Goal: Task Accomplishment & Management: Use online tool/utility

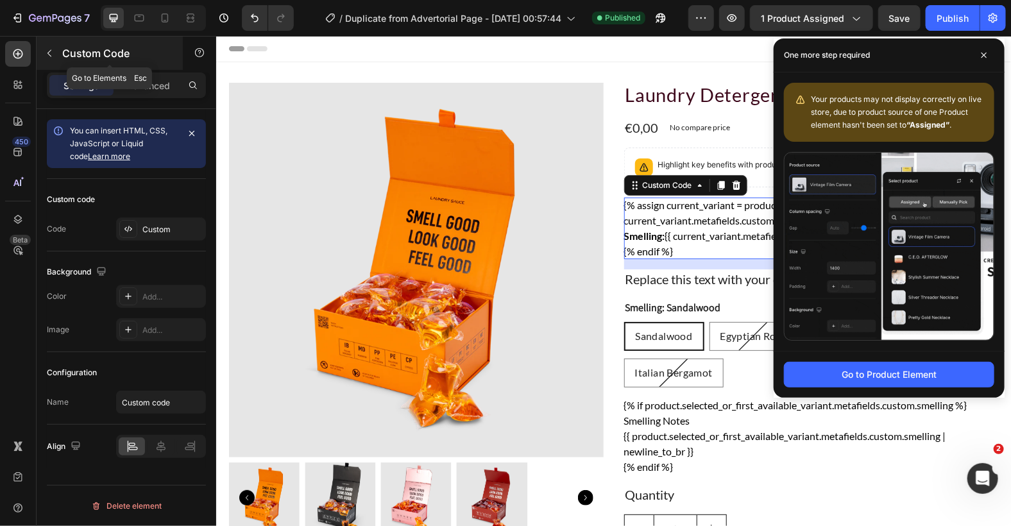
click at [52, 48] on icon "button" at bounding box center [49, 53] width 10 height 10
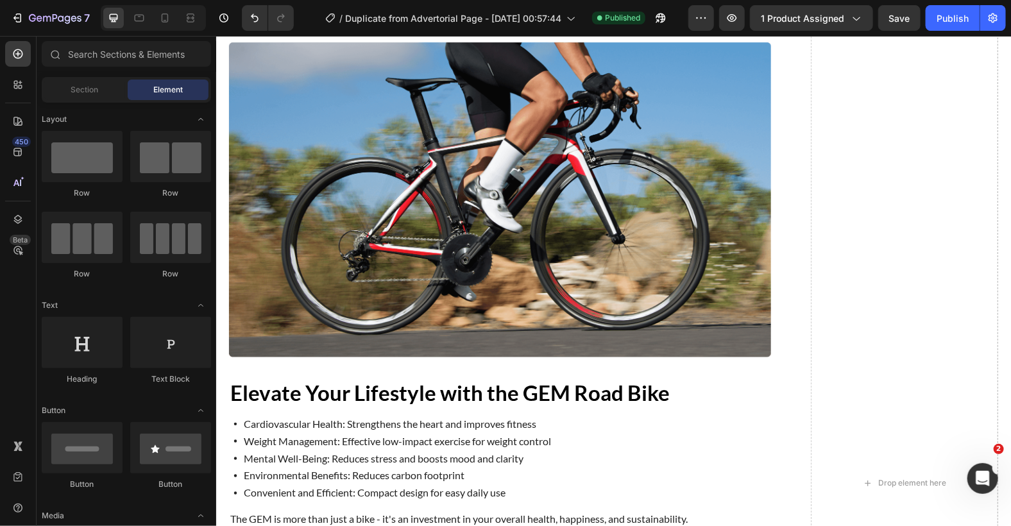
scroll to position [1027, 0]
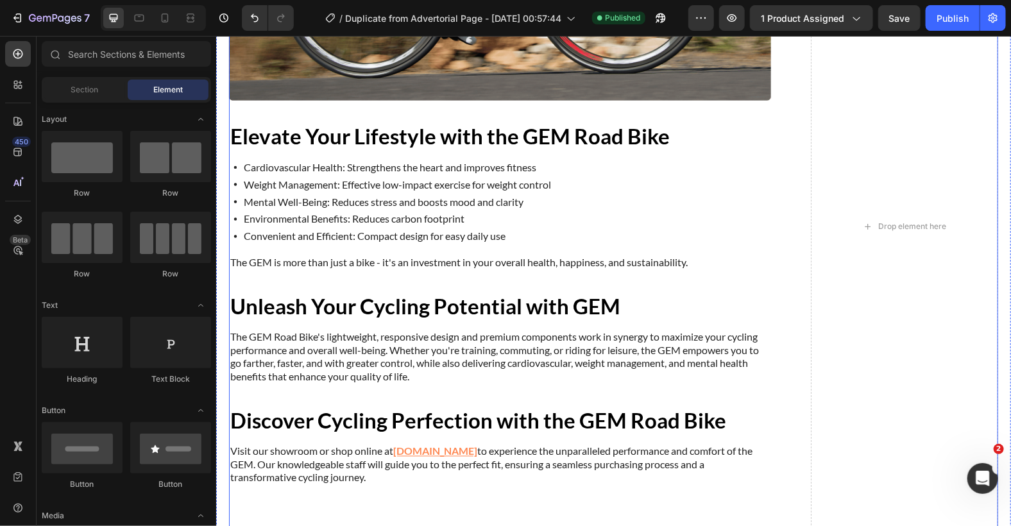
click at [909, 309] on div "Drop element here" at bounding box center [903, 226] width 187 height 1191
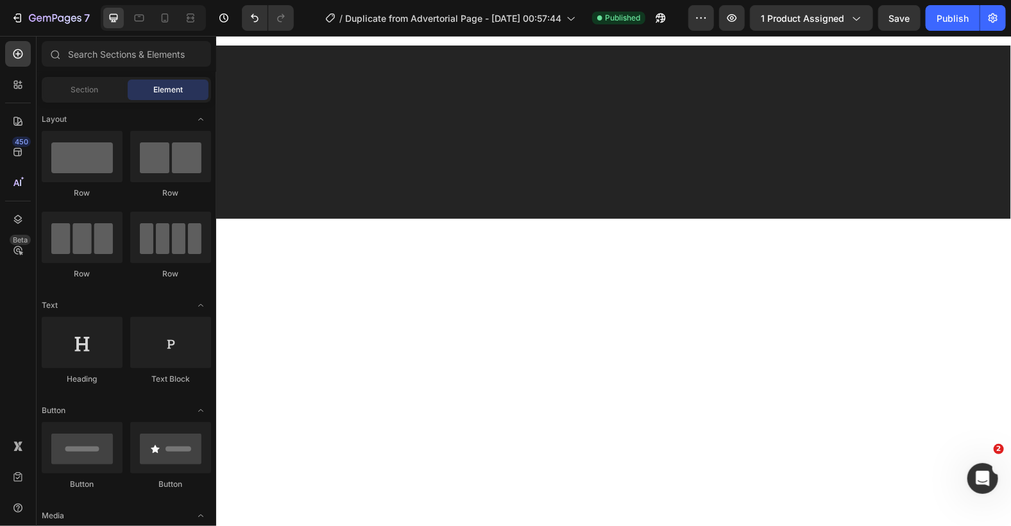
scroll to position [684, 0]
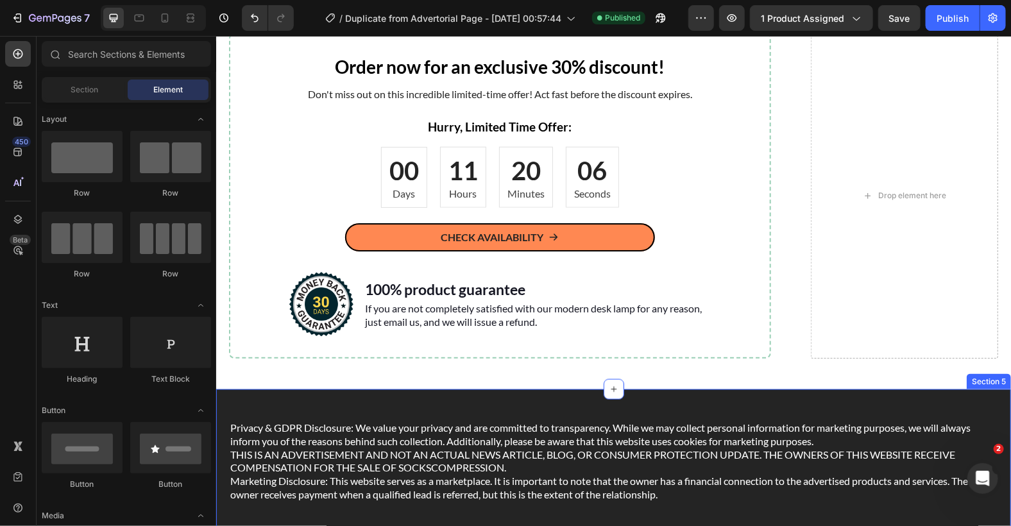
click at [986, 413] on div "Privacy & GDPR Disclosure: We value your privacy and are committed to transpare…" at bounding box center [613, 475] width 795 height 173
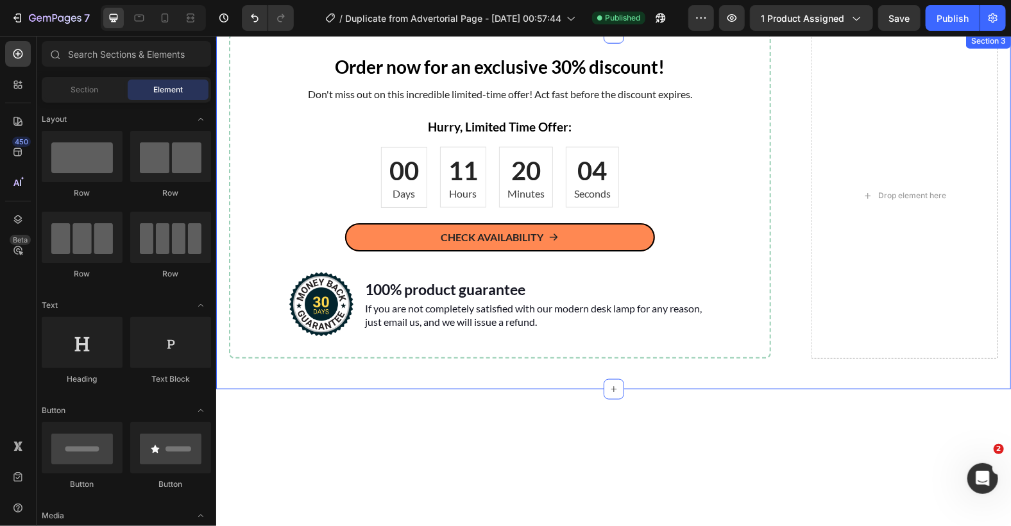
click at [980, 367] on div "Order now for an exclusive 30% discount! Heading Don't miss out on this incredi…" at bounding box center [613, 211] width 795 height 356
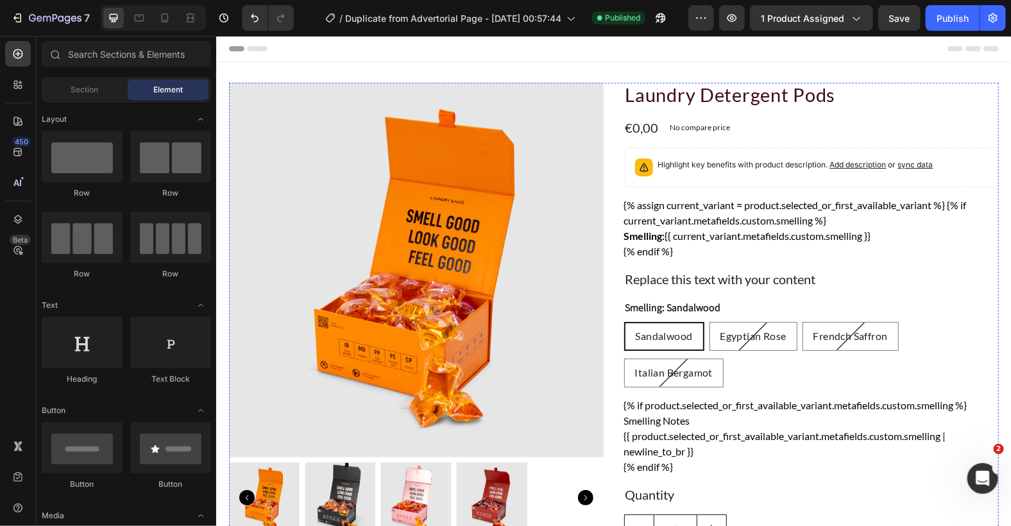
scroll to position [342, 0]
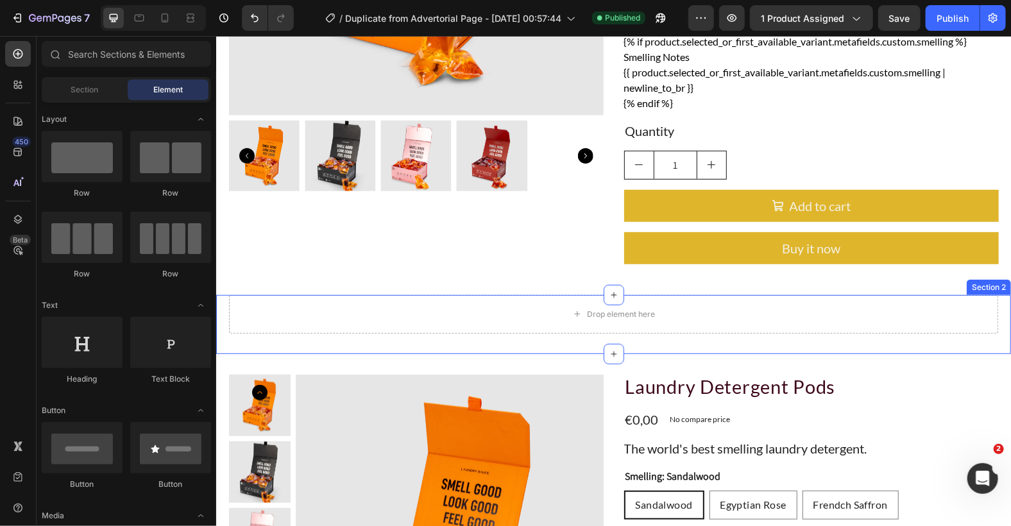
click at [958, 336] on div "Drop element here Section 2" at bounding box center [613, 323] width 795 height 59
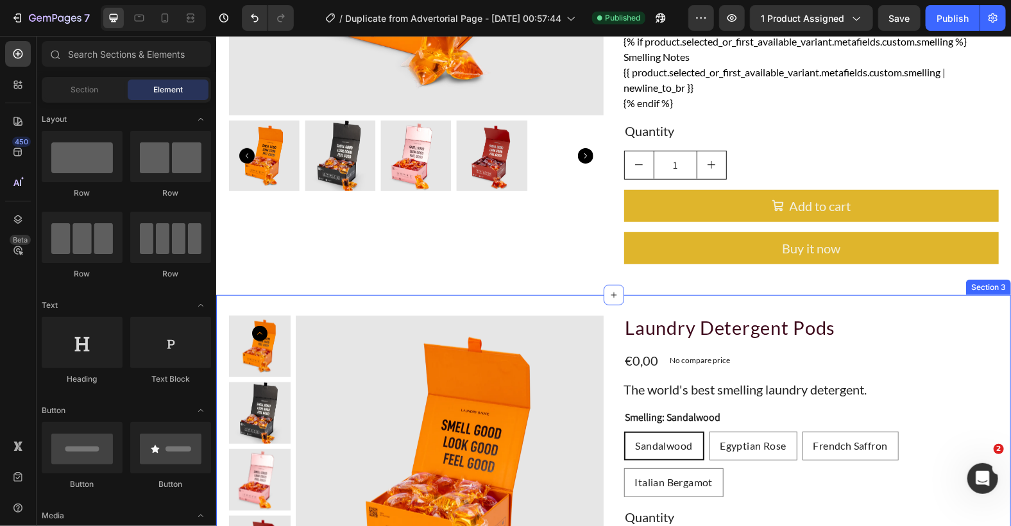
click at [942, 309] on div "Product Images Laundry Detergent Pods Product Title €0,00 Product Price Product…" at bounding box center [613, 487] width 795 height 386
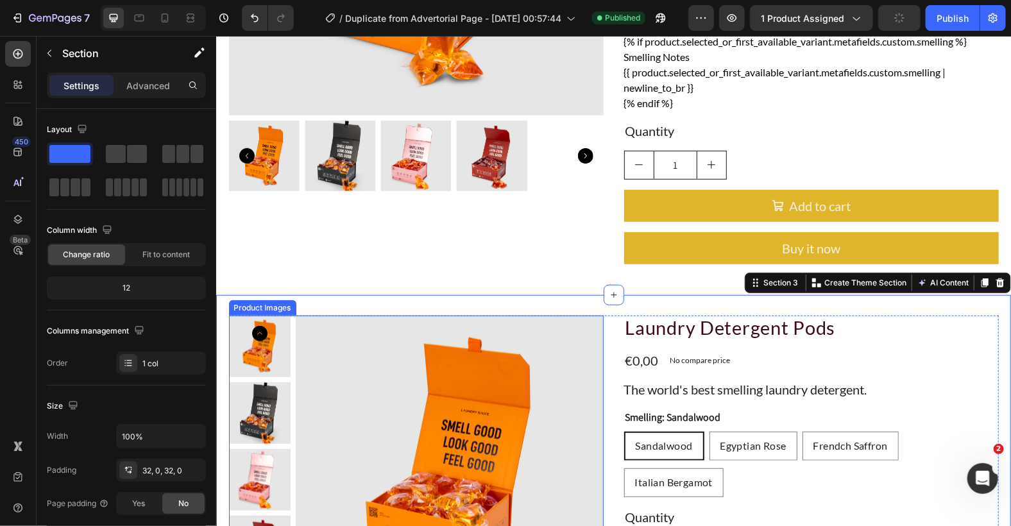
scroll to position [599, 0]
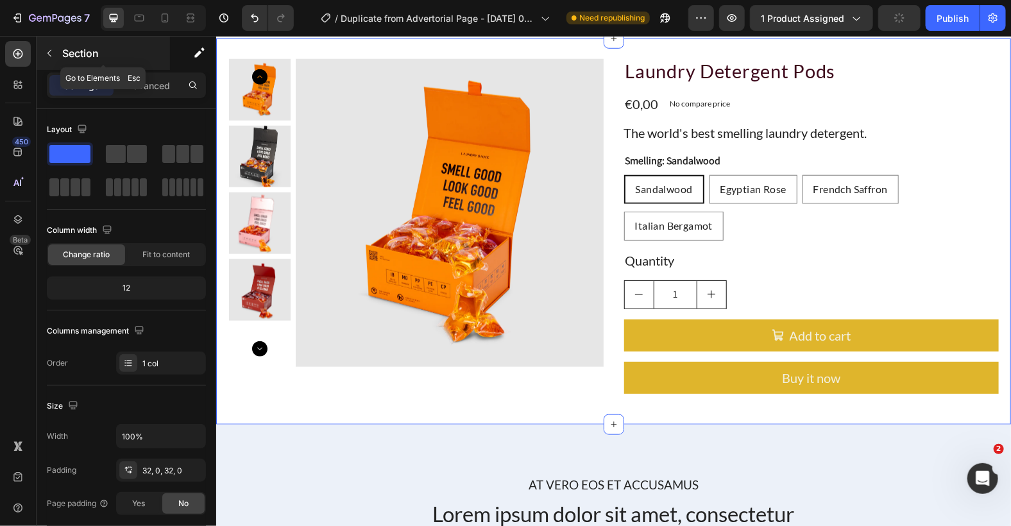
click at [53, 50] on icon "button" at bounding box center [49, 53] width 10 height 10
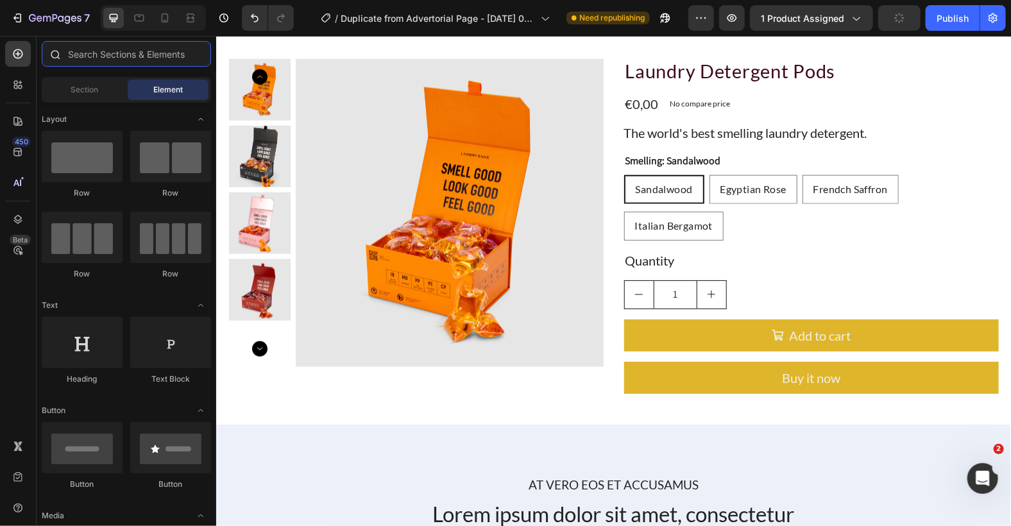
click at [132, 49] on input "text" at bounding box center [126, 54] width 169 height 26
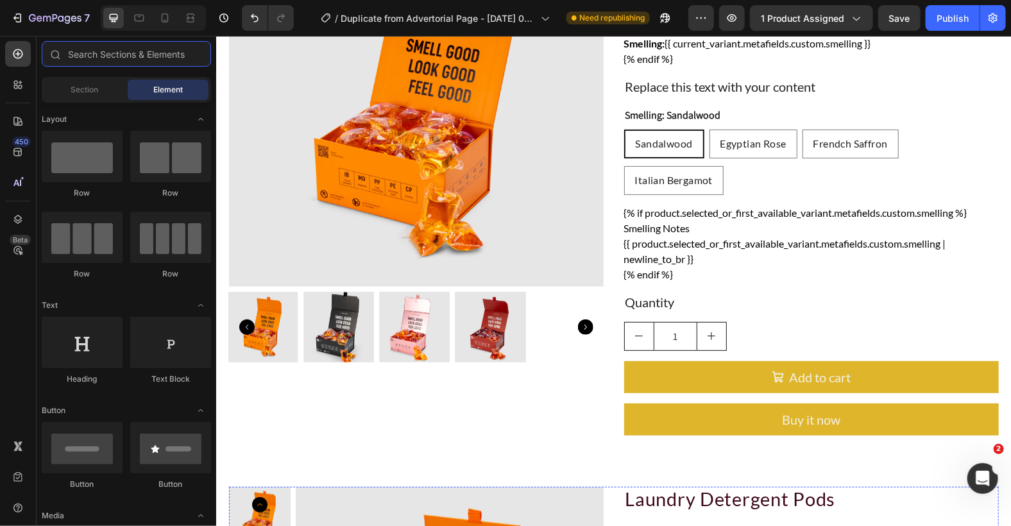
scroll to position [513, 0]
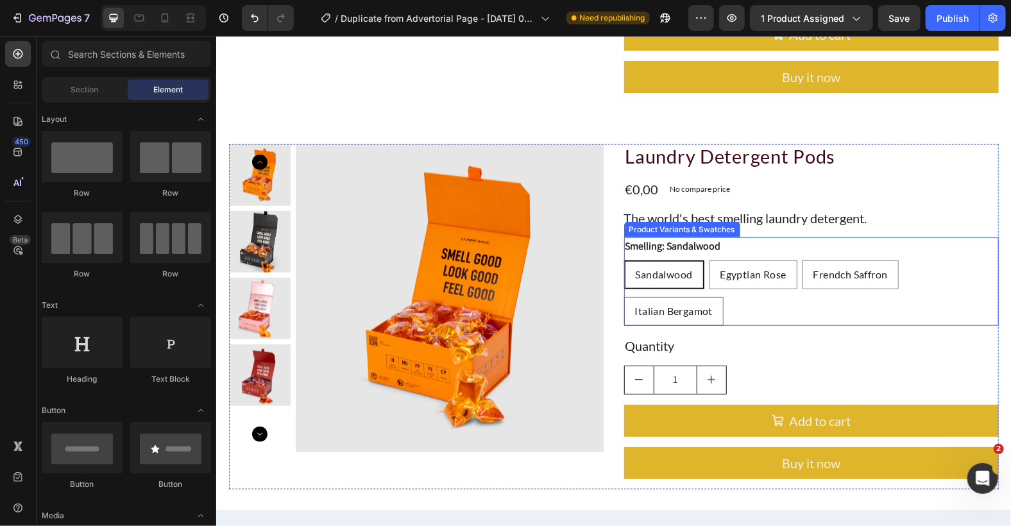
click at [785, 243] on div "Smelling: Sandalwood Sandalwood Sandalwood Sandalwood Egyptian Rose Egyptian Ro…" at bounding box center [811, 281] width 375 height 89
radio input "true"
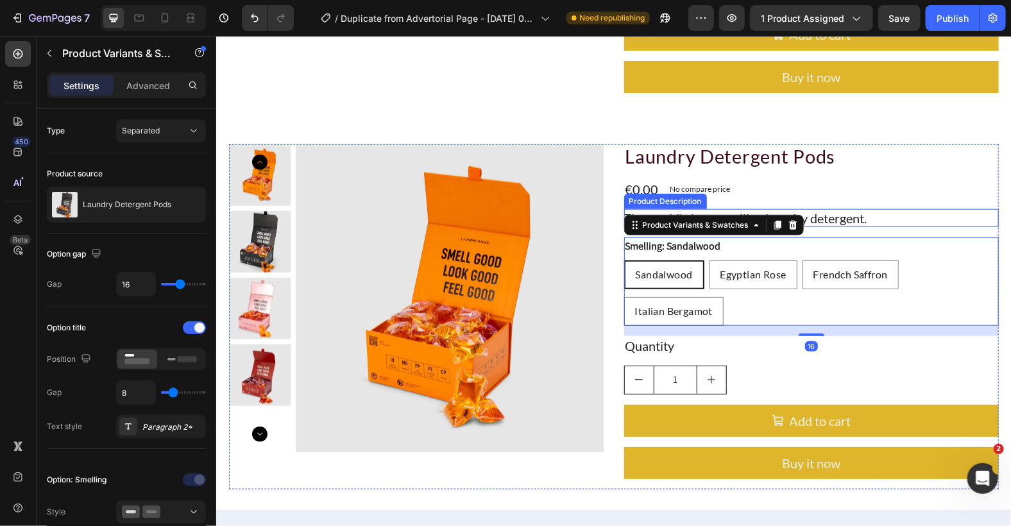
click at [829, 211] on span "The world's best smelling laundry detergent." at bounding box center [745, 217] width 243 height 15
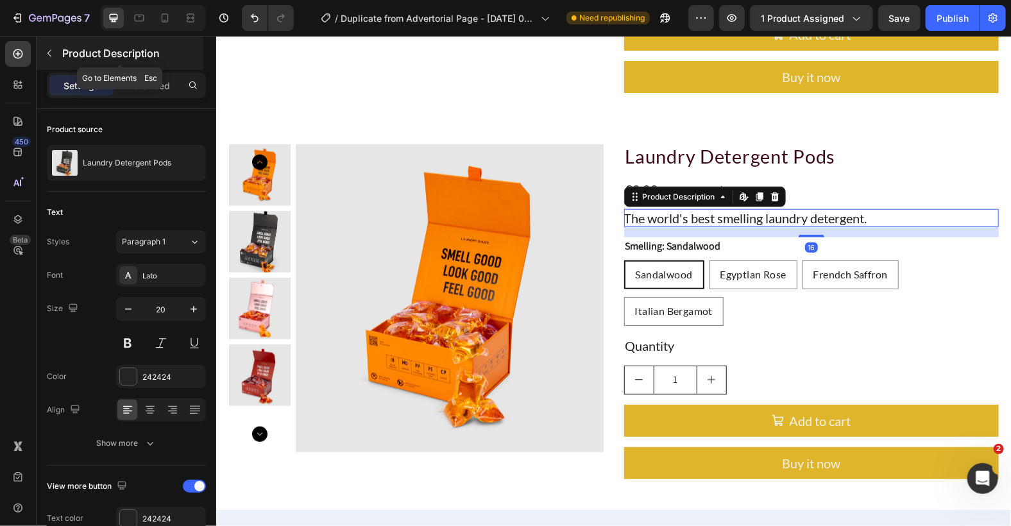
click at [51, 48] on icon "button" at bounding box center [49, 53] width 10 height 10
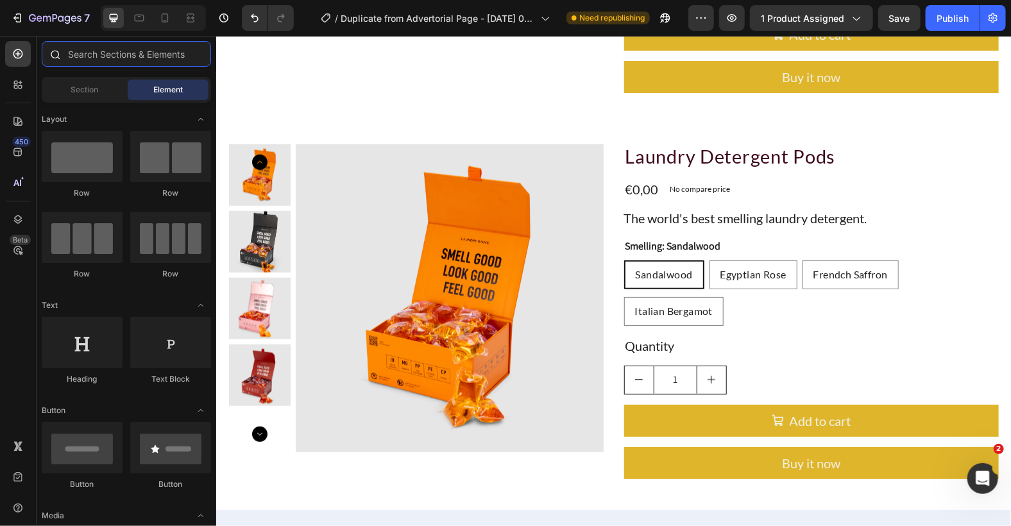
click at [110, 52] on input "text" at bounding box center [126, 54] width 169 height 26
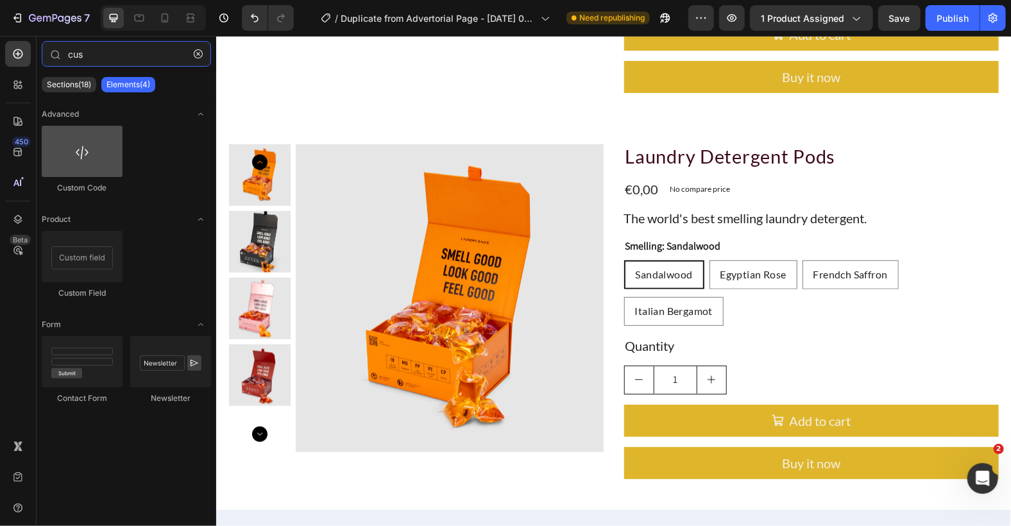
type input "cus"
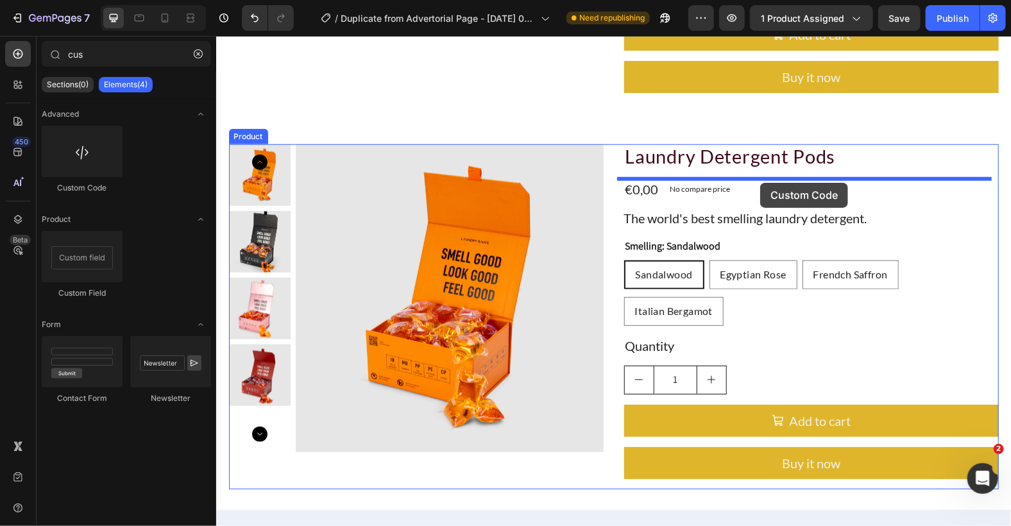
drag, startPoint x: 332, startPoint y: 191, endPoint x: 760, endPoint y: 182, distance: 427.4
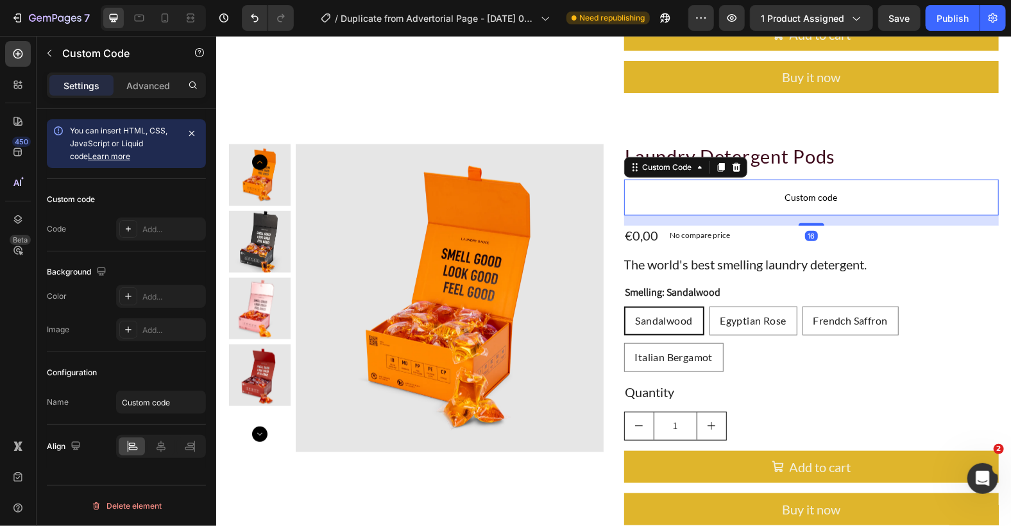
click at [760, 182] on p "Custom code" at bounding box center [811, 197] width 375 height 36
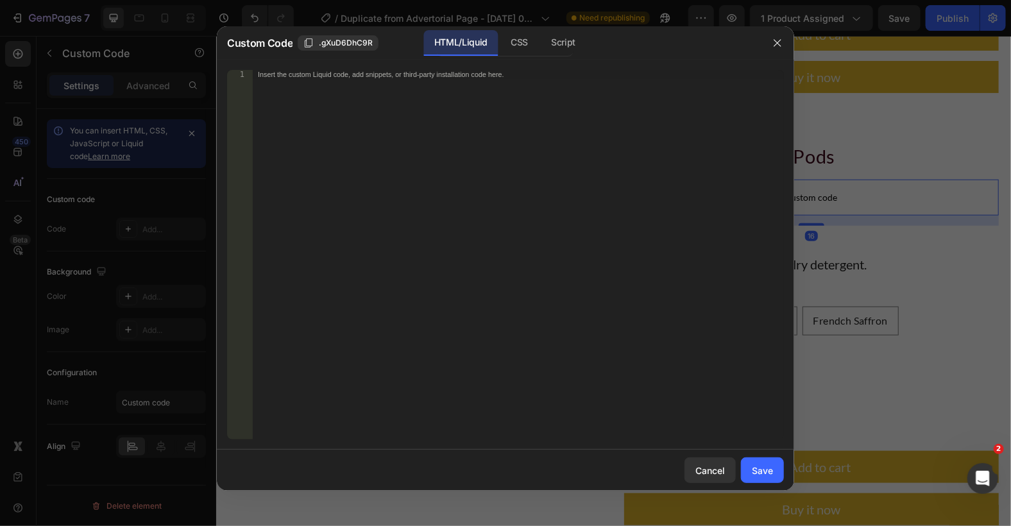
click at [534, 122] on div "Insert the custom Liquid code, add snippets, or third-party installation code h…" at bounding box center [518, 264] width 531 height 388
click at [774, 38] on icon "button" at bounding box center [777, 43] width 10 height 10
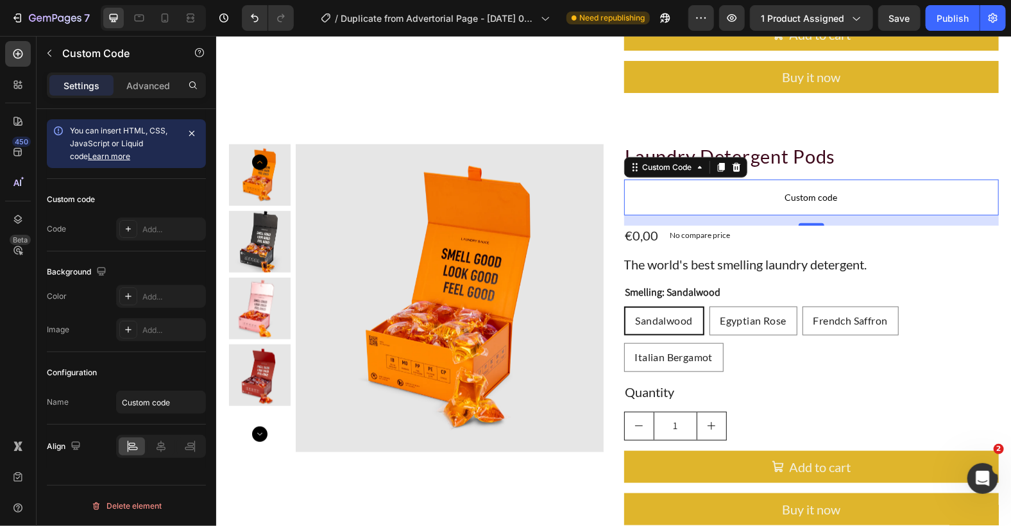
click at [720, 180] on p "Custom code" at bounding box center [811, 197] width 375 height 36
click at [731, 168] on icon at bounding box center [735, 166] width 8 height 9
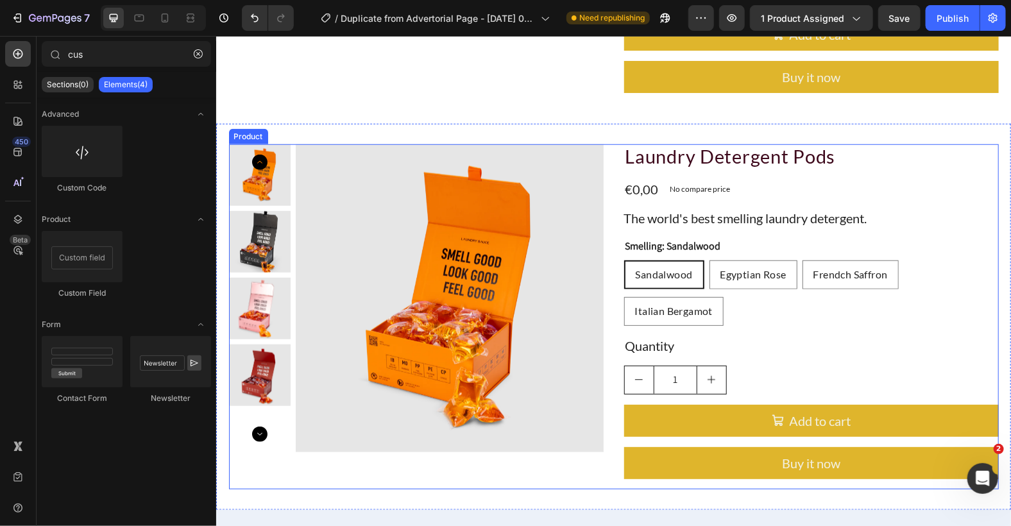
click at [742, 173] on div "Laundry Detergent Pods Product Title €0,00 Product Price Product Price No compa…" at bounding box center [811, 316] width 375 height 345
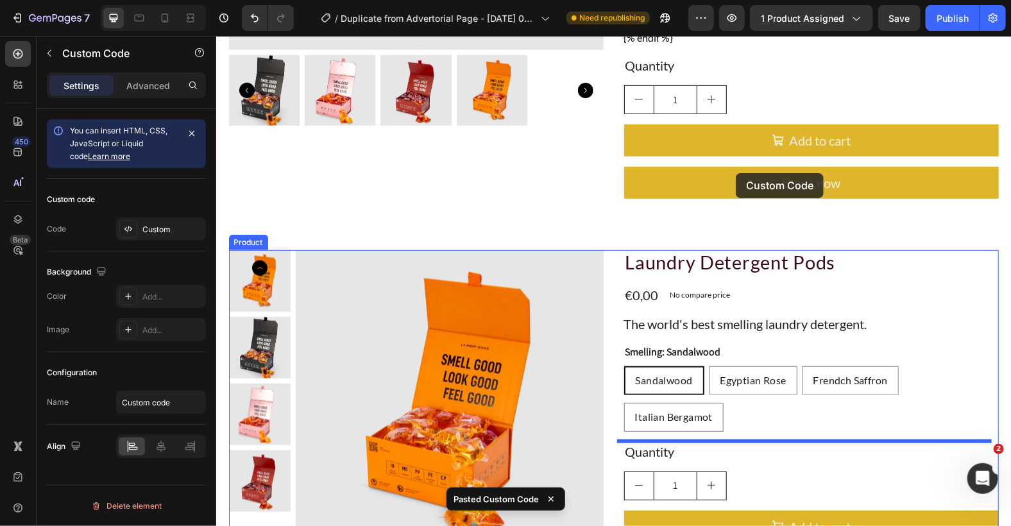
scroll to position [405, 0]
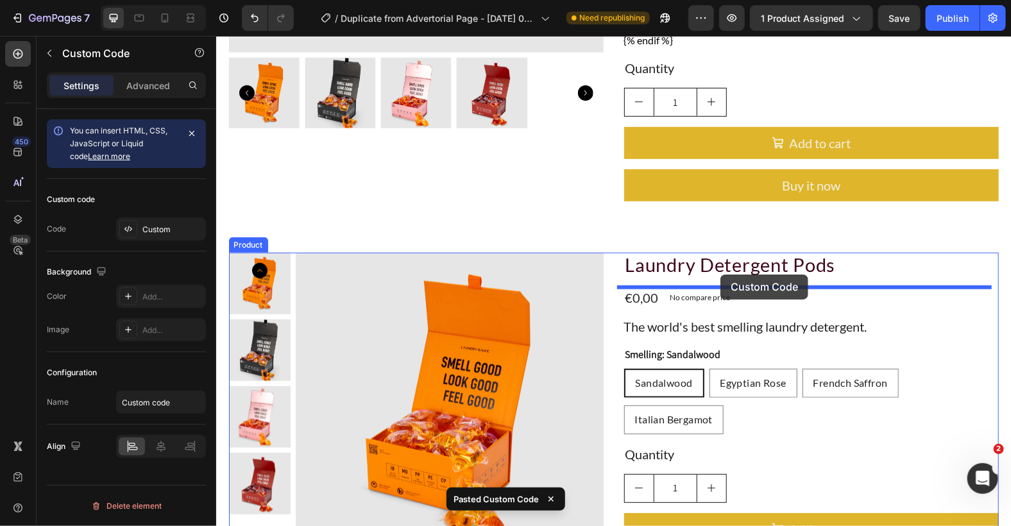
drag, startPoint x: 665, startPoint y: 239, endPoint x: 720, endPoint y: 274, distance: 65.2
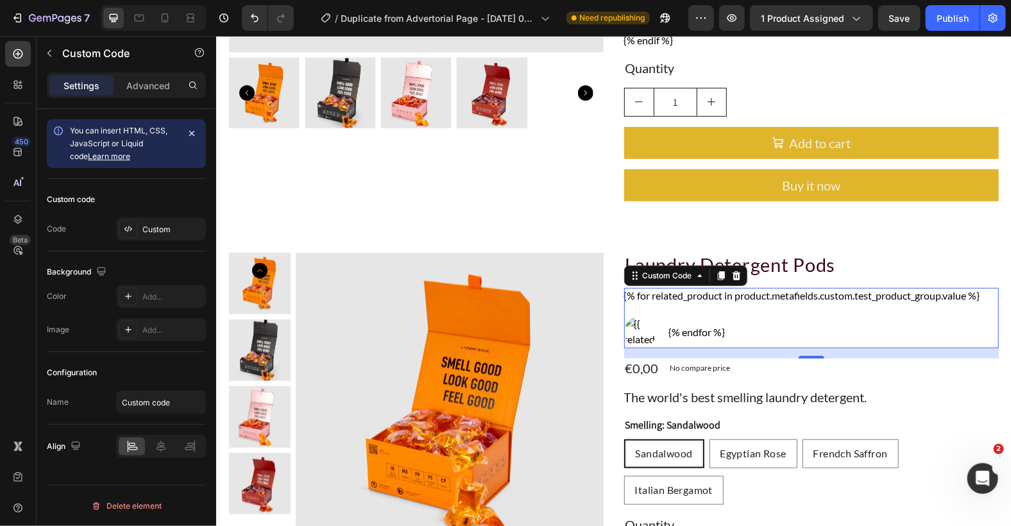
click at [763, 307] on div "{% for related_product in product.metafields.custom.test_product_group.value %}…" at bounding box center [811, 317] width 375 height 60
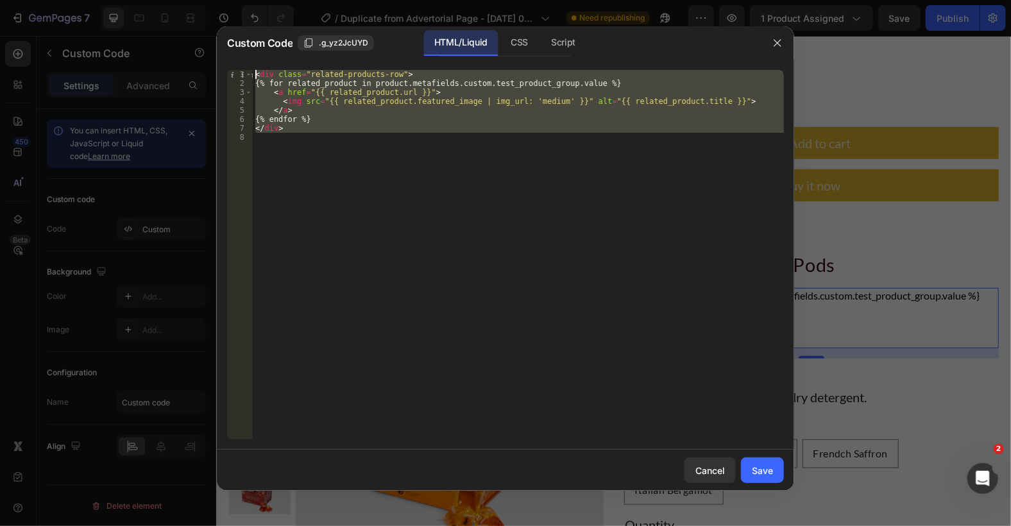
drag, startPoint x: 433, startPoint y: 146, endPoint x: 264, endPoint y: 65, distance: 187.1
click at [264, 65] on div "1 2 3 4 5 6 7 8 < div class = "related-products-row" > {% for related_product i…" at bounding box center [505, 255] width 577 height 390
type textarea "<div class="related-products-row"> {% for related_product in product.metafields…"
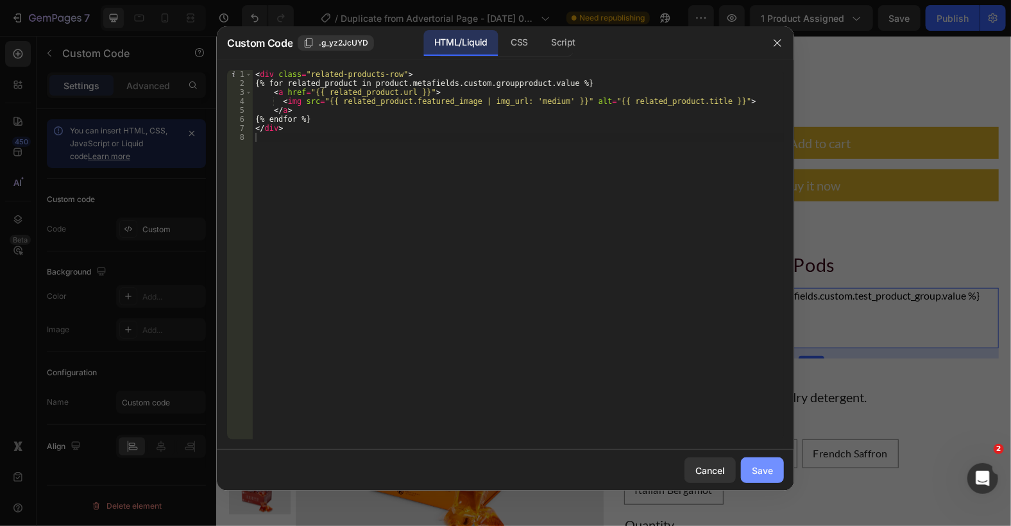
click at [763, 473] on div "Save" at bounding box center [762, 470] width 21 height 13
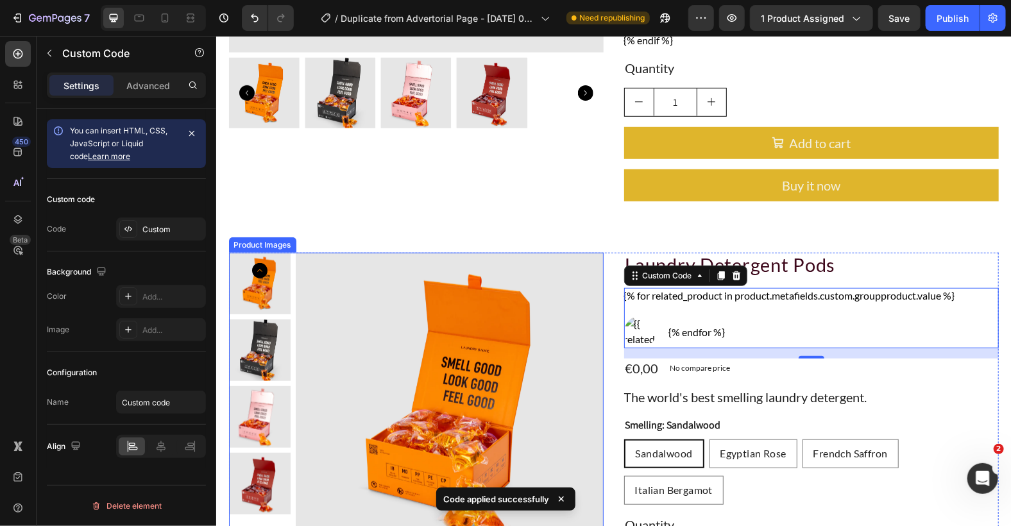
click at [382, 252] on img at bounding box center [449, 406] width 308 height 308
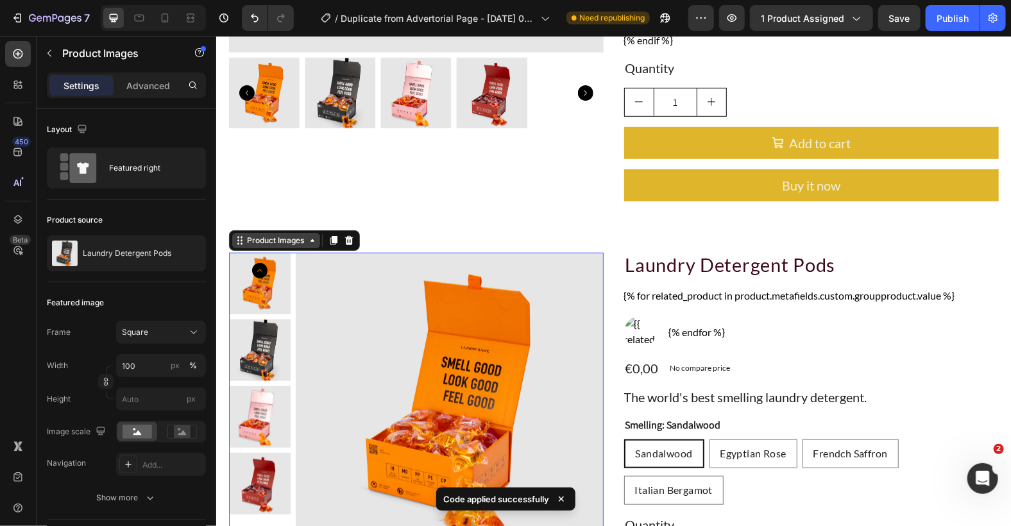
click at [245, 244] on div "Product Images" at bounding box center [275, 240] width 62 height 12
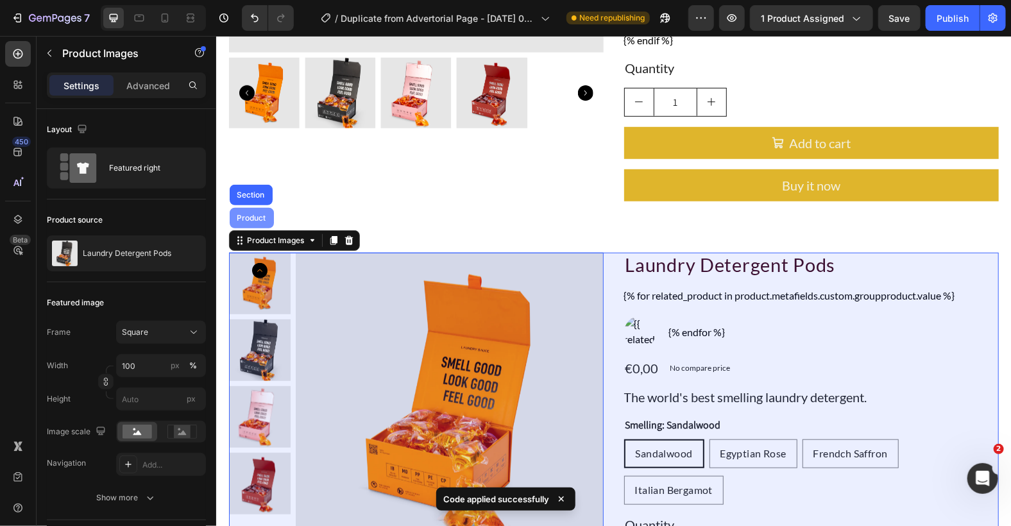
drag, startPoint x: 244, startPoint y: 214, endPoint x: 413, endPoint y: 244, distance: 171.9
click at [244, 214] on div "Product" at bounding box center [251, 218] width 34 height 8
radio input "true"
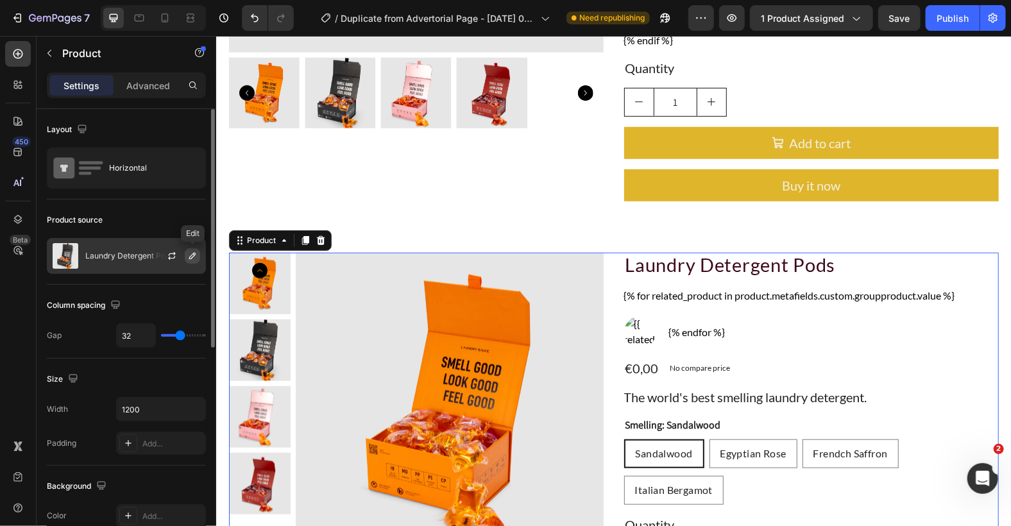
click at [194, 253] on icon "button" at bounding box center [192, 256] width 10 height 10
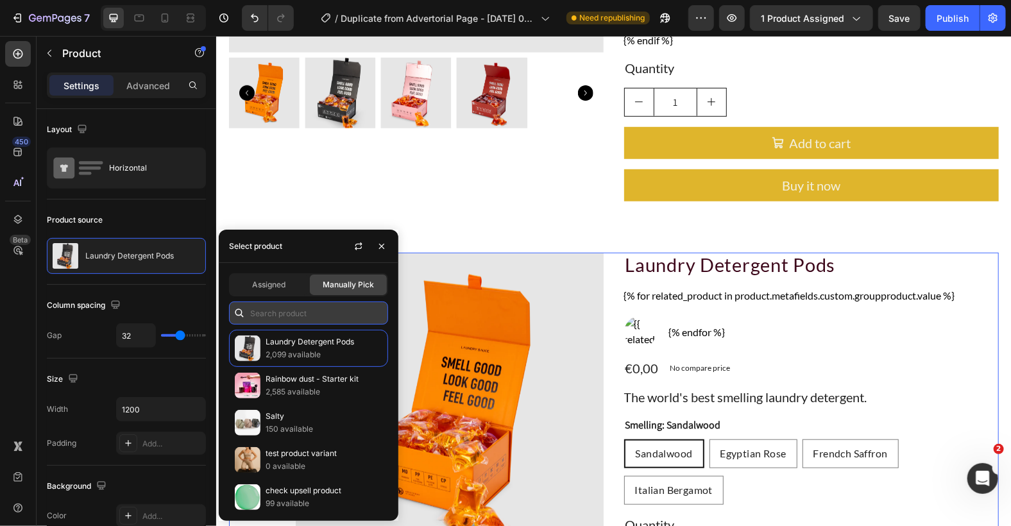
click at [286, 316] on input "text" at bounding box center [308, 313] width 159 height 23
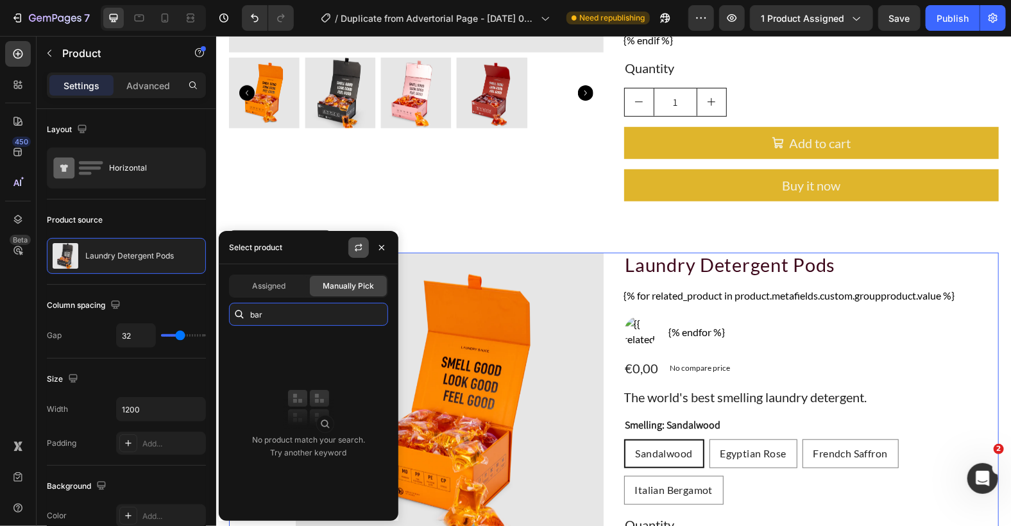
type input "bar"
click at [361, 247] on icon "button" at bounding box center [359, 248] width 10 height 10
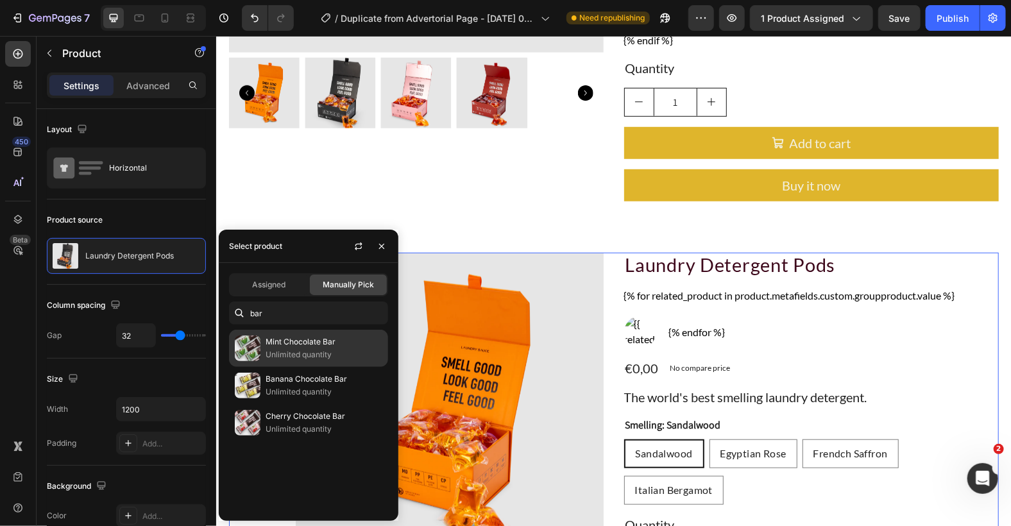
click at [311, 353] on p "Unlimited quantity" at bounding box center [324, 354] width 117 height 13
radio input "true"
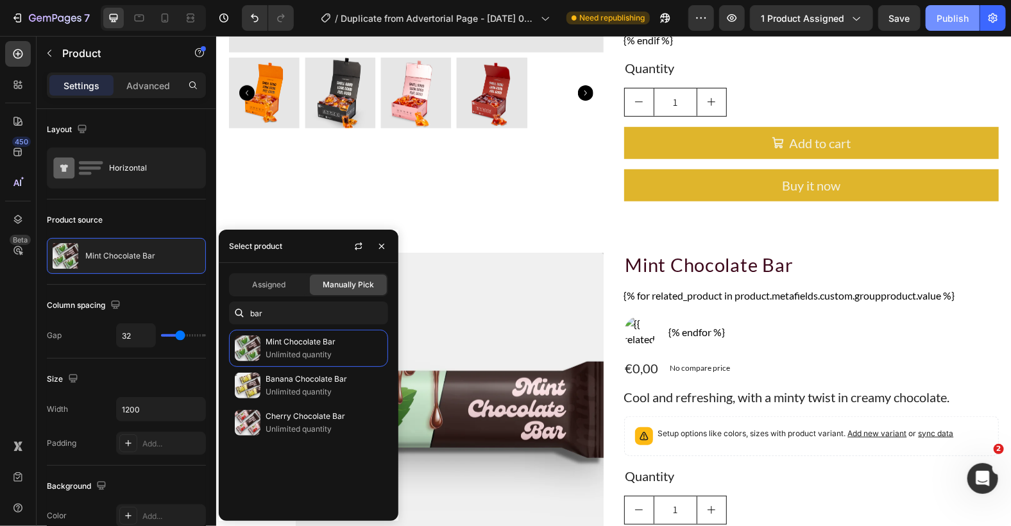
click at [959, 21] on div "Publish" at bounding box center [953, 18] width 32 height 13
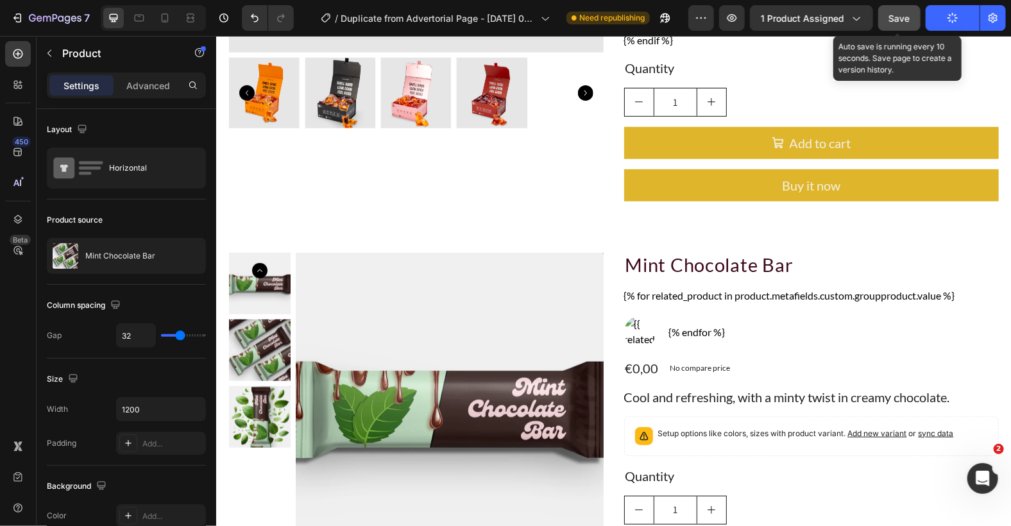
click at [900, 18] on span "Save" at bounding box center [899, 18] width 21 height 11
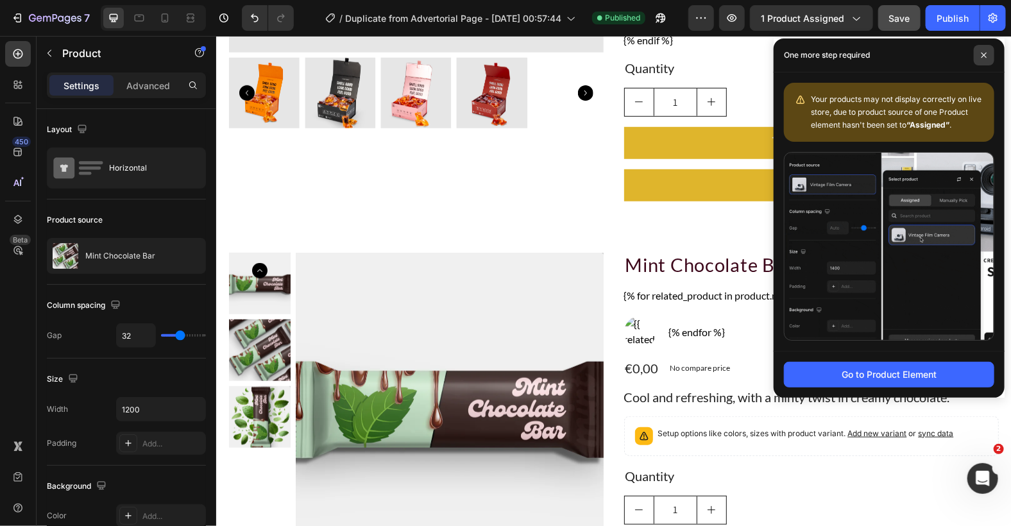
click at [989, 56] on span at bounding box center [984, 55] width 21 height 21
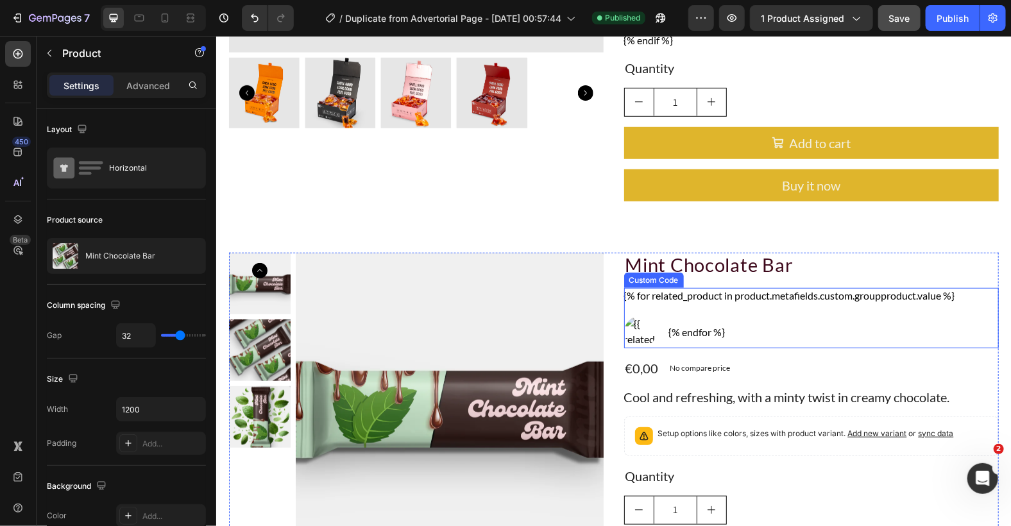
click at [766, 318] on div "{% for related_product in product.metafields.custom.groupproduct.value %} {% en…" at bounding box center [811, 317] width 375 height 60
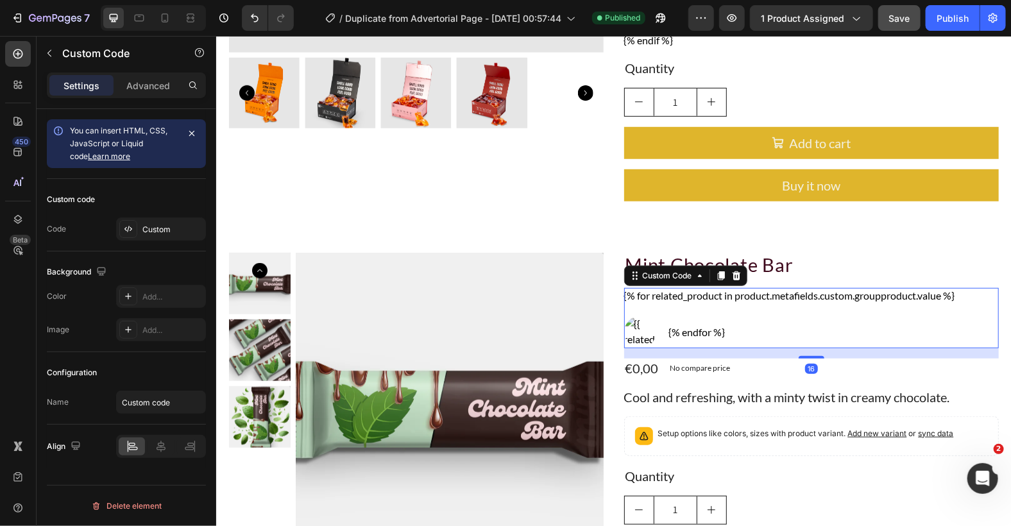
click at [766, 318] on div "{% for related_product in product.metafields.custom.groupproduct.value %} {% en…" at bounding box center [811, 317] width 375 height 60
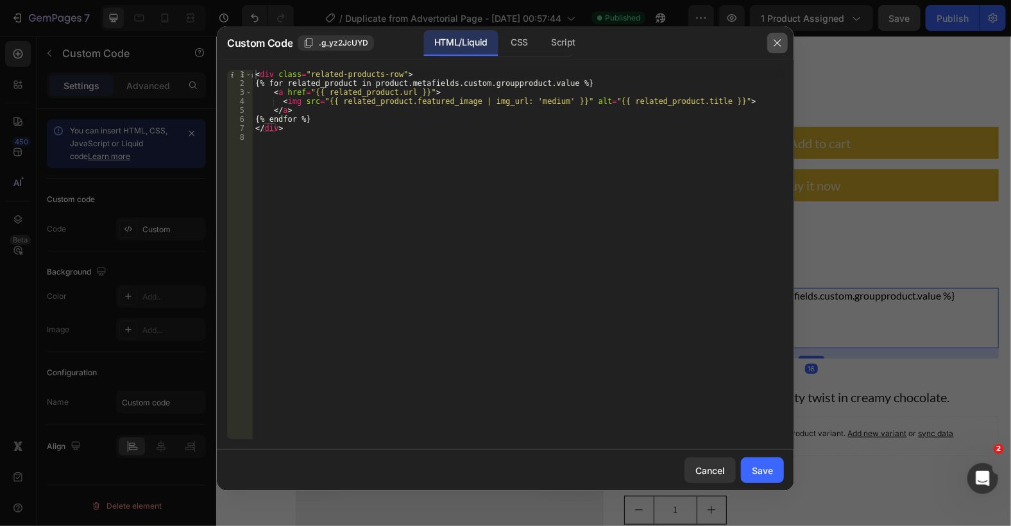
click at [776, 39] on icon "button" at bounding box center [777, 43] width 10 height 10
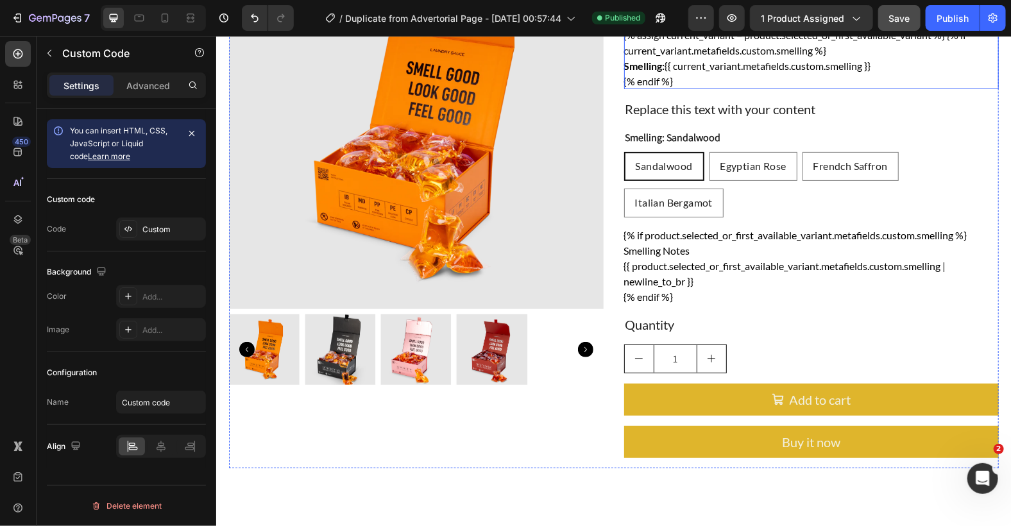
scroll to position [0, 0]
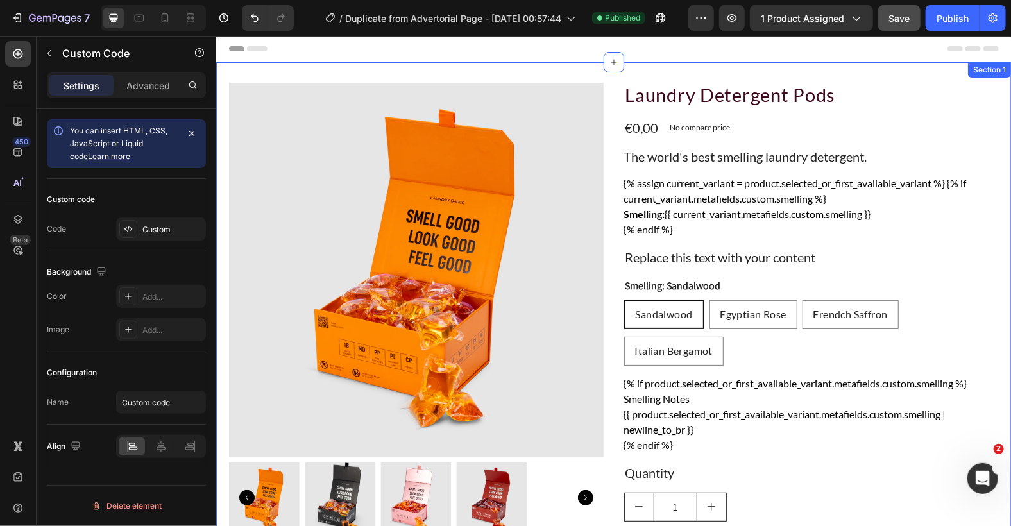
click at [912, 76] on div "Product Images Laundry Detergent Pods Product Title €0,00 Product Price Product…" at bounding box center [613, 349] width 795 height 575
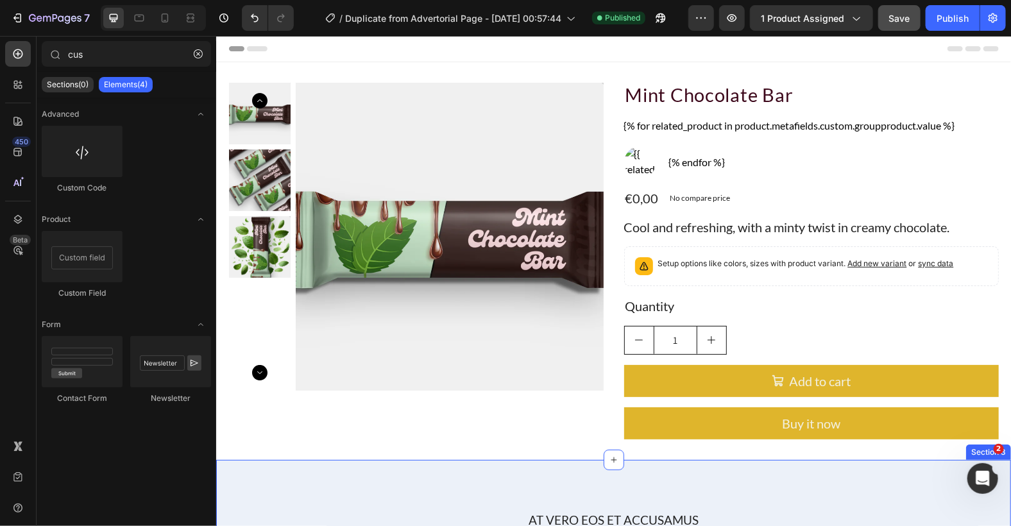
scroll to position [257, 0]
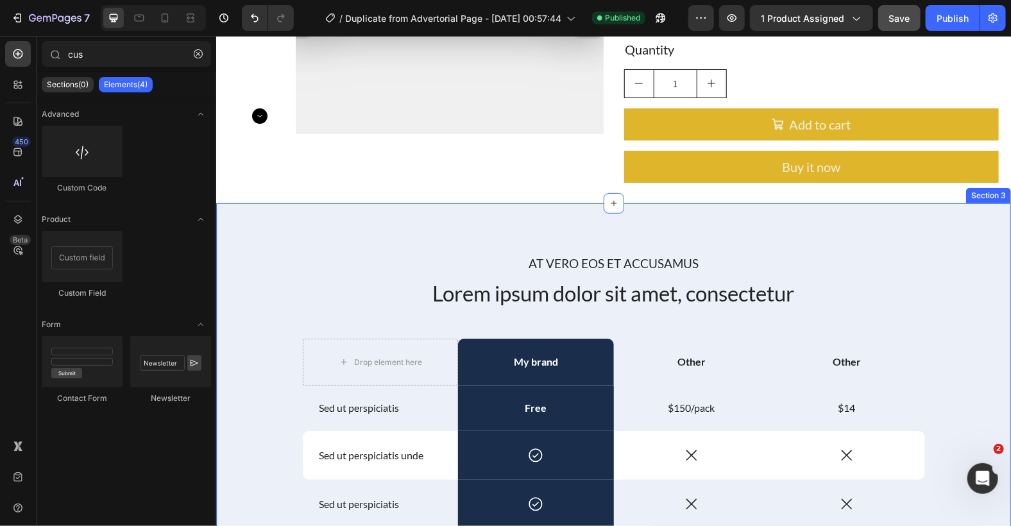
click at [957, 210] on div "At vero eos et accusamus Text Block Lorem ipsum dolor sit amet, consectetur Hea…" at bounding box center [613, 530] width 795 height 655
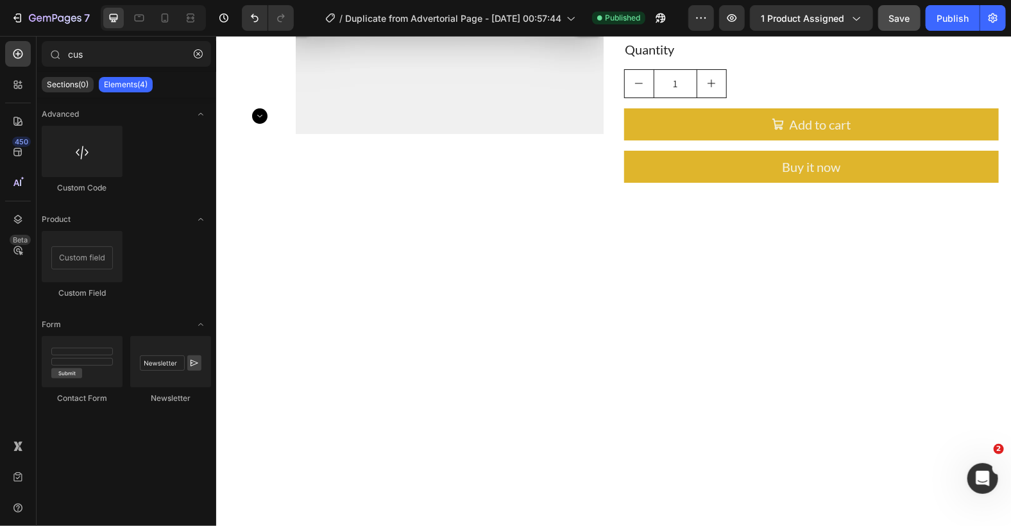
click at [966, 270] on div at bounding box center [613, 375] width 795 height 305
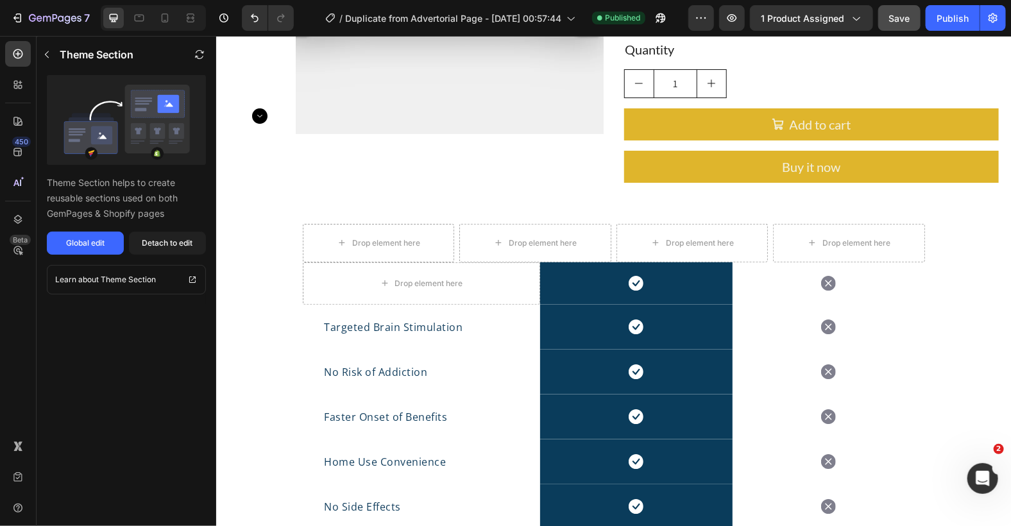
scroll to position [0, 0]
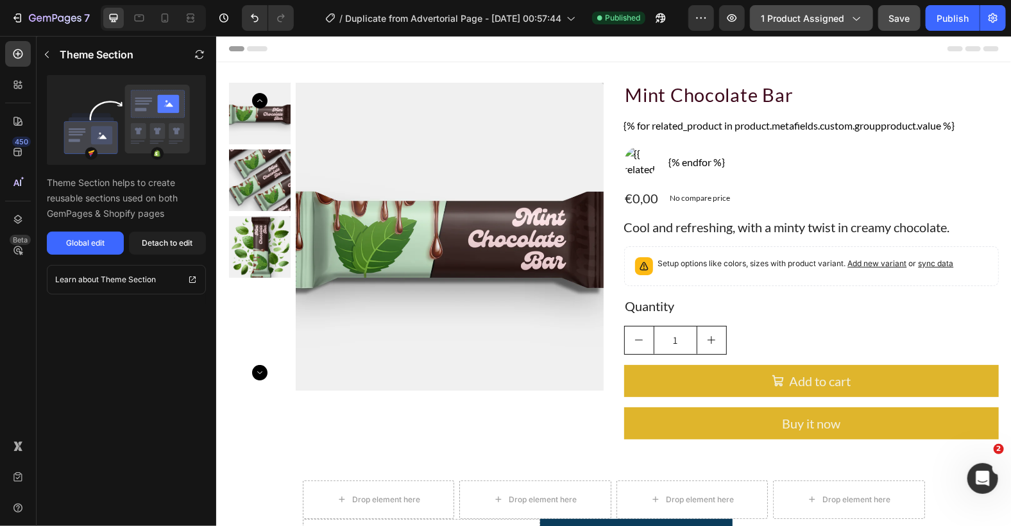
click at [830, 12] on span "1 product assigned" at bounding box center [802, 18] width 83 height 13
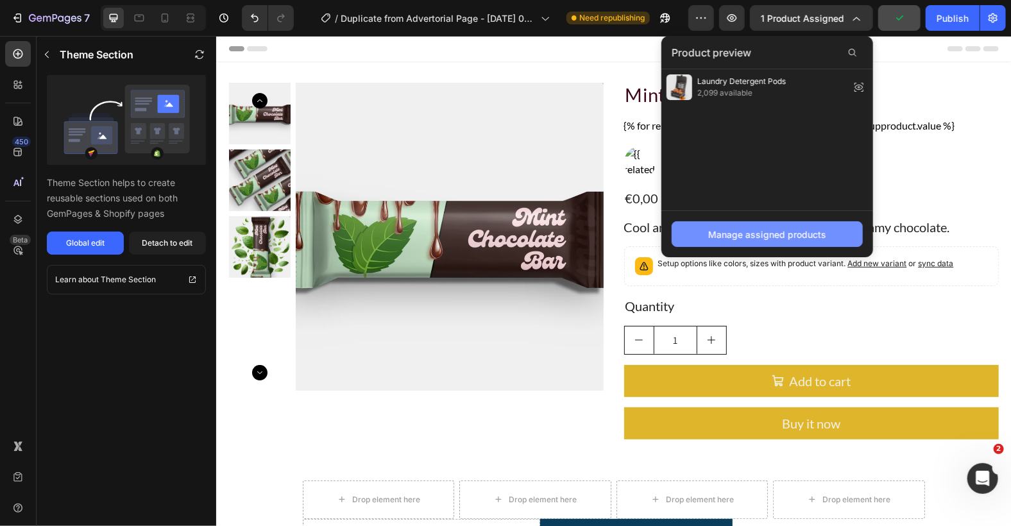
click at [763, 241] on button "Manage assigned products" at bounding box center [767, 234] width 191 height 26
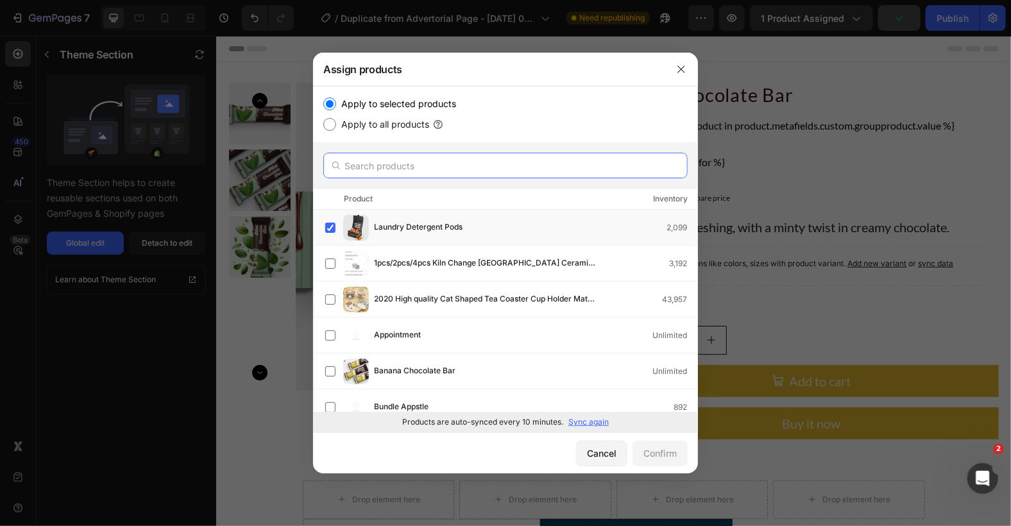
click at [436, 164] on input "text" at bounding box center [505, 166] width 364 height 26
click at [400, 226] on span "Laundry Detergent Pods" at bounding box center [418, 228] width 89 height 14
click at [418, 173] on input "text" at bounding box center [505, 166] width 364 height 26
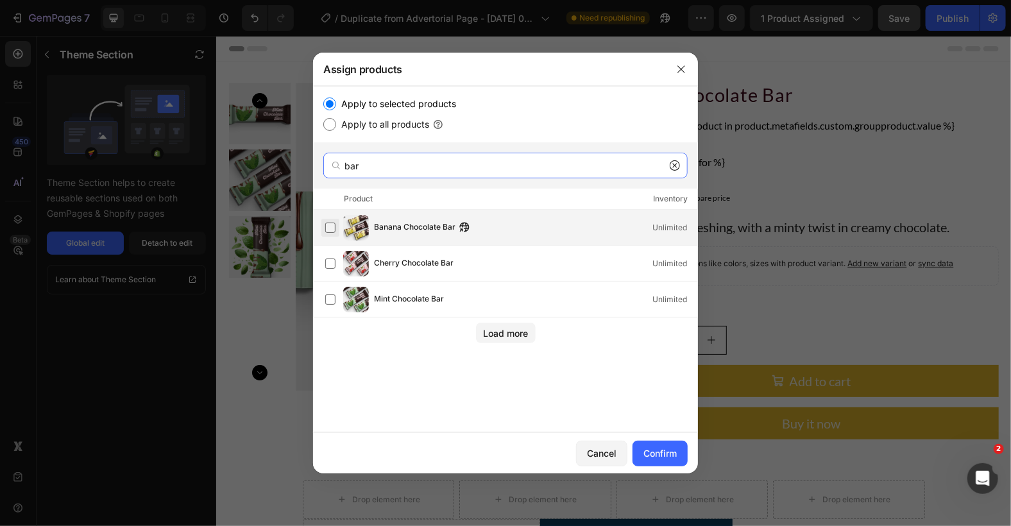
type input "bar"
click at [327, 223] on label at bounding box center [330, 228] width 10 height 10
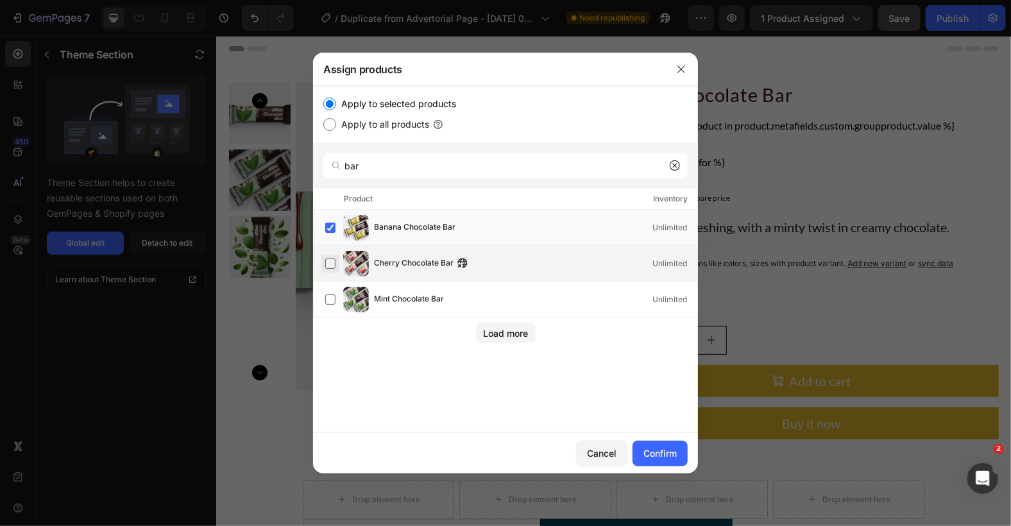
click at [327, 259] on label at bounding box center [330, 264] width 10 height 10
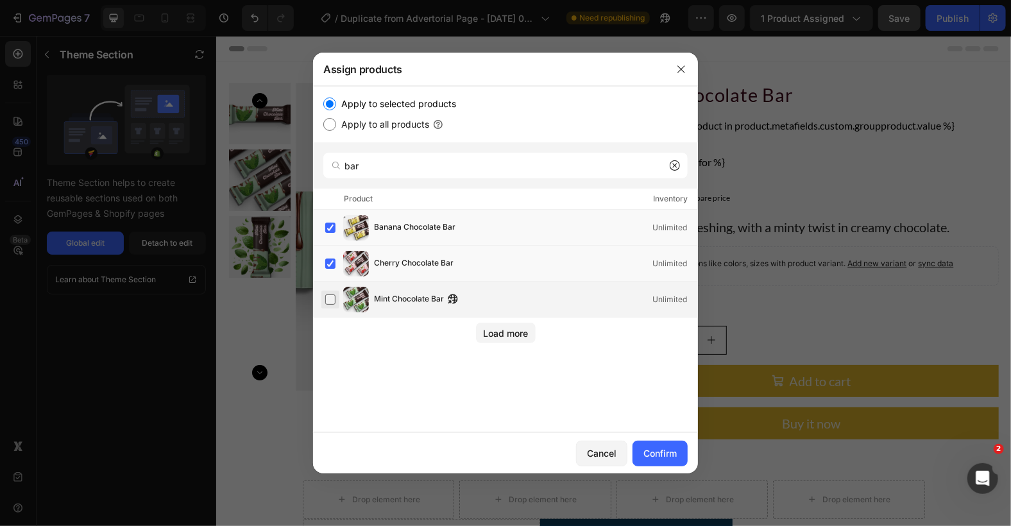
click at [332, 300] on label at bounding box center [330, 299] width 10 height 10
click at [669, 457] on div "Confirm" at bounding box center [660, 453] width 33 height 13
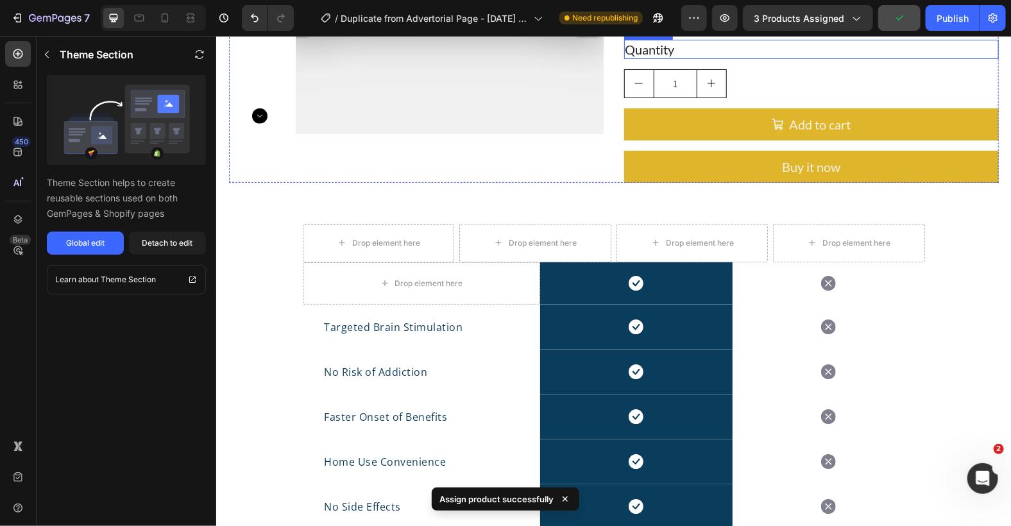
scroll to position [342, 0]
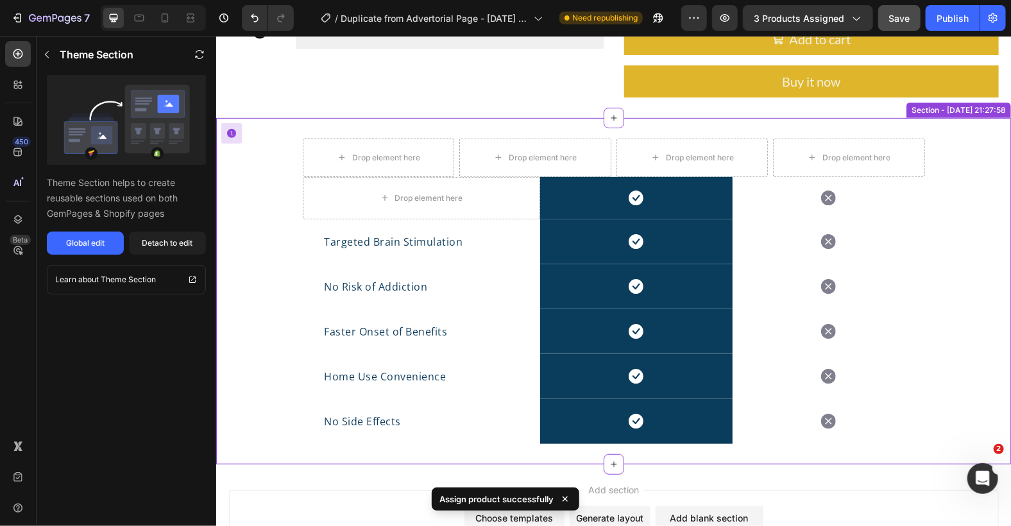
click at [973, 125] on div "Drop element here Drop element here Drop element here Drop element here Row Dro…" at bounding box center [613, 290] width 795 height 346
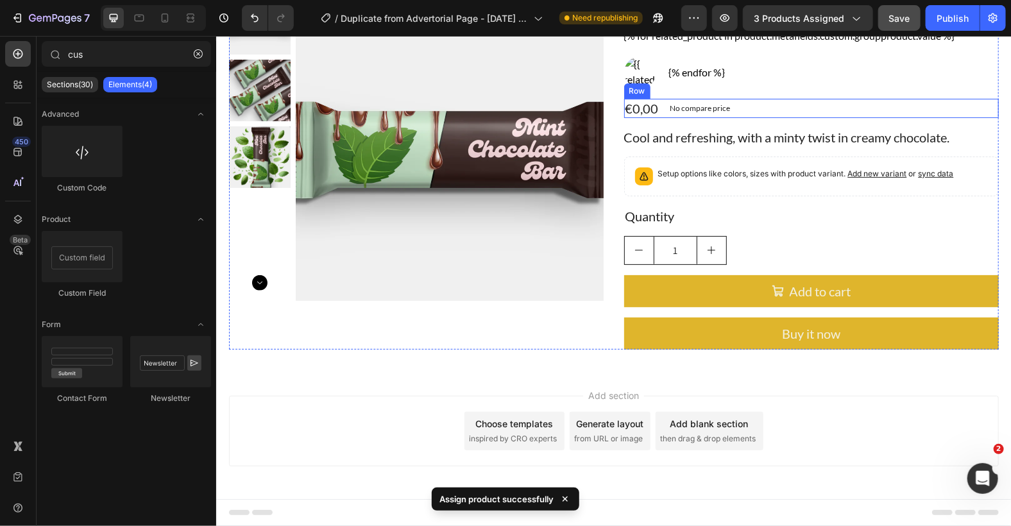
scroll to position [0, 0]
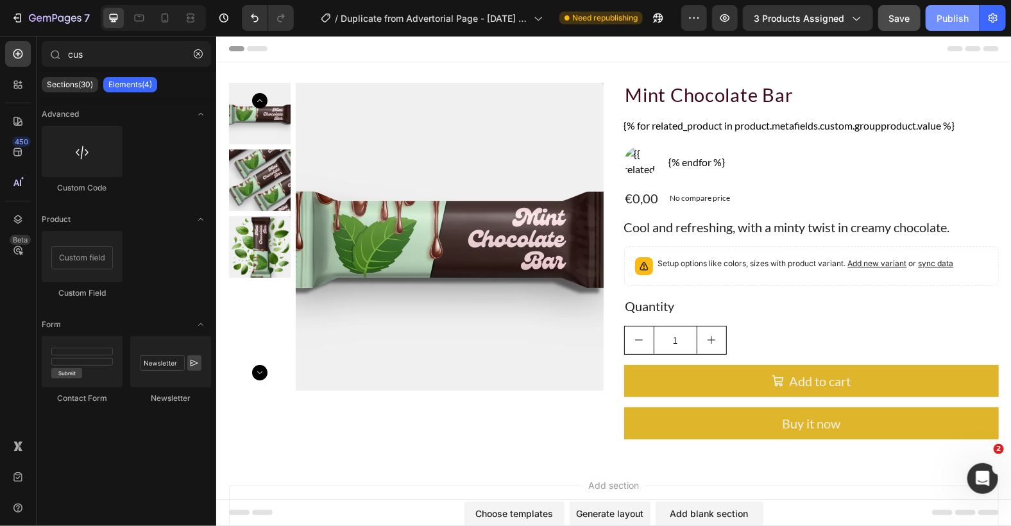
click at [953, 12] on div "Publish" at bounding box center [953, 18] width 32 height 13
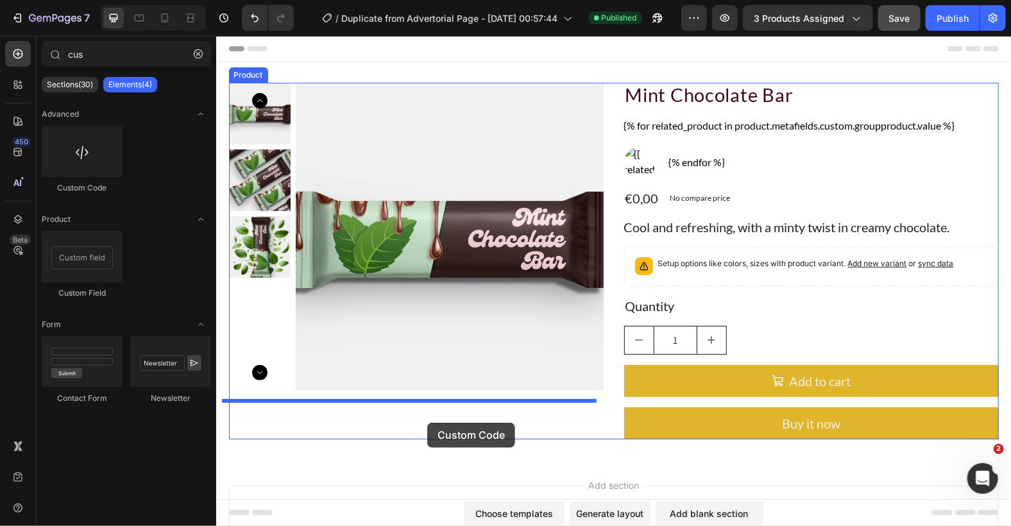
drag, startPoint x: 284, startPoint y: 166, endPoint x: 427, endPoint y: 422, distance: 292.9
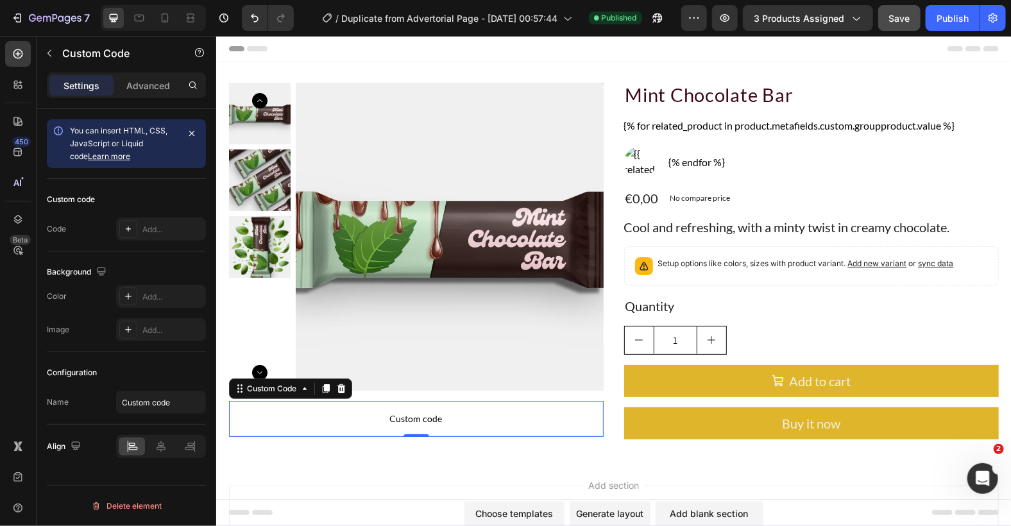
click at [416, 411] on span "Custom code" at bounding box center [415, 418] width 375 height 15
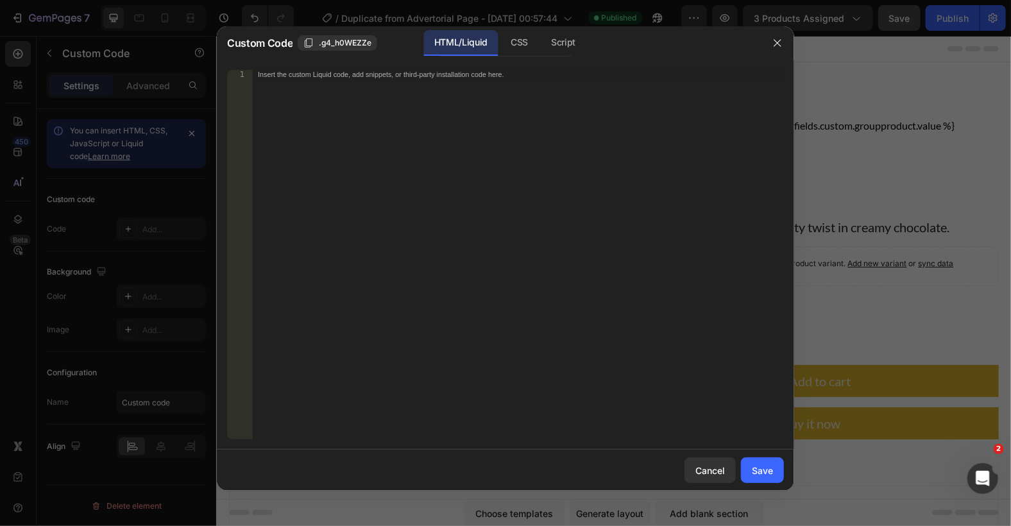
click at [466, 134] on div "Insert the custom Liquid code, add snippets, or third-party installation code h…" at bounding box center [518, 264] width 531 height 388
paste textarea "{% endfor %}"
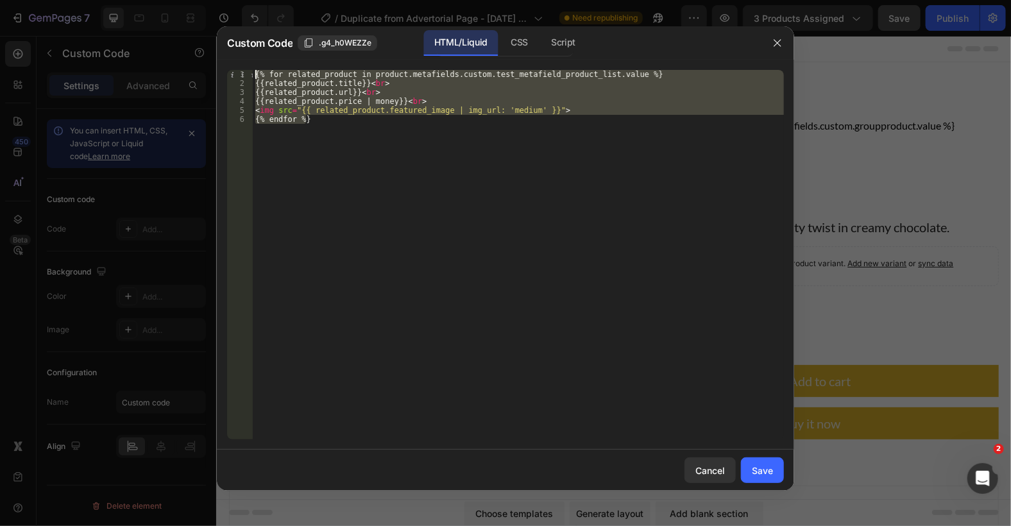
drag, startPoint x: 368, startPoint y: 137, endPoint x: 179, endPoint y: 45, distance: 210.0
click at [179, 45] on div "Custom Code .g4_h0WEZZe HTML/Liquid CSS Script {% endfor %} 1 2 3 4 5 6 {% for …" at bounding box center [505, 263] width 1011 height 526
click at [420, 157] on div "{% for related_product in product.metafields.custom.test_metafield_product_list…" at bounding box center [518, 255] width 531 height 370
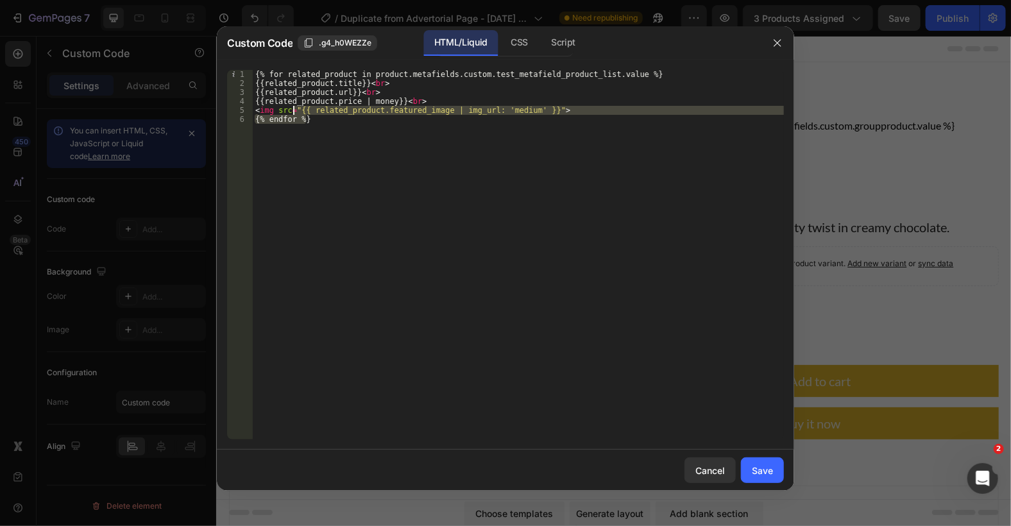
drag, startPoint x: 314, startPoint y: 126, endPoint x: 196, endPoint y: 65, distance: 132.6
click at [196, 65] on div "Custom Code .g4_h0WEZZe HTML/Liquid CSS Script {% endfor %} 1 2 3 4 5 6 {% for …" at bounding box center [505, 263] width 1011 height 526
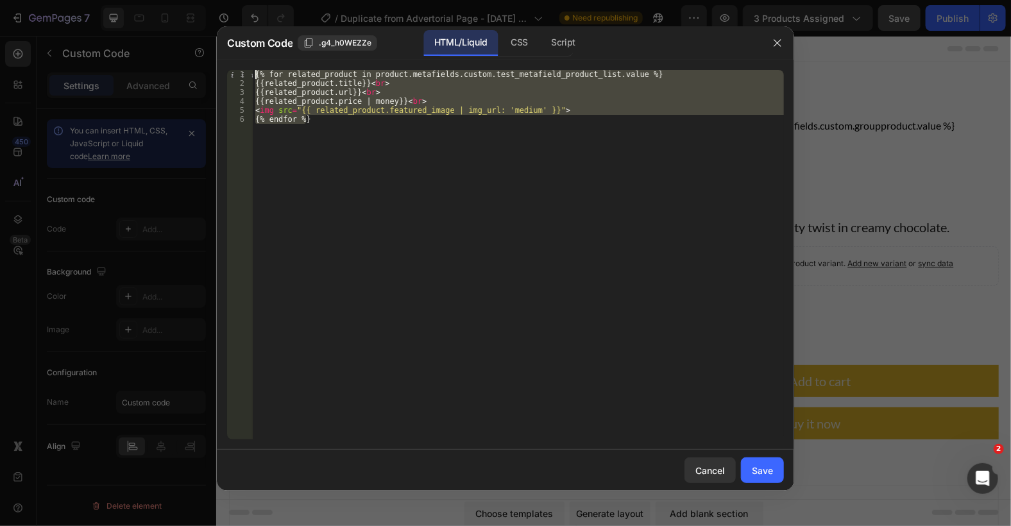
type textarea "{% for related_product in product.metafields.custom.test_metafield_product_list…"
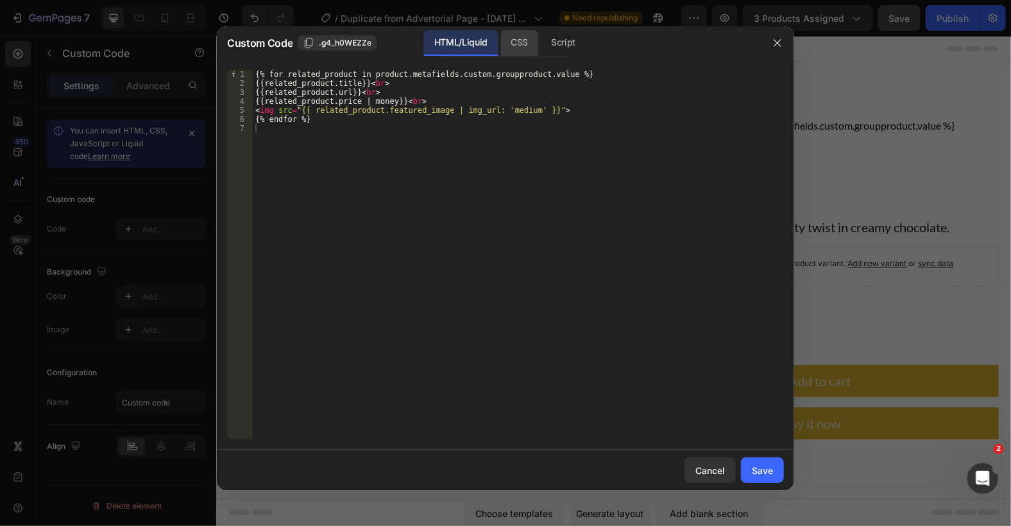
click at [541, 33] on div "CSS" at bounding box center [563, 43] width 45 height 26
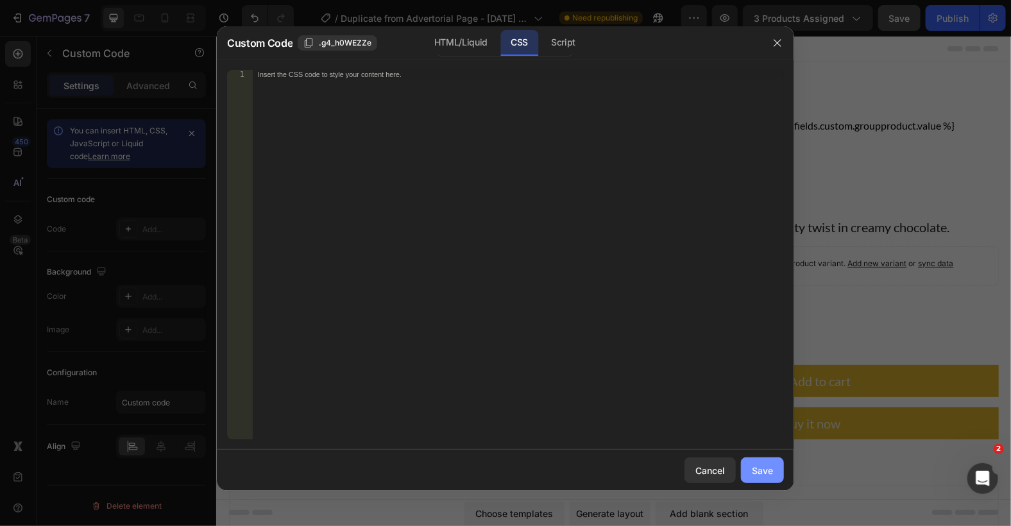
click at [770, 481] on button "Save" at bounding box center [762, 470] width 43 height 26
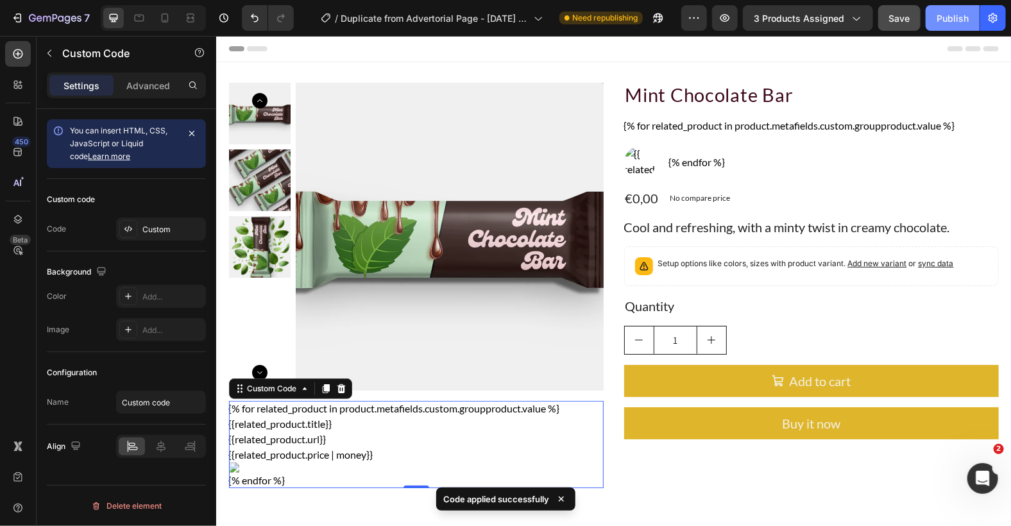
click at [949, 16] on div "Publish" at bounding box center [953, 18] width 32 height 13
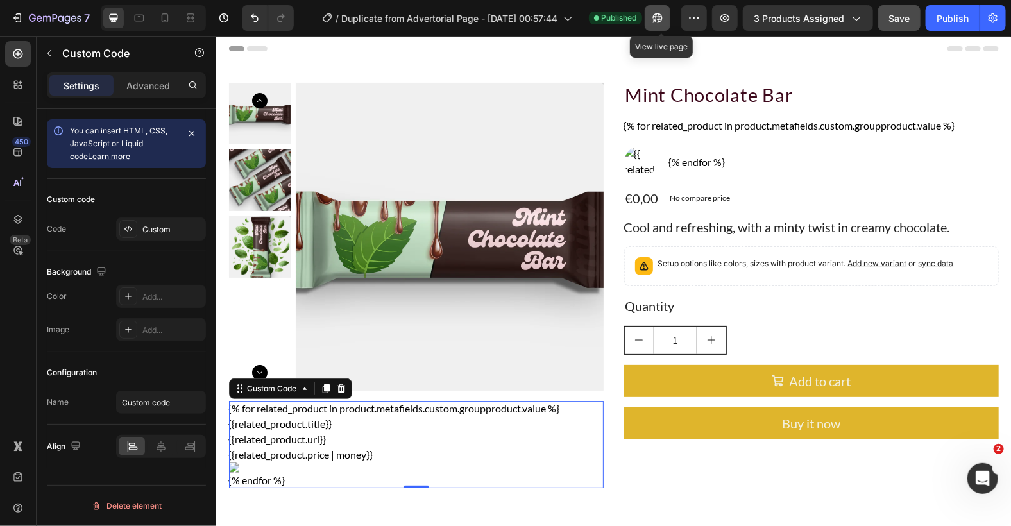
click at [664, 24] on icon "button" at bounding box center [657, 18] width 13 height 13
click at [324, 386] on div at bounding box center [325, 387] width 15 height 15
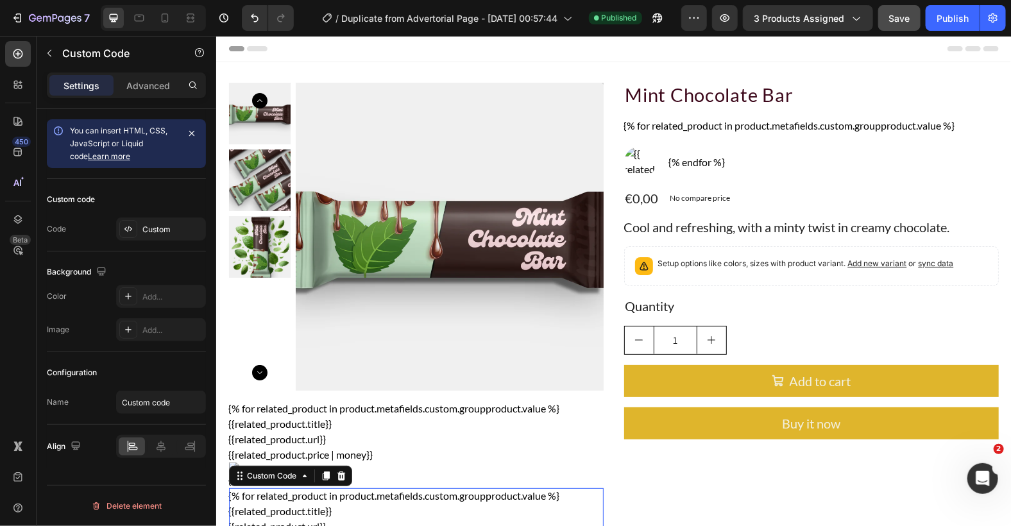
scroll to position [243, 0]
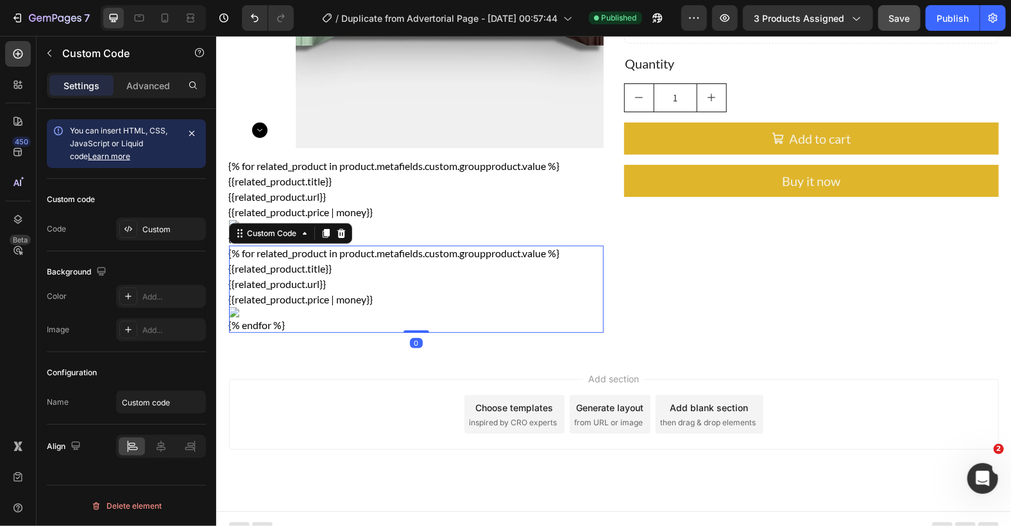
click at [393, 289] on div "{% for related_product in product.metafields.custom.groupproduct.value %} {{rel…" at bounding box center [415, 288] width 375 height 87
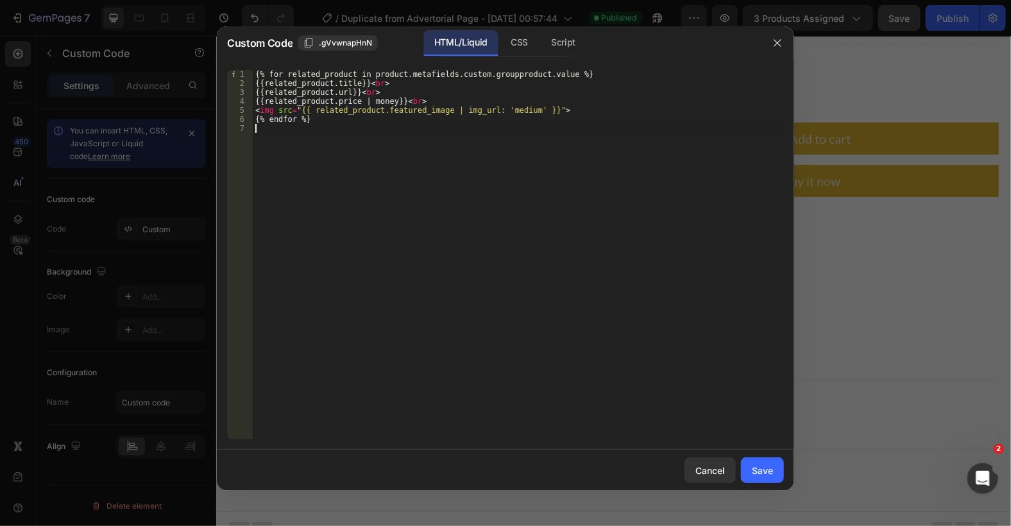
drag, startPoint x: 336, startPoint y: 150, endPoint x: 328, endPoint y: 146, distance: 9.5
click at [334, 149] on div "{% for related_product in product.metafields.custom.groupproduct.value %} {{rel…" at bounding box center [518, 264] width 531 height 388
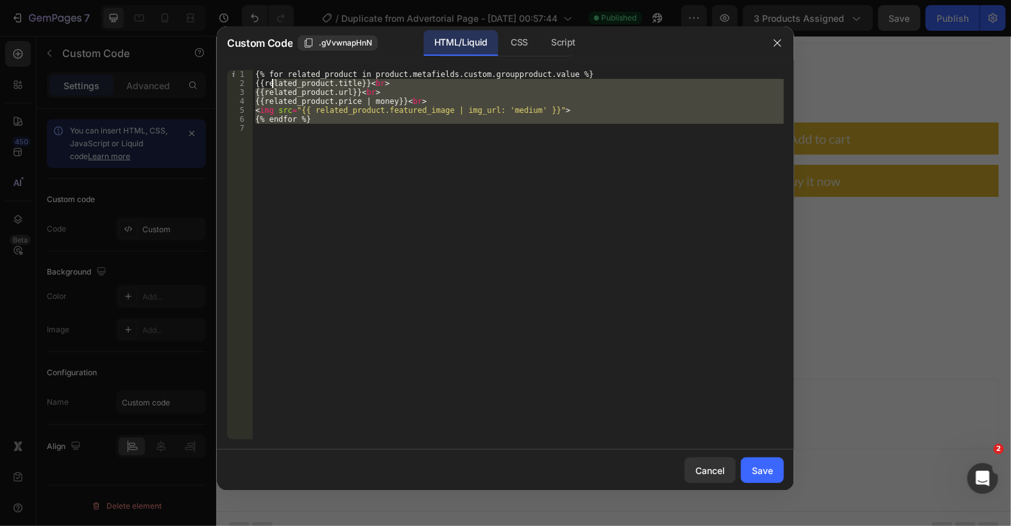
drag, startPoint x: 264, startPoint y: 76, endPoint x: 212, endPoint y: 43, distance: 61.8
click at [212, 43] on div "Custom Code .gVvwnapHnN HTML/Liquid CSS Script 1 2 3 4 5 6 7 {% for related_pro…" at bounding box center [505, 263] width 1011 height 526
type textarea "{% for related_product in product.metafields.custom.groupproduct.value %} {{rel…"
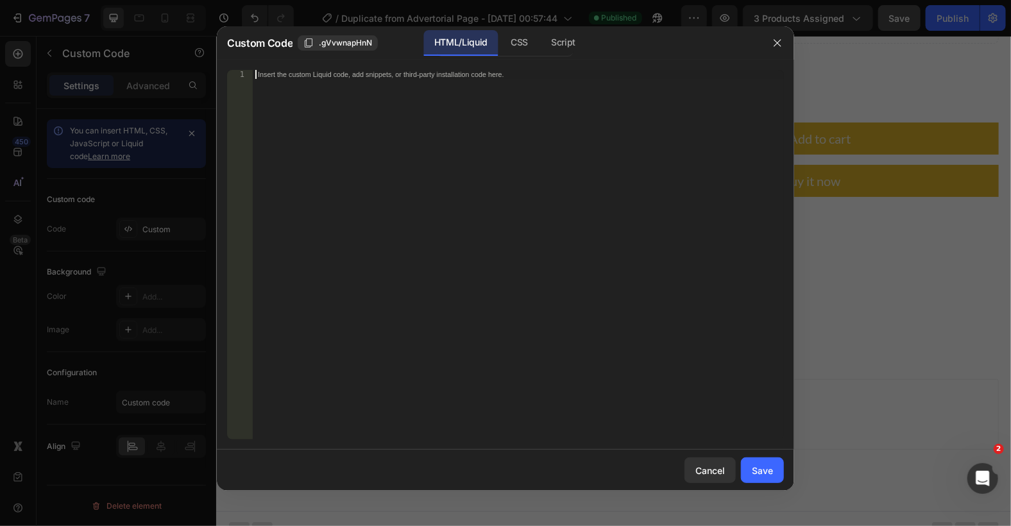
paste textarea "</script>"
type textarea "</script>"
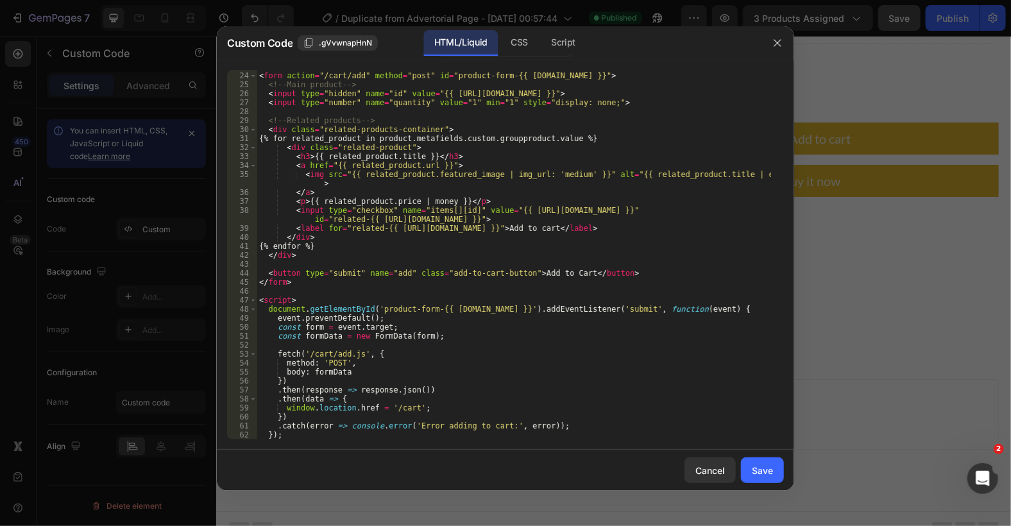
scroll to position [205, 0]
click at [763, 475] on div "Save" at bounding box center [762, 470] width 21 height 13
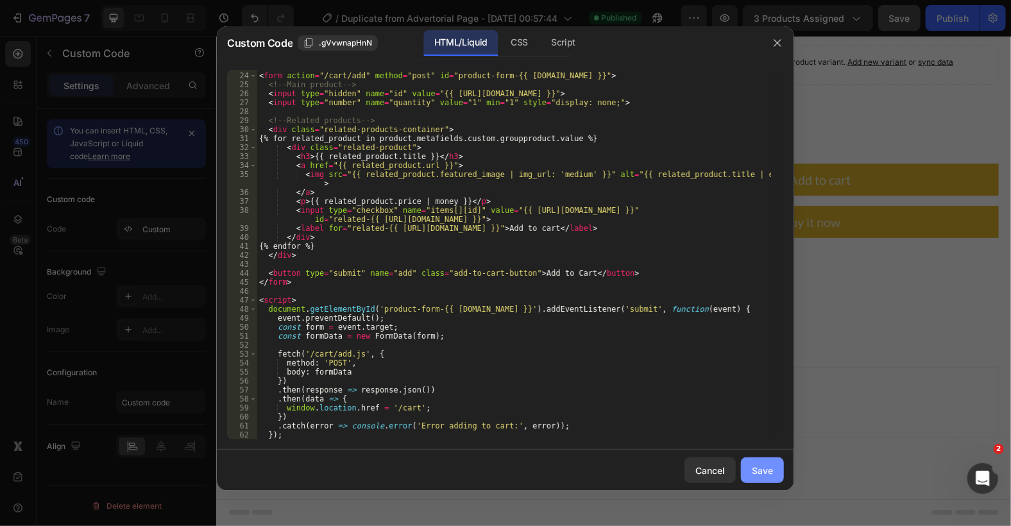
scroll to position [200, 0]
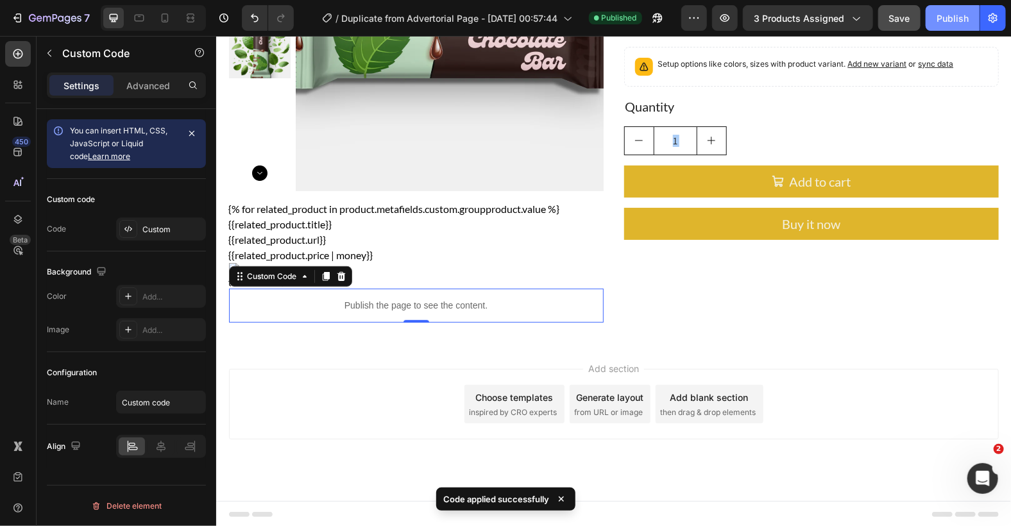
click at [954, 12] on div "Publish" at bounding box center [953, 18] width 32 height 13
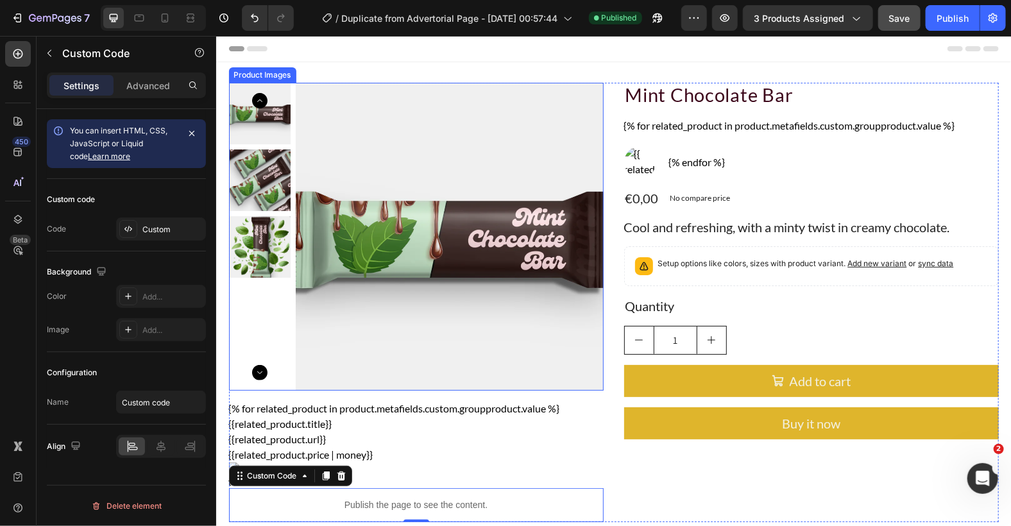
scroll to position [85, 0]
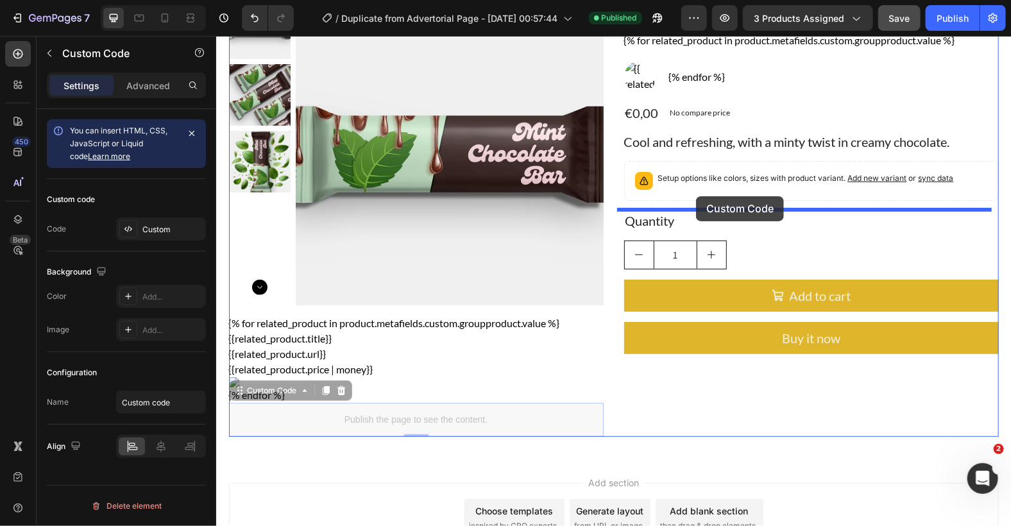
drag, startPoint x: 266, startPoint y: 391, endPoint x: 695, endPoint y: 196, distance: 472.3
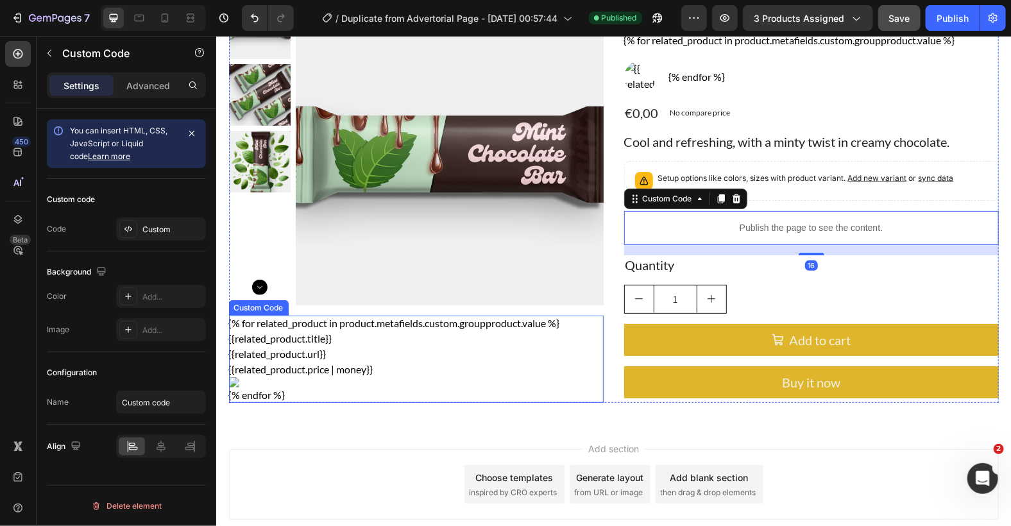
click at [555, 347] on div "{% for related_product in product.metafields.custom.groupproduct.value %} {{rel…" at bounding box center [415, 358] width 375 height 87
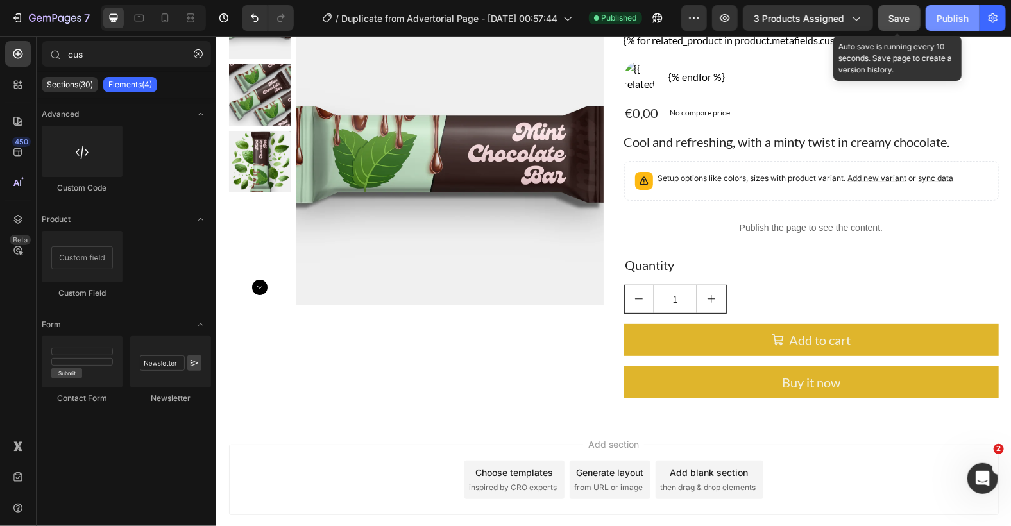
click at [933, 13] on button "Publish" at bounding box center [953, 18] width 54 height 26
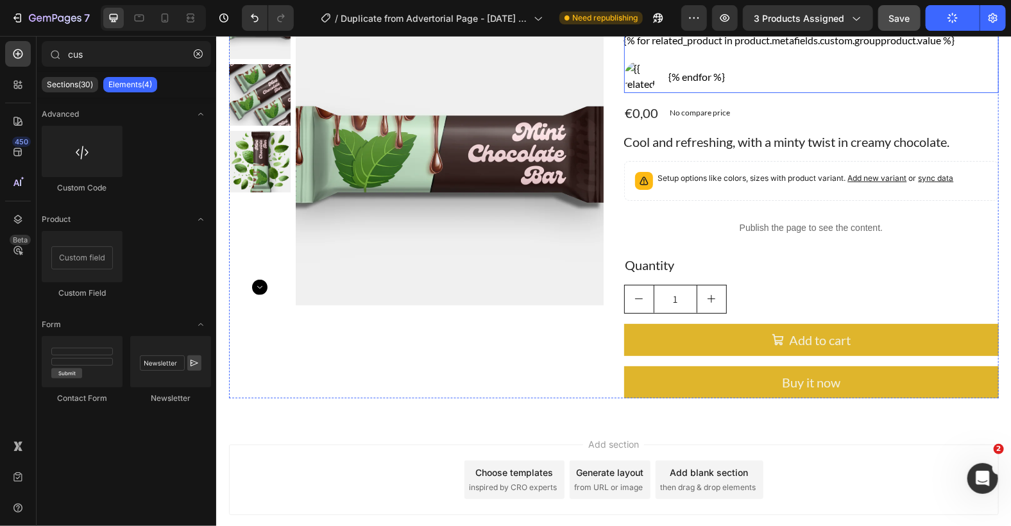
scroll to position [0, 0]
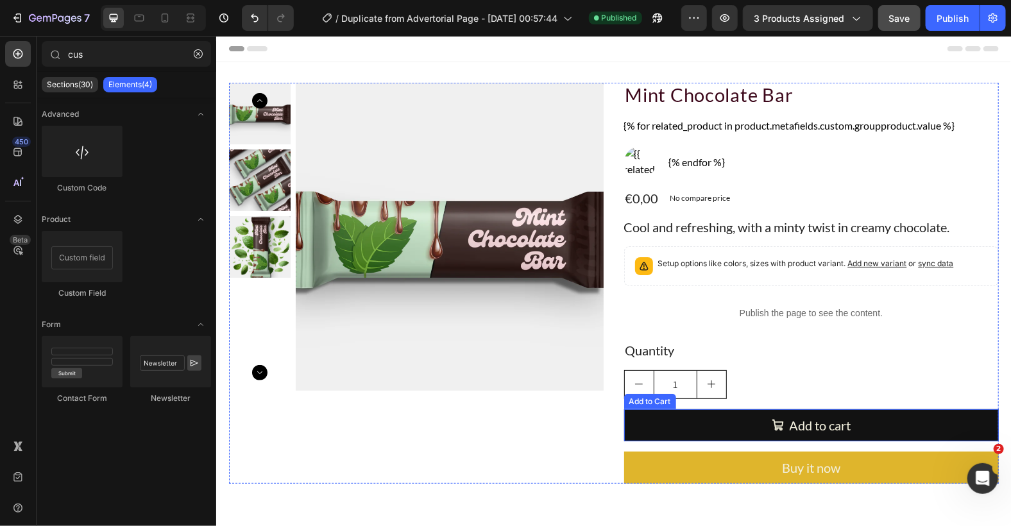
click at [728, 426] on button "Add to cart" at bounding box center [811, 425] width 375 height 32
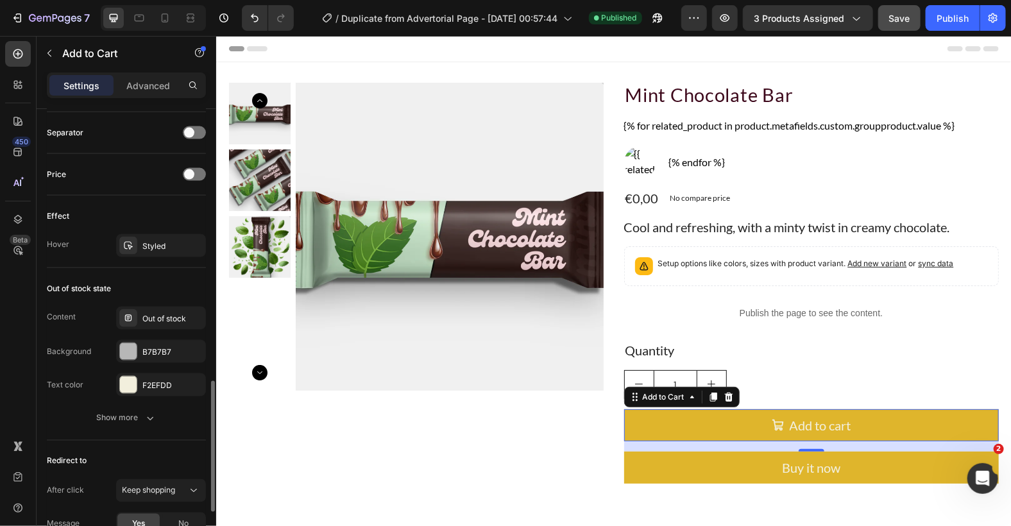
scroll to position [1115, 0]
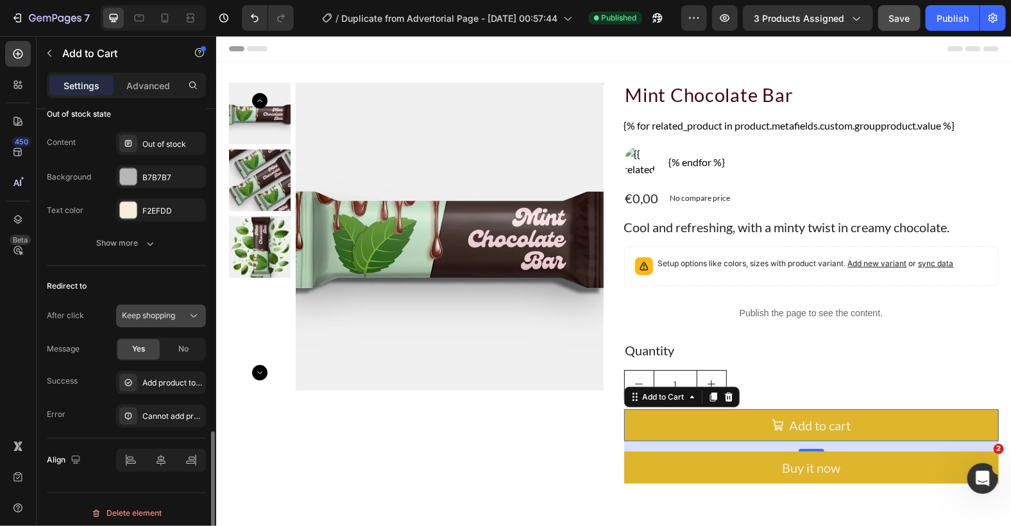
click at [182, 310] on div "Keep shopping" at bounding box center [161, 316] width 78 height 13
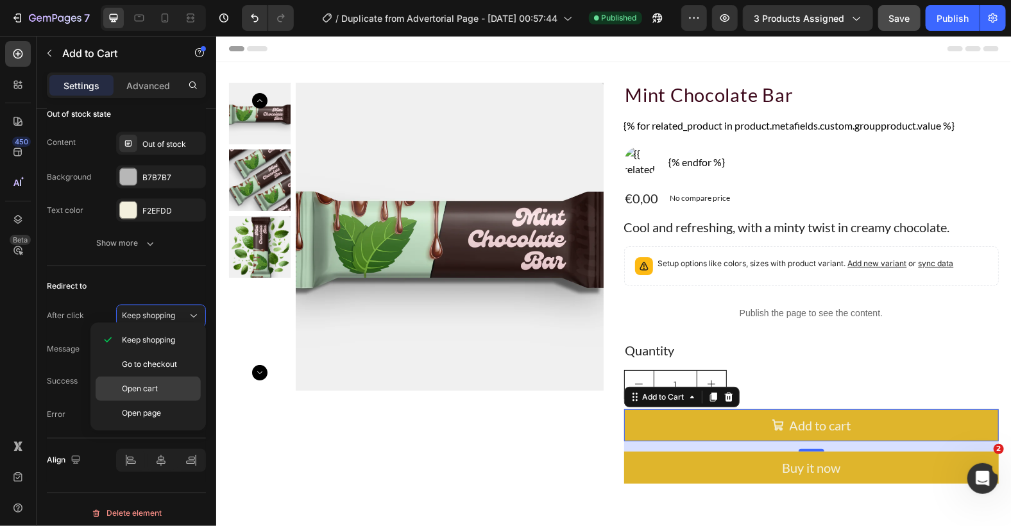
click at [169, 392] on p "Open cart" at bounding box center [158, 389] width 73 height 12
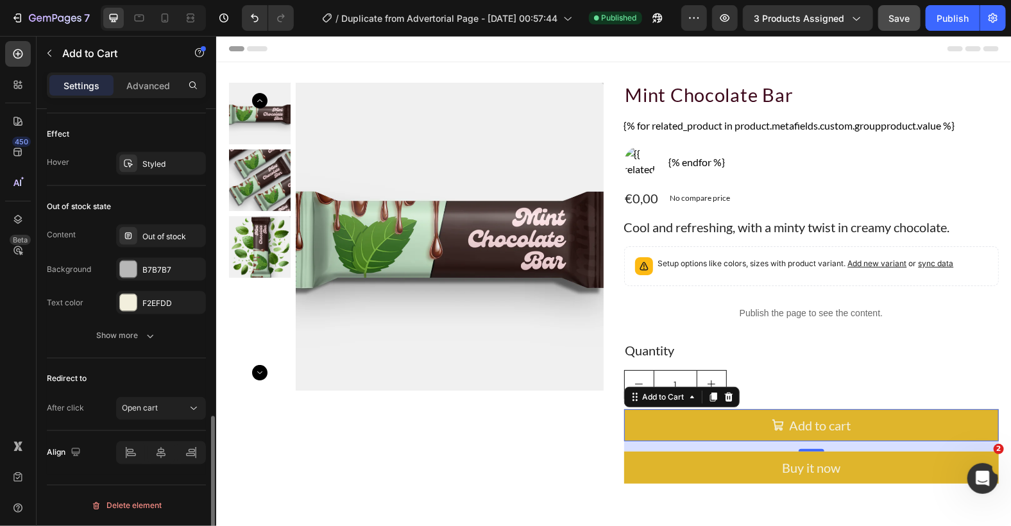
scroll to position [1016, 0]
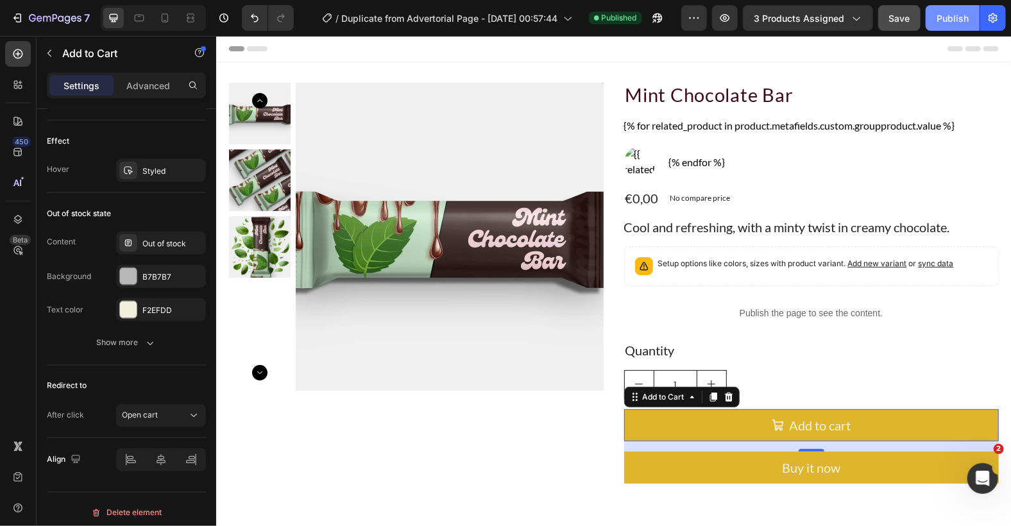
click at [945, 18] on div "Publish" at bounding box center [953, 18] width 32 height 13
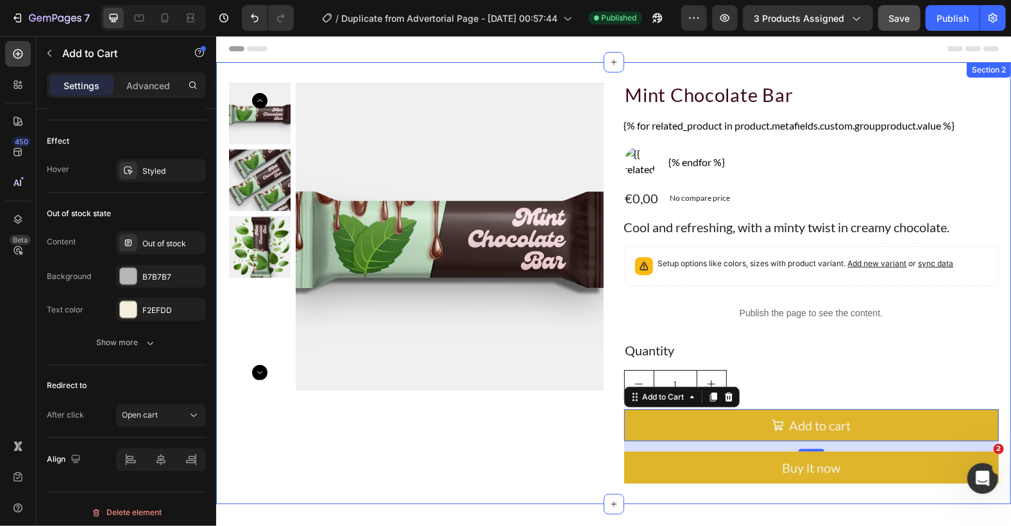
click at [574, 69] on div "Product Images Mint Chocolate Bar Product Title {% for related_product in produ…" at bounding box center [613, 283] width 795 height 442
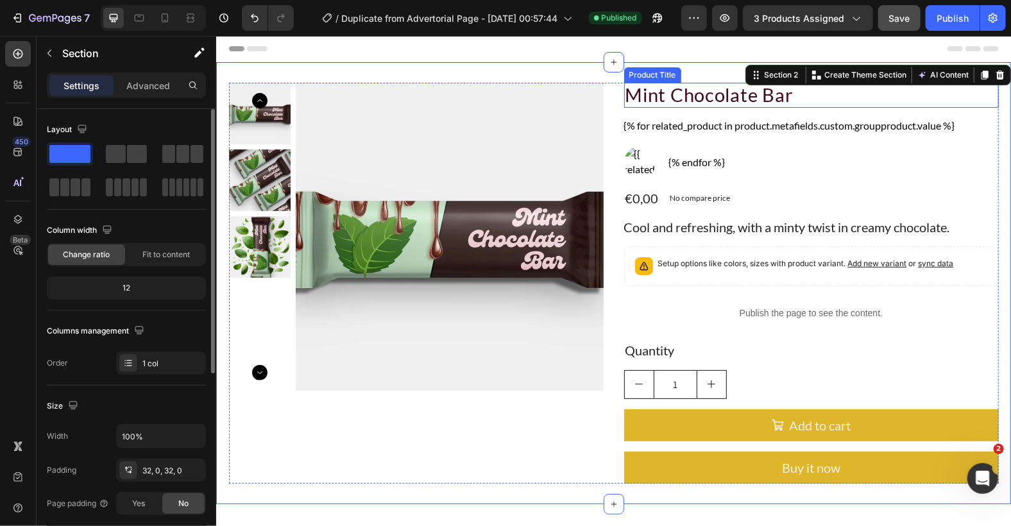
scroll to position [160, 0]
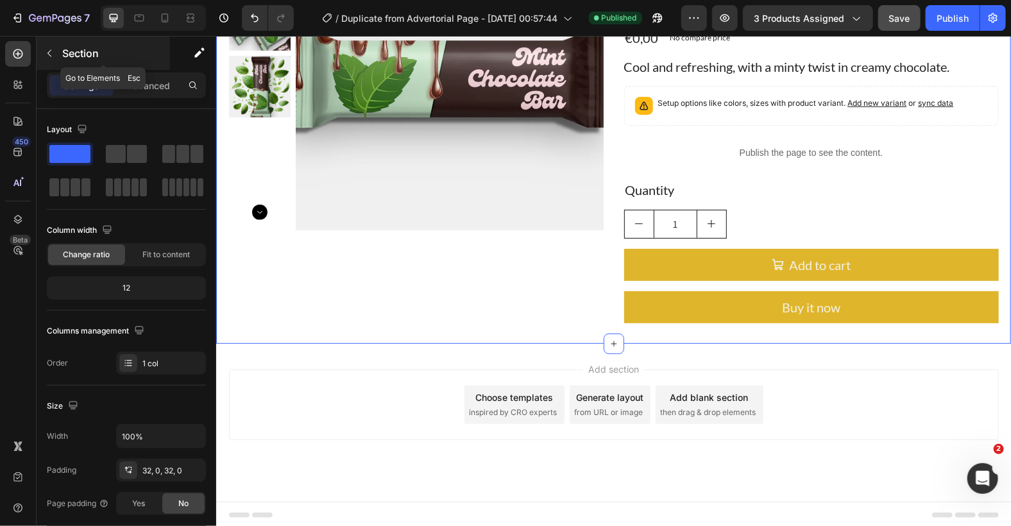
click at [42, 60] on button "button" at bounding box center [49, 53] width 21 height 21
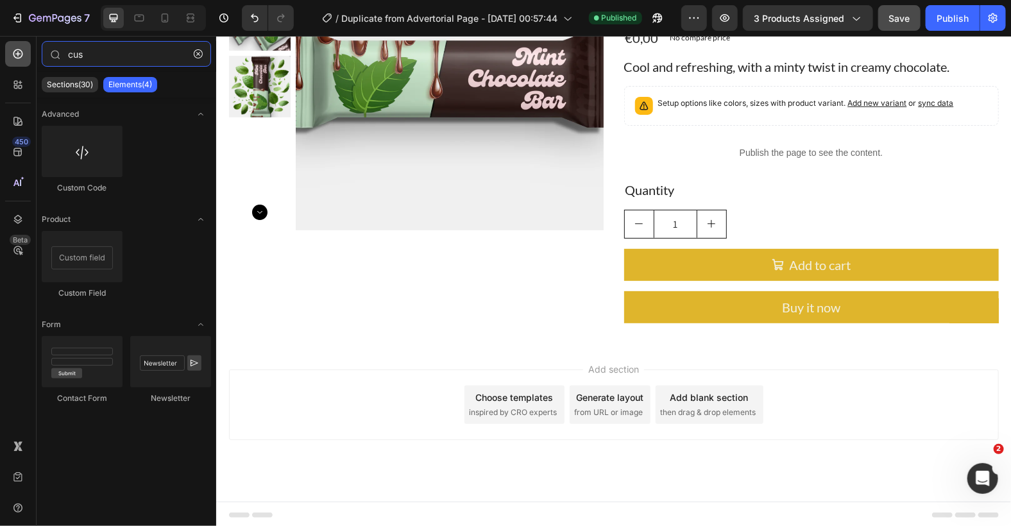
drag, startPoint x: 74, startPoint y: 45, endPoint x: 11, endPoint y: 49, distance: 63.0
click at [11, 49] on div "450 Beta cus Sections(30) Elements(4) Advanced Custom Code Product Custom Field…" at bounding box center [108, 281] width 216 height 490
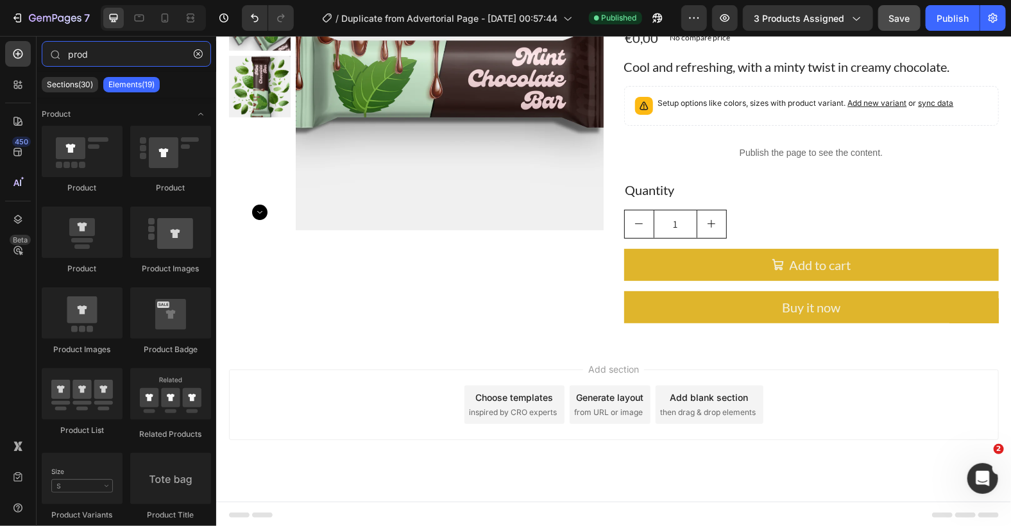
type input "prod"
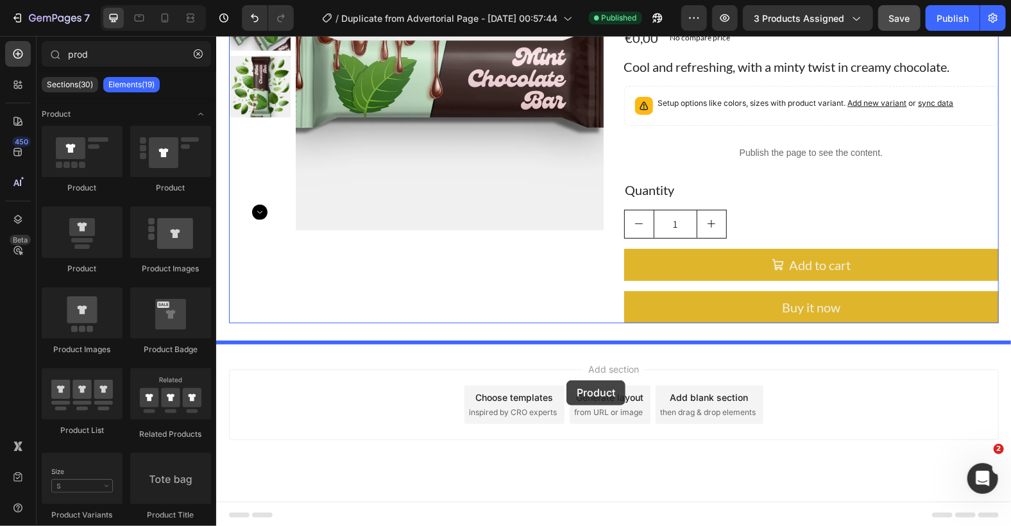
drag, startPoint x: 477, startPoint y: 215, endPoint x: 566, endPoint y: 380, distance: 187.5
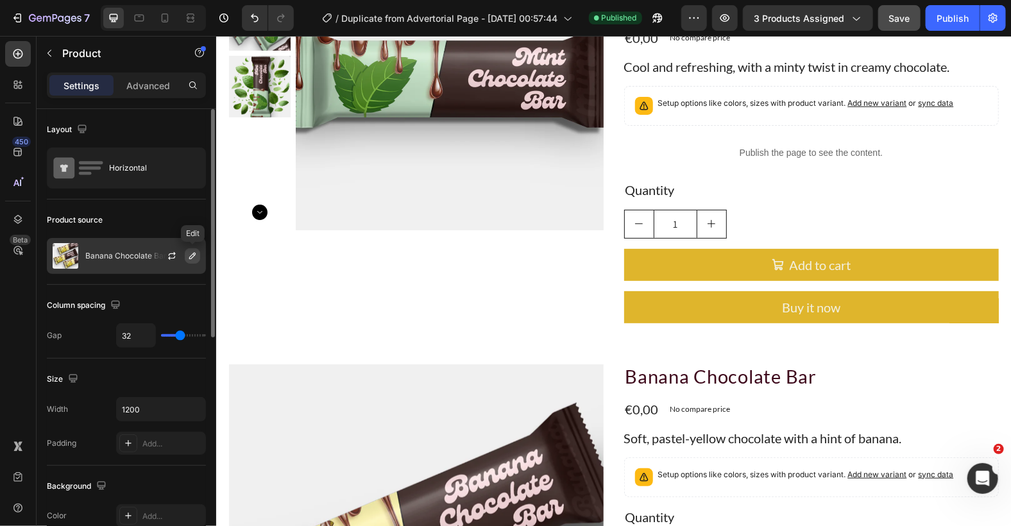
click at [195, 257] on icon "button" at bounding box center [192, 256] width 10 height 10
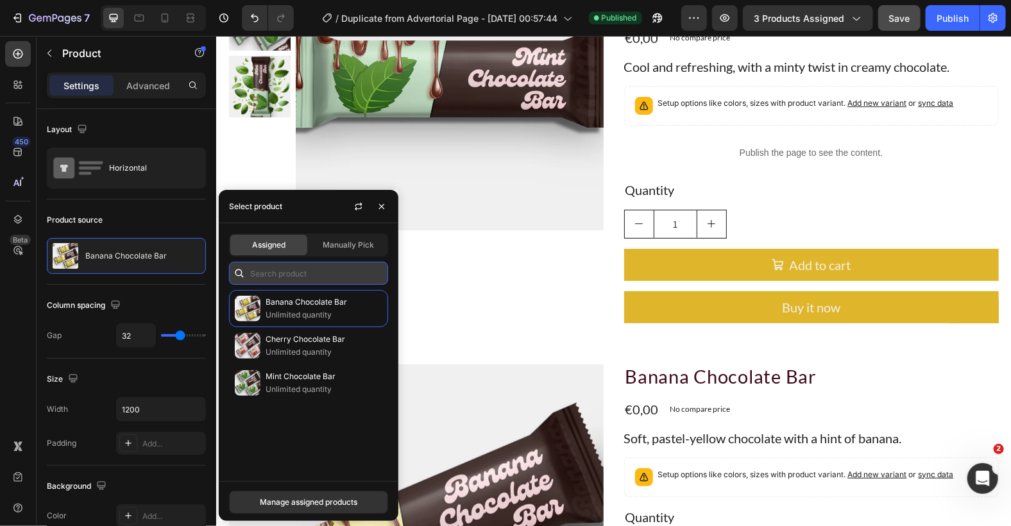
click at [302, 268] on input "text" at bounding box center [308, 273] width 159 height 23
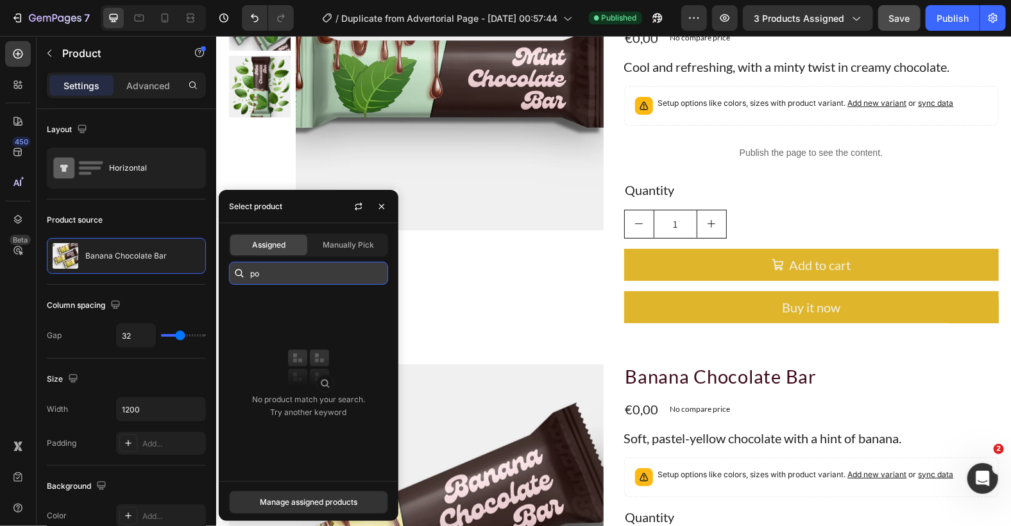
type input "p"
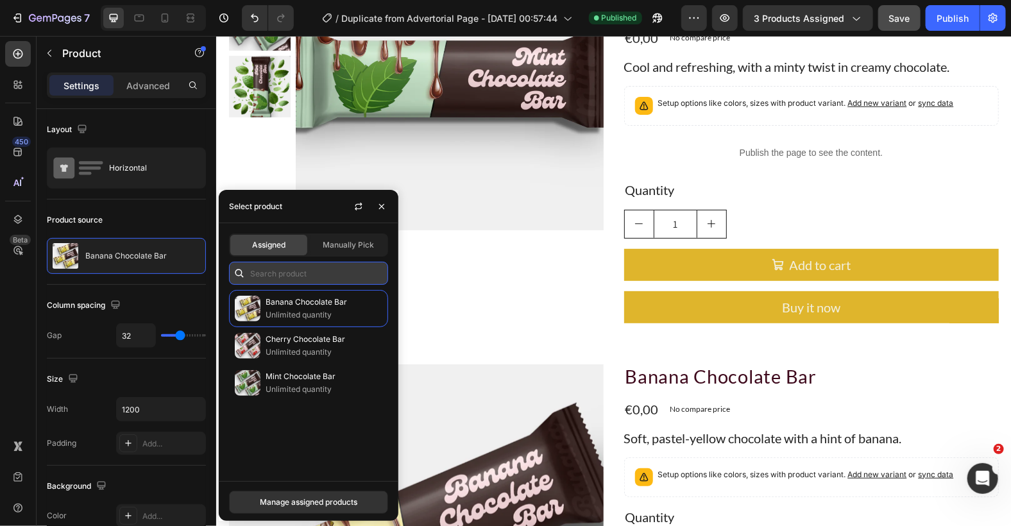
type input "l"
click at [290, 275] on input "la" at bounding box center [308, 273] width 159 height 23
type input "l"
paste input "Laundry Detergent Pods"
type input "Laundry Detergent Pods"
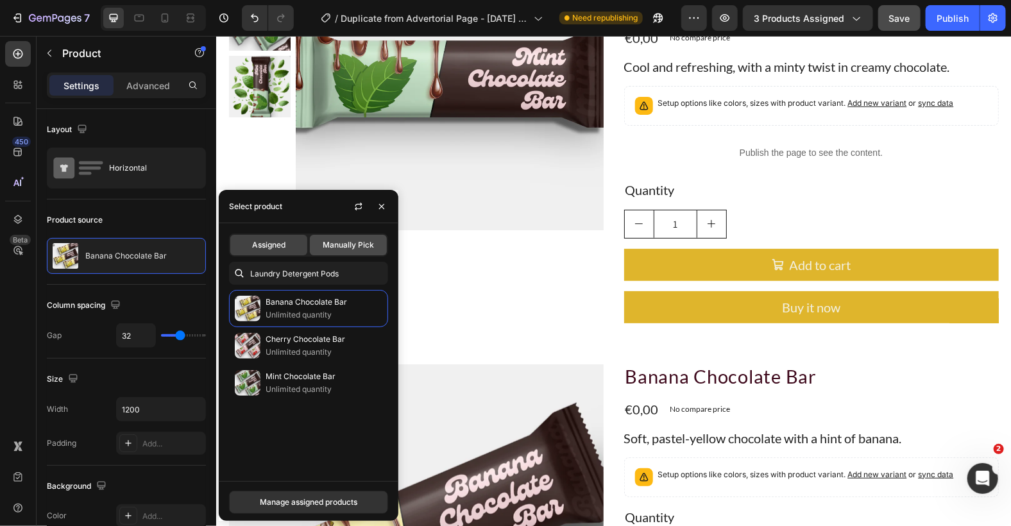
click at [352, 244] on span "Manually Pick" at bounding box center [348, 245] width 51 height 12
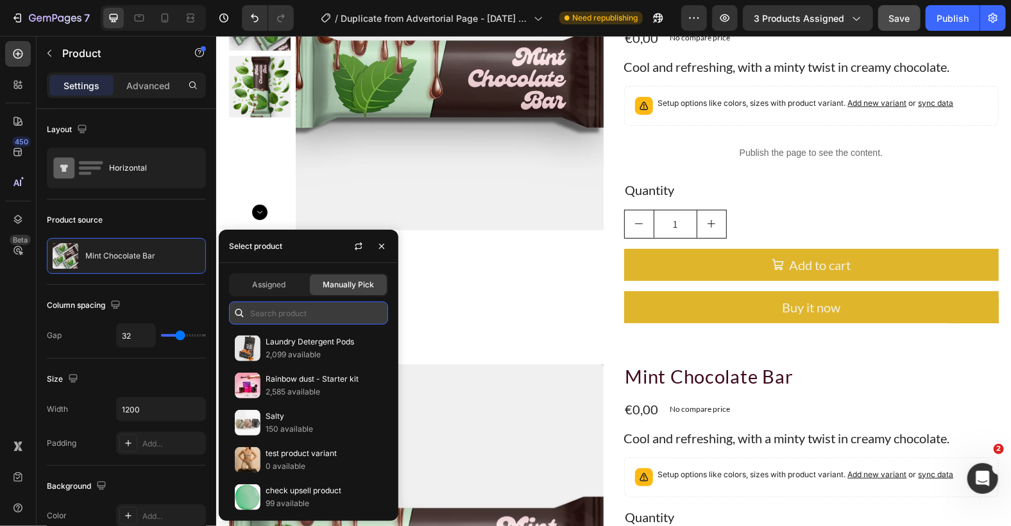
click at [311, 309] on input "text" at bounding box center [308, 313] width 159 height 23
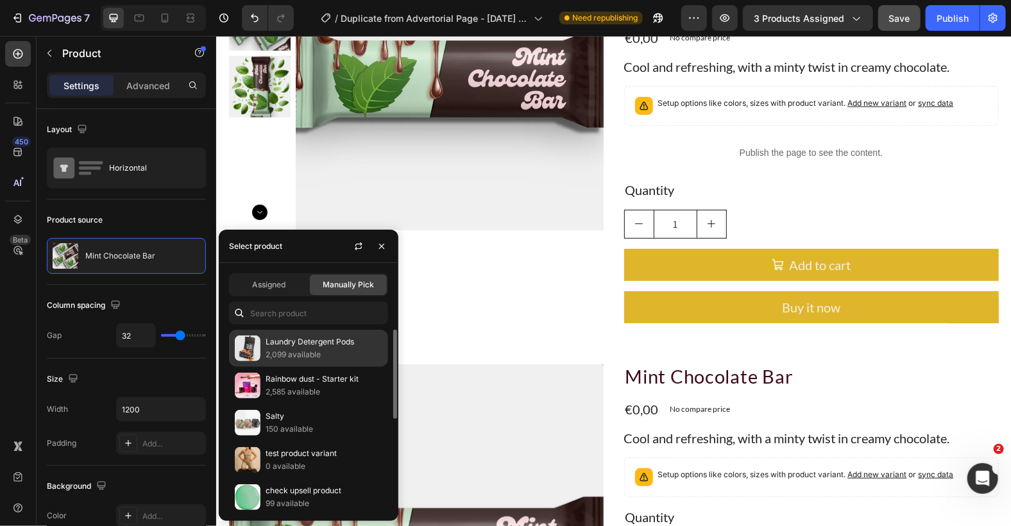
click at [304, 344] on p "Laundry Detergent Pods" at bounding box center [324, 342] width 117 height 13
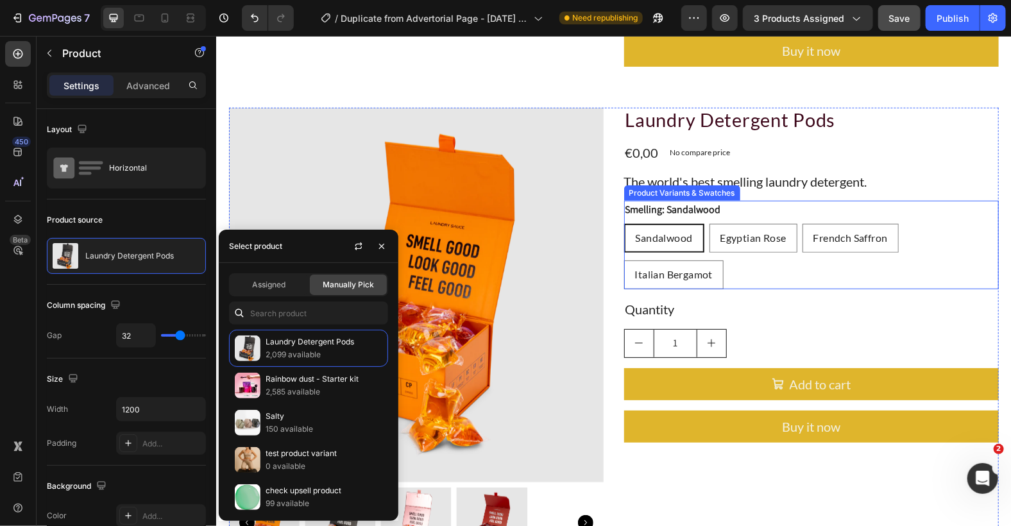
scroll to position [588, 0]
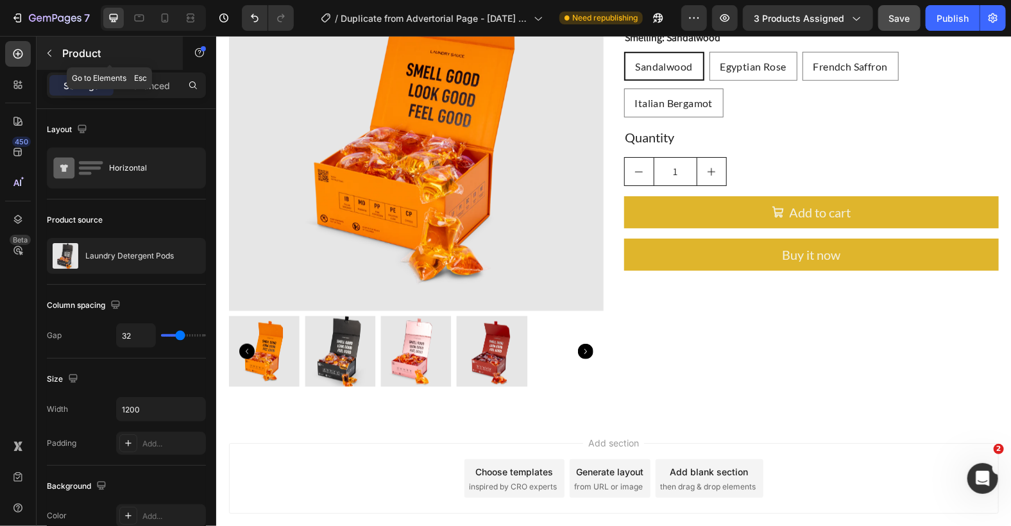
click at [49, 58] on button "button" at bounding box center [49, 53] width 21 height 21
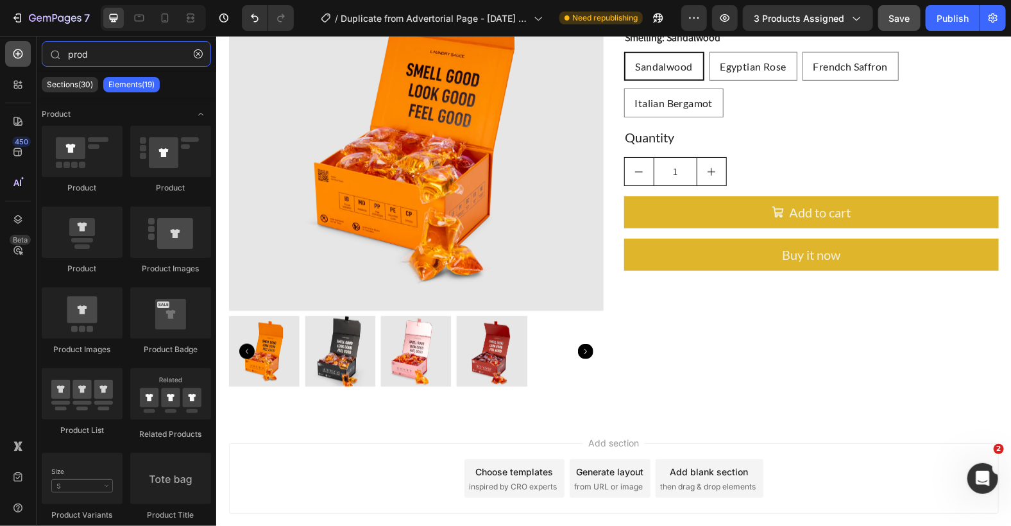
drag, startPoint x: 94, startPoint y: 48, endPoint x: 5, endPoint y: 46, distance: 89.2
click at [5, 46] on div "450 Beta prod Sections(30) Elements(19) Product Product Product Product Product…" at bounding box center [108, 281] width 216 height 490
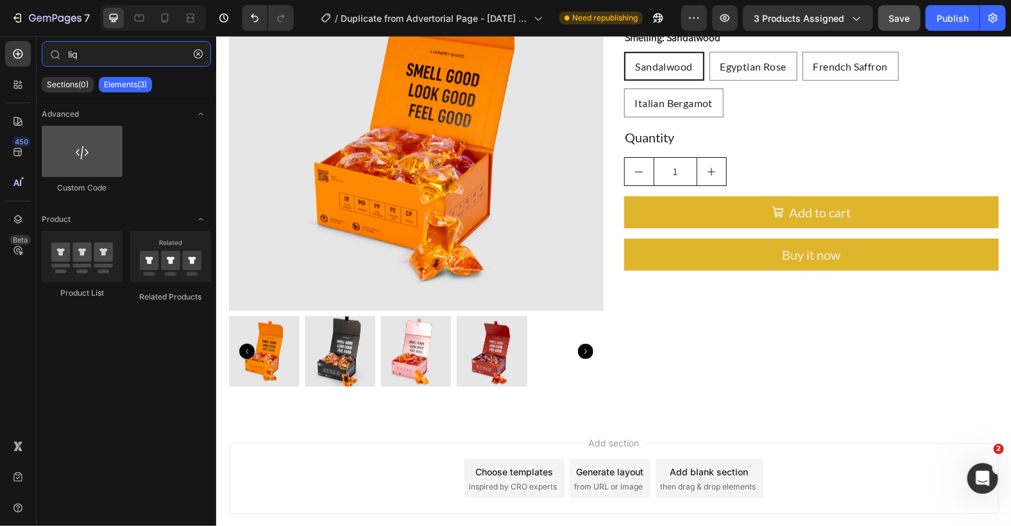
type input "liq"
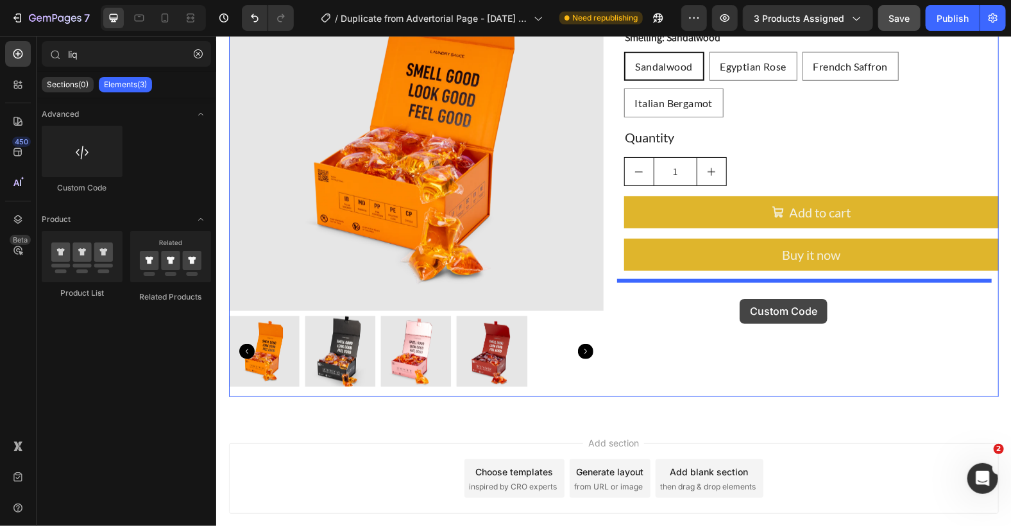
drag, startPoint x: 283, startPoint y: 194, endPoint x: 739, endPoint y: 298, distance: 467.9
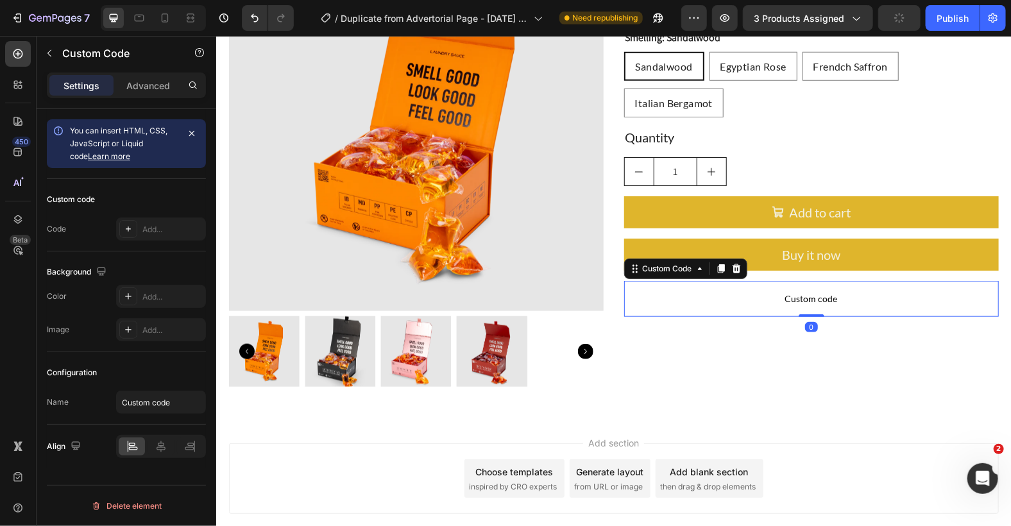
click at [737, 291] on span "Custom code" at bounding box center [811, 298] width 375 height 15
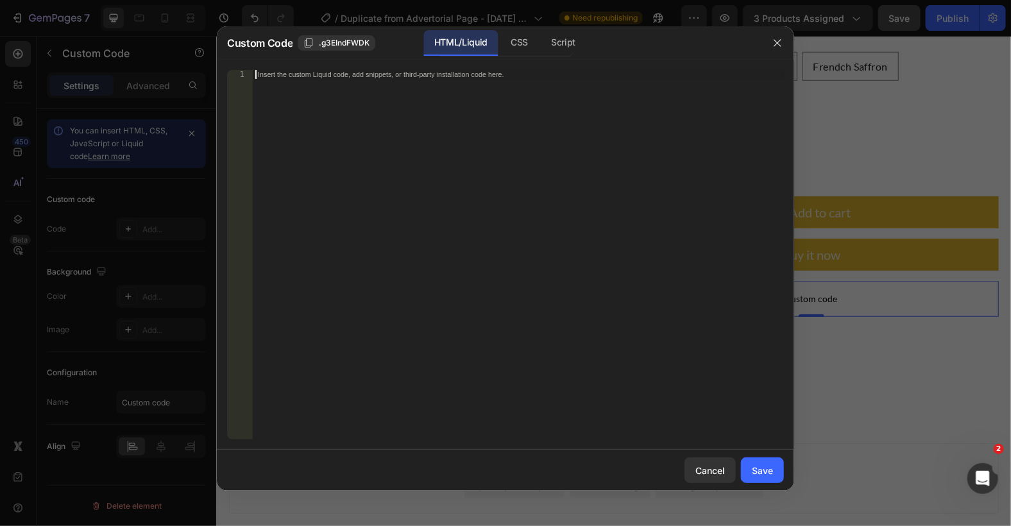
click at [344, 103] on div "Insert the custom Liquid code, add snippets, or third-party installation code h…" at bounding box center [518, 264] width 531 height 388
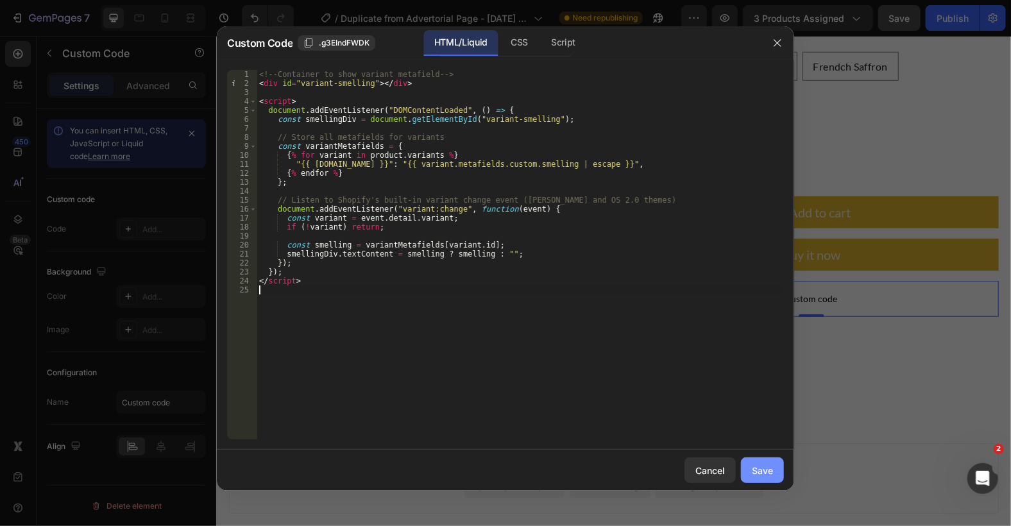
click at [771, 472] on div "Save" at bounding box center [762, 470] width 21 height 13
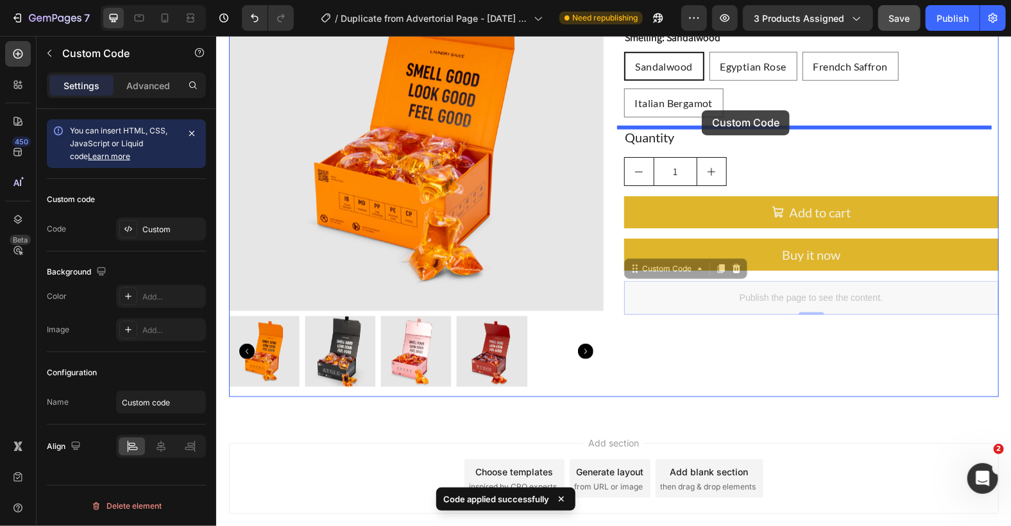
drag, startPoint x: 676, startPoint y: 257, endPoint x: 701, endPoint y: 110, distance: 149.0
click at [701, 110] on div "Header Image Related posts Heading Image Cycling's Next Big Thing Unveiled Butt…" at bounding box center [613, 25] width 795 height 1154
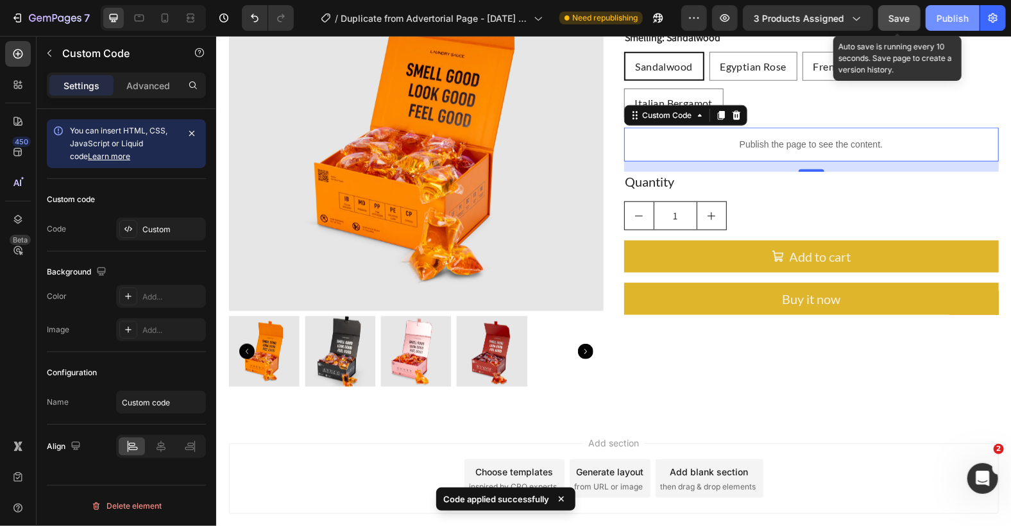
click at [936, 18] on button "Publish" at bounding box center [953, 18] width 54 height 26
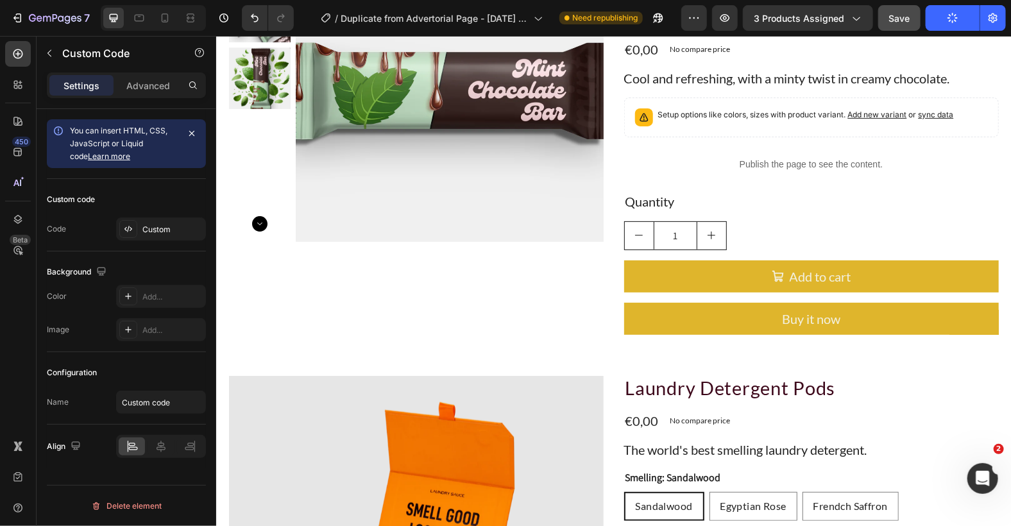
scroll to position [0, 0]
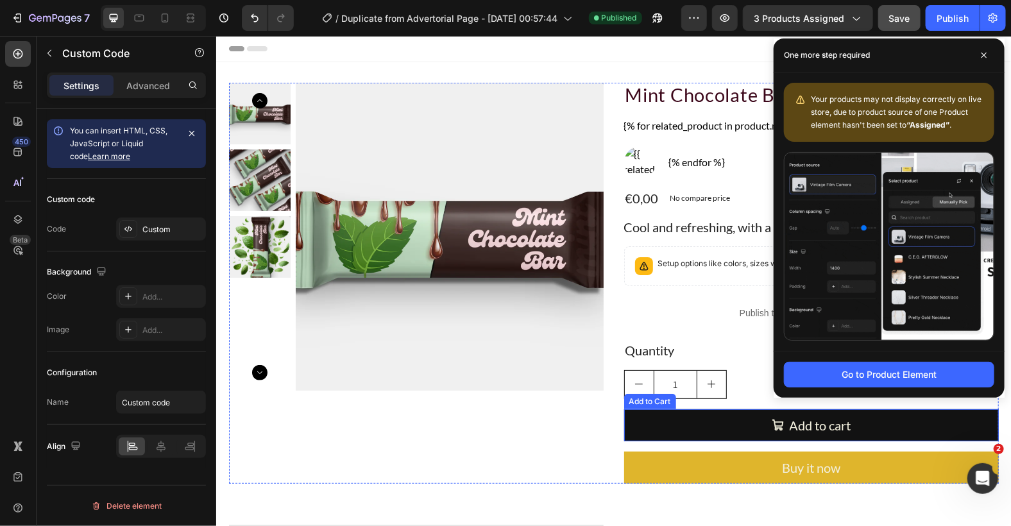
drag, startPoint x: 707, startPoint y: 409, endPoint x: 661, endPoint y: 404, distance: 45.8
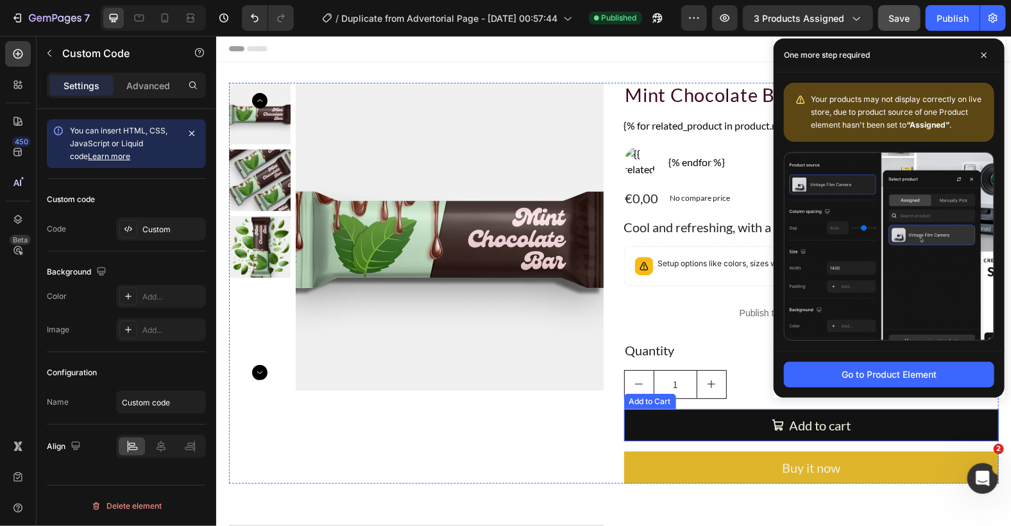
click at [707, 409] on button "Add to cart" at bounding box center [811, 425] width 375 height 32
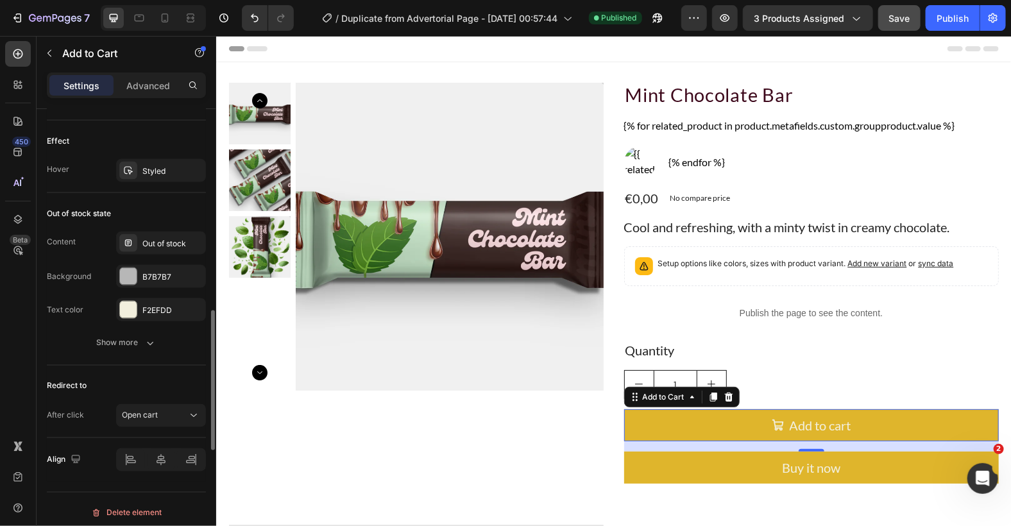
scroll to position [673, 0]
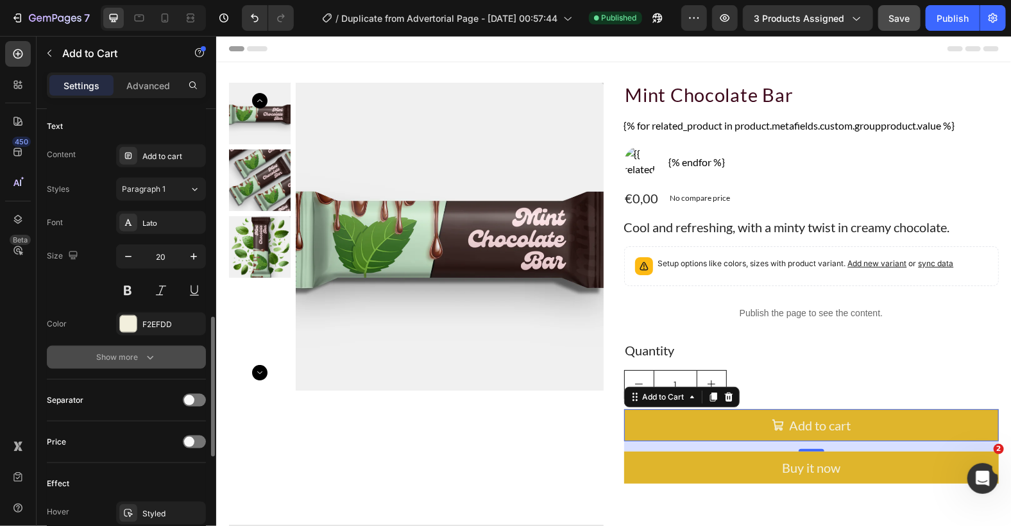
click at [156, 357] on icon "button" at bounding box center [150, 357] width 13 height 13
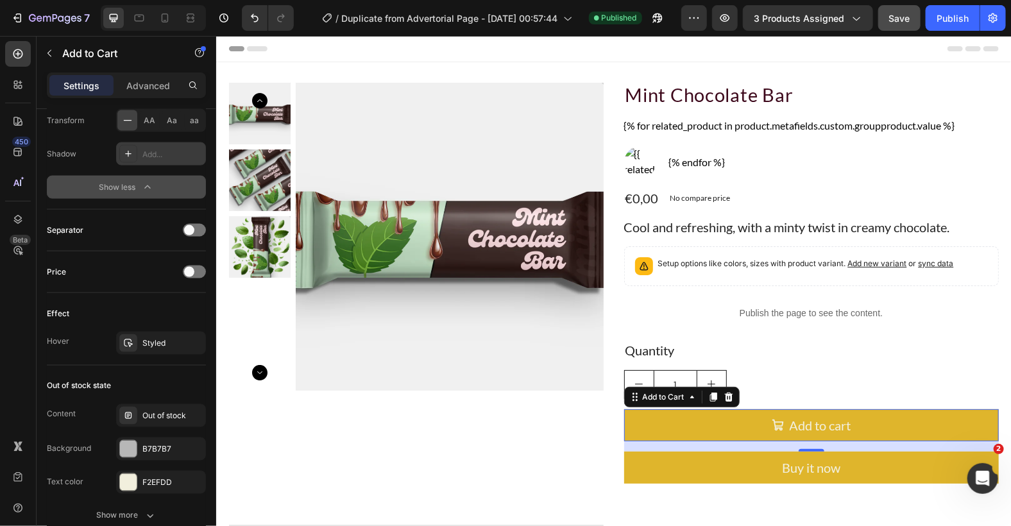
scroll to position [1184, 0]
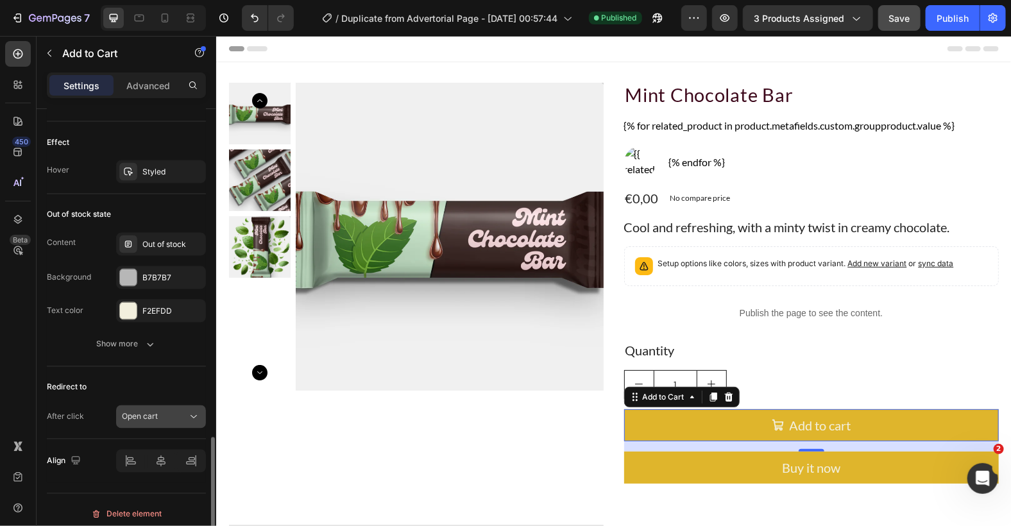
click at [172, 411] on div "Open cart" at bounding box center [154, 417] width 65 height 12
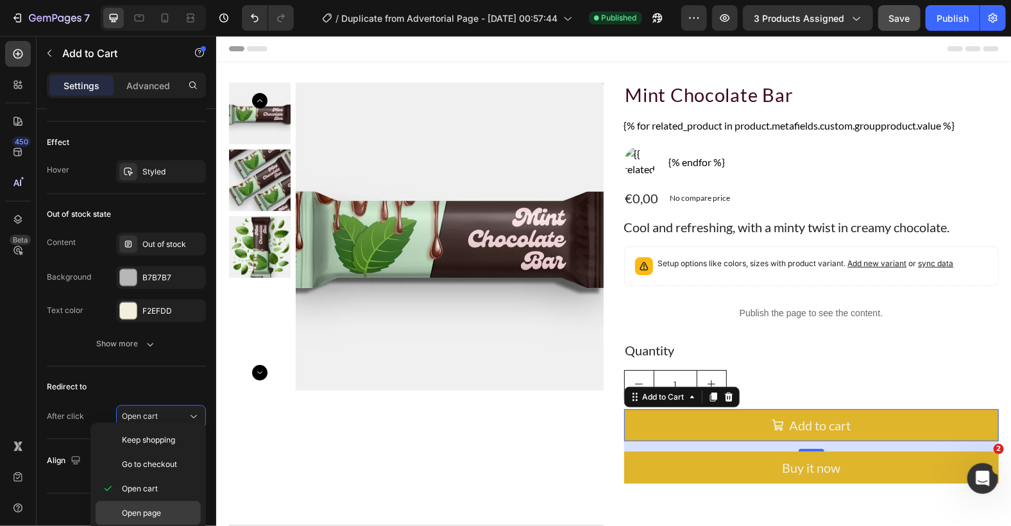
click at [151, 510] on span "Open page" at bounding box center [141, 513] width 39 height 12
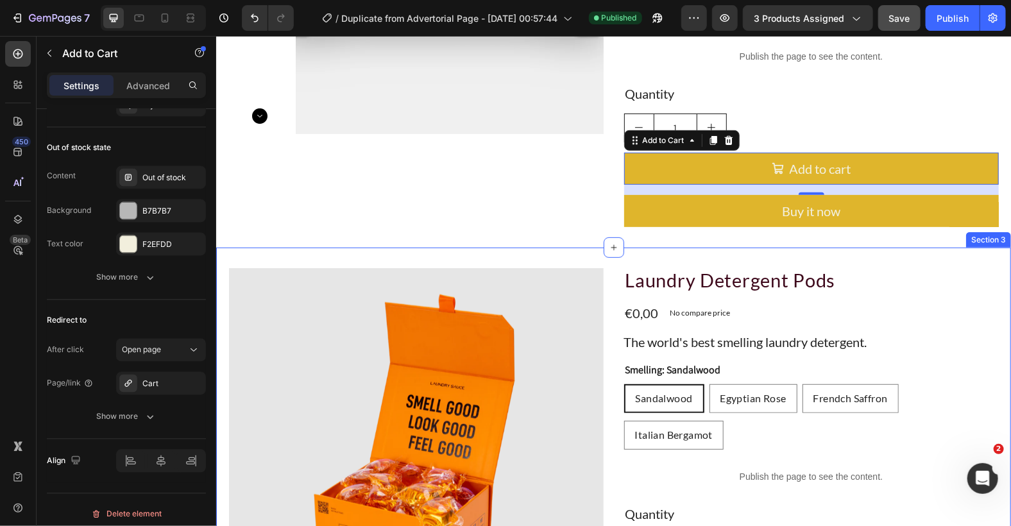
scroll to position [599, 0]
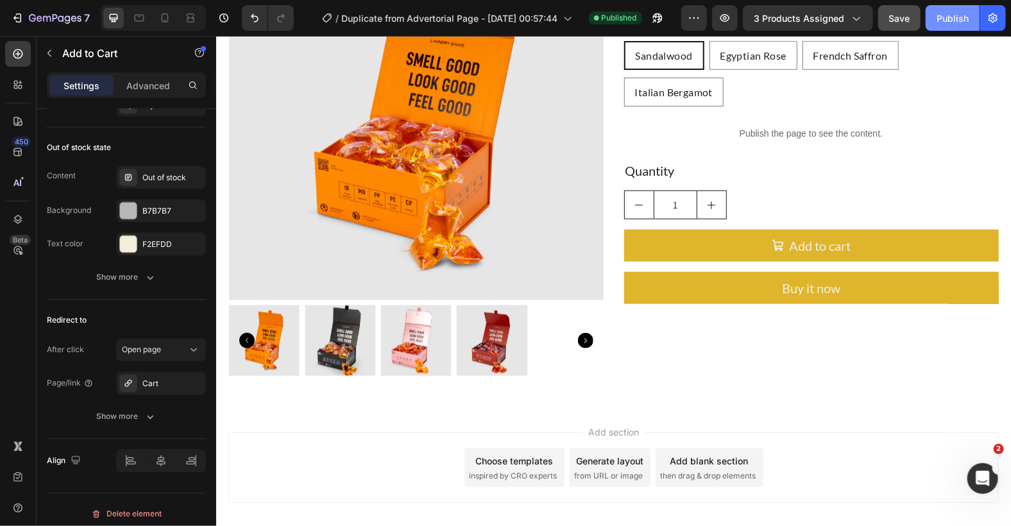
click at [946, 16] on div "Publish" at bounding box center [953, 18] width 32 height 13
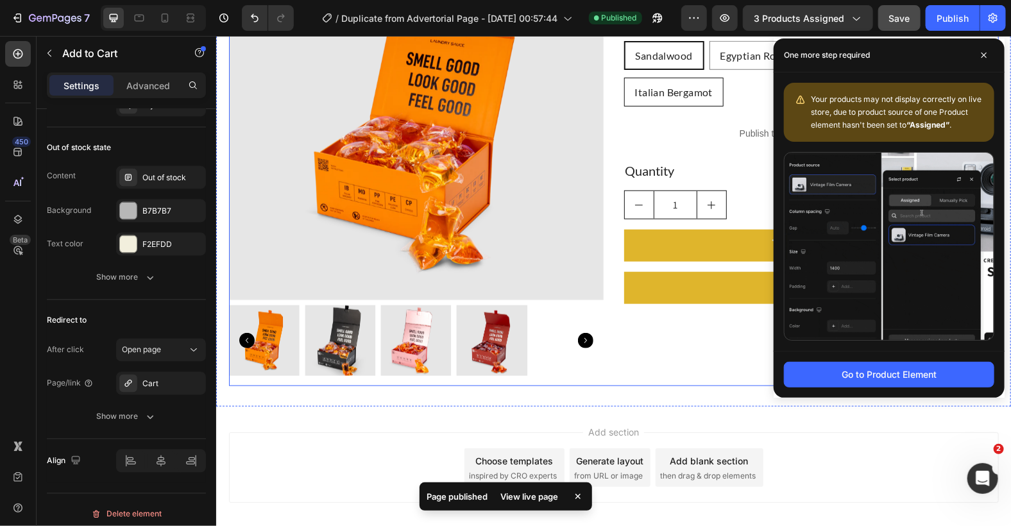
scroll to position [427, 0]
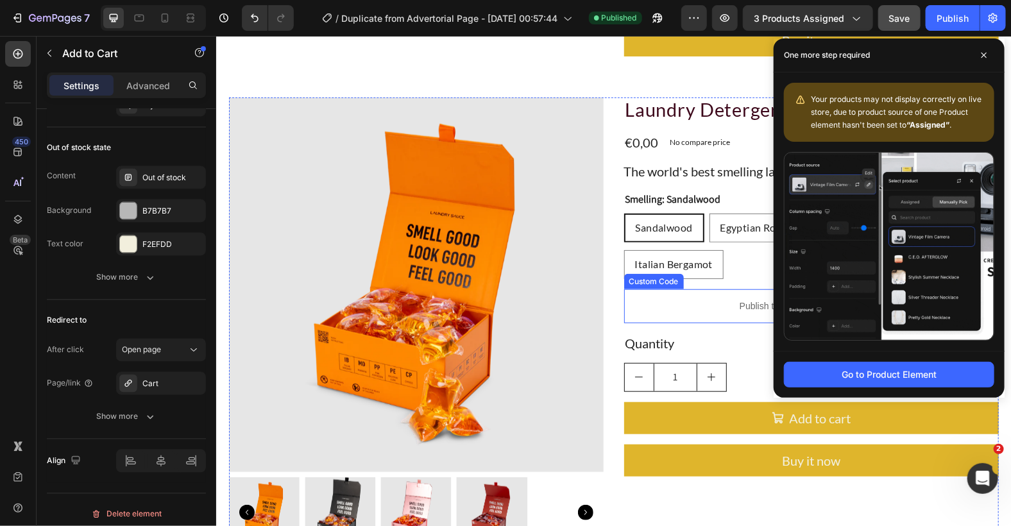
click at [681, 303] on p "Publish the page to see the content." at bounding box center [811, 305] width 375 height 13
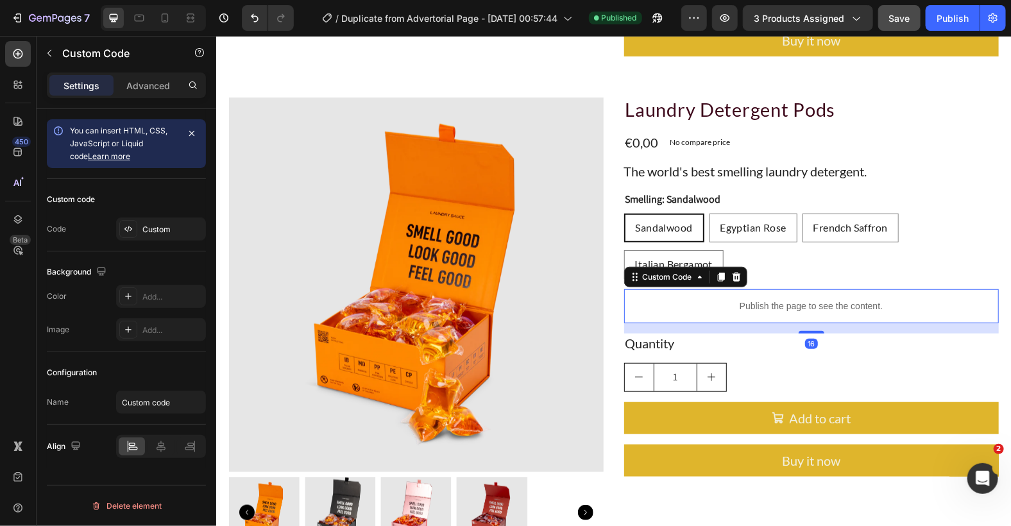
scroll to position [0, 0]
click at [681, 303] on p "Publish the page to see the content." at bounding box center [811, 305] width 375 height 13
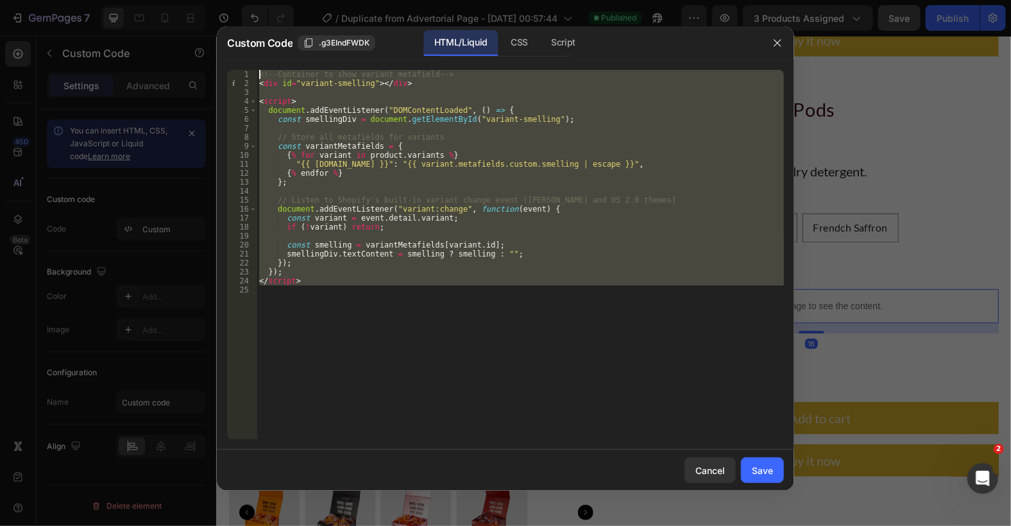
drag, startPoint x: 336, startPoint y: 289, endPoint x: 224, endPoint y: 39, distance: 273.4
click at [224, 39] on div "Custom Code .g3EIndFWDK HTML/Liquid CSS Script 1 2 3 4 5 6 7 8 9 10 11 12 13 14…" at bounding box center [505, 258] width 577 height 465
type textarea "<!-- Container to show variant metafield --> <div id="variant-smelling"></div>"
click at [871, 166] on div at bounding box center [505, 263] width 1011 height 526
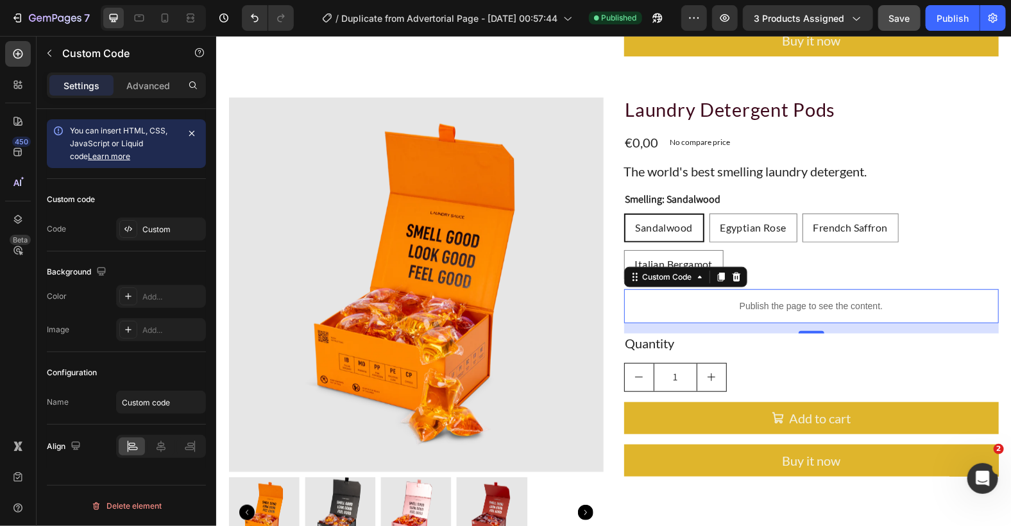
click at [803, 299] on p "Publish the page to see the content." at bounding box center [811, 305] width 375 height 13
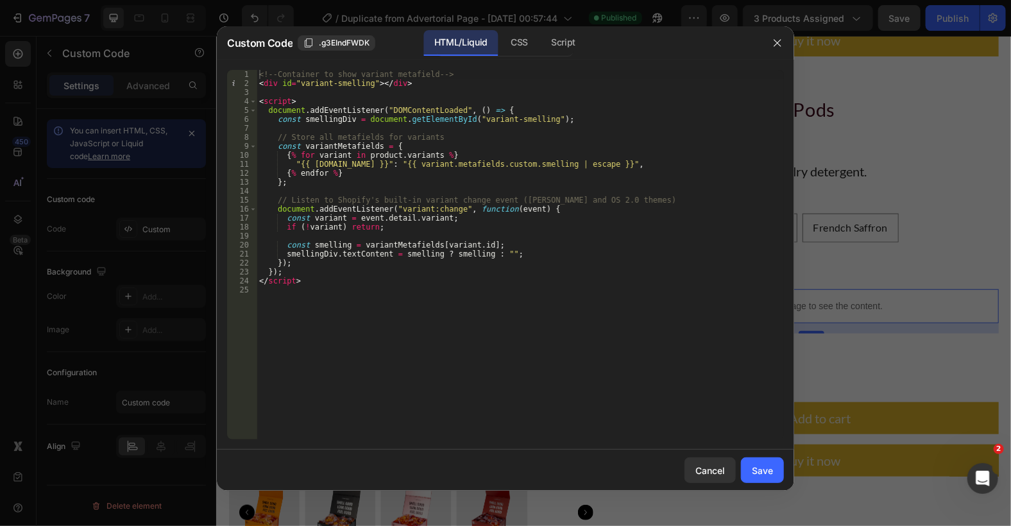
click at [340, 309] on div "<!-- Container to show variant metafield --> < div id = "variant-smelling" > </…" at bounding box center [520, 264] width 527 height 388
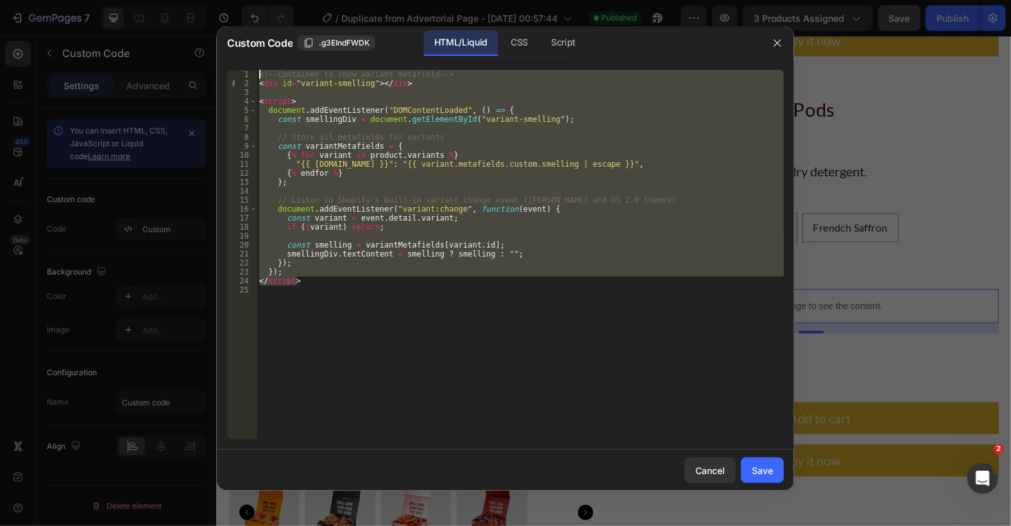
drag, startPoint x: 346, startPoint y: 279, endPoint x: 227, endPoint y: 54, distance: 254.9
click at [227, 54] on div "Custom Code .g3EIndFWDK HTML/Liquid CSS Script 1 2 3 4 5 6 7 8 9 10 11 12 13 14…" at bounding box center [505, 258] width 577 height 465
type textarea "<!-- Container to show variant metafield --> <div id="variant-smelling"></div>"
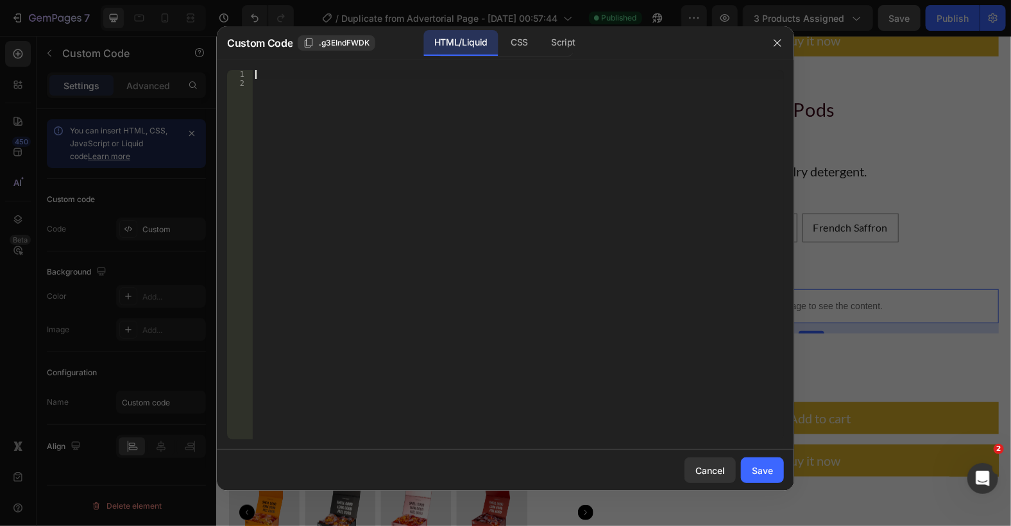
paste textarea "</script>"
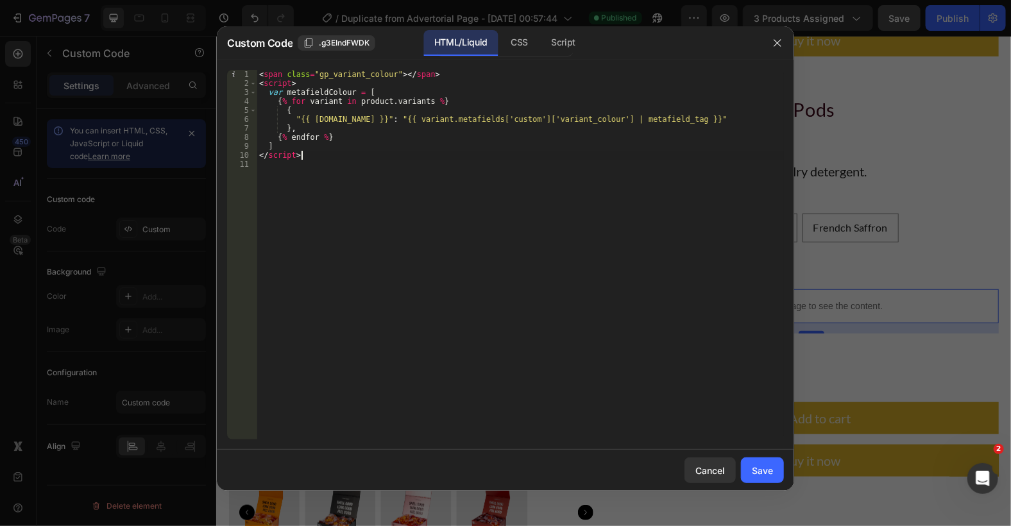
drag, startPoint x: 581, startPoint y: 119, endPoint x: 637, endPoint y: 85, distance: 65.4
click at [588, 114] on div "< span class = "gp_variant_colour" > </ span > < script > var metafieldColour =…" at bounding box center [520, 264] width 527 height 388
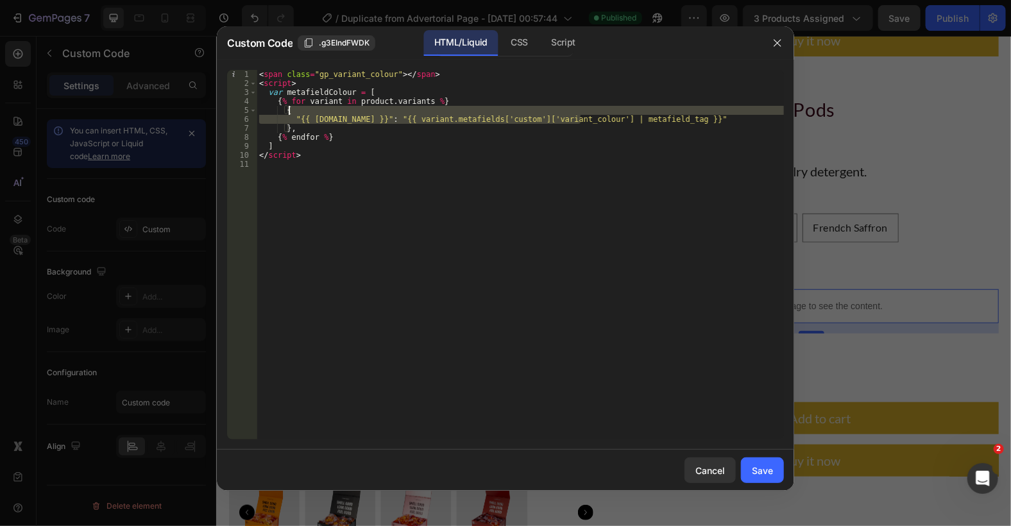
click at [583, 123] on div "< span class = "gp_variant_colour" > </ span > < script > var metafieldColour =…" at bounding box center [520, 255] width 527 height 370
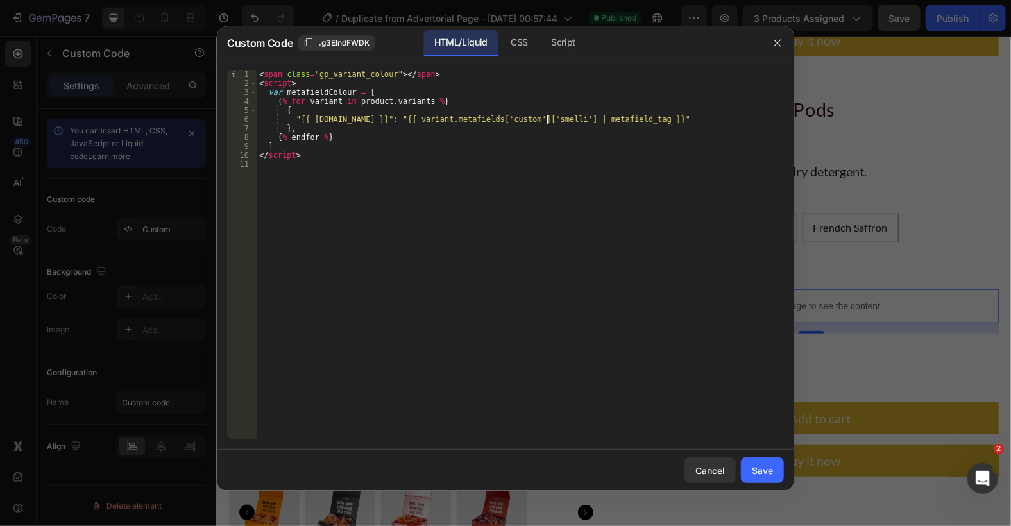
scroll to position [0, 24]
type textarea ""{{ variant.id }}": "{{ variant.metafields['custom']['smelling'] | metafield_ta…"
click at [567, 37] on div "Script" at bounding box center [563, 43] width 45 height 26
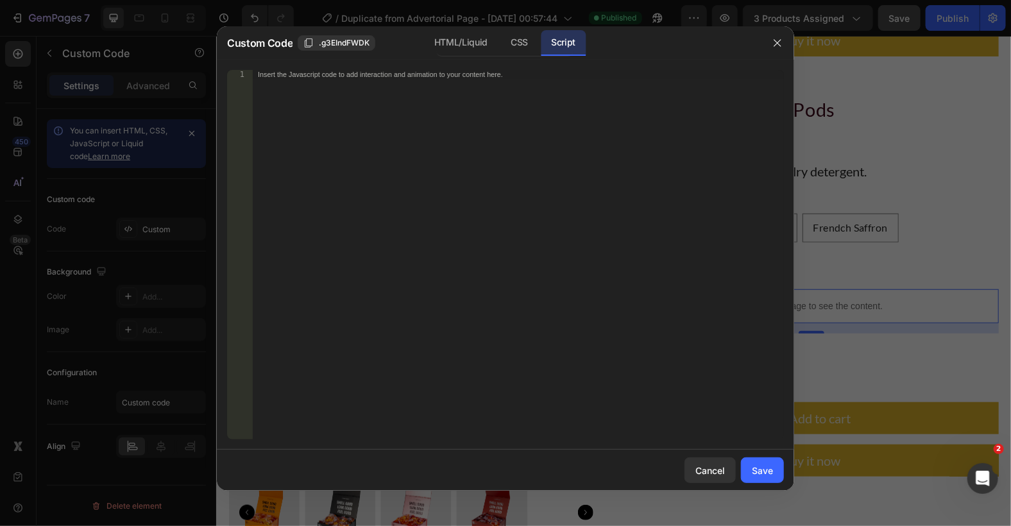
scroll to position [0, 0]
click at [414, 124] on div "Insert the Javascript code to add interaction and animation to your content her…" at bounding box center [518, 264] width 531 height 388
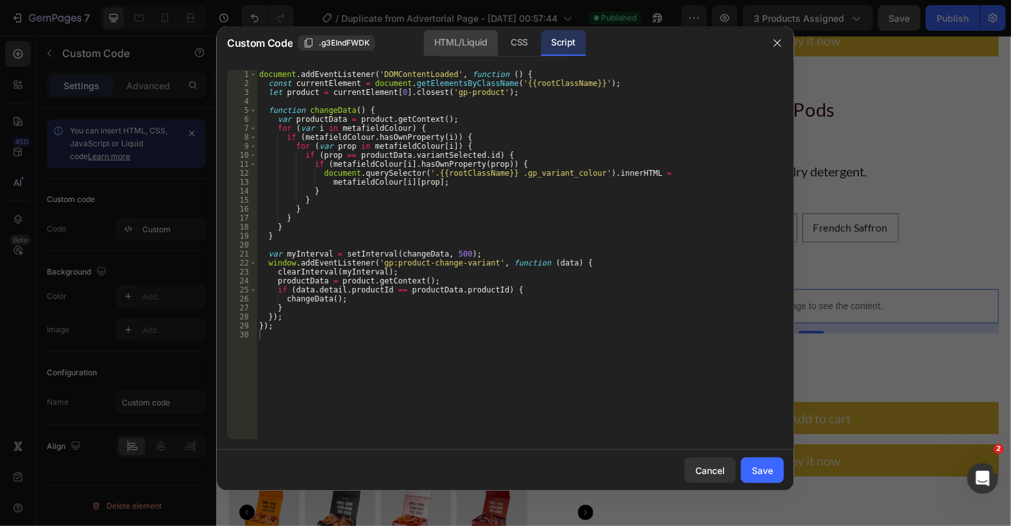
click at [500, 45] on div "HTML/Liquid" at bounding box center [519, 43] width 38 height 26
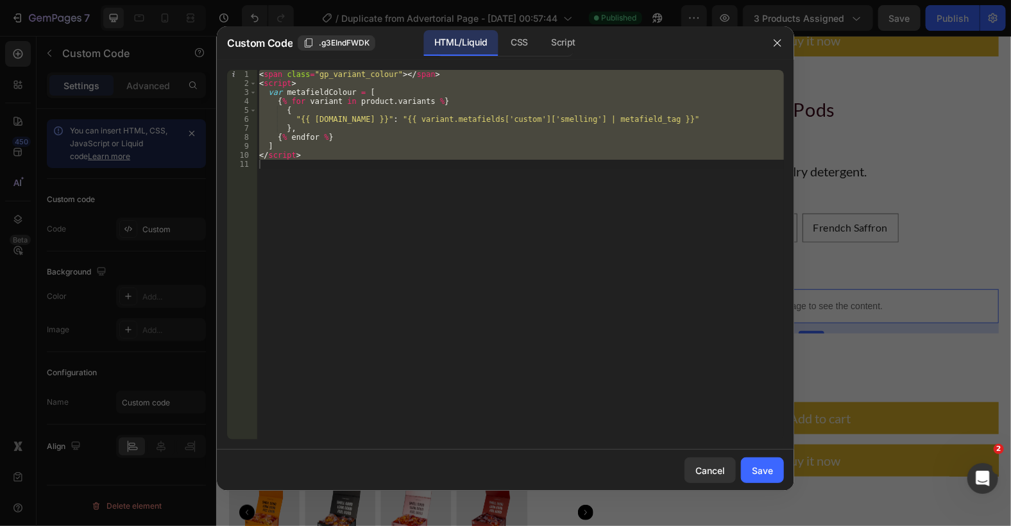
type textarea "</script>"
click at [470, 229] on div "< span class = "gp_variant_colour" > </ span > < script > var metafieldColour =…" at bounding box center [520, 255] width 527 height 370
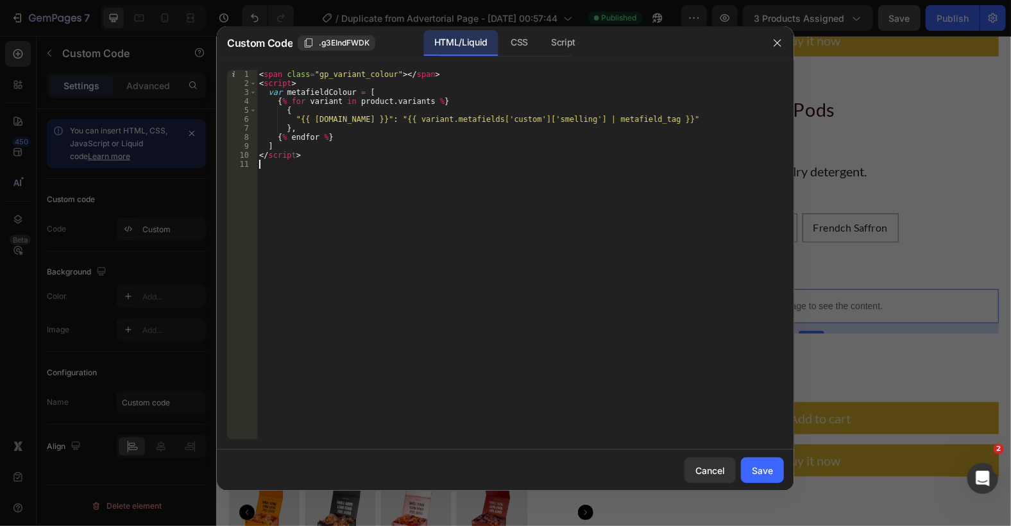
click at [349, 94] on div "< span class = "gp_variant_colour" > </ span > < script > var metafieldColour =…" at bounding box center [520, 264] width 527 height 388
type textarea "var metafieldColour = ["
click at [558, 33] on div "Script" at bounding box center [563, 43] width 45 height 26
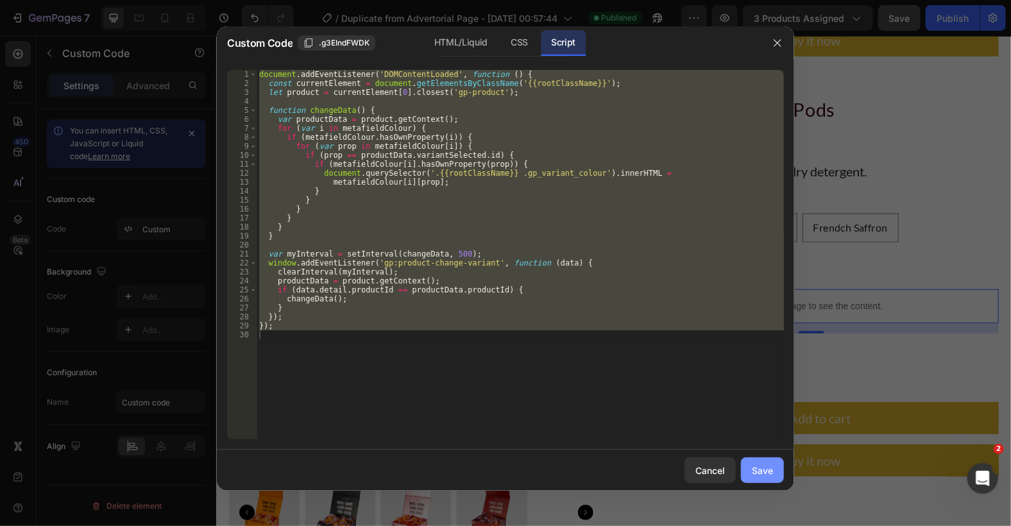
click at [765, 470] on div "Save" at bounding box center [762, 470] width 21 height 13
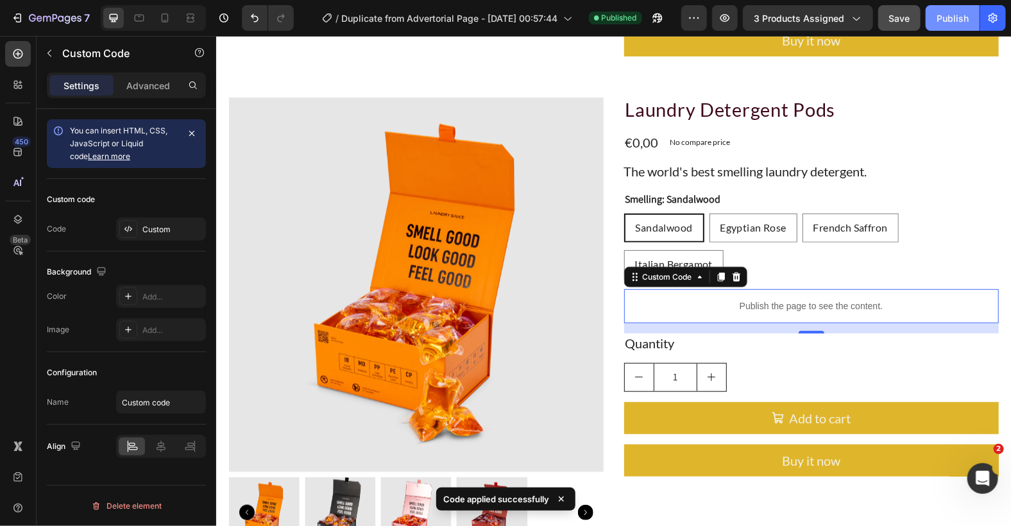
click at [955, 20] on div "Publish" at bounding box center [953, 18] width 32 height 13
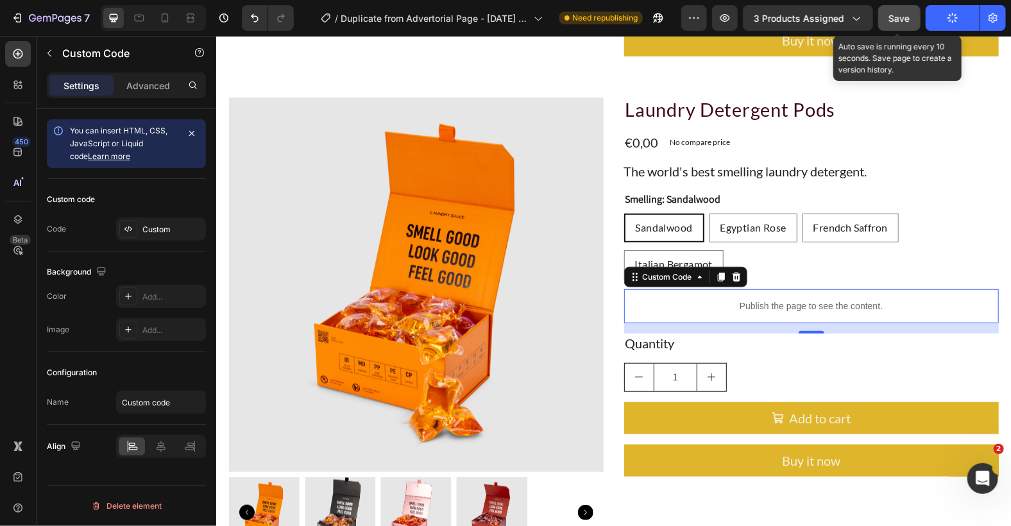
click at [907, 19] on span "Save" at bounding box center [899, 18] width 21 height 11
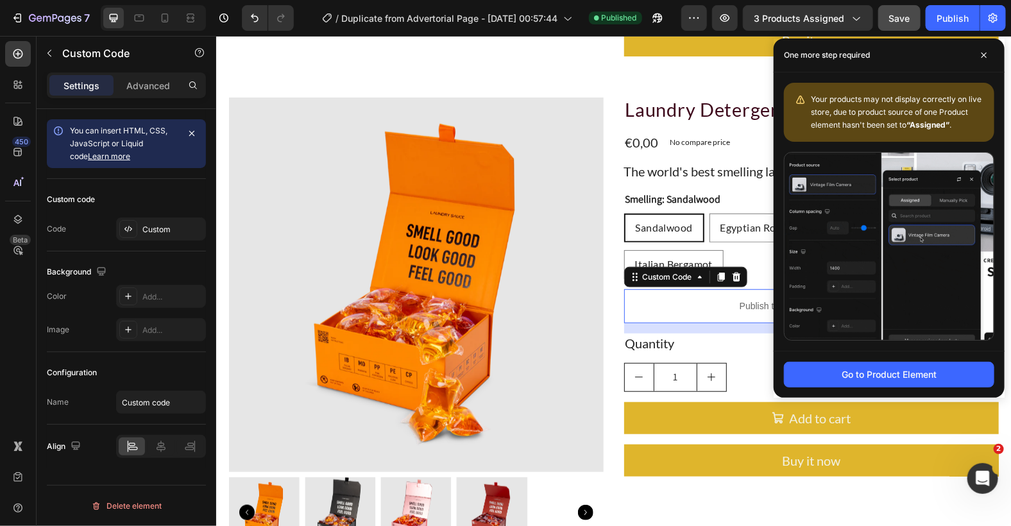
click at [687, 308] on p "Publish the page to see the content." at bounding box center [811, 305] width 375 height 13
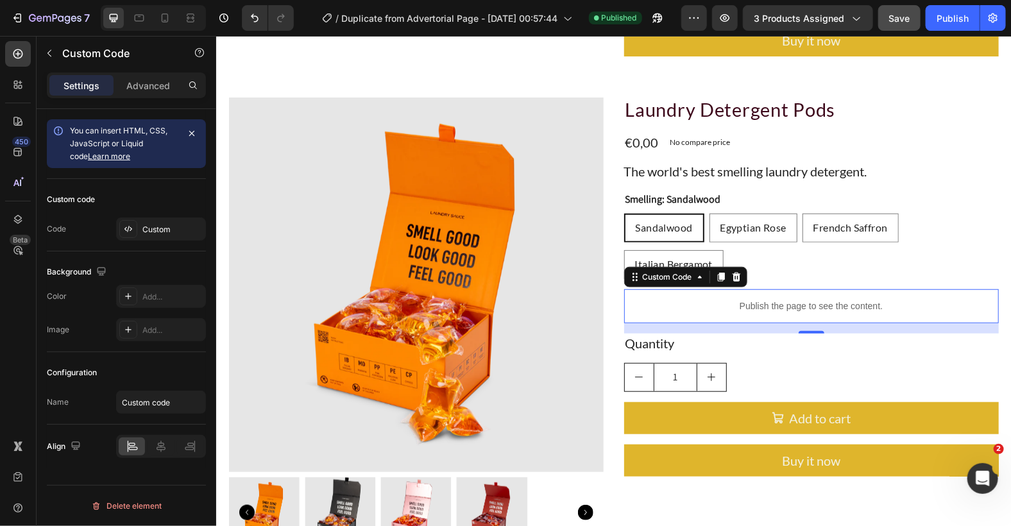
click at [687, 308] on p "Publish the page to see the content." at bounding box center [811, 305] width 375 height 13
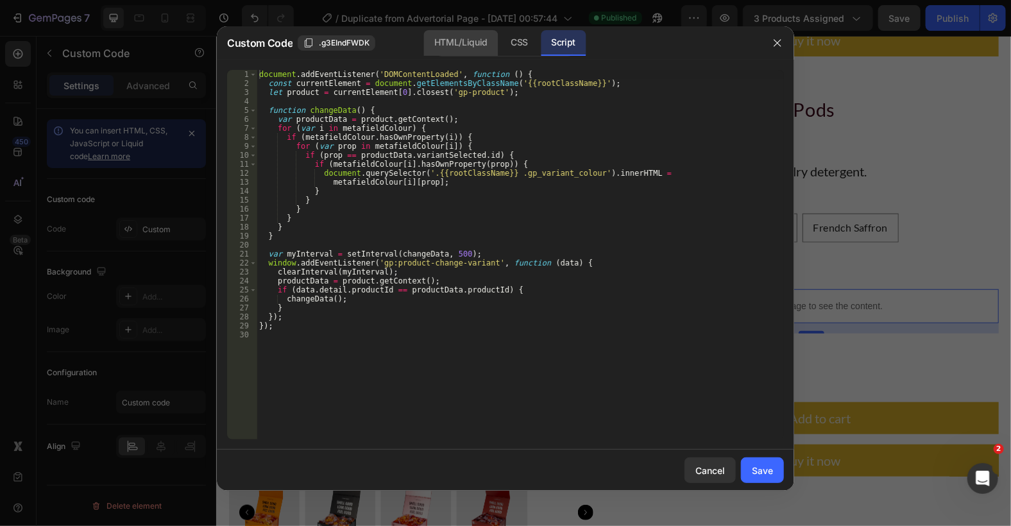
click at [500, 42] on div "HTML/Liquid" at bounding box center [519, 43] width 38 height 26
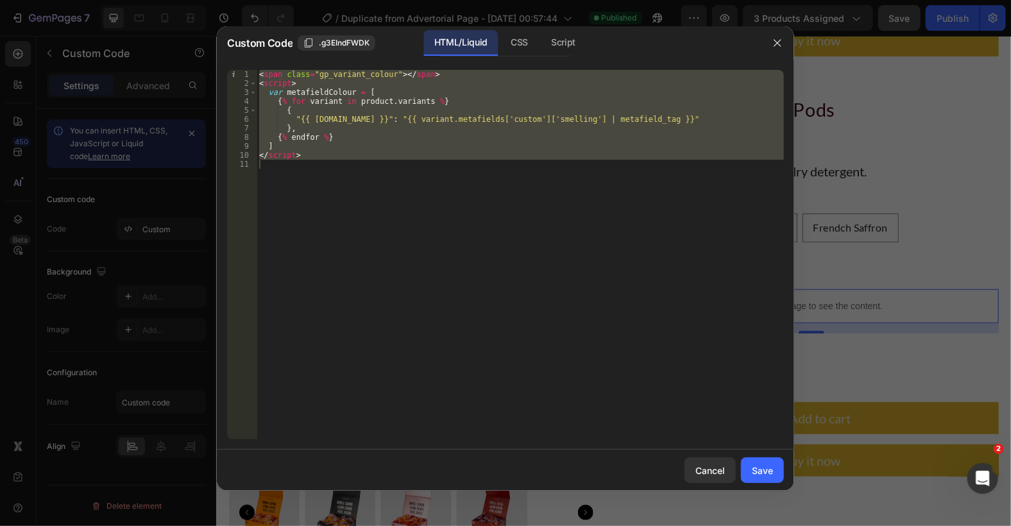
click at [565, 137] on div "< span class = "gp_variant_colour" > </ span > < script > var metafieldColour =…" at bounding box center [520, 255] width 527 height 370
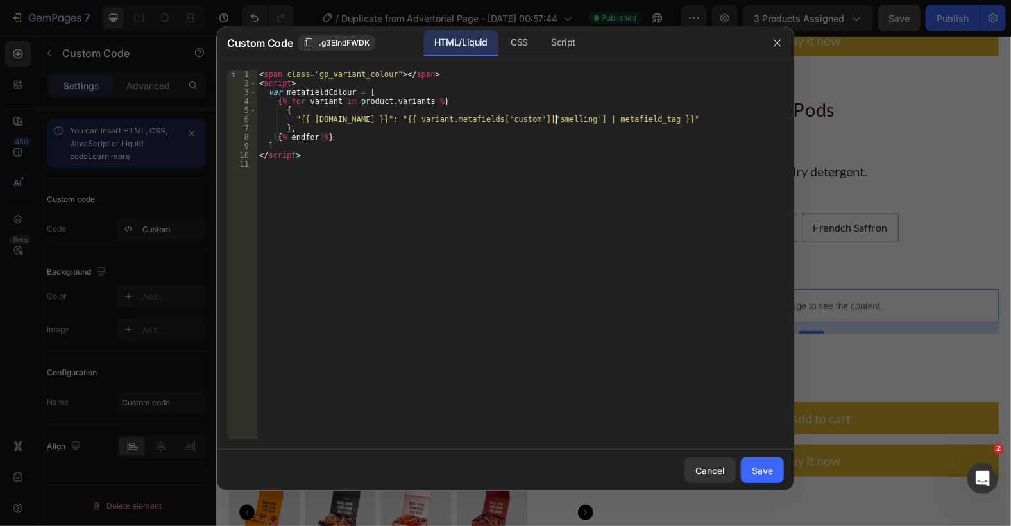
click at [556, 119] on div "< span class = "gp_variant_colour" > </ span > < script > var metafieldColour =…" at bounding box center [520, 264] width 527 height 388
type textarea ""{{ variant.id }}": "{{ variant.metafields['custom']['smelling'] | metafield_ta…"
click at [869, 221] on div at bounding box center [505, 263] width 1011 height 526
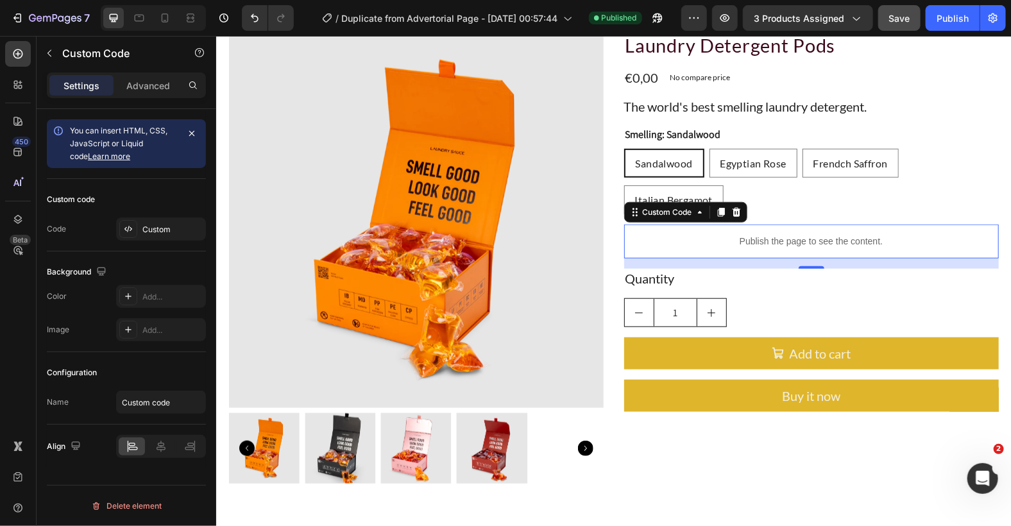
scroll to position [405, 0]
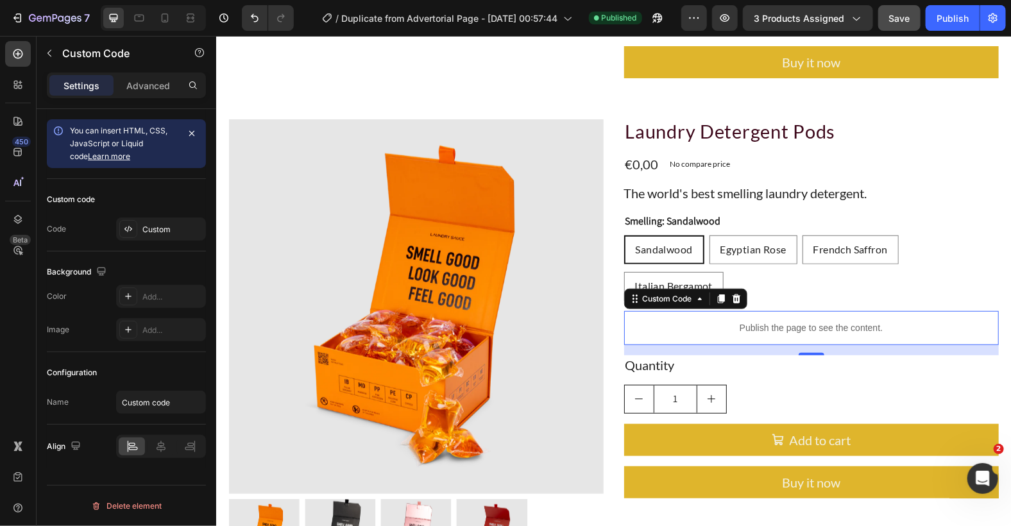
click at [728, 325] on p "Publish the page to see the content." at bounding box center [811, 327] width 375 height 13
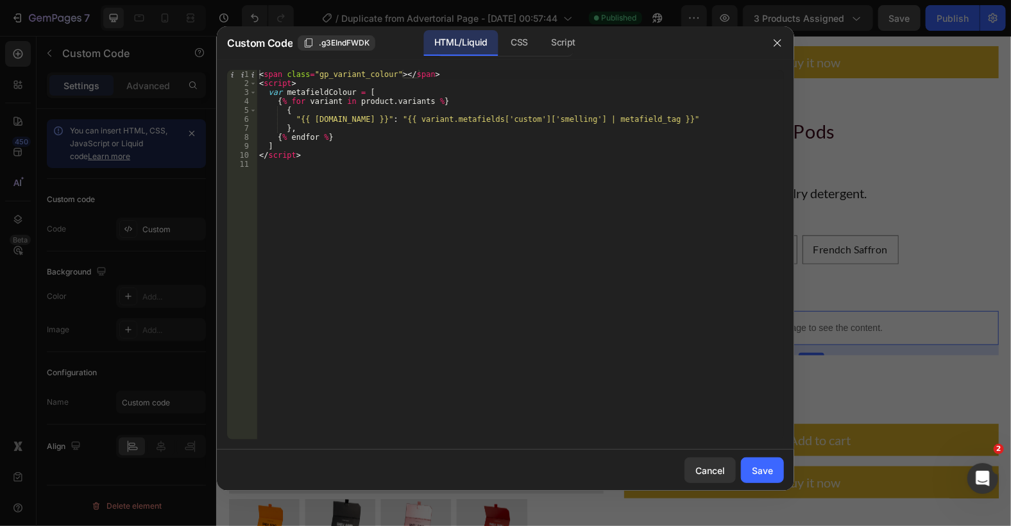
click at [552, 119] on div "< span class = "gp_variant_colour" > </ span > < script > var metafieldColour =…" at bounding box center [520, 264] width 527 height 388
click at [560, 121] on div "< span class = "gp_variant_colour" > </ span > < script > var metafieldColour =…" at bounding box center [520, 264] width 527 height 388
paste textarea "smelling"
drag, startPoint x: 388, startPoint y: 74, endPoint x: 315, endPoint y: 74, distance: 73.1
click at [315, 74] on div "< span class = "gp_variant_colour" > </ span > < script > var metafieldColour =…" at bounding box center [520, 264] width 527 height 388
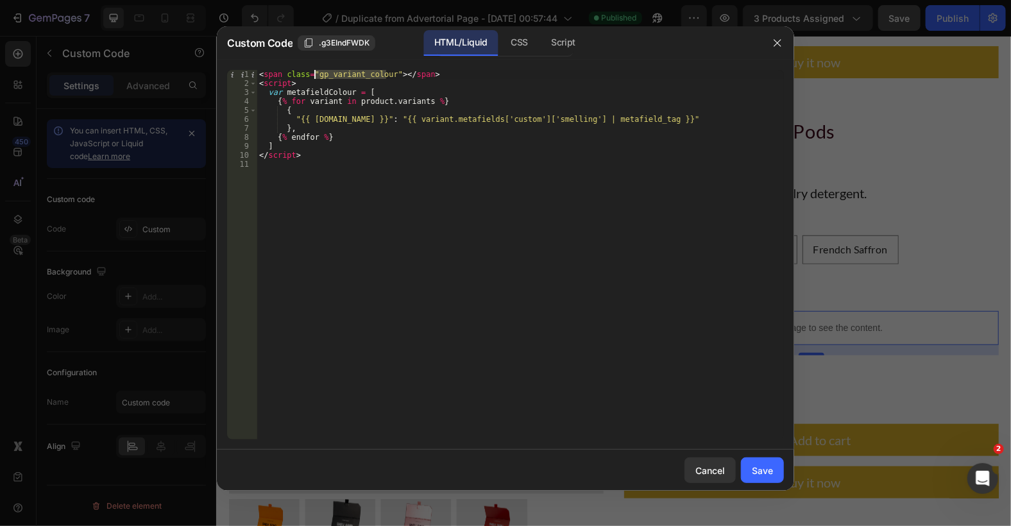
type textarea "<span class="gp_variant_colour"></span>"
click at [776, 475] on button "Save" at bounding box center [762, 470] width 43 height 26
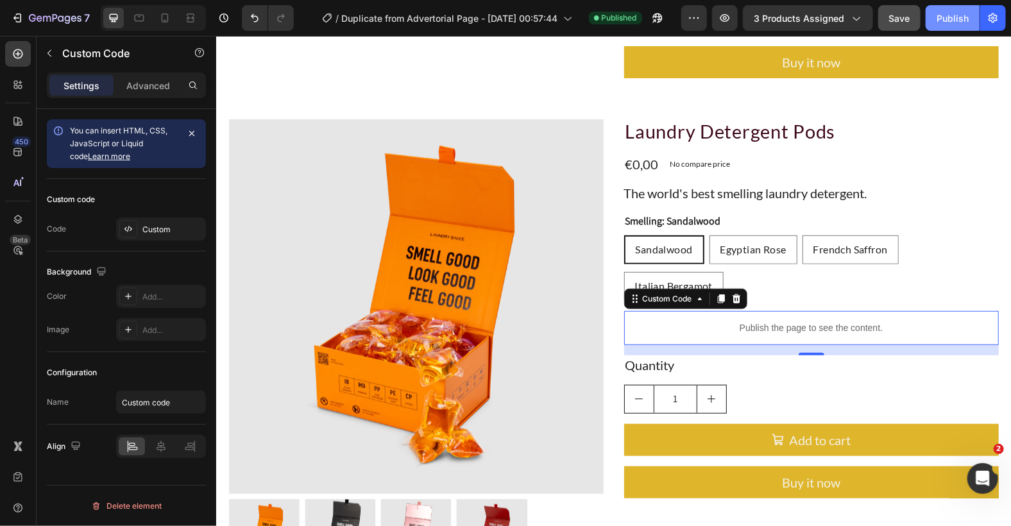
click at [950, 16] on div "Publish" at bounding box center [953, 18] width 32 height 13
click at [649, 13] on button "button" at bounding box center [658, 18] width 26 height 26
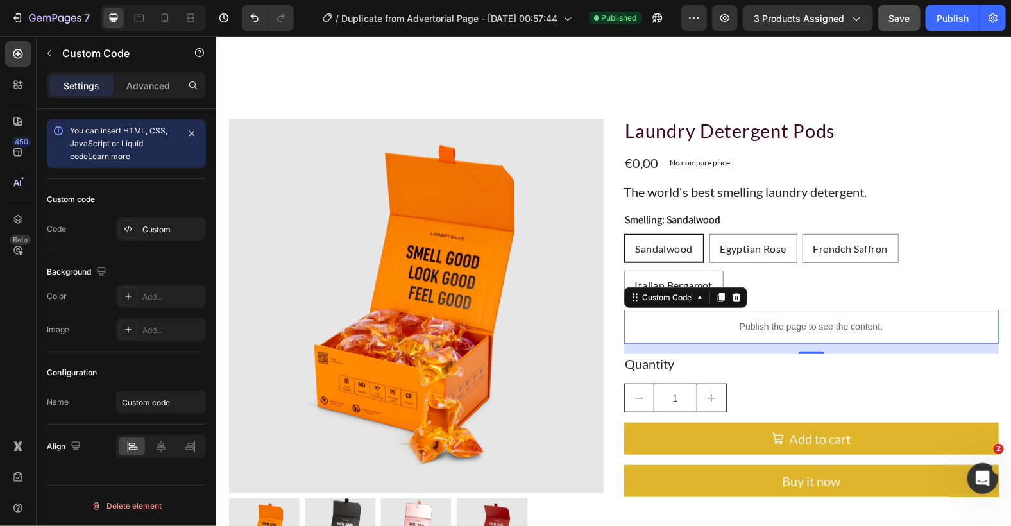
scroll to position [576, 0]
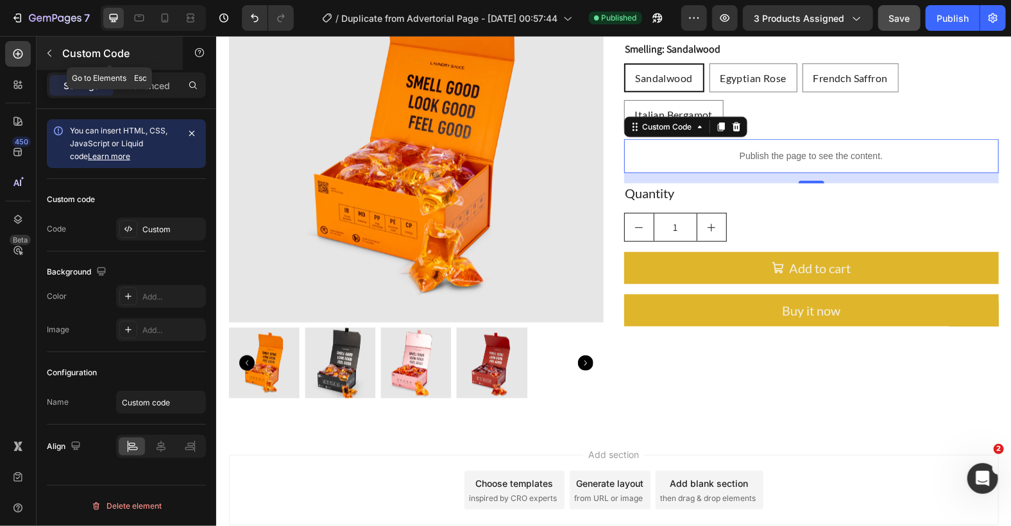
click at [51, 52] on icon "button" at bounding box center [49, 53] width 10 height 10
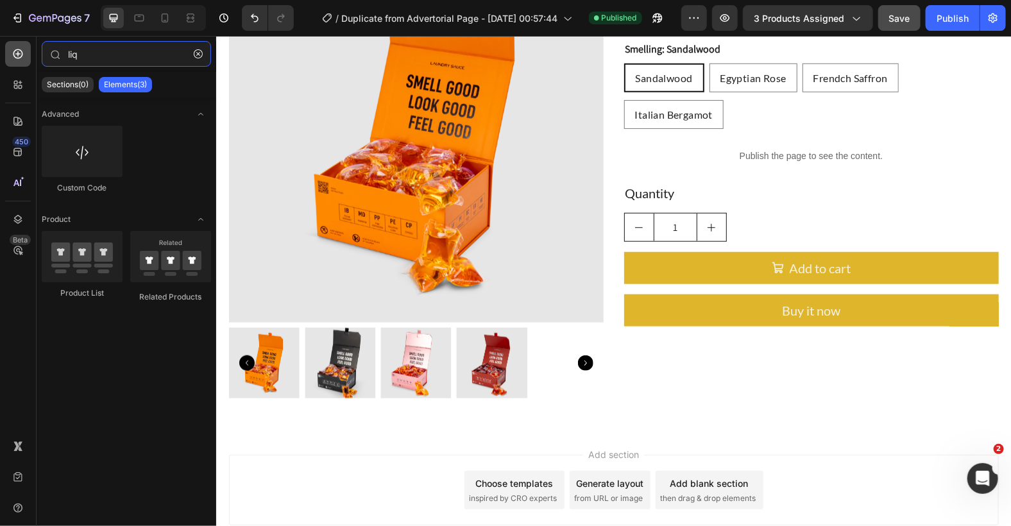
drag, startPoint x: 112, startPoint y: 57, endPoint x: 16, endPoint y: 47, distance: 96.1
click at [16, 47] on div "450 Beta liq Sections(0) Elements(3) We couldn’t find any matches for “liq” Sug…" at bounding box center [108, 281] width 216 height 490
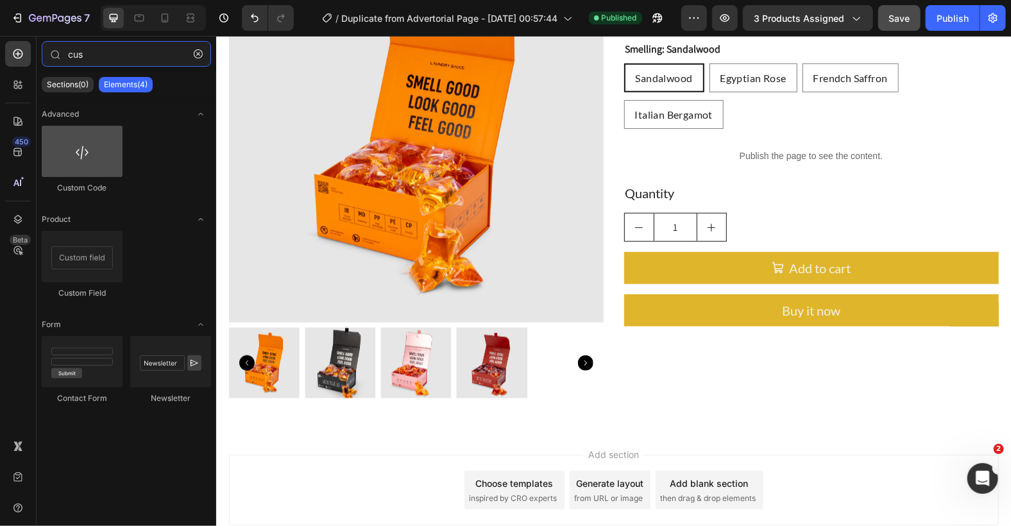
type input "cus"
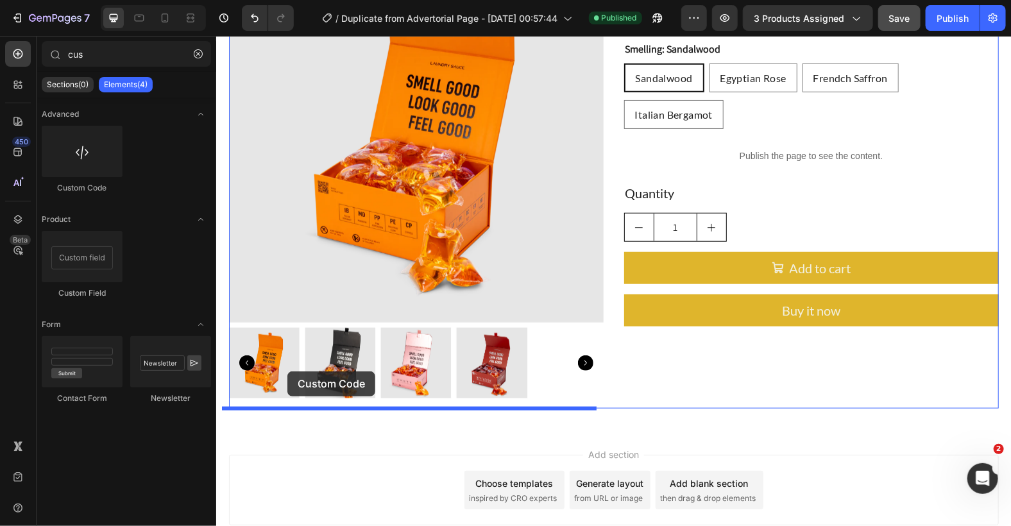
drag, startPoint x: 333, startPoint y: 206, endPoint x: 287, endPoint y: 371, distance: 171.2
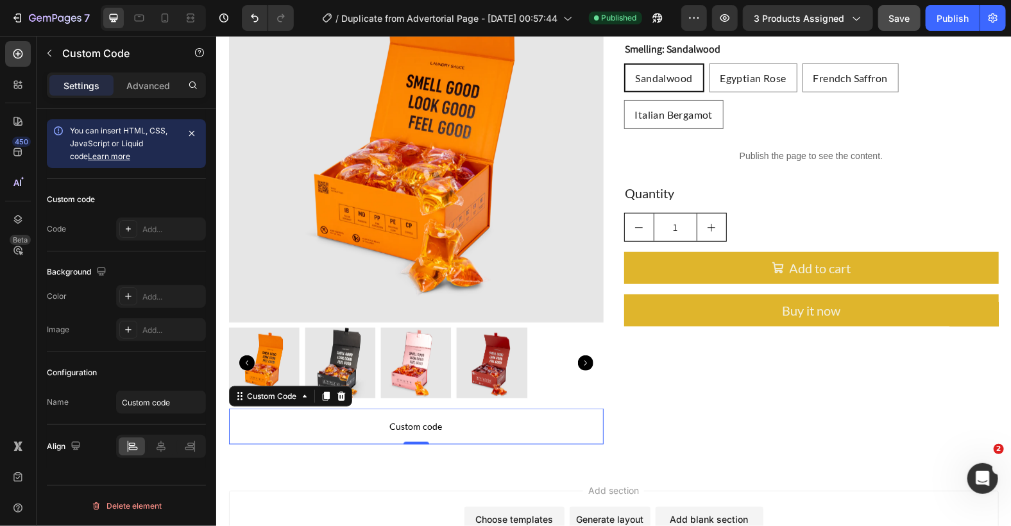
click at [455, 425] on span "Custom code" at bounding box center [415, 425] width 375 height 15
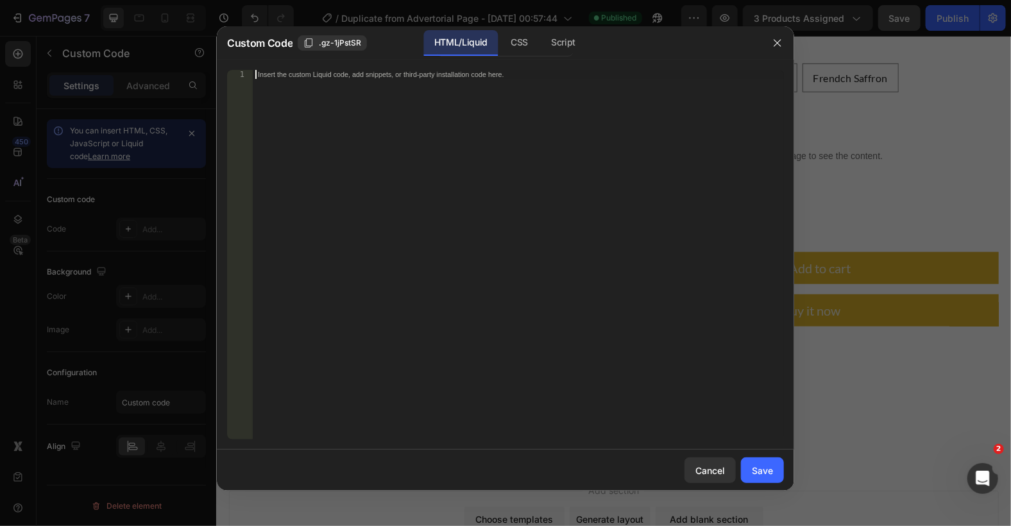
click at [447, 85] on div "Insert the custom Liquid code, add snippets, or third-party installation code h…" at bounding box center [518, 264] width 531 height 388
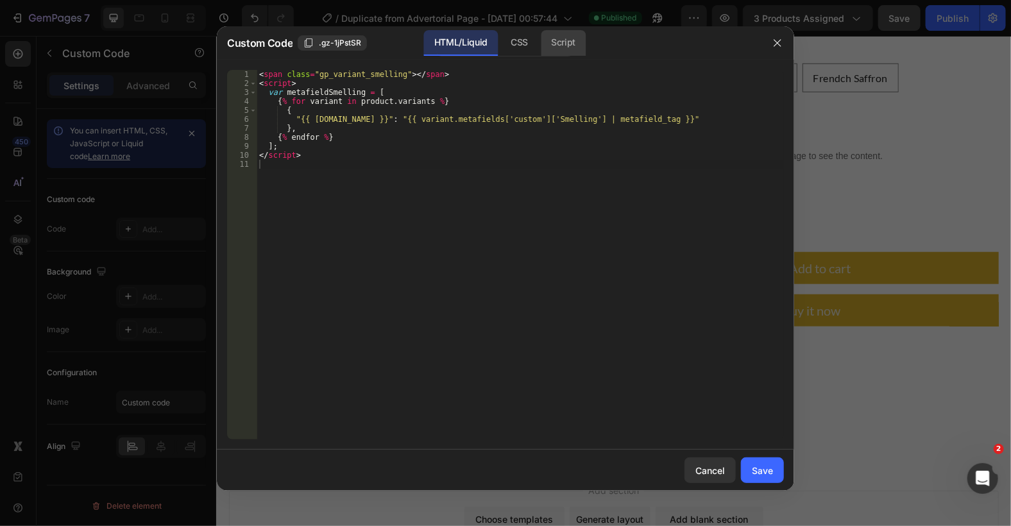
click at [575, 42] on div "Script" at bounding box center [563, 43] width 45 height 26
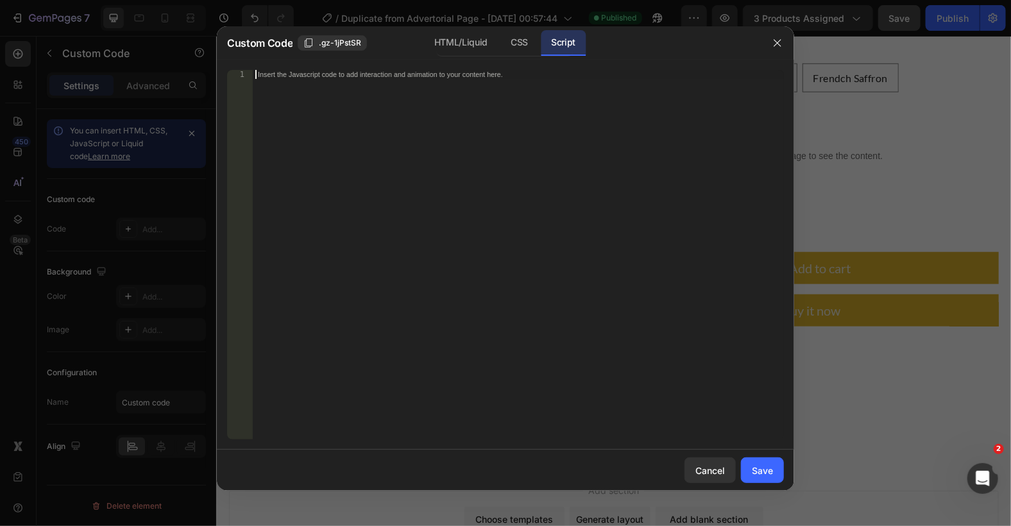
click at [435, 101] on div "Insert the Javascript code to add interaction and animation to your content her…" at bounding box center [518, 264] width 531 height 388
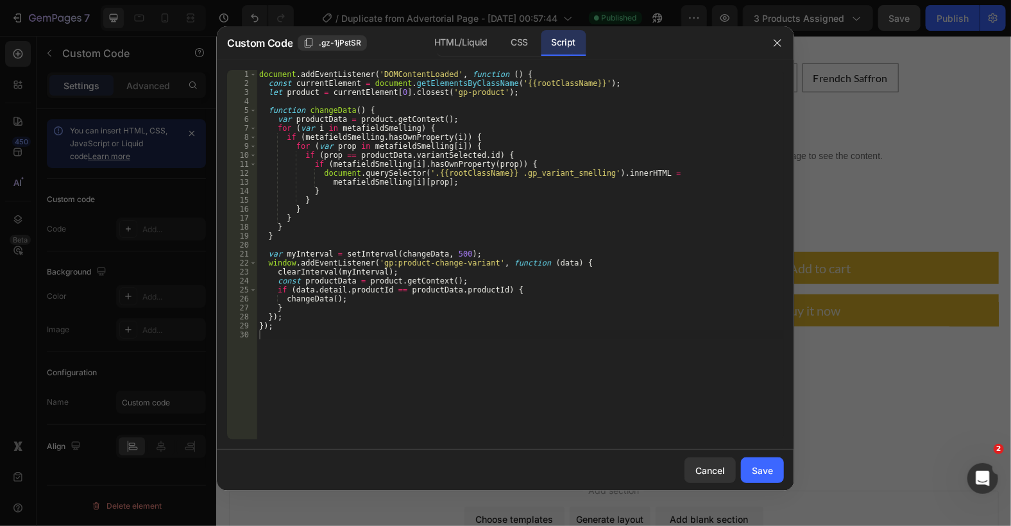
click at [766, 456] on div "Cancel Save" at bounding box center [505, 470] width 577 height 41
click at [763, 468] on div "Save" at bounding box center [762, 470] width 21 height 13
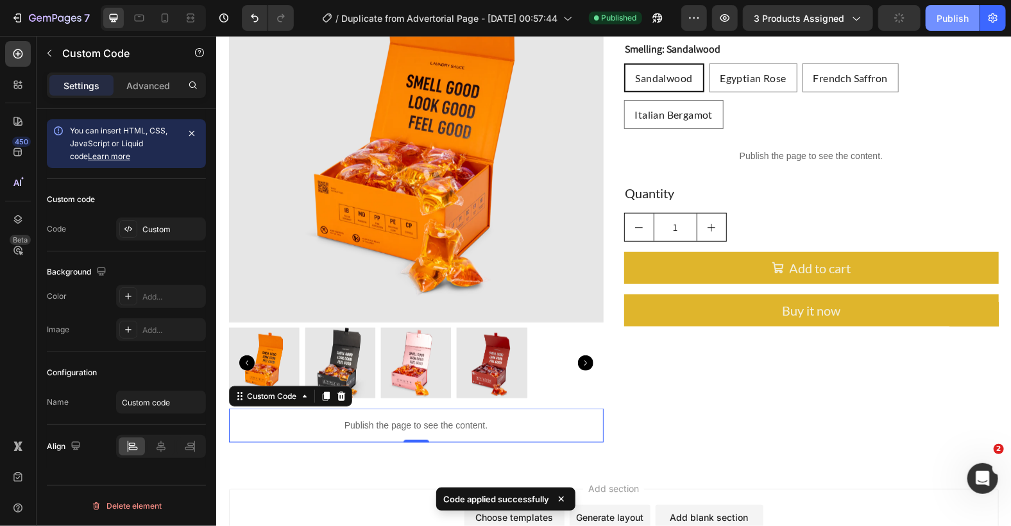
click at [946, 16] on div "Publish" at bounding box center [953, 18] width 32 height 13
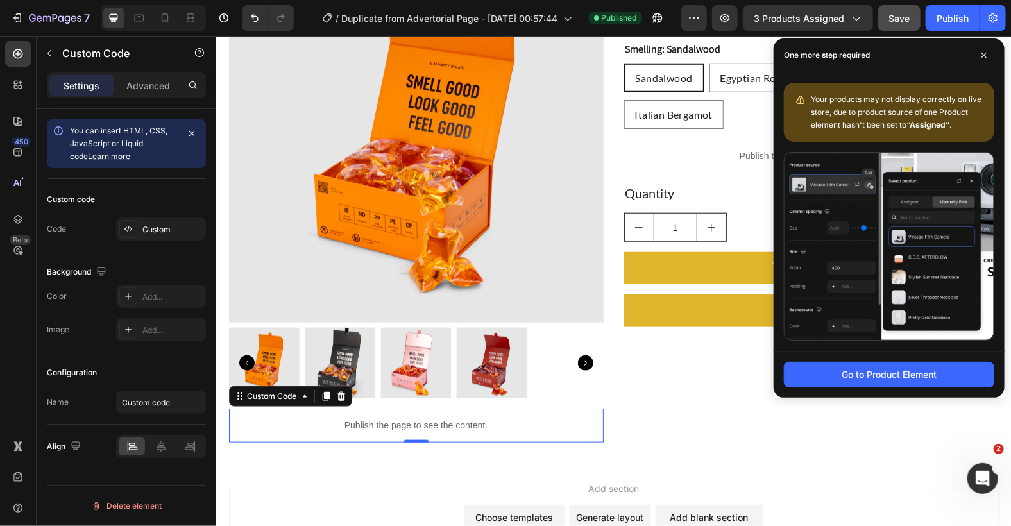
click at [475, 427] on p "Publish the page to see the content." at bounding box center [415, 424] width 375 height 13
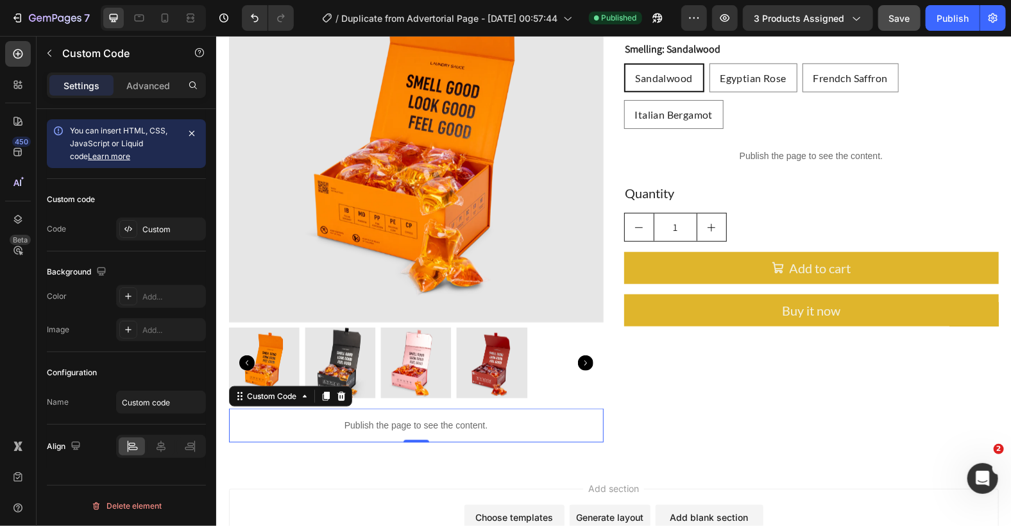
click at [475, 427] on p "Publish the page to see the content." at bounding box center [415, 424] width 375 height 13
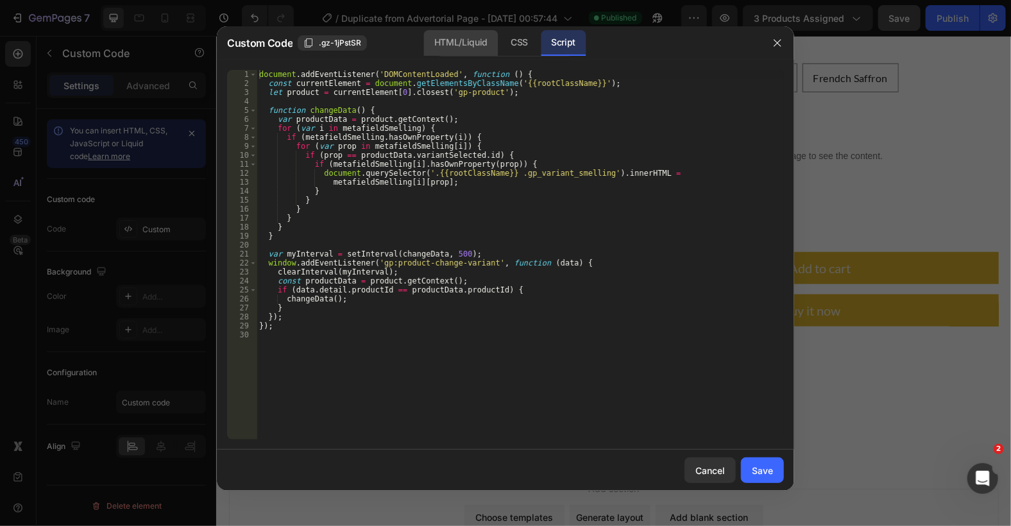
click at [500, 41] on div "HTML/Liquid" at bounding box center [519, 43] width 38 height 26
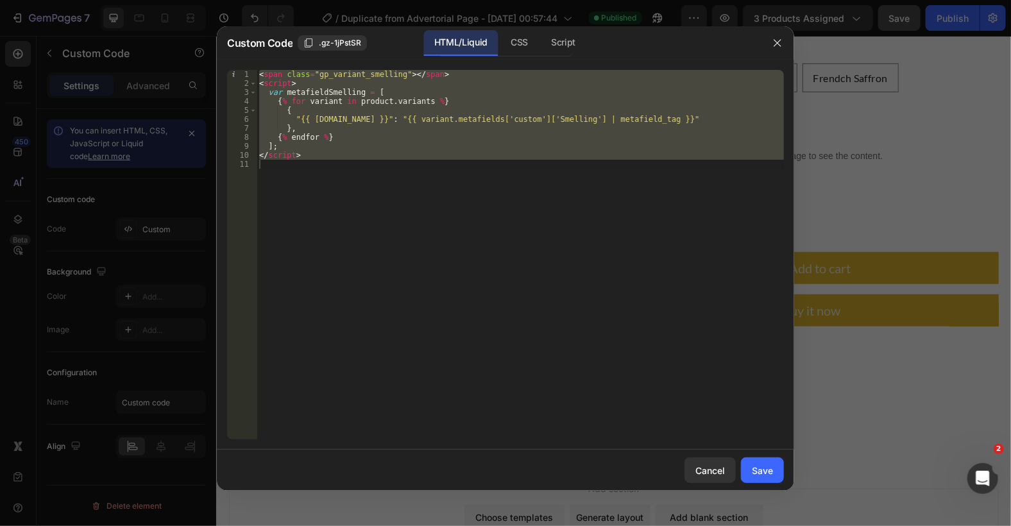
click at [538, 123] on div "< span class = "gp_variant_smelling" > </ span > < script > var metafieldSmelli…" at bounding box center [520, 255] width 527 height 370
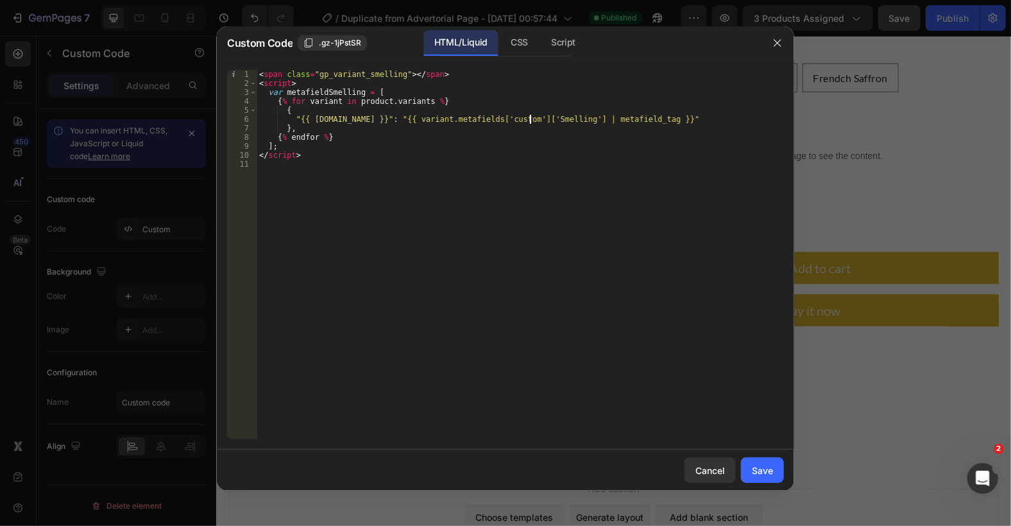
click at [529, 119] on div "< span class = "gp_variant_smelling" > </ span > < script > var metafieldSmelli…" at bounding box center [520, 264] width 527 height 388
type textarea ""{{ variant.id }}": "{{ variant.metafields['custom']['smelling'] | metafield_ta…"
click at [671, 300] on div "< span class = "gp_variant_smelling" > </ span > < script > var metafieldSmelli…" at bounding box center [520, 264] width 527 height 388
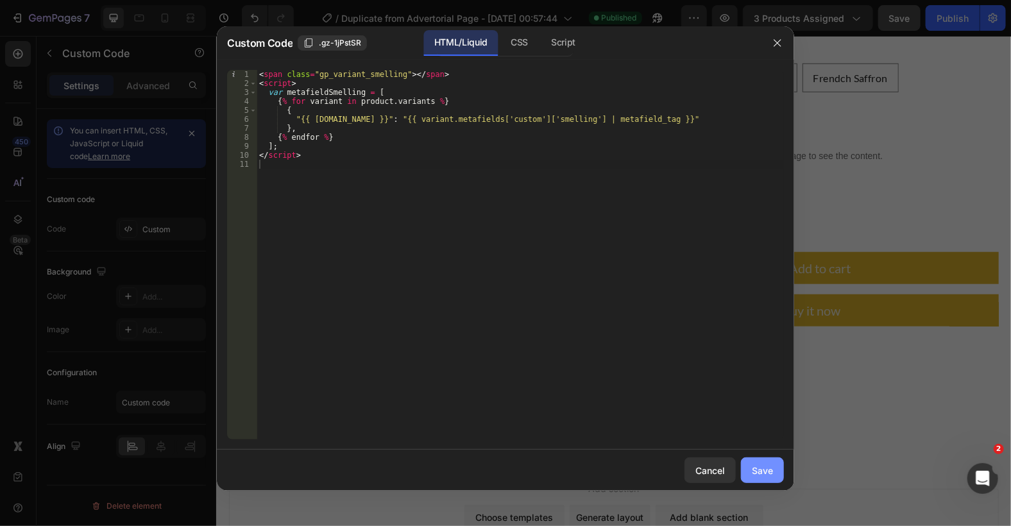
click at [765, 467] on div "Save" at bounding box center [762, 470] width 21 height 13
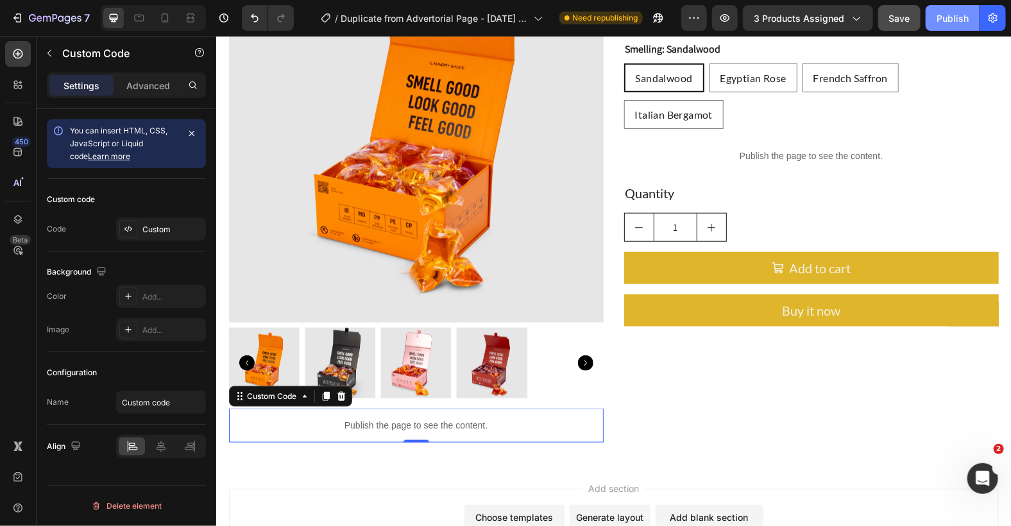
click at [941, 15] on div "Publish" at bounding box center [953, 18] width 32 height 13
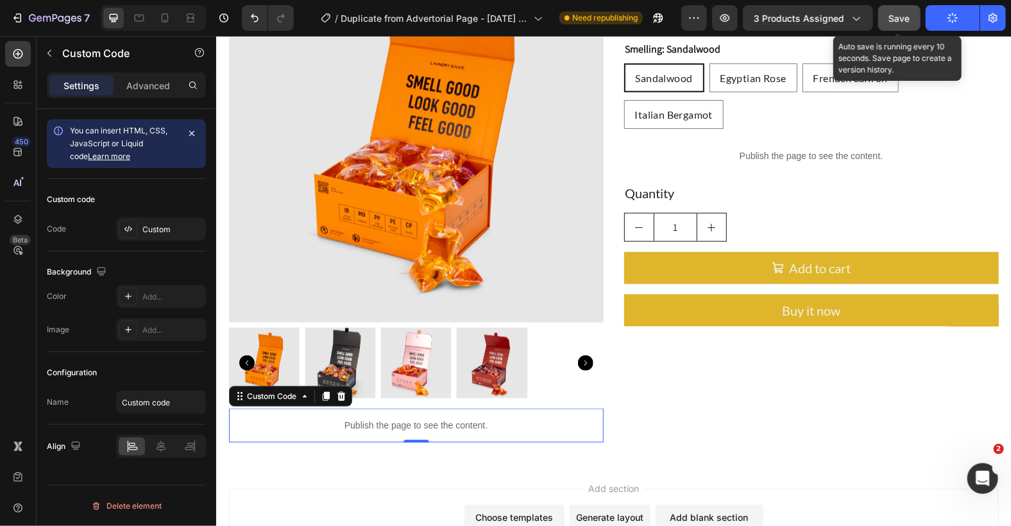
click at [910, 19] on span "Save" at bounding box center [899, 18] width 21 height 11
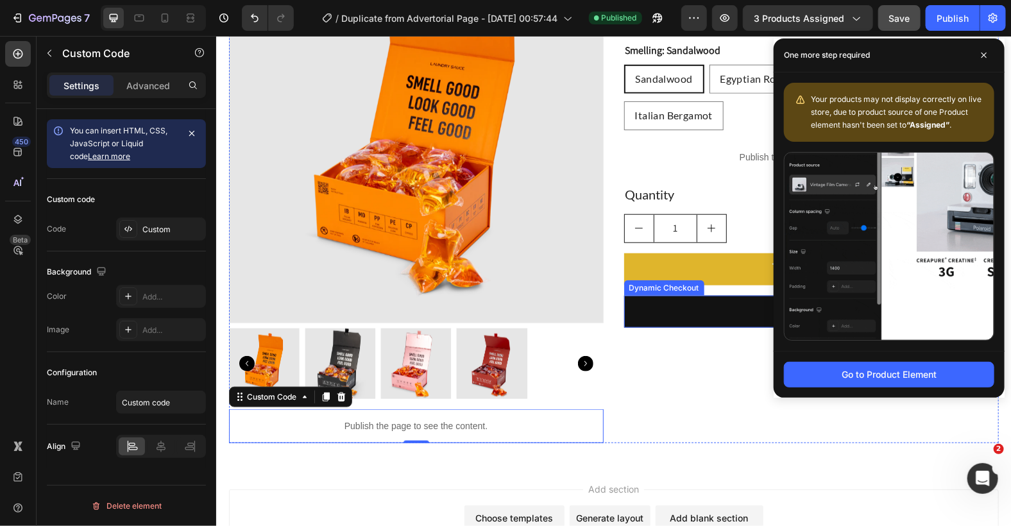
scroll to position [320, 0]
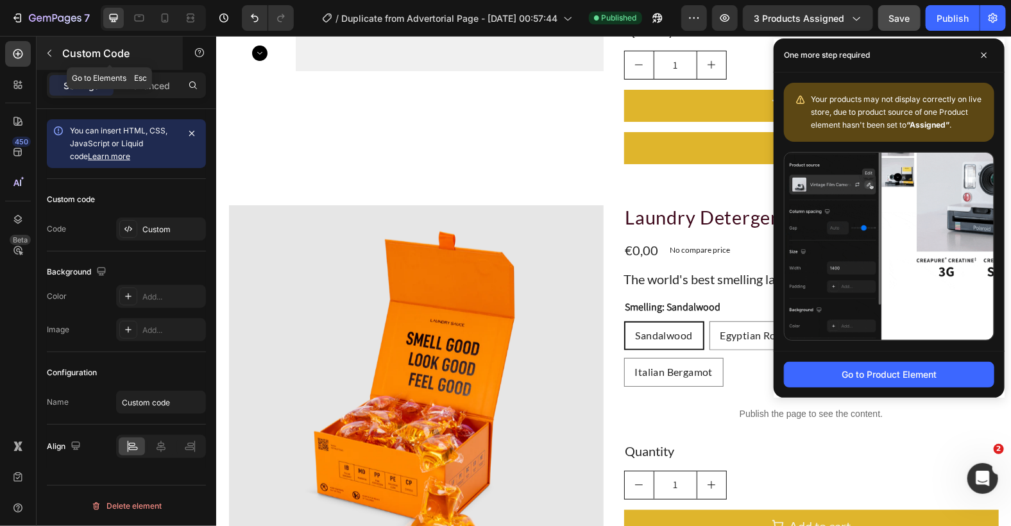
click at [46, 50] on icon "button" at bounding box center [49, 53] width 10 height 10
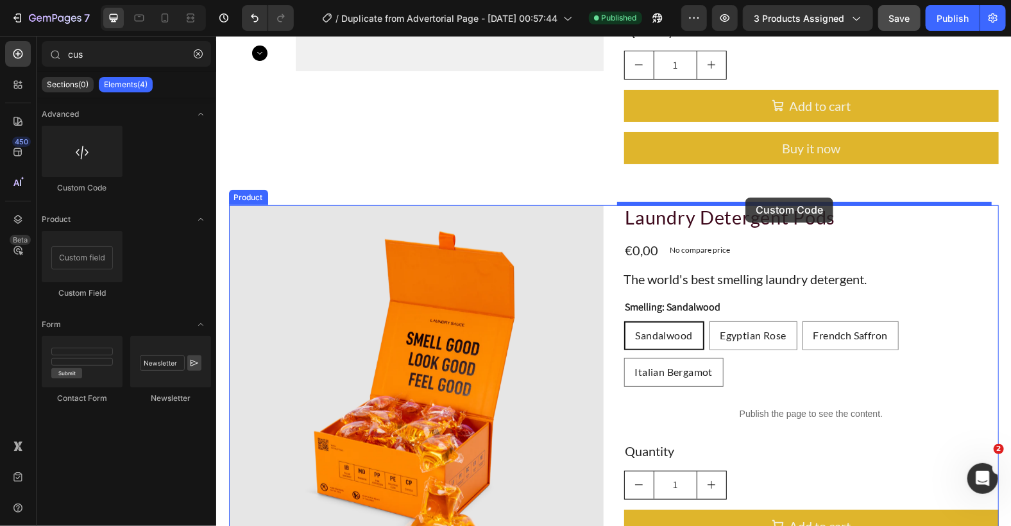
drag, startPoint x: 301, startPoint y: 174, endPoint x: 745, endPoint y: 197, distance: 444.6
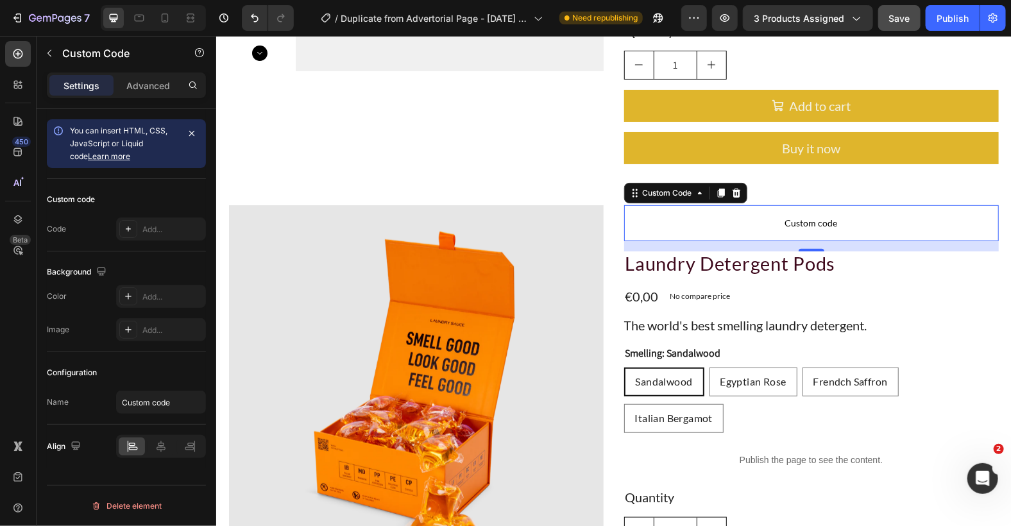
click at [740, 216] on span "Custom code" at bounding box center [811, 222] width 375 height 15
click at [739, 215] on span "Custom code" at bounding box center [811, 222] width 375 height 15
click at [811, 216] on span "Custom code" at bounding box center [811, 222] width 375 height 15
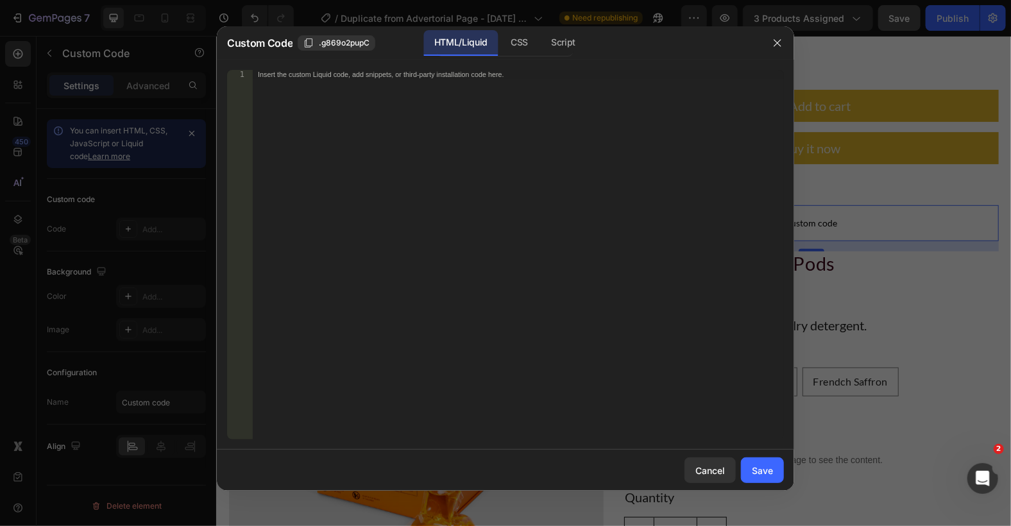
click at [454, 81] on div "Insert the custom Liquid code, add snippets, or third-party installation code h…" at bounding box center [518, 264] width 531 height 388
paste textarea "</script>"
type textarea "</script>"
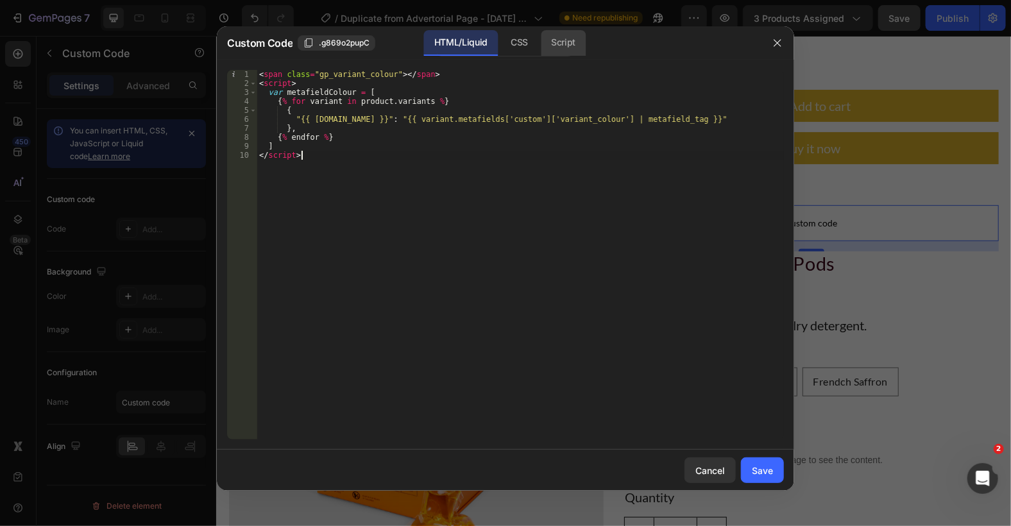
click at [575, 38] on div "Script" at bounding box center [563, 43] width 45 height 26
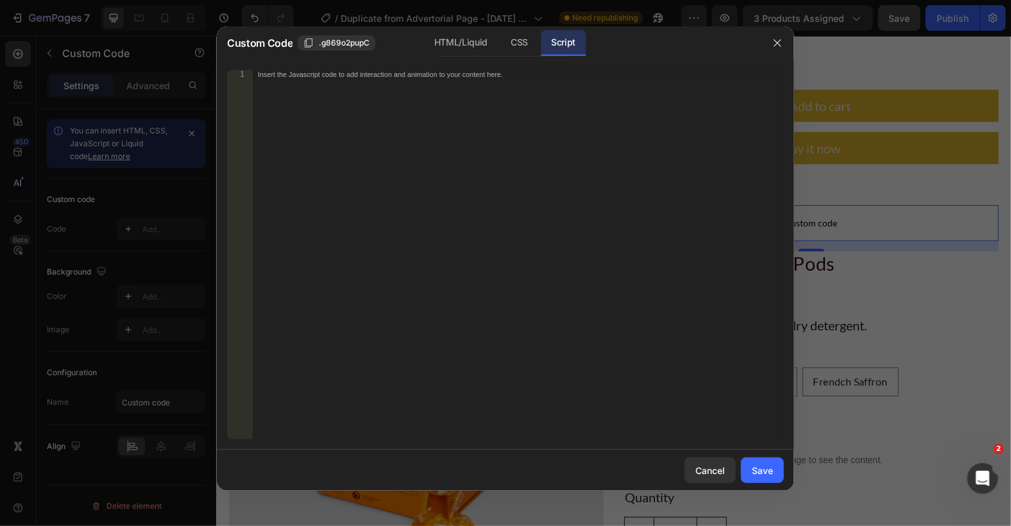
drag, startPoint x: 493, startPoint y: 100, endPoint x: 495, endPoint y: 92, distance: 8.7
click at [493, 99] on div "Insert the Javascript code to add interaction and animation to your content her…" at bounding box center [518, 264] width 531 height 388
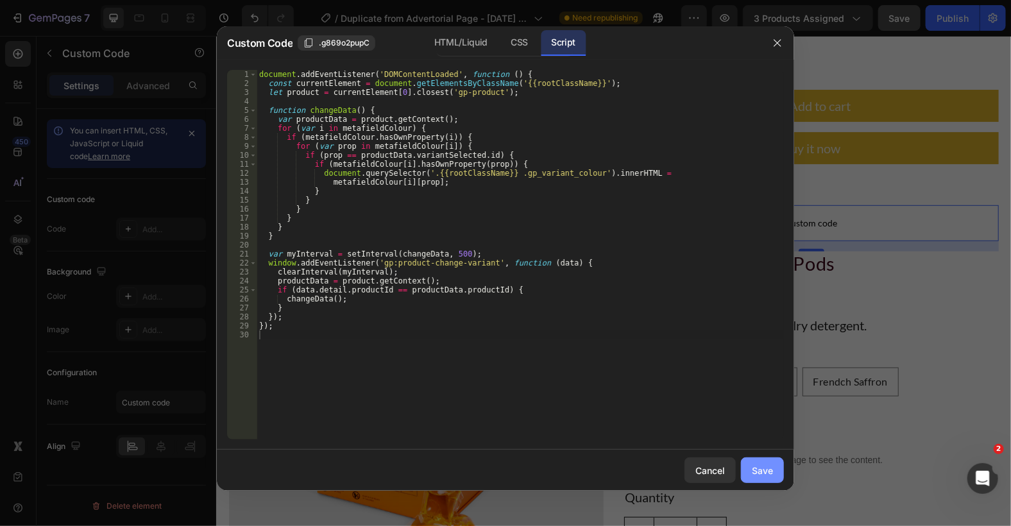
click at [768, 470] on div "Save" at bounding box center [762, 470] width 21 height 13
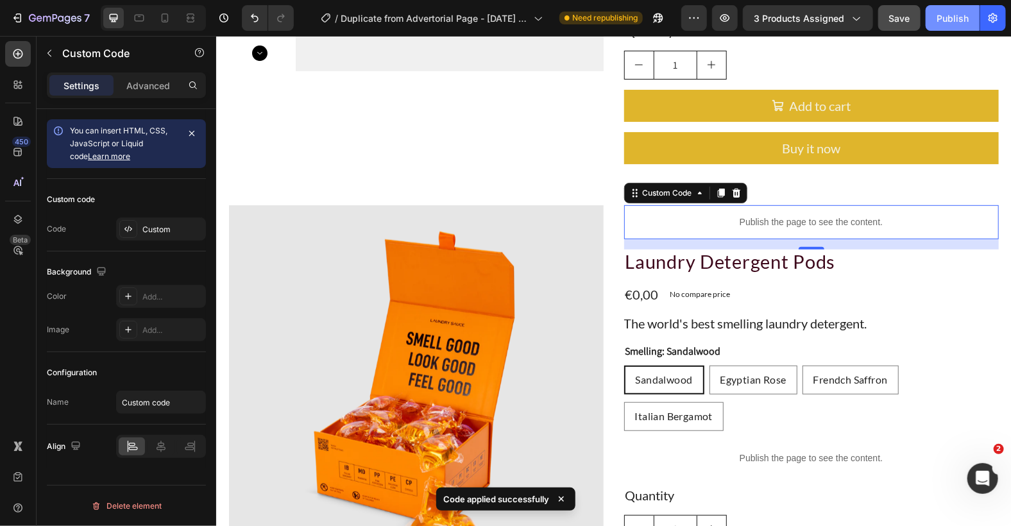
click at [961, 6] on button "Publish" at bounding box center [953, 18] width 54 height 26
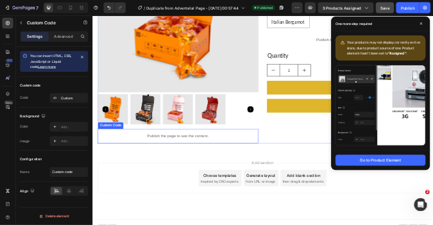
scroll to position [696, 0]
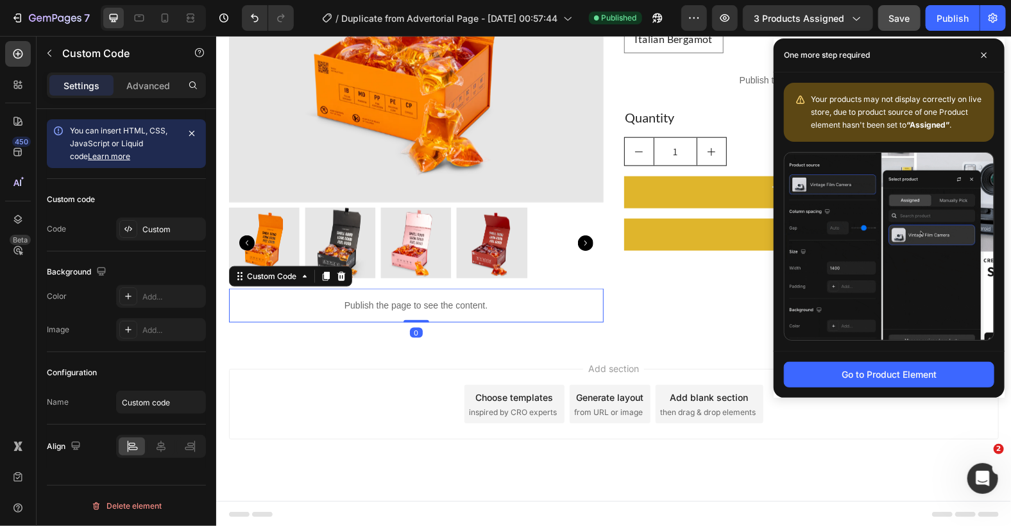
click at [438, 311] on div "Publish the page to see the content." at bounding box center [415, 305] width 375 height 34
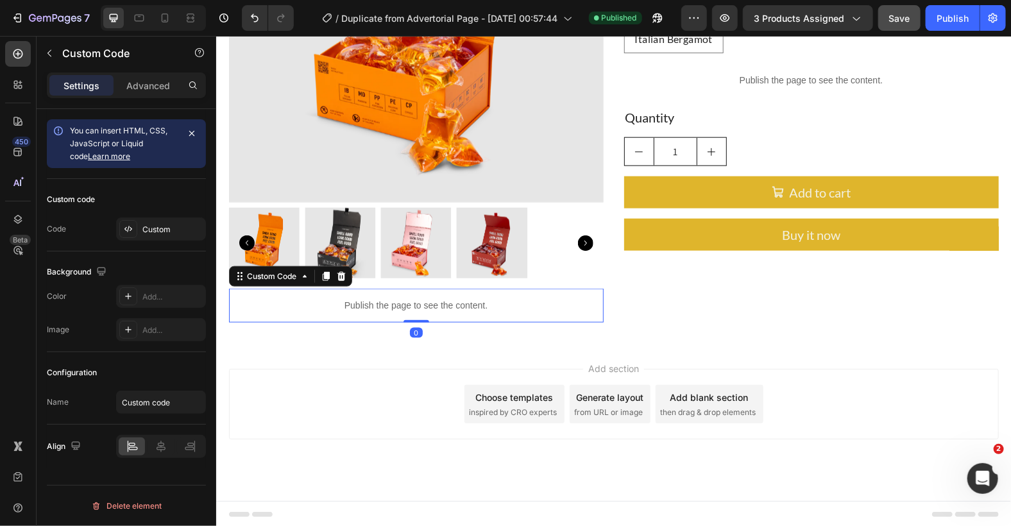
click at [438, 311] on div "Publish the page to see the content." at bounding box center [415, 305] width 375 height 34
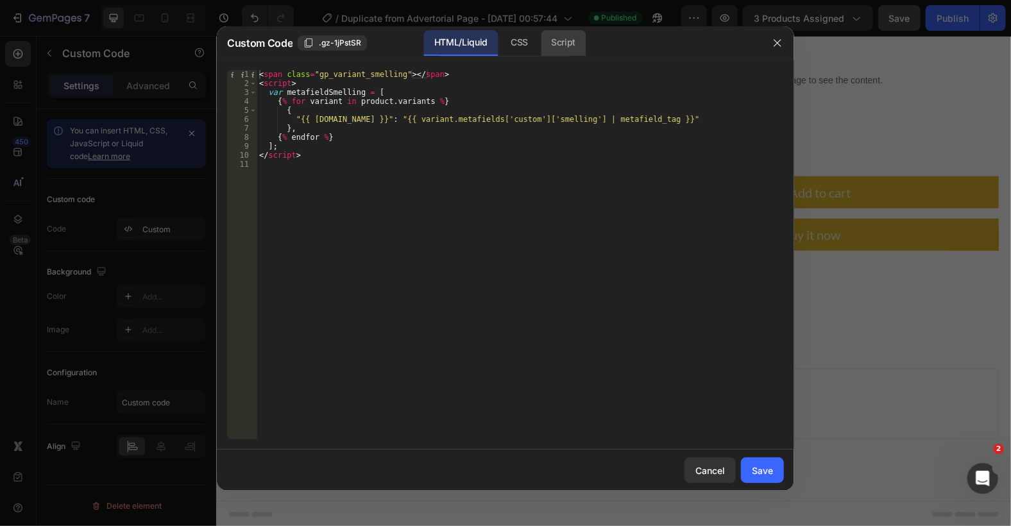
click at [554, 40] on div "Script" at bounding box center [563, 43] width 45 height 26
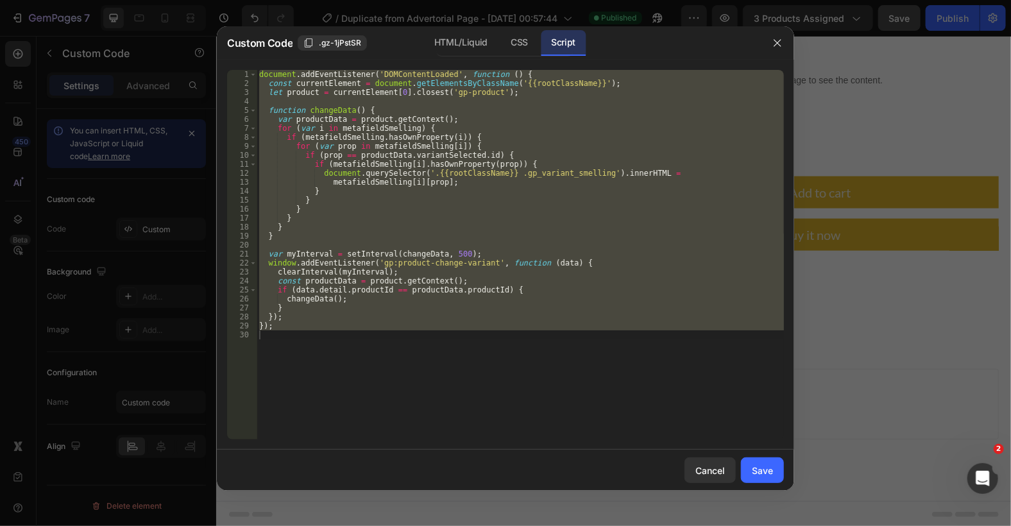
type textarea "});"
click at [502, 99] on div "document . addEventListener ( 'DOMContentLoaded' , function ( ) { const current…" at bounding box center [520, 255] width 527 height 370
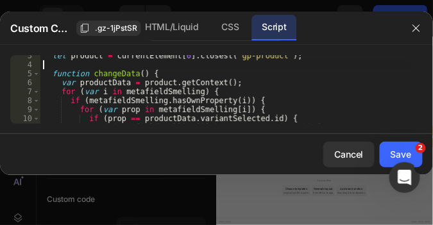
scroll to position [22, 0]
click at [217, 193] on div "Custom Code .gz-1jPstSR HTML/Liquid CSS Script 3 4 5 6 7 8 9 10 11 12 13 14 15 …" at bounding box center [216, 113] width 433 height 203
click at [418, 31] on icon "button" at bounding box center [416, 28] width 10 height 10
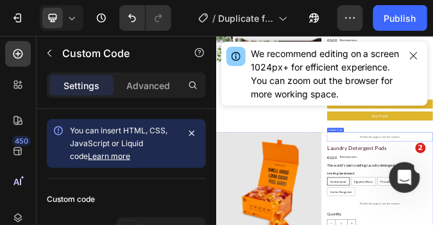
scroll to position [111, 0]
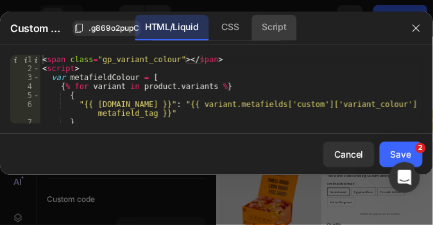
click at [269, 29] on div "Script" at bounding box center [274, 28] width 45 height 26
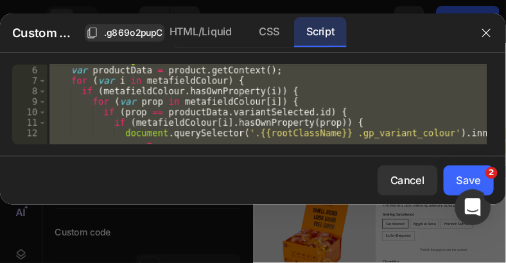
scroll to position [88, 0]
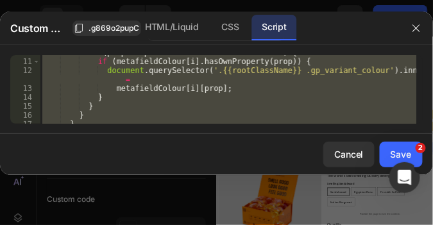
click at [194, 85] on div "if ( prop == productData . variantSelected . id ) { if ( metafieldColour [ i ] …" at bounding box center [228, 119] width 377 height 128
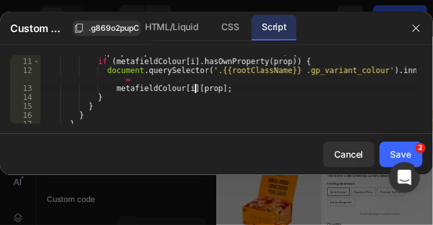
click at [115, 80] on div "if ( prop == productData . variantSelected . id ) { if ( metafieldColour [ i ] …" at bounding box center [229, 118] width 378 height 141
type textarea "document.querySelector('.{{rootClassName}} .gp_variant_colour').innerHTML ="
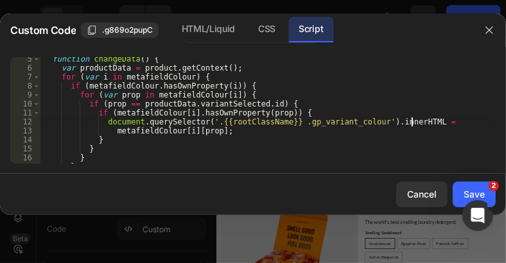
scroll to position [0, 0]
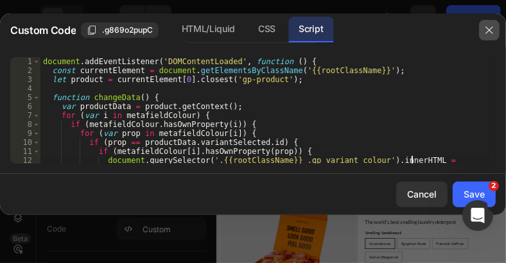
click at [495, 24] on button "button" at bounding box center [489, 30] width 21 height 21
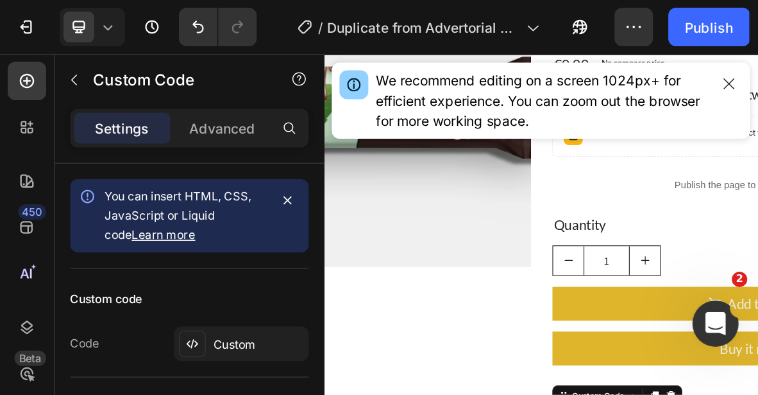
scroll to position [153, 0]
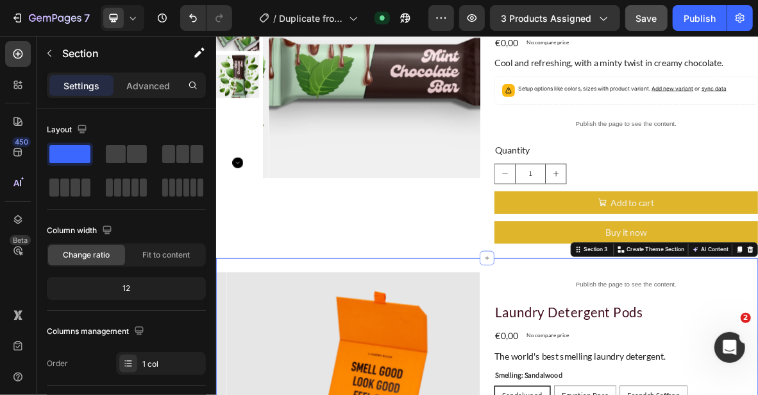
scroll to position [282, 0]
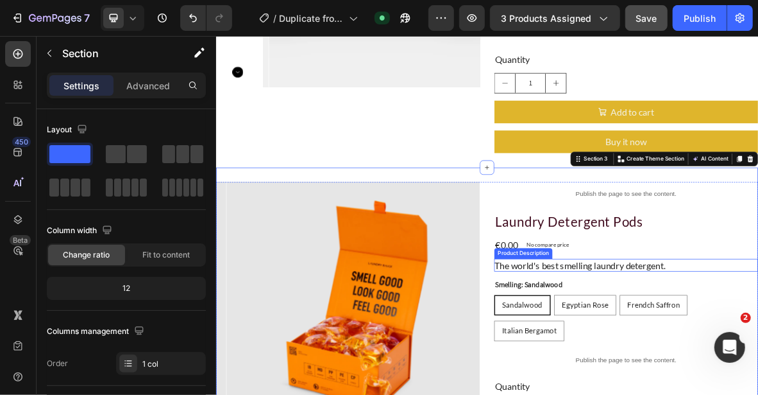
click at [634, 358] on span "The world's best smelling laundry detergent." at bounding box center [732, 360] width 243 height 15
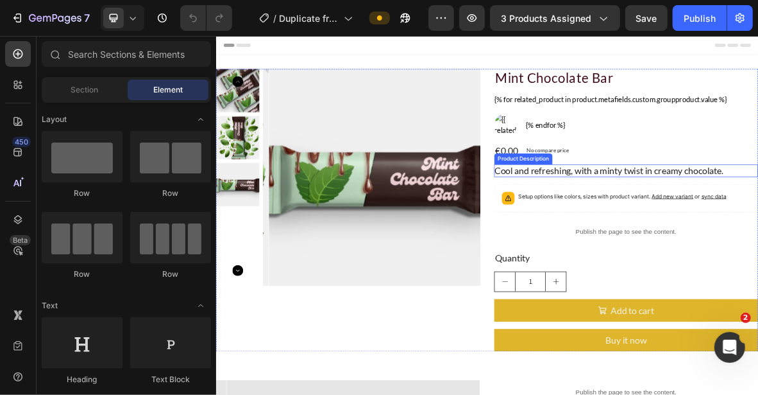
scroll to position [321, 0]
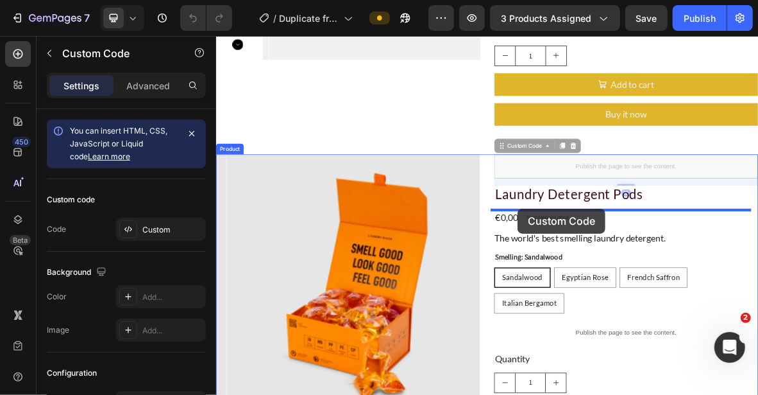
drag, startPoint x: 633, startPoint y: 191, endPoint x: 644, endPoint y: 280, distance: 90.5
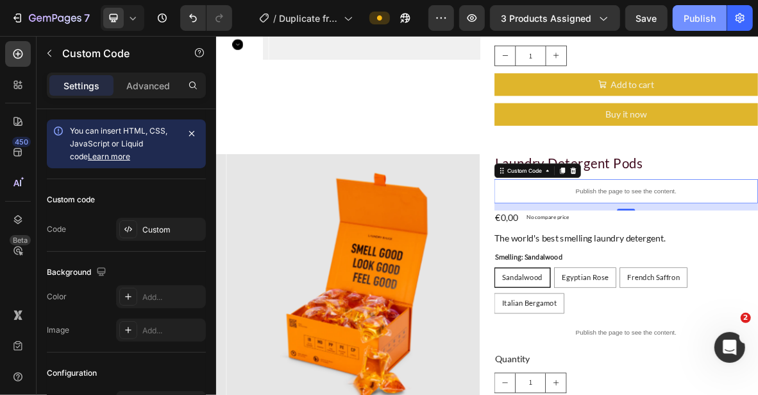
click at [702, 23] on div "Publish" at bounding box center [700, 18] width 32 height 13
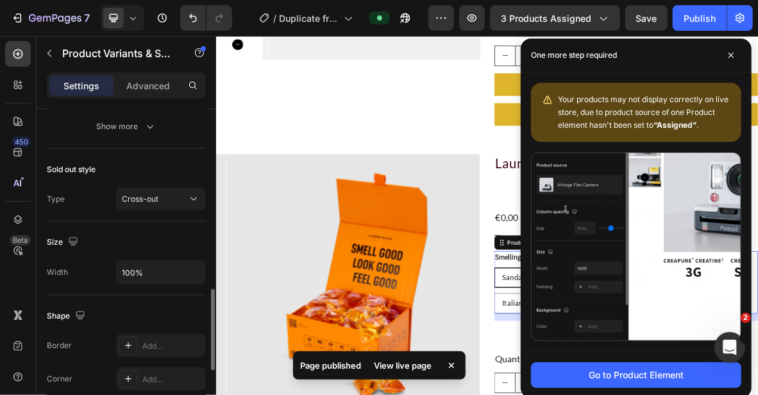
scroll to position [577, 0]
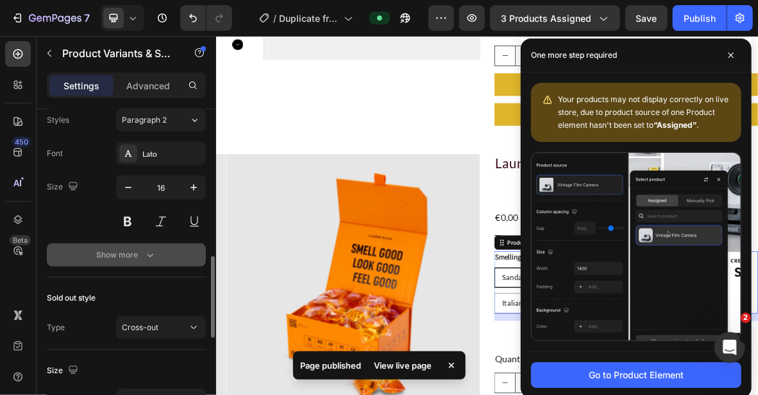
click at [138, 262] on button "Show more" at bounding box center [126, 254] width 159 height 23
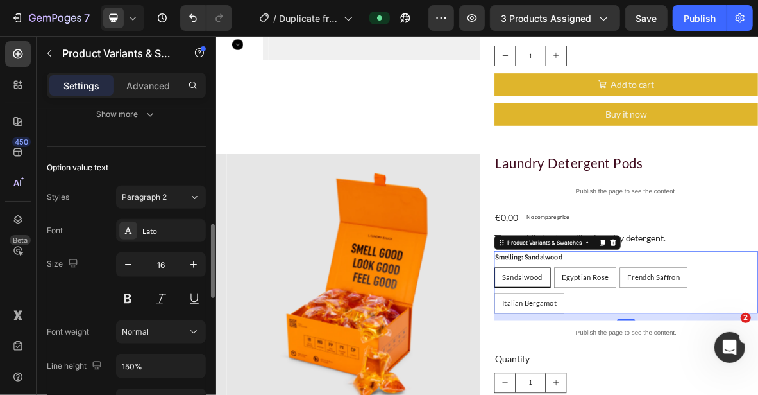
scroll to position [308, 0]
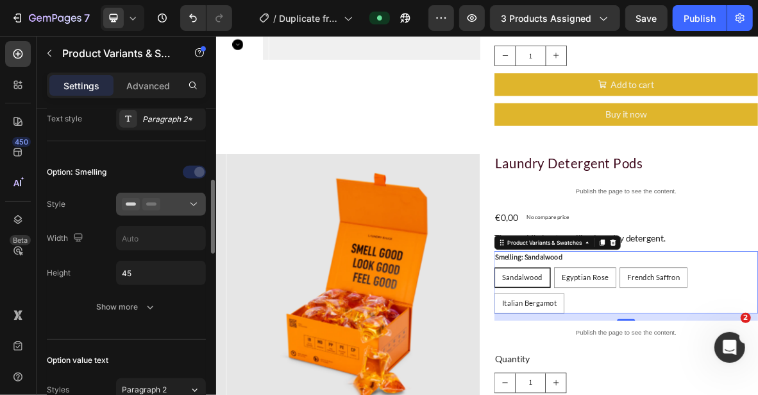
click at [191, 204] on icon at bounding box center [193, 204] width 13 height 13
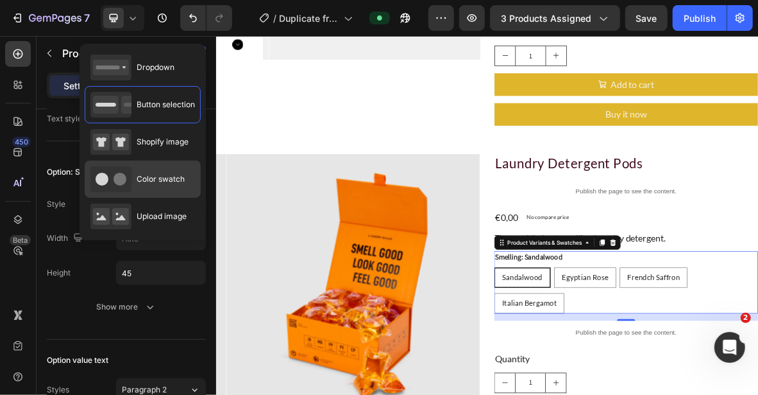
click at [180, 178] on span "Color swatch" at bounding box center [161, 179] width 48 height 12
type input "45"
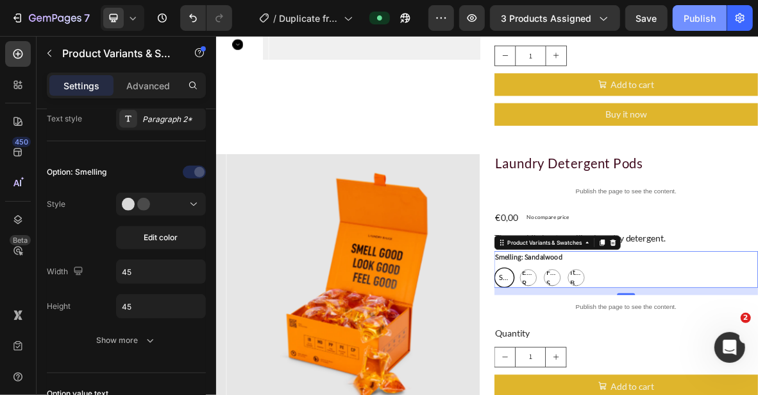
click at [685, 17] on div "Publish" at bounding box center [700, 18] width 32 height 13
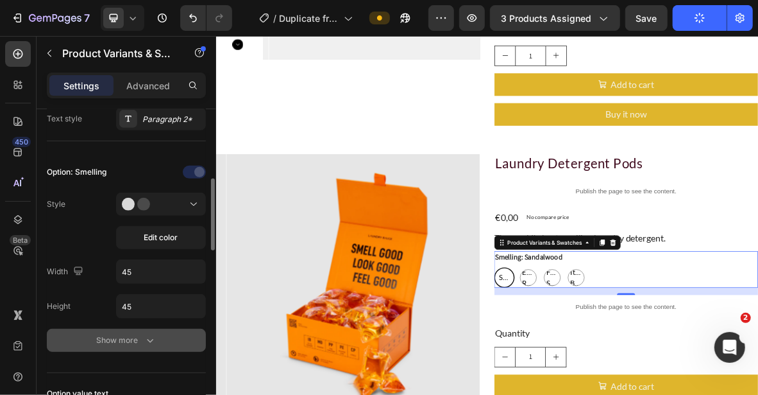
click at [135, 334] on div "Show more" at bounding box center [127, 340] width 60 height 13
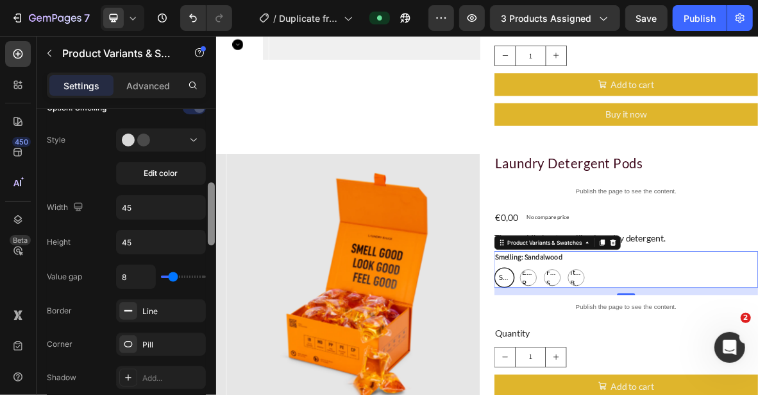
scroll to position [436, 0]
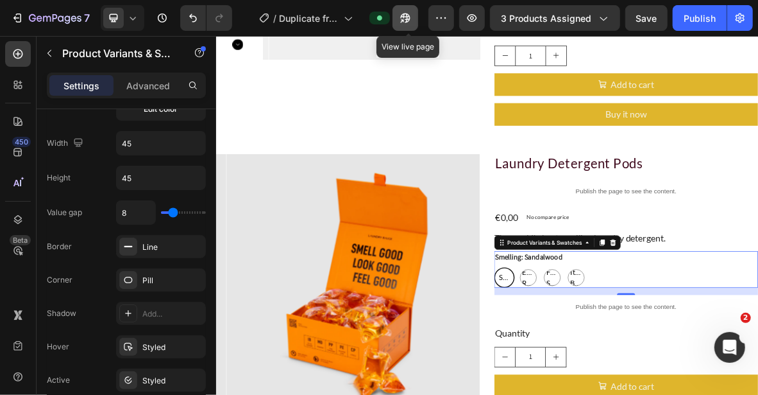
click at [404, 19] on icon "button" at bounding box center [402, 20] width 3 height 3
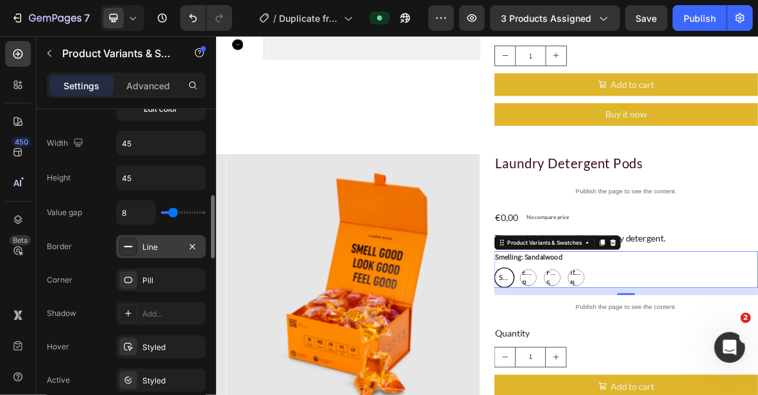
scroll to position [308, 0]
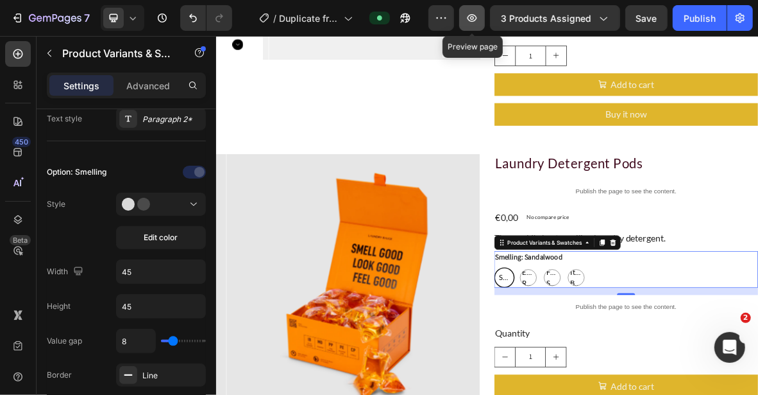
click at [473, 17] on icon "button" at bounding box center [473, 18] width 10 height 8
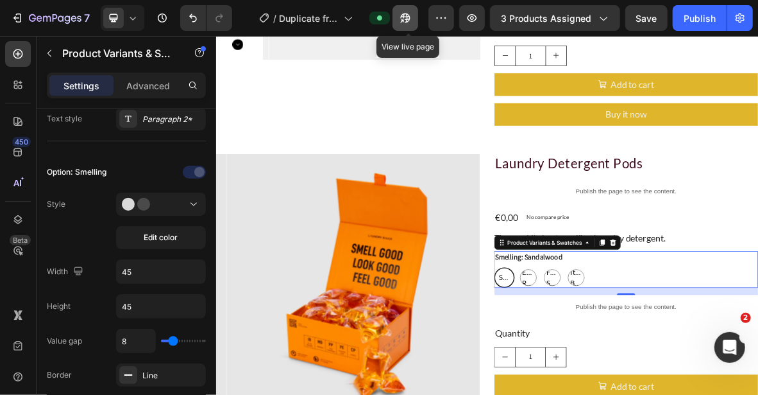
click at [412, 17] on icon "button" at bounding box center [405, 18] width 13 height 13
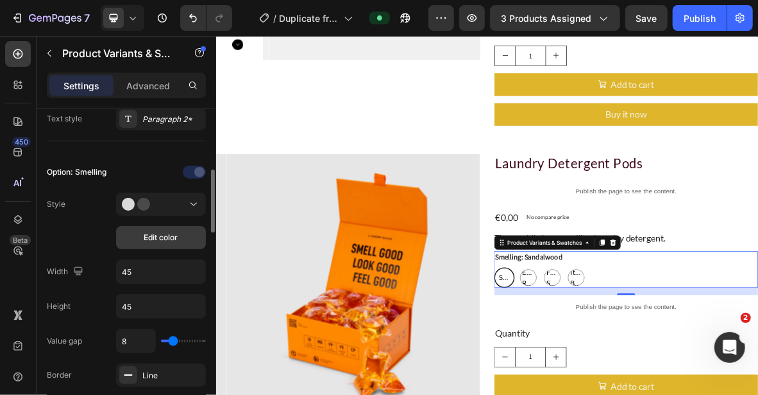
click at [157, 234] on span "Edit color" at bounding box center [161, 238] width 34 height 12
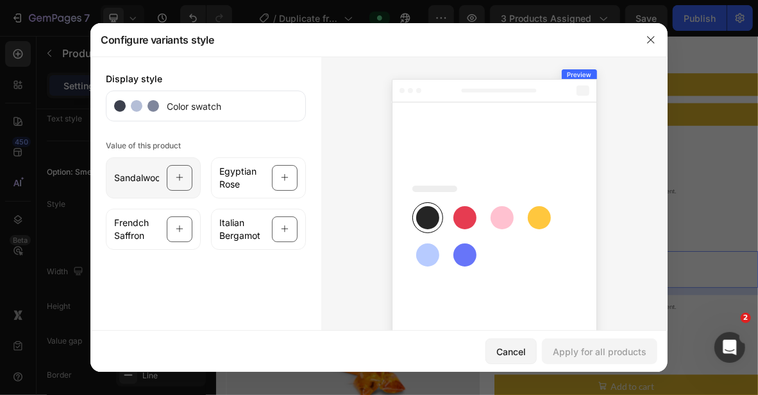
click at [180, 176] on div at bounding box center [180, 178] width 26 height 26
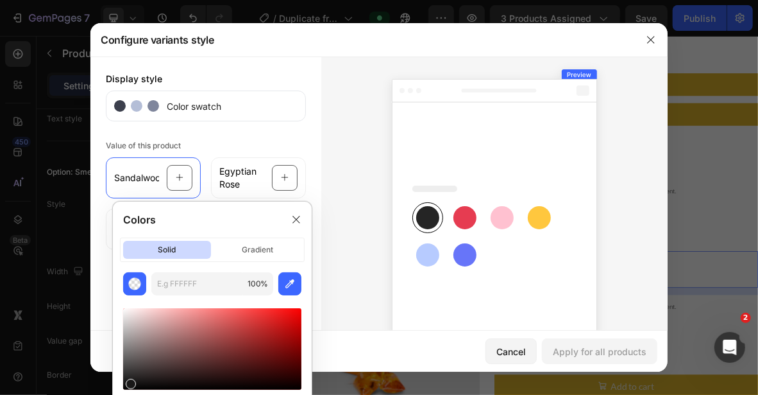
click at [129, 380] on div at bounding box center [131, 384] width 10 height 10
type input "191818"
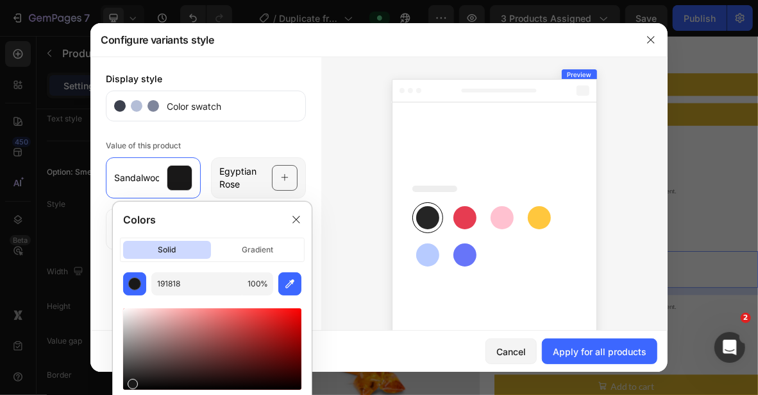
click at [283, 176] on icon at bounding box center [285, 178] width 8 height 24
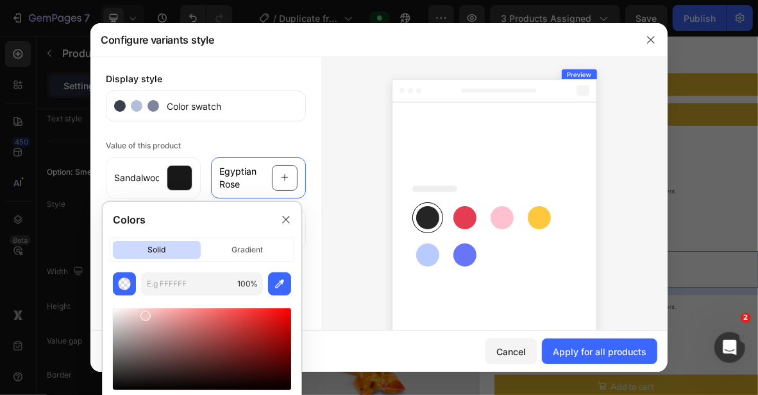
drag, startPoint x: 122, startPoint y: 384, endPoint x: 143, endPoint y: 313, distance: 73.7
click at [143, 313] on div at bounding box center [146, 316] width 10 height 10
type input "EDC4C4"
click at [327, 179] on div at bounding box center [494, 233] width 346 height 355
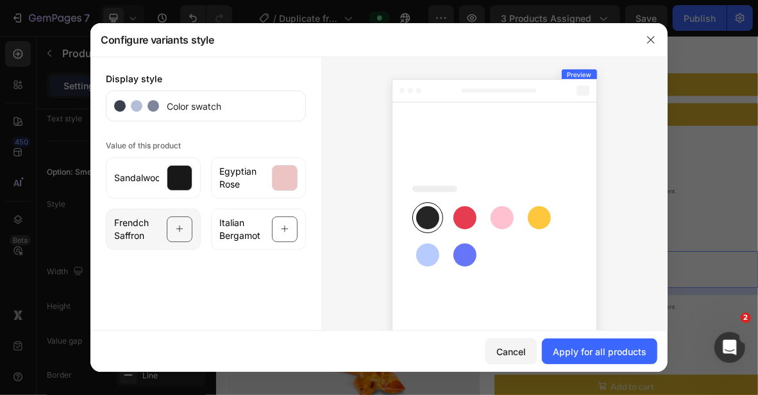
click at [170, 228] on div at bounding box center [180, 229] width 26 height 26
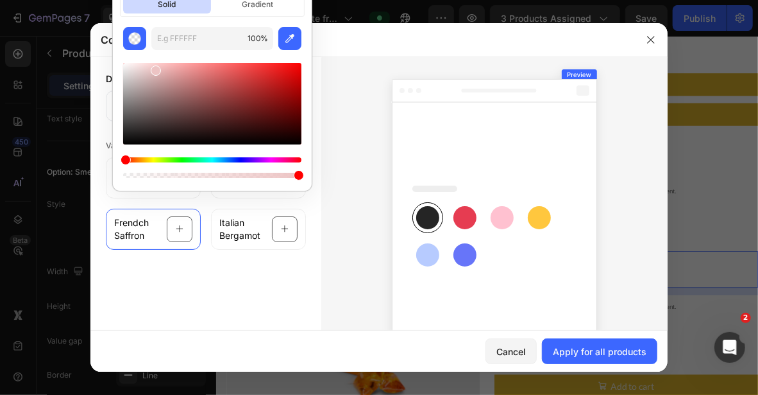
drag, startPoint x: 160, startPoint y: 62, endPoint x: 184, endPoint y: 109, distance: 53.1
click at [184, 109] on div at bounding box center [212, 120] width 178 height 120
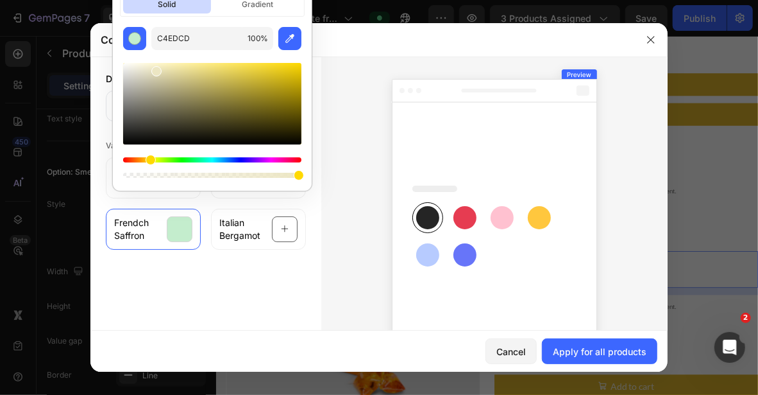
drag, startPoint x: 123, startPoint y: 158, endPoint x: 148, endPoint y: 160, distance: 25.1
click at [148, 160] on div "Hue" at bounding box center [151, 160] width 10 height 10
drag, startPoint x: 156, startPoint y: 62, endPoint x: 254, endPoint y: 92, distance: 102.7
click at [254, 92] on div at bounding box center [212, 103] width 178 height 81
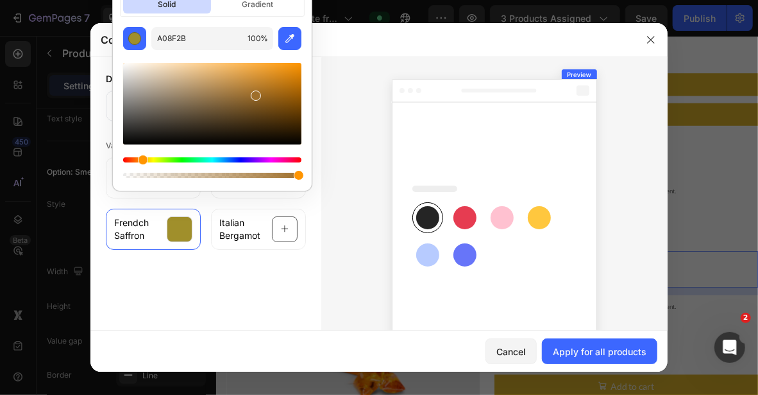
click at [141, 160] on div "Hue" at bounding box center [143, 160] width 10 height 10
drag, startPoint x: 257, startPoint y: 92, endPoint x: 268, endPoint y: 82, distance: 15.0
click at [268, 82] on div at bounding box center [270, 85] width 10 height 10
drag, startPoint x: 137, startPoint y: 153, endPoint x: 129, endPoint y: 154, distance: 8.4
click at [129, 154] on div at bounding box center [212, 120] width 178 height 120
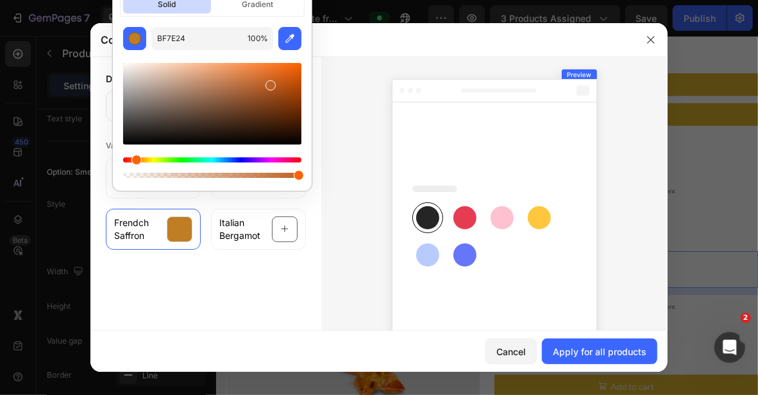
click at [135, 158] on div "Hue" at bounding box center [137, 160] width 10 height 10
type input "BE5F23"
click at [281, 229] on icon at bounding box center [285, 229] width 8 height 24
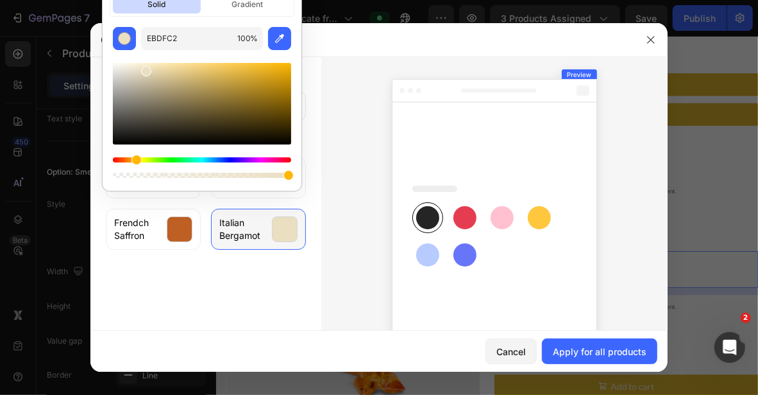
drag, startPoint x: 183, startPoint y: 159, endPoint x: 134, endPoint y: 162, distance: 48.9
click at [134, 162] on div "Hue" at bounding box center [137, 160] width 10 height 10
drag, startPoint x: 147, startPoint y: 72, endPoint x: 199, endPoint y: 78, distance: 52.3
click at [199, 78] on div at bounding box center [196, 82] width 10 height 10
drag, startPoint x: 199, startPoint y: 78, endPoint x: 223, endPoint y: 71, distance: 25.6
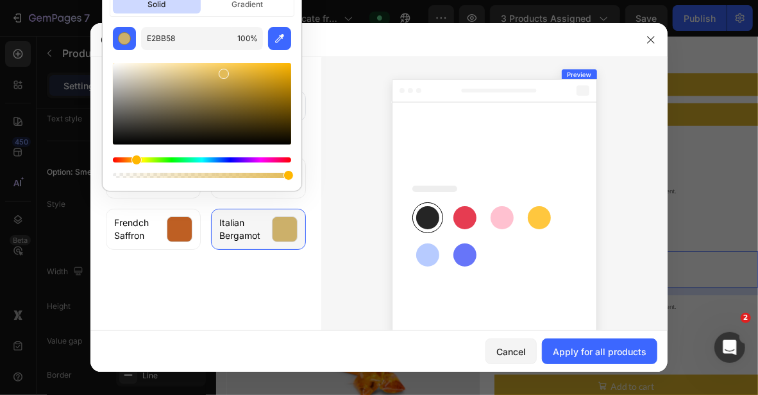
click at [223, 71] on div at bounding box center [224, 74] width 10 height 10
click at [133, 158] on div "Hue" at bounding box center [135, 160] width 10 height 10
drag, startPoint x: 232, startPoint y: 74, endPoint x: 240, endPoint y: 74, distance: 7.7
click at [240, 74] on div at bounding box center [240, 77] width 10 height 10
drag, startPoint x: 240, startPoint y: 74, endPoint x: 241, endPoint y: 88, distance: 13.5
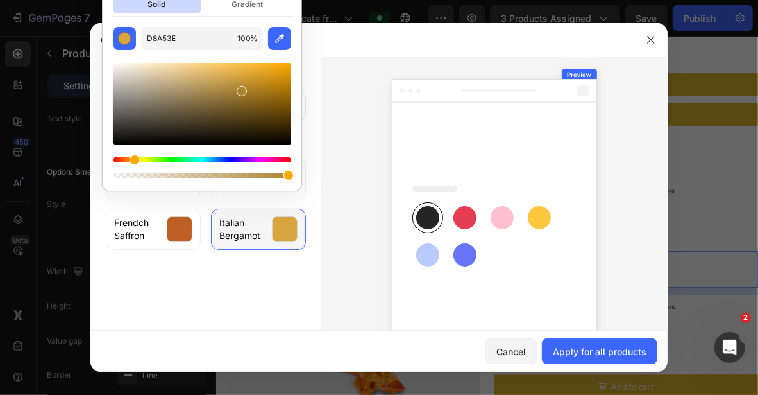
click at [241, 88] on div at bounding box center [242, 91] width 10 height 10
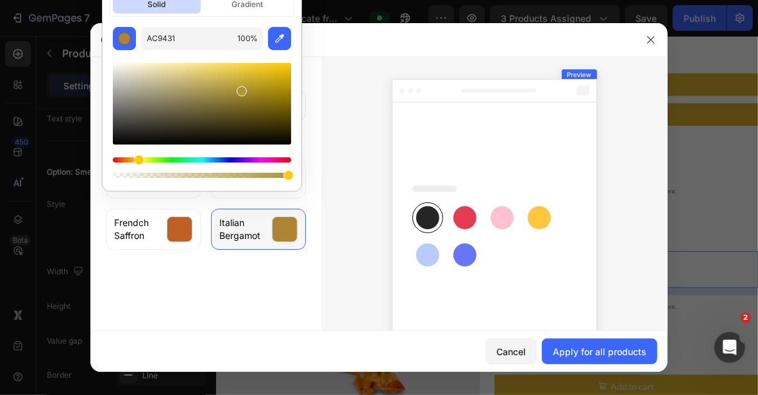
click at [137, 155] on div "Hue" at bounding box center [139, 160] width 10 height 10
drag, startPoint x: 245, startPoint y: 92, endPoint x: 259, endPoint y: 79, distance: 18.6
click at [259, 79] on div at bounding box center [260, 82] width 10 height 10
click at [262, 83] on div at bounding box center [264, 86] width 10 height 10
click at [136, 156] on div "Hue" at bounding box center [138, 160] width 10 height 10
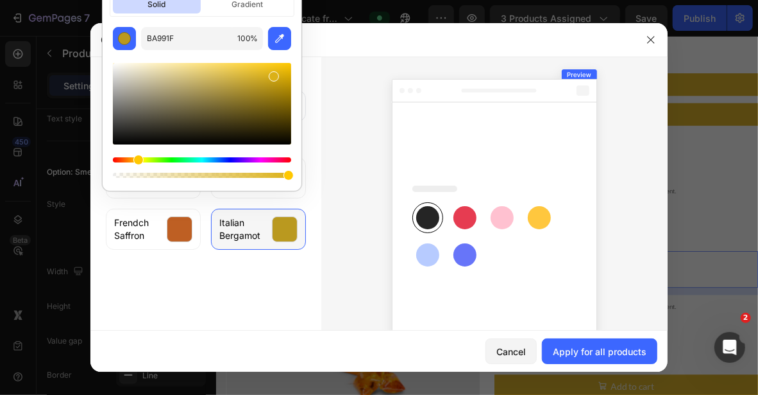
drag, startPoint x: 265, startPoint y: 84, endPoint x: 273, endPoint y: 73, distance: 13.4
click at [273, 73] on div at bounding box center [274, 76] width 10 height 10
drag, startPoint x: 273, startPoint y: 74, endPoint x: 276, endPoint y: 61, distance: 13.2
click at [276, 61] on div at bounding box center [278, 65] width 10 height 10
type input "FFCC16"
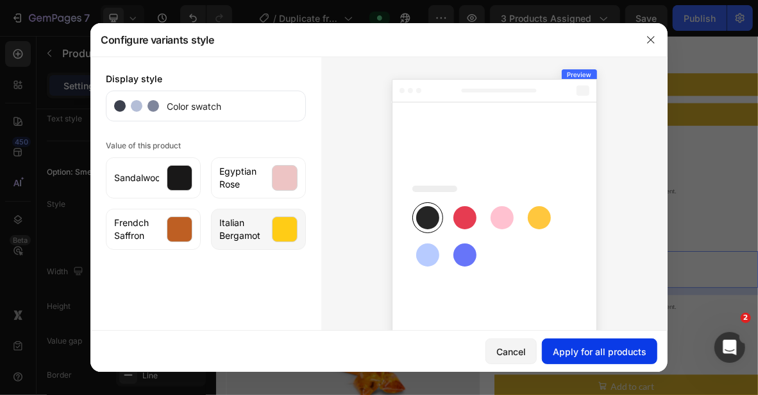
click at [609, 355] on div "Apply for all products" at bounding box center [600, 351] width 94 height 13
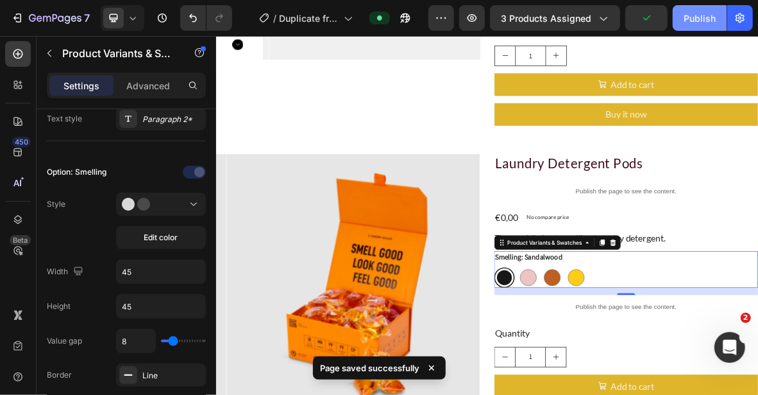
click at [692, 19] on div "Publish" at bounding box center [700, 18] width 32 height 13
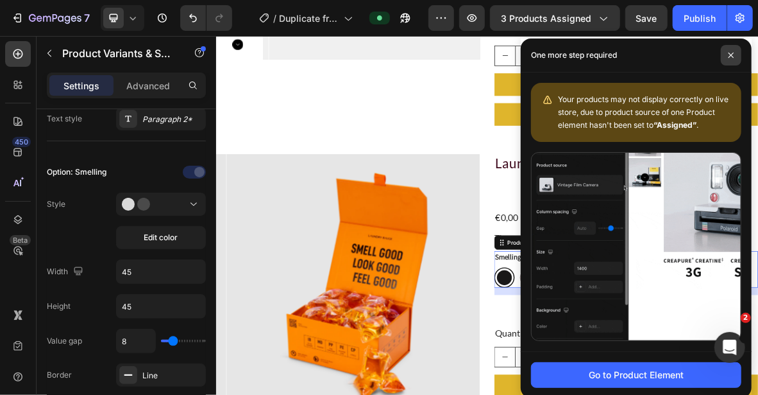
click at [724, 49] on span at bounding box center [731, 55] width 21 height 21
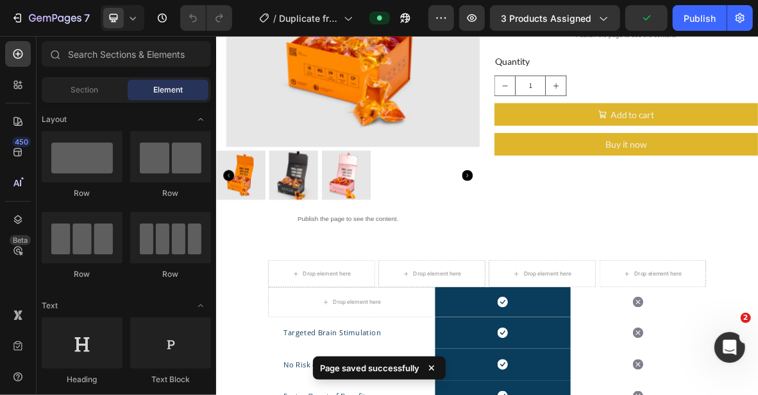
scroll to position [770, 0]
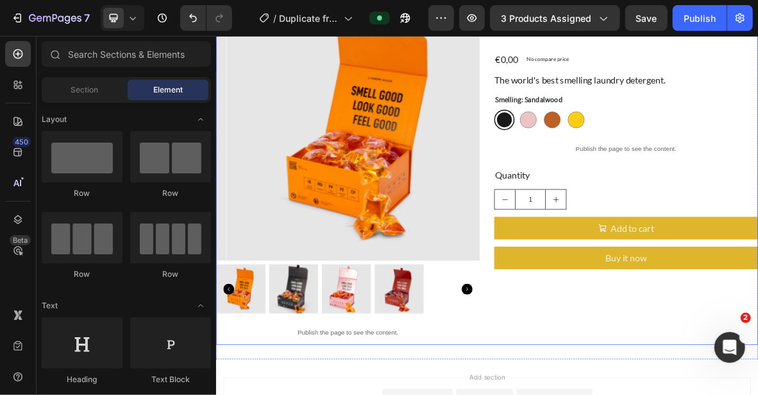
scroll to position [480, 0]
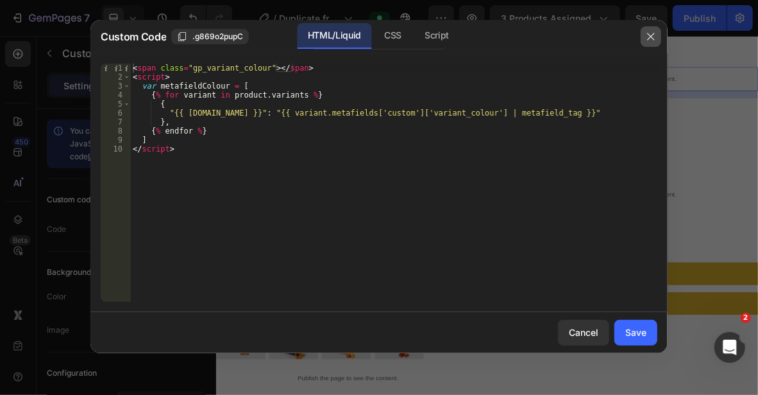
click at [653, 40] on icon "button" at bounding box center [651, 36] width 10 height 10
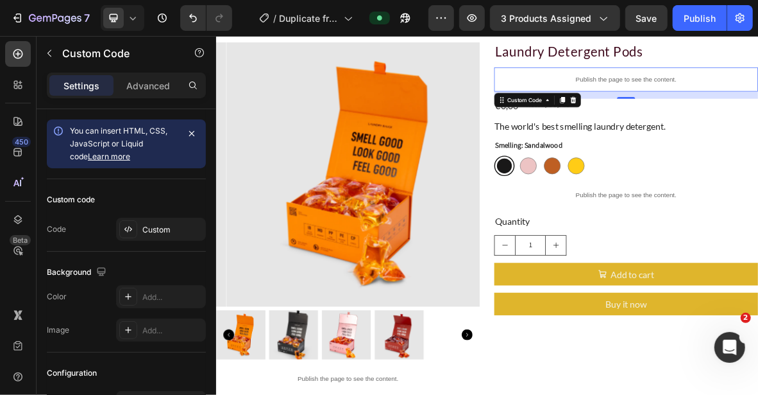
scroll to position [352, 0]
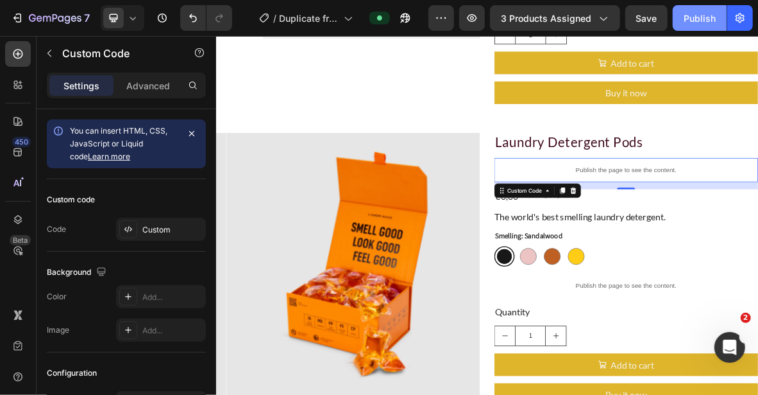
click at [690, 22] on div "Publish" at bounding box center [700, 18] width 32 height 13
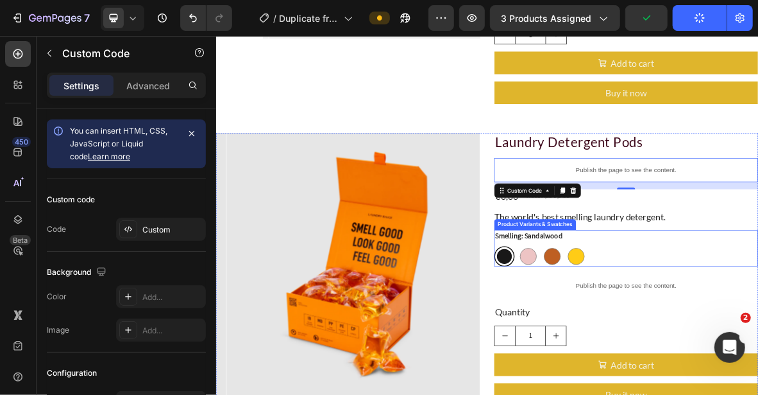
scroll to position [480, 0]
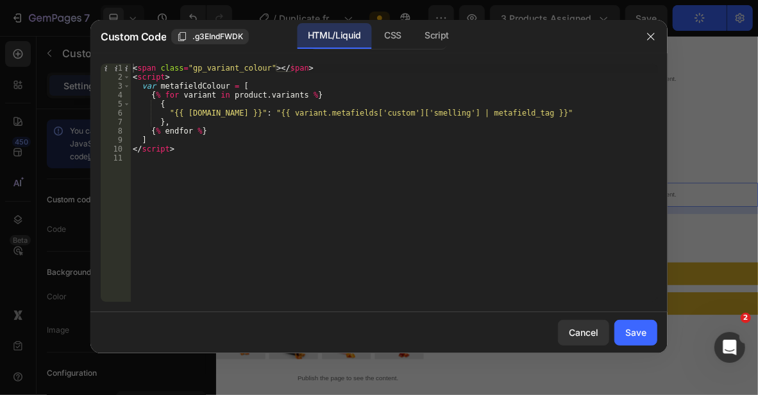
click at [689, 151] on div at bounding box center [379, 197] width 758 height 395
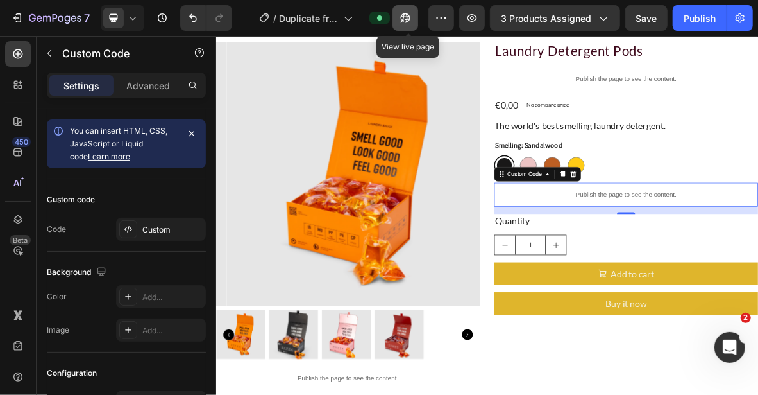
click at [402, 28] on button "button" at bounding box center [406, 18] width 26 height 26
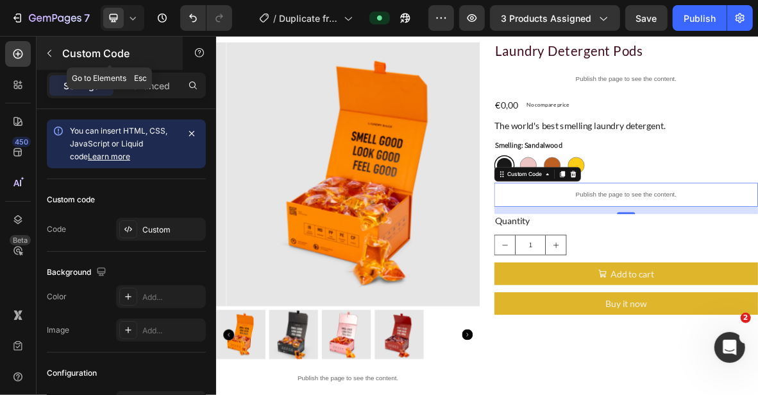
click at [52, 49] on icon "button" at bounding box center [49, 53] width 10 height 10
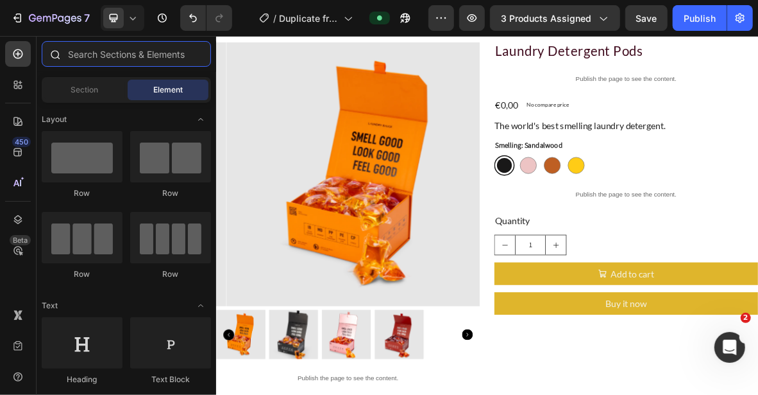
click at [108, 49] on input "text" at bounding box center [126, 54] width 169 height 26
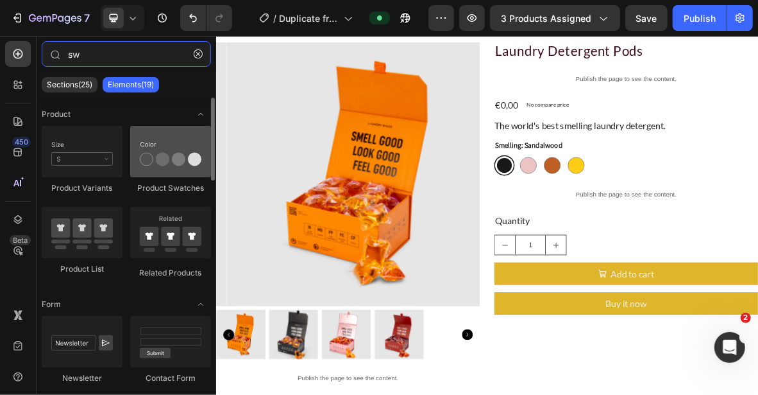
type input "sw"
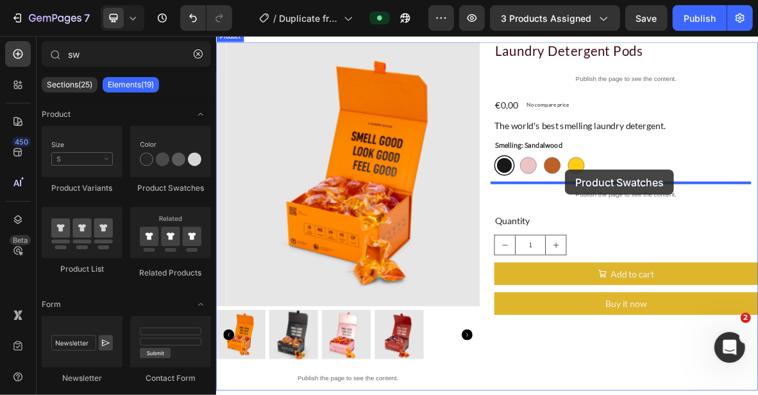
drag, startPoint x: 380, startPoint y: 185, endPoint x: 712, endPoint y: 225, distance: 334.1
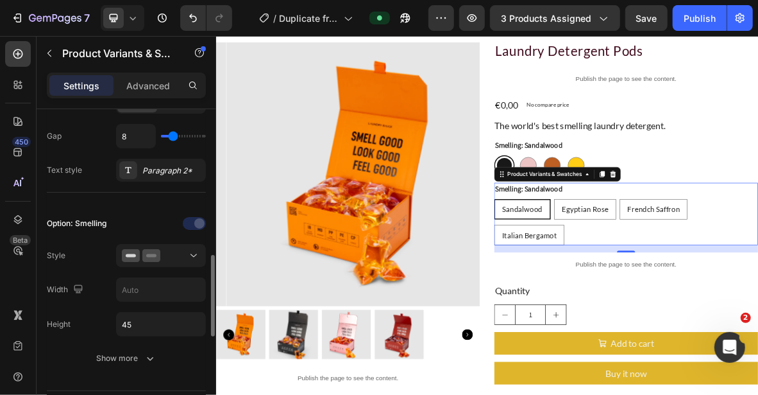
scroll to position [321, 0]
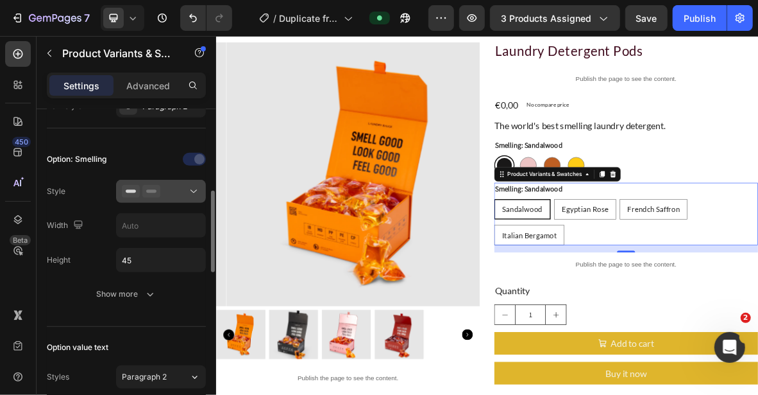
click at [180, 196] on button at bounding box center [161, 191] width 90 height 23
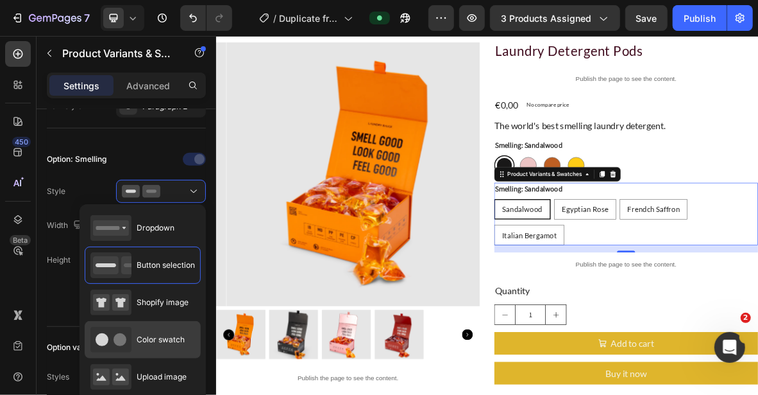
click at [155, 334] on span "Color swatch" at bounding box center [161, 340] width 48 height 12
type input "45"
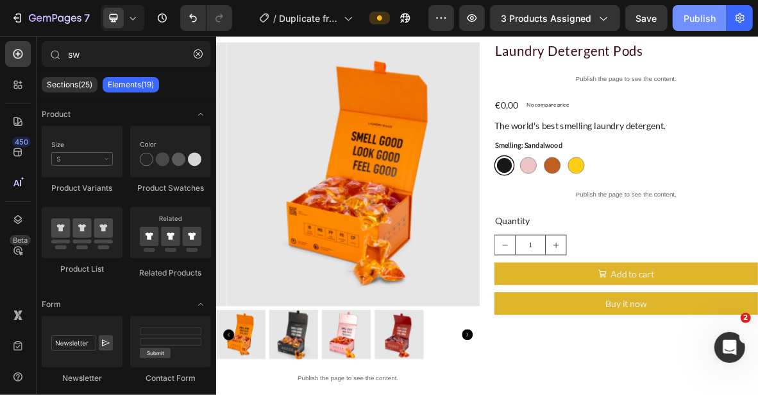
click at [690, 15] on div "Publish" at bounding box center [700, 18] width 32 height 13
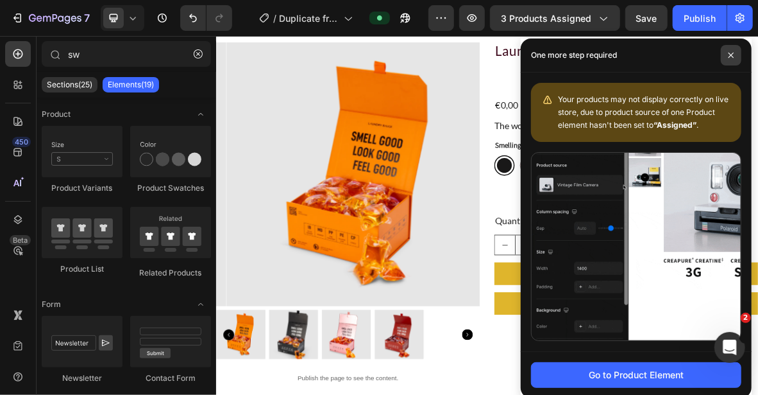
click at [731, 55] on icon at bounding box center [731, 55] width 5 height 5
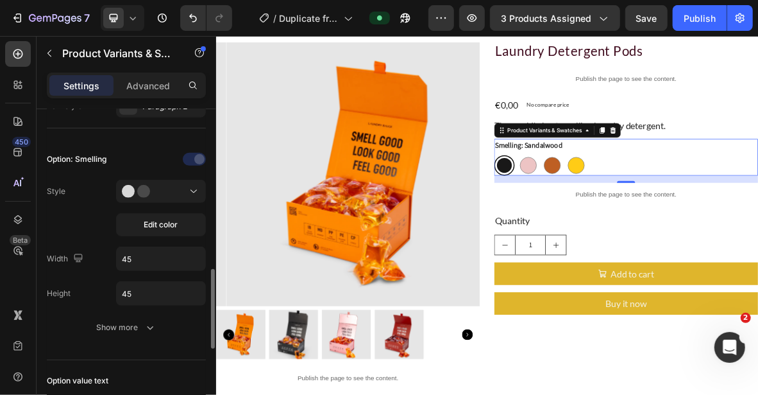
scroll to position [385, 0]
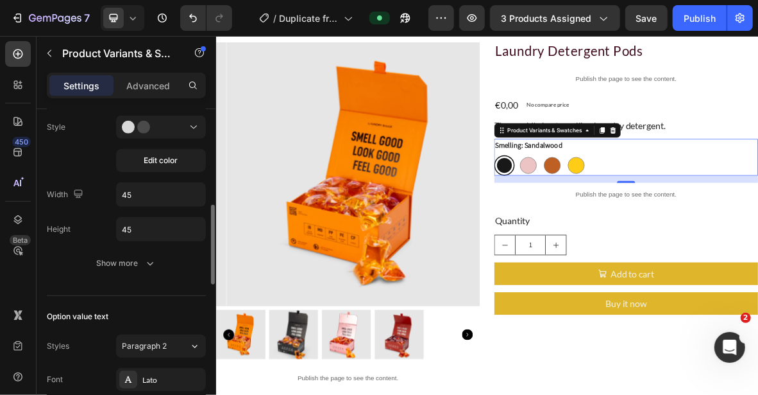
click at [148, 264] on icon "button" at bounding box center [150, 263] width 13 height 13
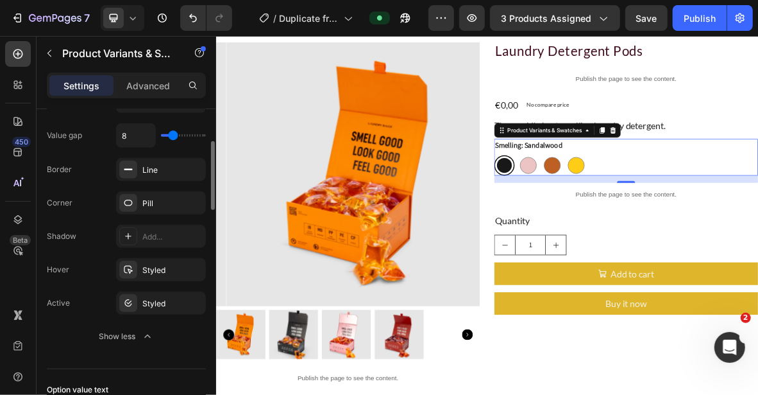
scroll to position [449, 0]
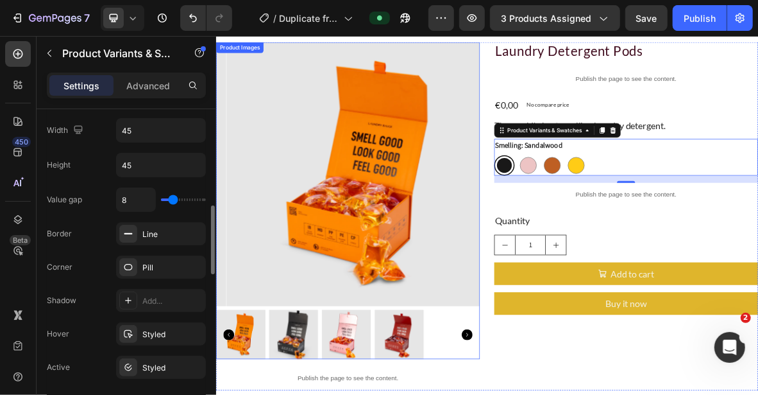
click at [402, 266] on img at bounding box center [417, 231] width 375 height 375
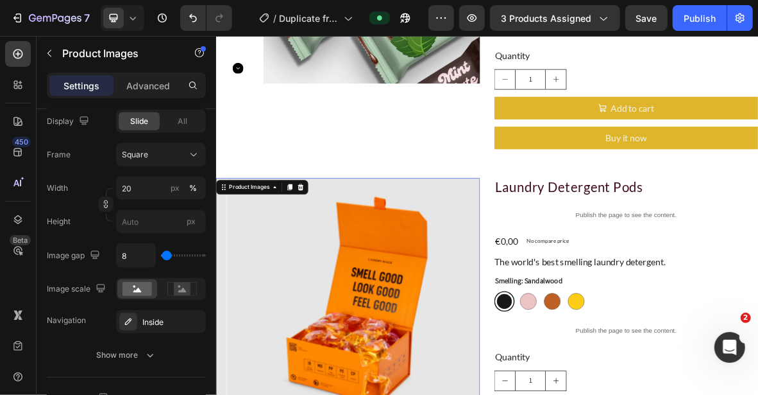
scroll to position [0, 0]
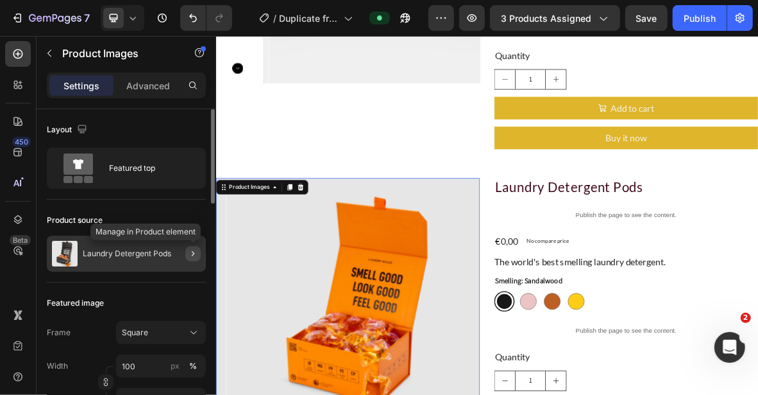
click at [193, 251] on icon "button" at bounding box center [193, 253] width 10 height 10
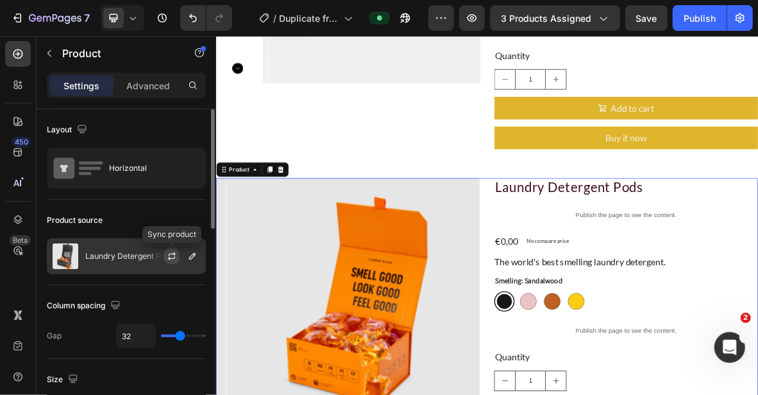
click at [172, 255] on icon "button" at bounding box center [172, 256] width 10 height 10
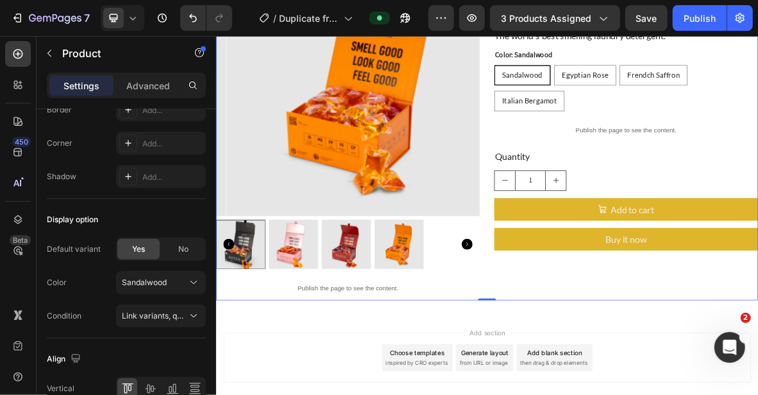
scroll to position [416, 0]
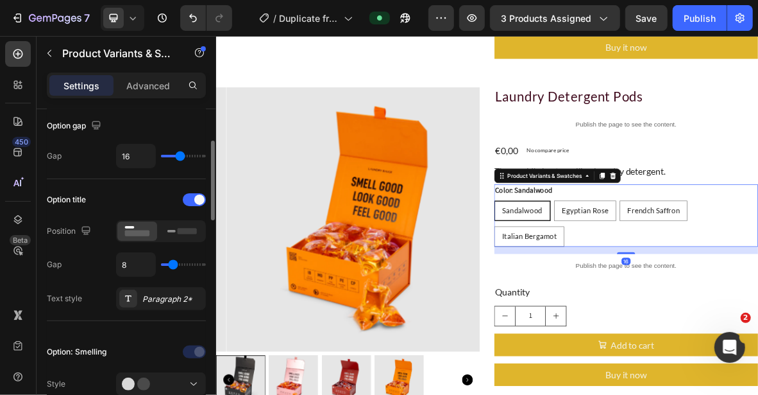
scroll to position [321, 0]
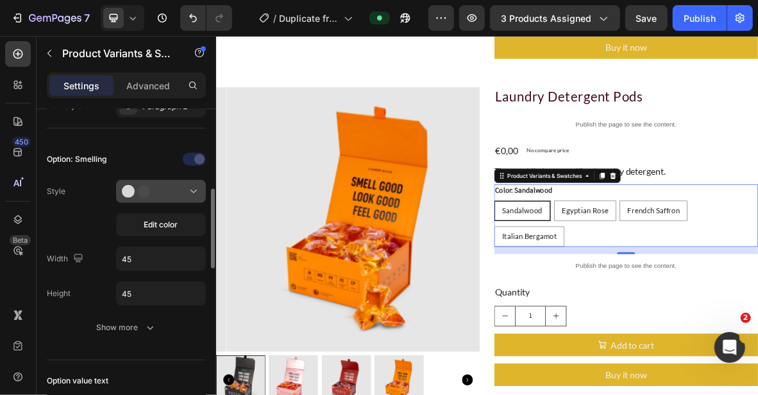
click at [167, 182] on button at bounding box center [161, 191] width 90 height 23
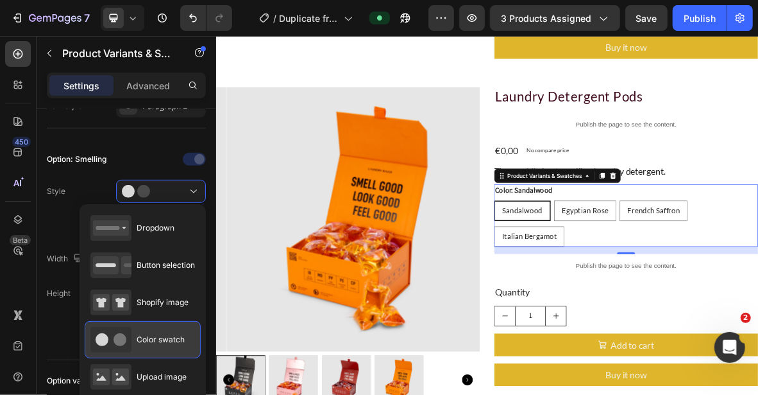
click at [161, 337] on span "Color swatch" at bounding box center [161, 340] width 48 height 12
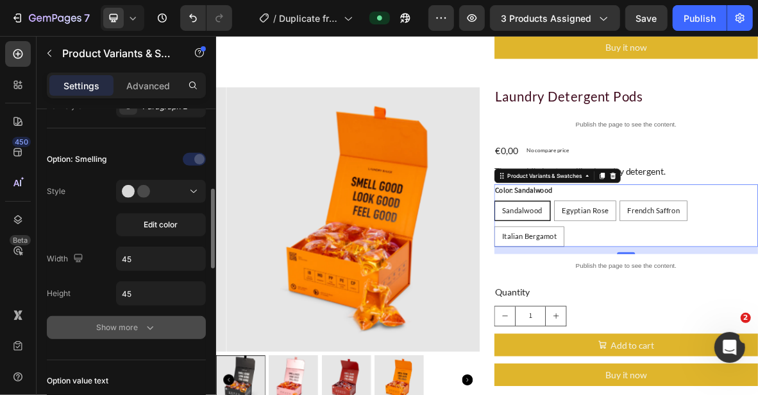
click at [135, 326] on div "Show more" at bounding box center [127, 327] width 60 height 13
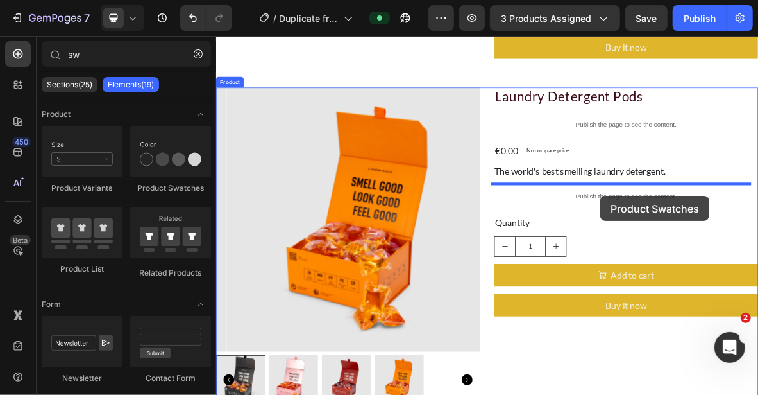
drag, startPoint x: 387, startPoint y: 187, endPoint x: 762, endPoint y: 262, distance: 382.1
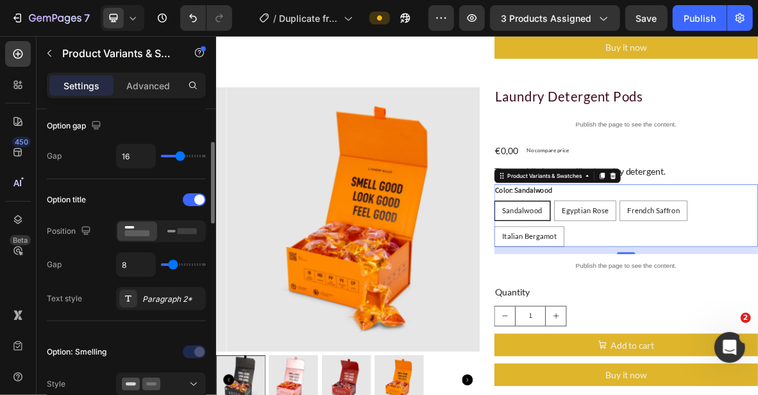
scroll to position [257, 0]
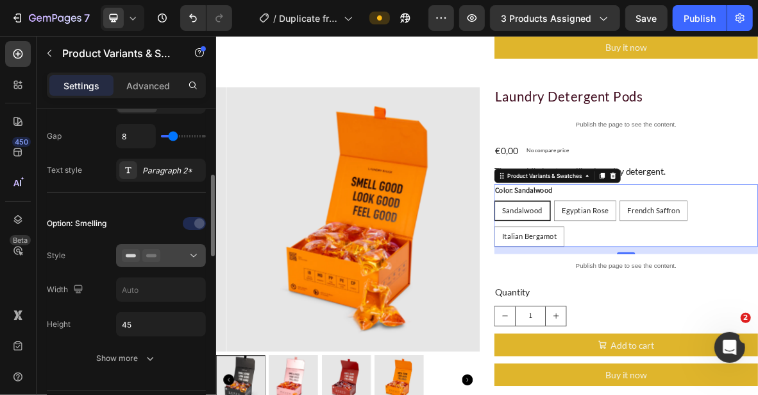
click at [182, 259] on div at bounding box center [161, 255] width 78 height 13
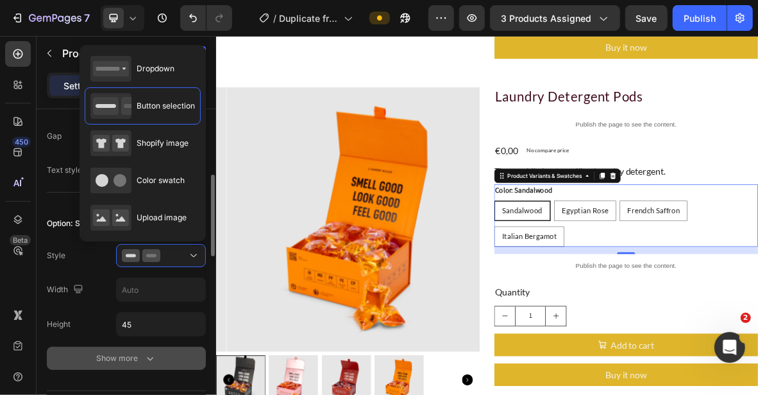
click at [124, 355] on div "Show more" at bounding box center [127, 358] width 60 height 13
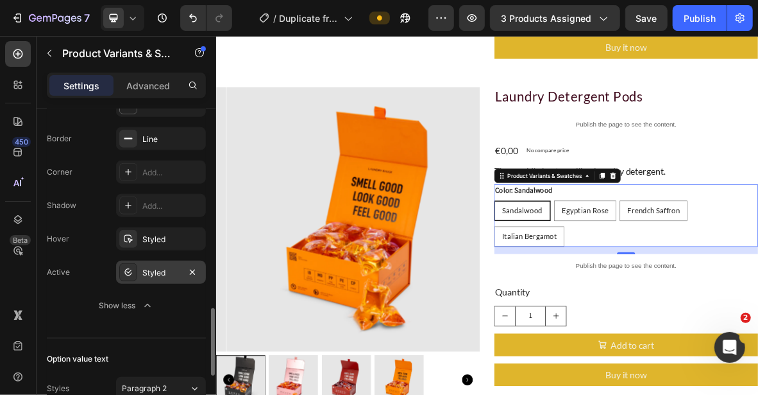
scroll to position [770, 0]
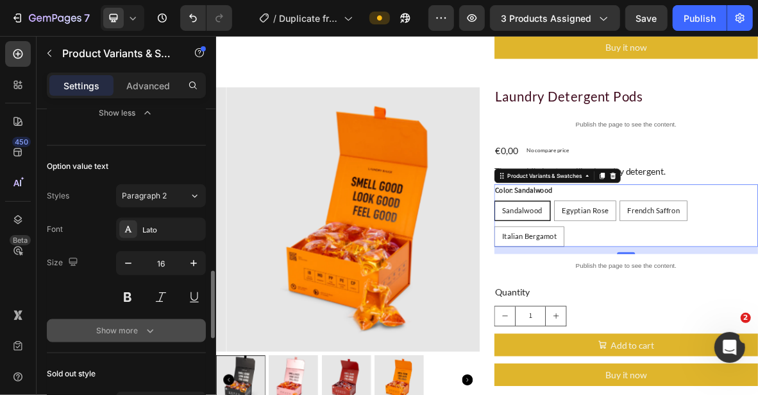
click at [138, 327] on div "Show more" at bounding box center [127, 330] width 60 height 13
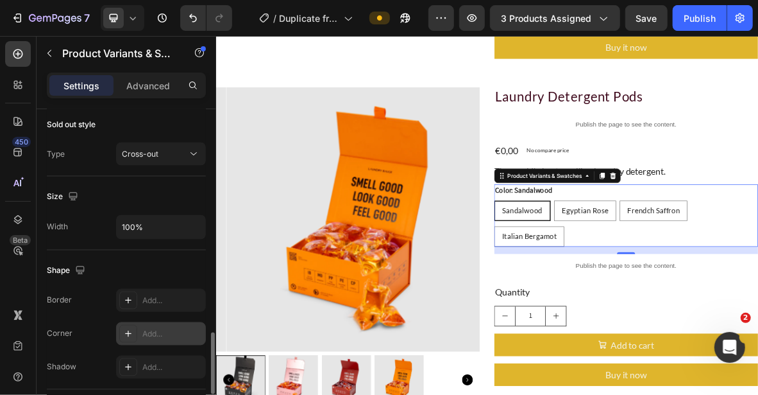
scroll to position [1219, 0]
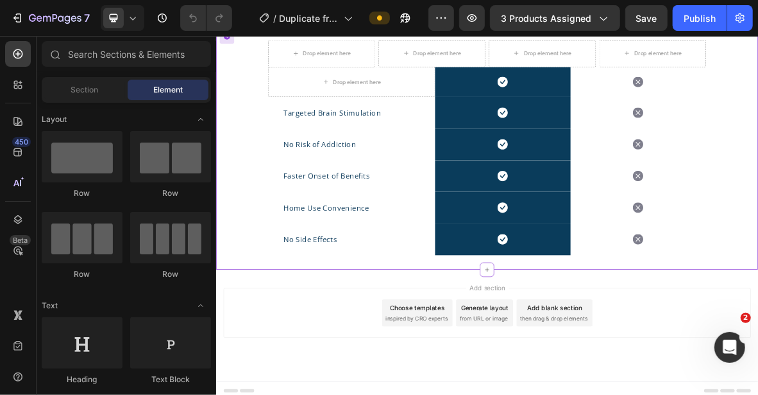
scroll to position [634, 0]
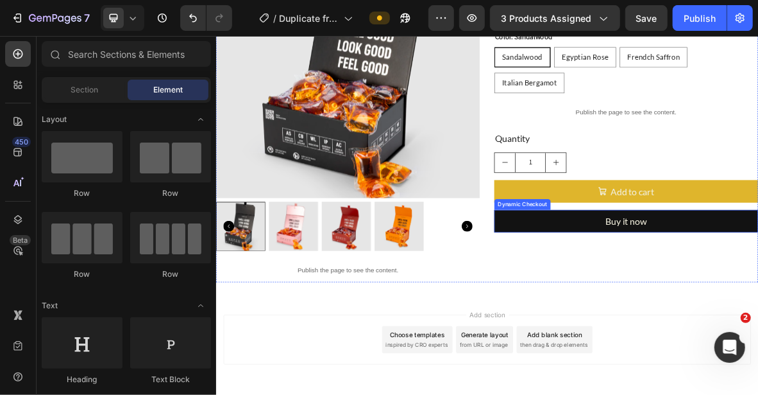
scroll to position [441, 0]
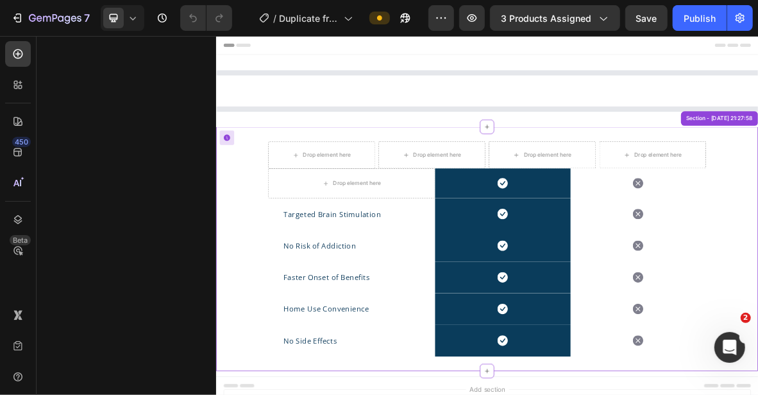
click at [758, 217] on div "Drop element here Drop element here Drop element here Drop element here Row Dro…" at bounding box center [601, 337] width 770 height 305
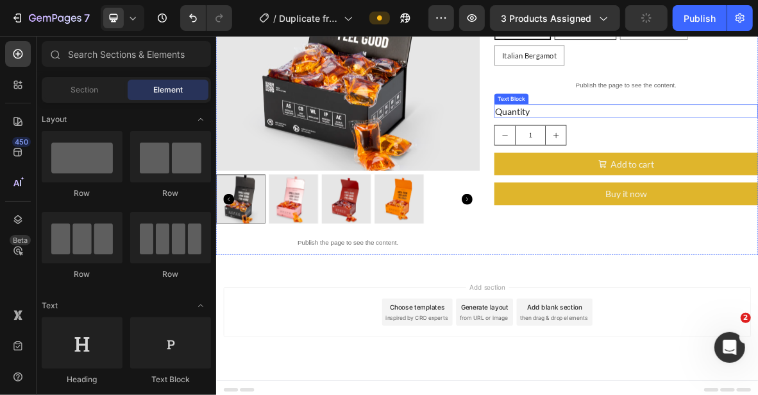
scroll to position [480, 0]
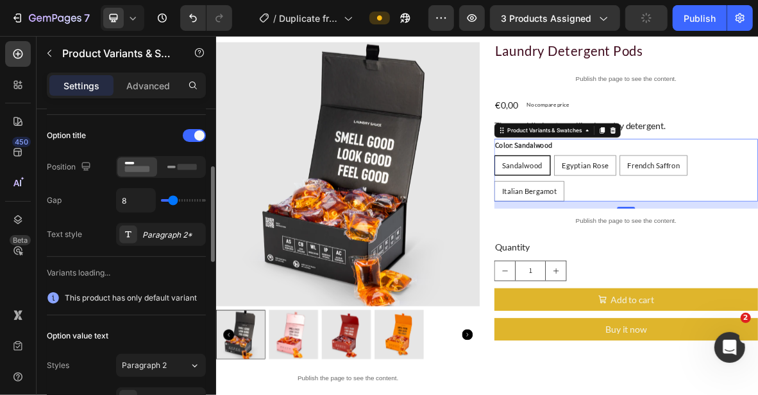
scroll to position [321, 0]
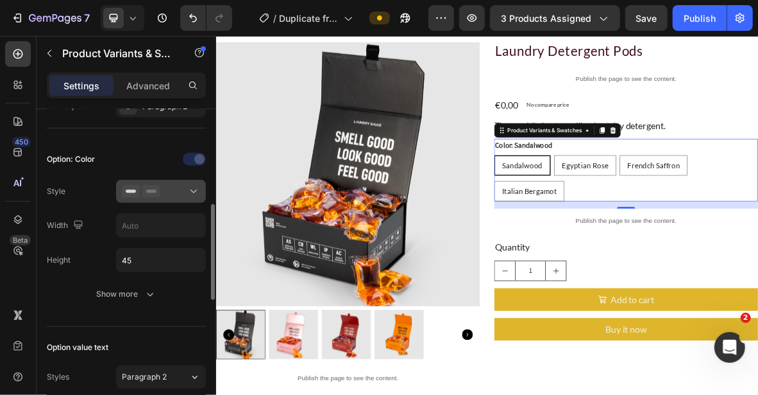
click at [191, 182] on button at bounding box center [161, 191] width 90 height 23
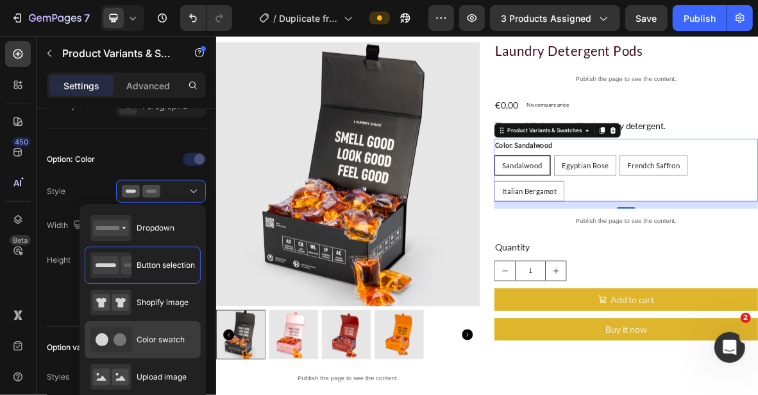
click at [146, 330] on div "Color swatch" at bounding box center [137, 340] width 94 height 26
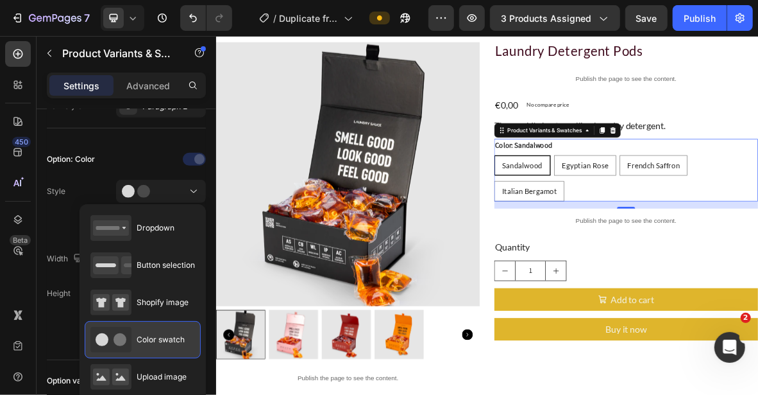
type input "45"
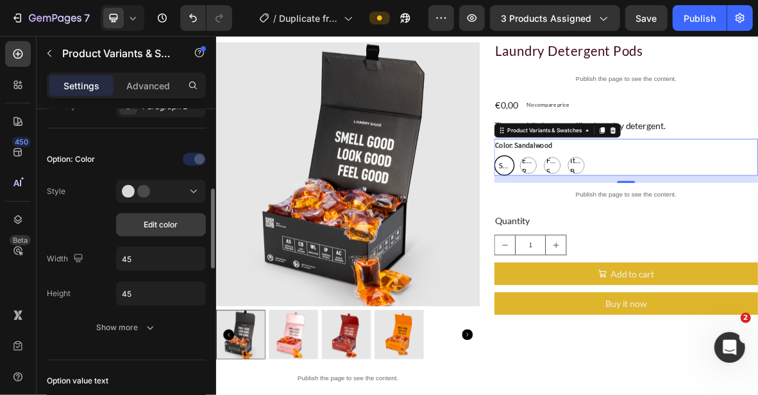
click at [164, 222] on span "Edit color" at bounding box center [161, 225] width 34 height 12
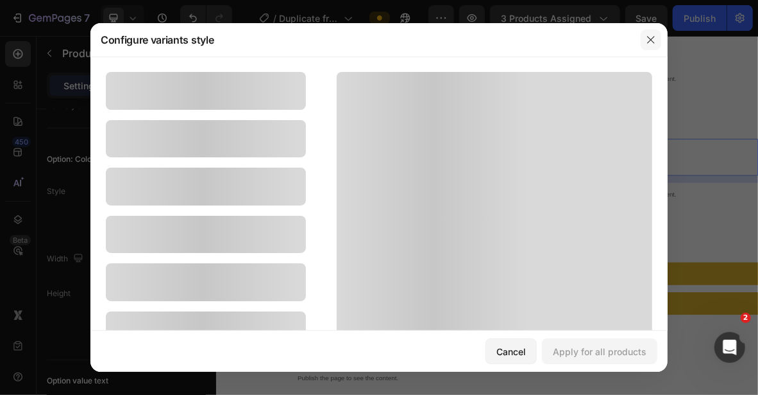
click at [656, 36] on icon "button" at bounding box center [651, 40] width 10 height 10
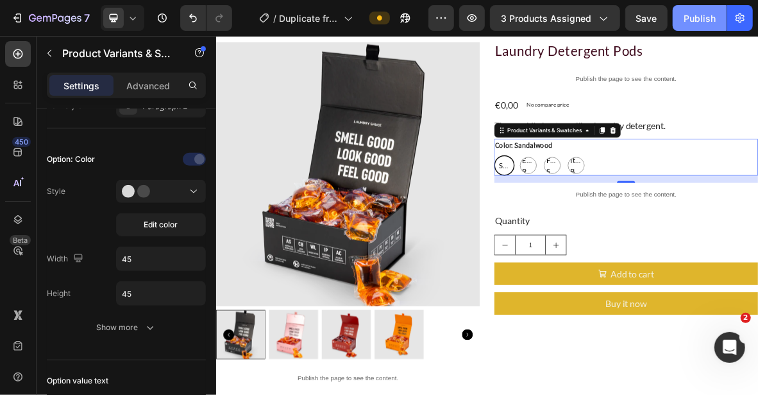
click at [695, 15] on div "Publish" at bounding box center [700, 18] width 32 height 13
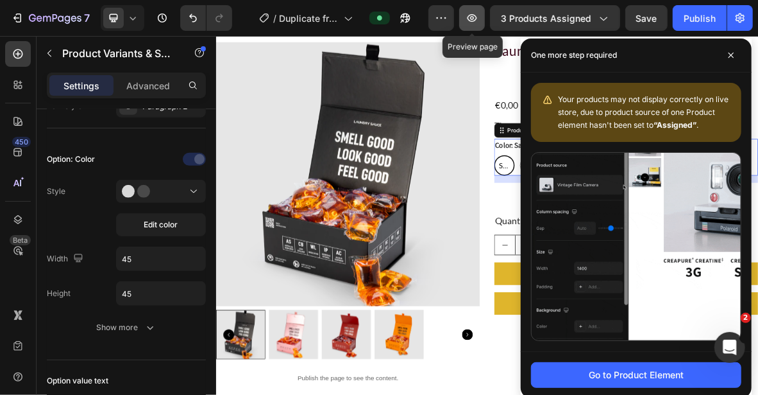
click at [468, 20] on button "button" at bounding box center [472, 18] width 26 height 26
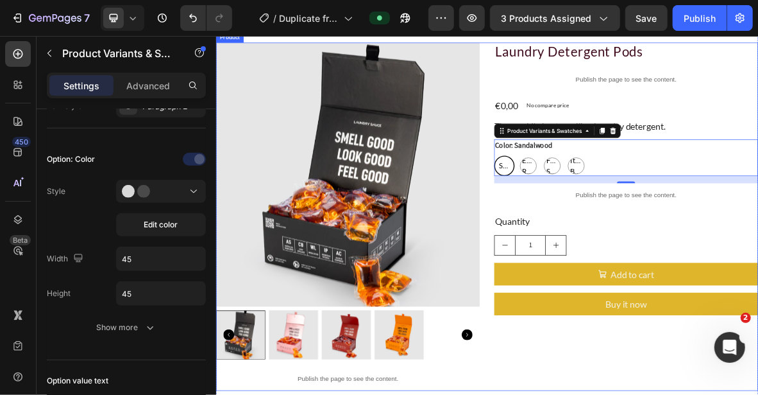
scroll to position [416, 0]
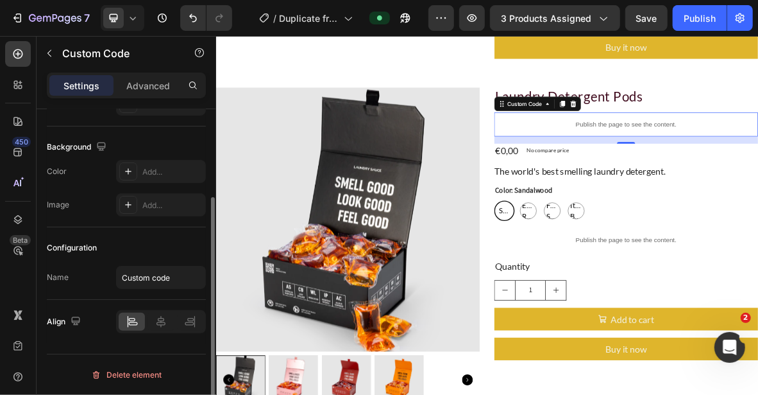
scroll to position [0, 0]
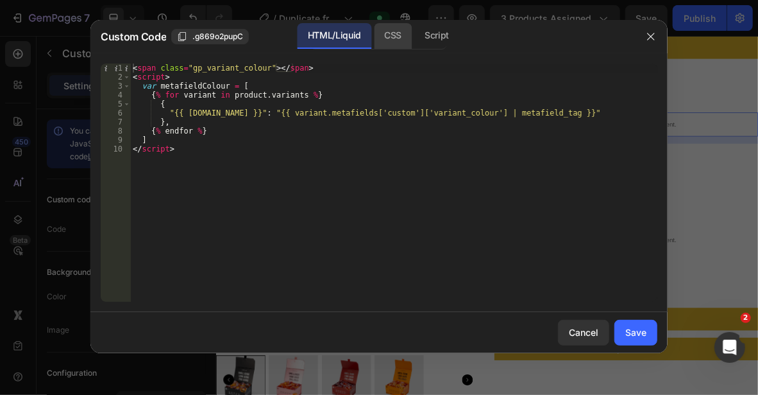
click at [414, 41] on div "CSS" at bounding box center [436, 36] width 45 height 26
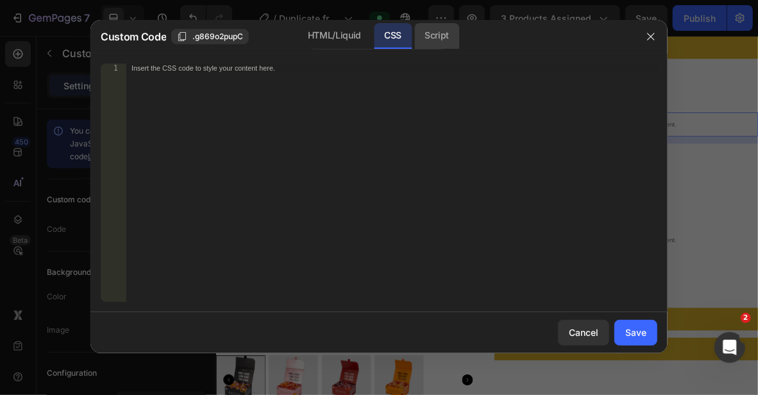
click at [431, 38] on div "Script" at bounding box center [436, 36] width 45 height 26
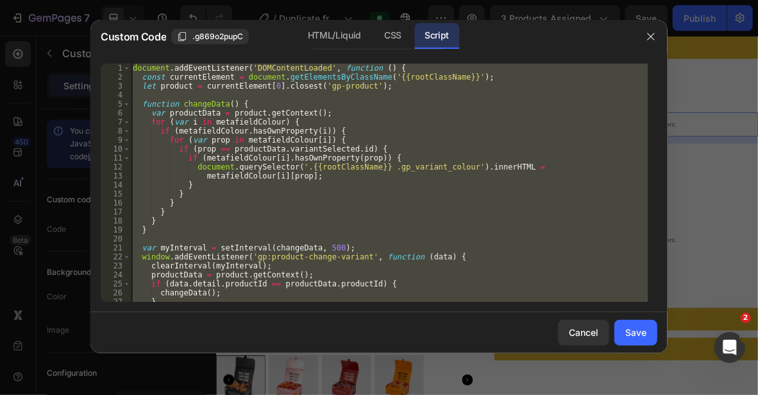
click at [704, 133] on div at bounding box center [379, 197] width 758 height 395
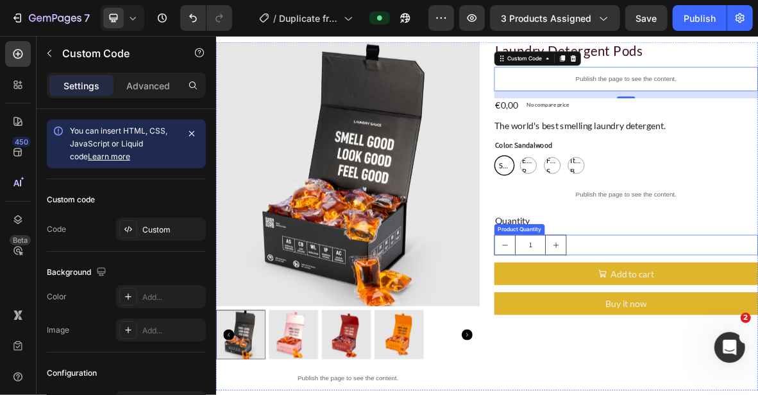
scroll to position [672, 0]
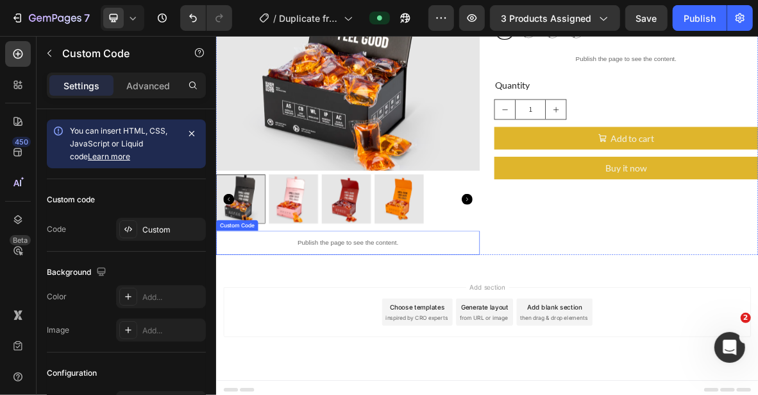
click at [448, 321] on p "Publish the page to see the content." at bounding box center [403, 327] width 375 height 13
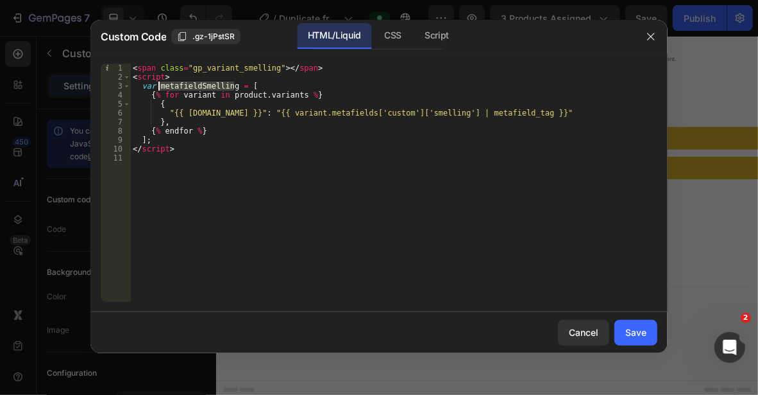
drag, startPoint x: 233, startPoint y: 84, endPoint x: 157, endPoint y: 85, distance: 75.7
click at [157, 85] on div "< span class = "gp_variant_smelling" > </ span > < script > var metafieldSmelli…" at bounding box center [393, 192] width 527 height 256
click at [430, 39] on div "Script" at bounding box center [436, 36] width 45 height 26
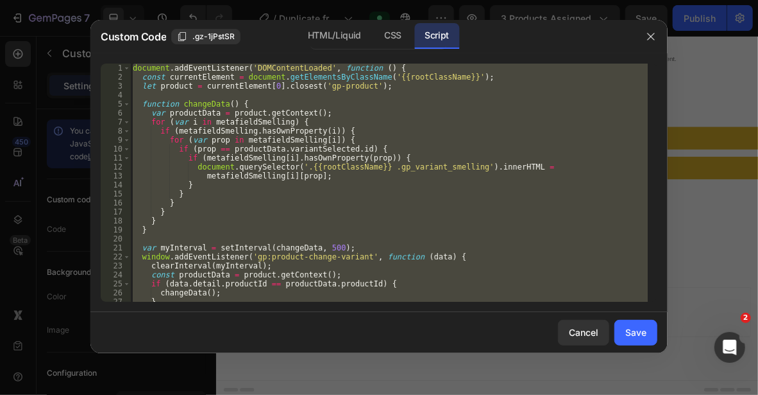
click at [340, 148] on div "document . addEventListener ( 'DOMContentLoaded' , function ( ) { const current…" at bounding box center [389, 183] width 518 height 238
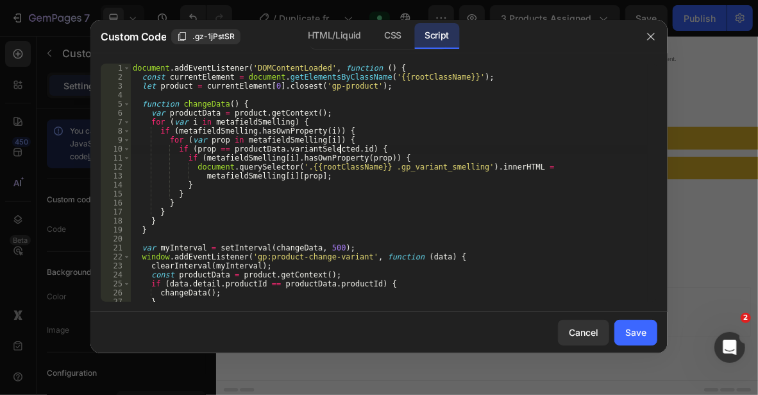
type textarea "if (prop == productData.variantSelected.id) {"
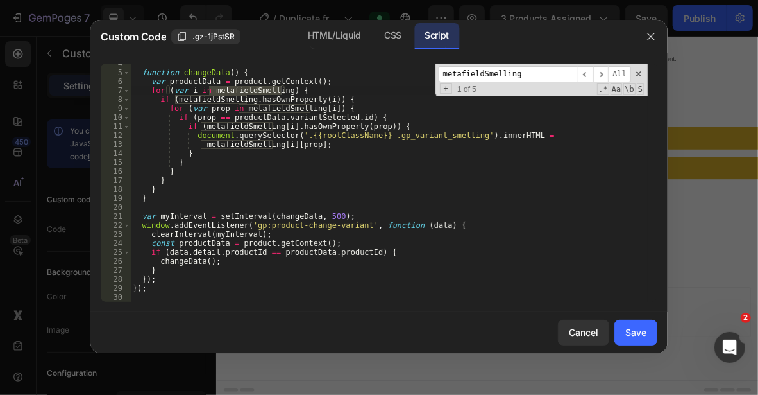
scroll to position [31, 0]
type input "metafieldSmelling"
click at [364, 362] on div "Custom Code .gz-1jPstSR HTML/Liquid CSS Script if (prop == productData.variantS…" at bounding box center [378, 197] width 577 height 355
click at [578, 331] on div "Cancel" at bounding box center [584, 331] width 30 height 13
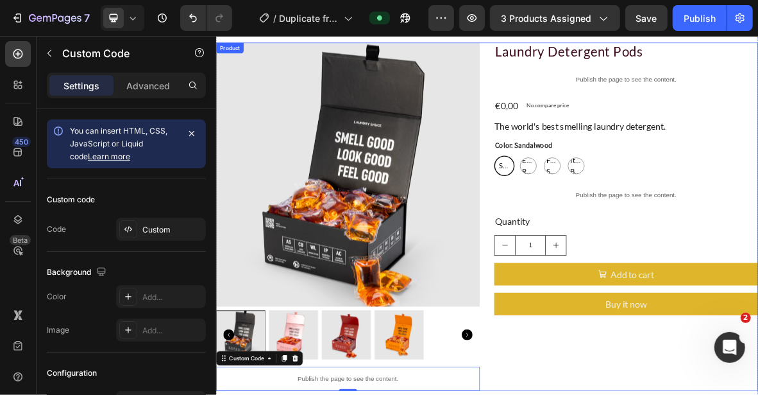
scroll to position [352, 0]
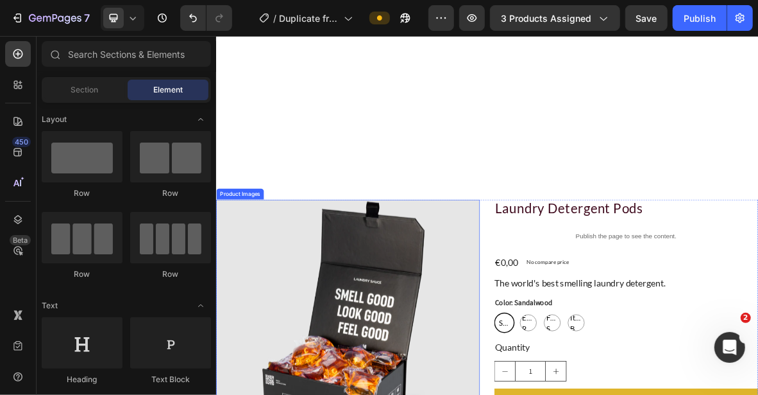
scroll to position [642, 0]
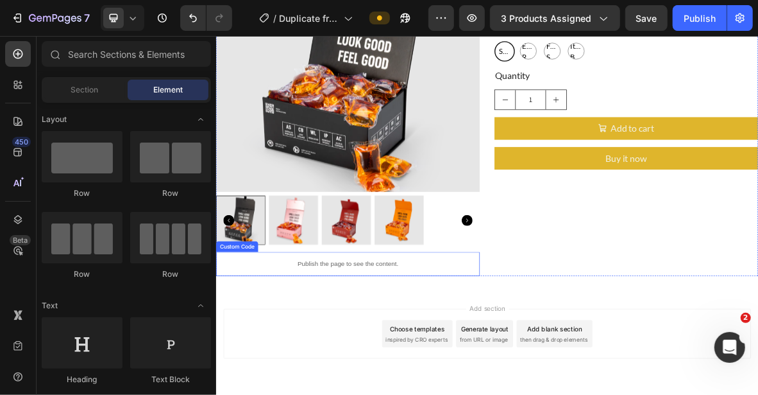
click at [465, 352] on p "Publish the page to see the content." at bounding box center [403, 358] width 375 height 13
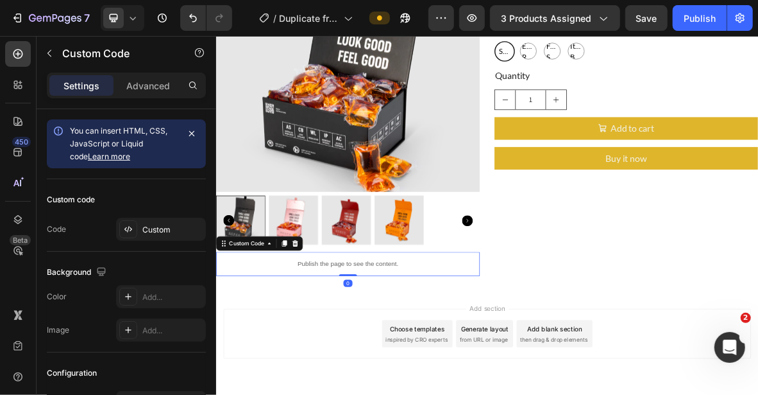
click at [465, 352] on p "Publish the page to see the content." at bounding box center [403, 358] width 375 height 13
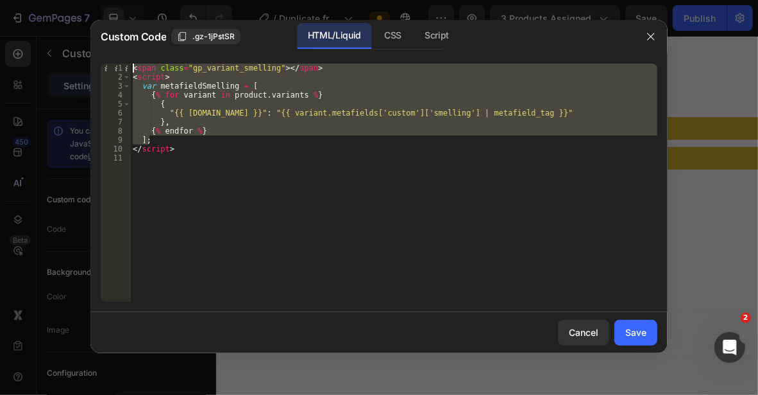
drag, startPoint x: 257, startPoint y: 142, endPoint x: 121, endPoint y: 50, distance: 165.0
click at [121, 50] on div "Custom Code .gz-1jPstSR HTML/Liquid CSS Script ]; 1 2 3 4 5 6 7 8 9 10 11 < spa…" at bounding box center [378, 186] width 577 height 333
type textarea "<span class="gp_variant_smelling"></span> <script>"
click at [182, 166] on div "< span class = "gp_variant_smelling" > </ span > < script > var metafieldSmelli…" at bounding box center [393, 192] width 527 height 256
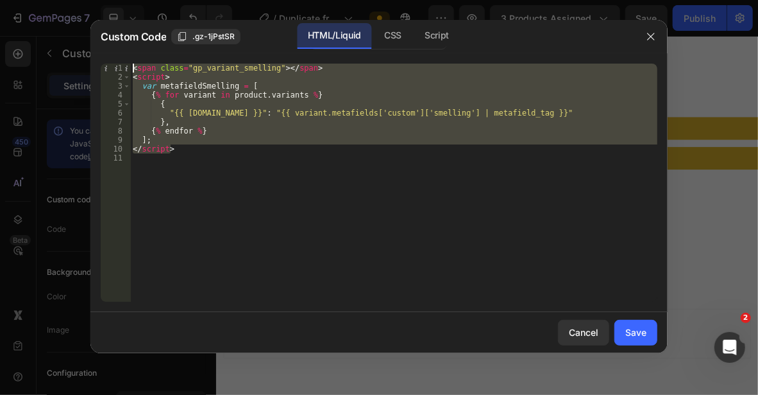
drag, startPoint x: 187, startPoint y: 139, endPoint x: 95, endPoint y: 63, distance: 119.9
click at [95, 63] on div "1 2 3 4 5 6 7 8 9 10 11 < span class = "gp_variant_smelling" > </ span > < scri…" at bounding box center [378, 182] width 577 height 259
type textarea "<span class="gp_variant_smelling"></span> <script>"
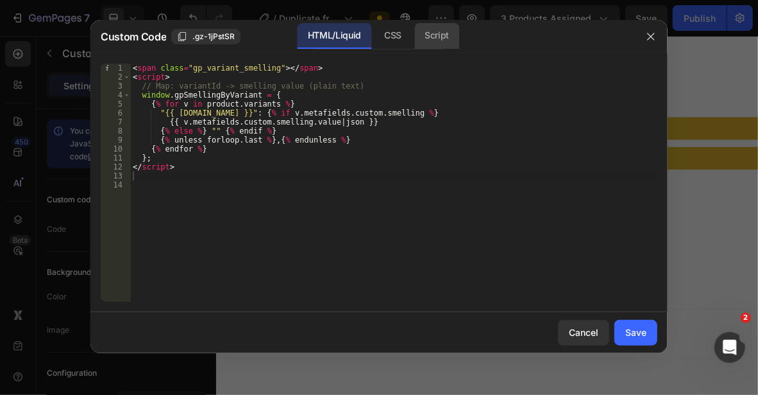
click at [431, 37] on div "Script" at bounding box center [436, 36] width 45 height 26
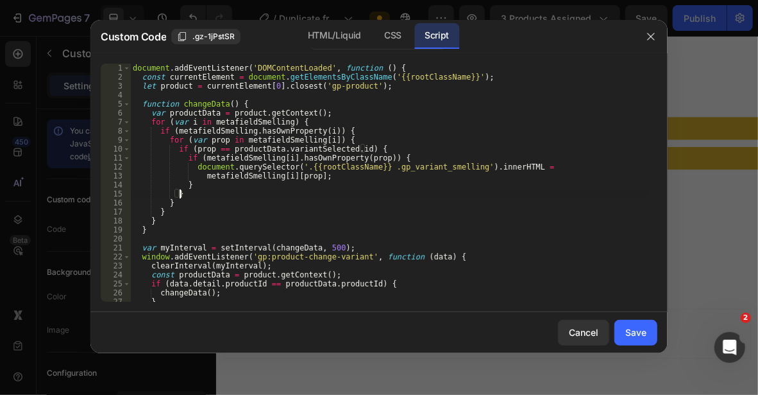
type textarea "});"
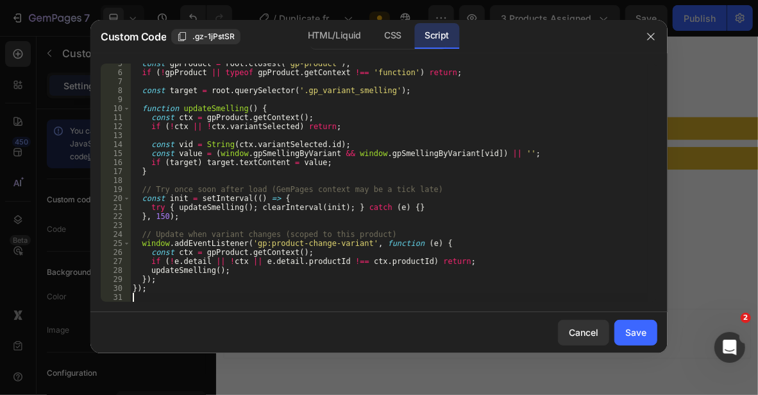
scroll to position [40, 0]
click at [645, 328] on div "Save" at bounding box center [636, 331] width 21 height 13
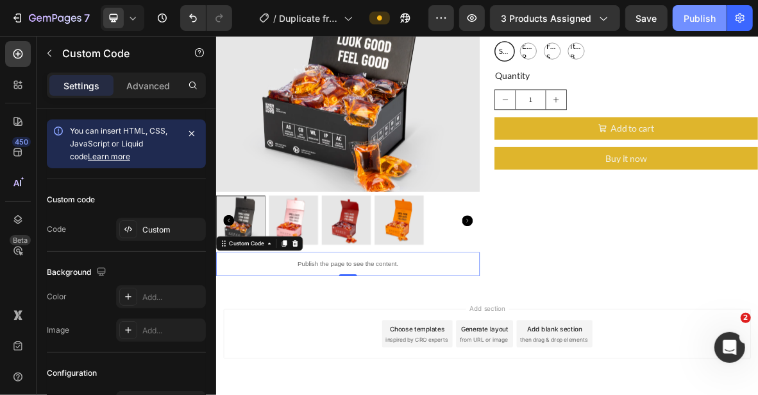
click at [700, 21] on div "Publish" at bounding box center [700, 18] width 32 height 13
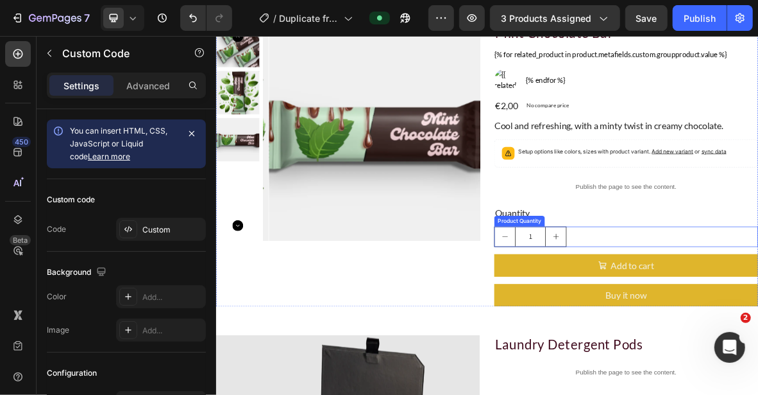
scroll to position [0, 0]
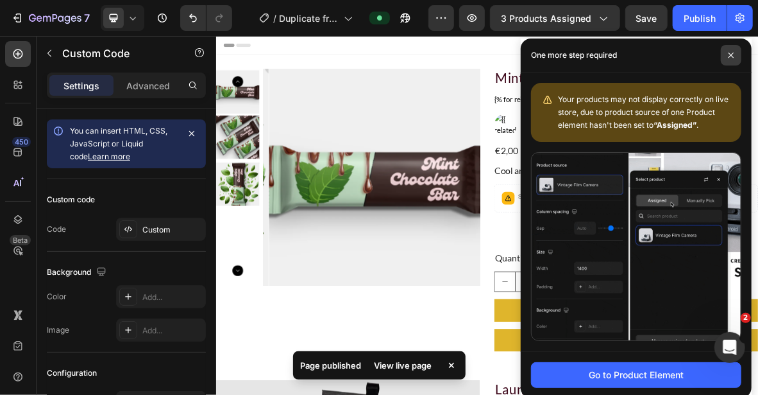
click at [730, 52] on icon at bounding box center [731, 55] width 6 height 6
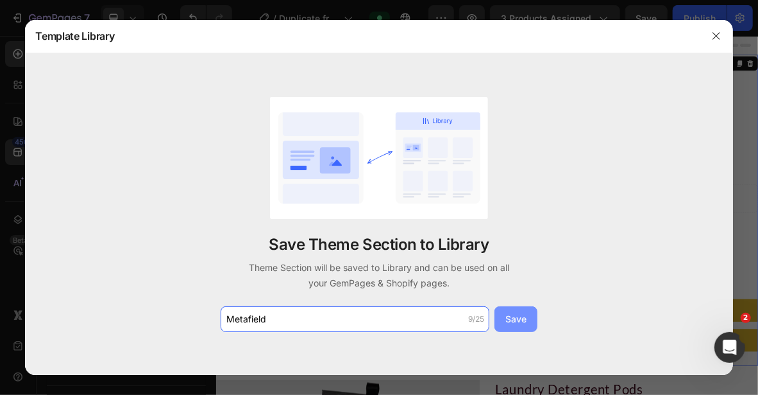
type input "Metafield"
click at [514, 321] on div "Save" at bounding box center [516, 318] width 21 height 13
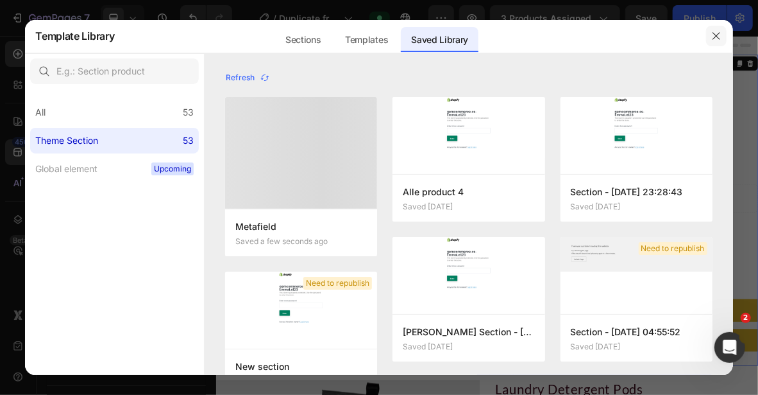
click at [714, 38] on icon "button" at bounding box center [716, 36] width 7 height 7
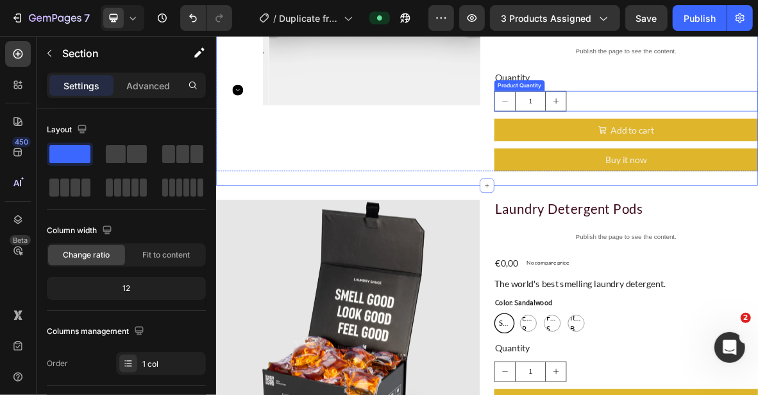
scroll to position [321, 0]
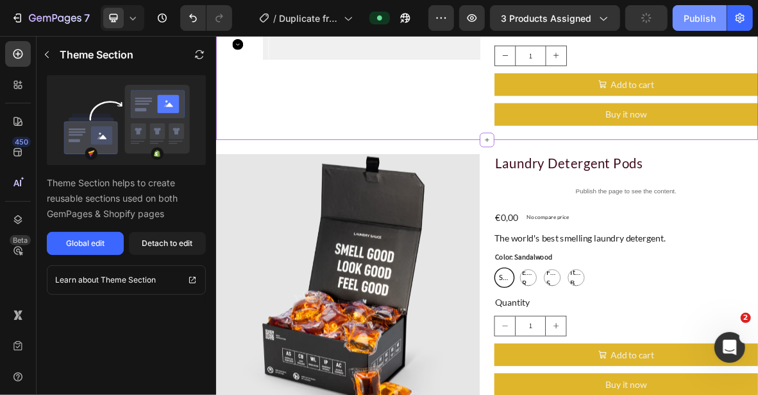
click at [686, 17] on div "Publish" at bounding box center [700, 18] width 32 height 13
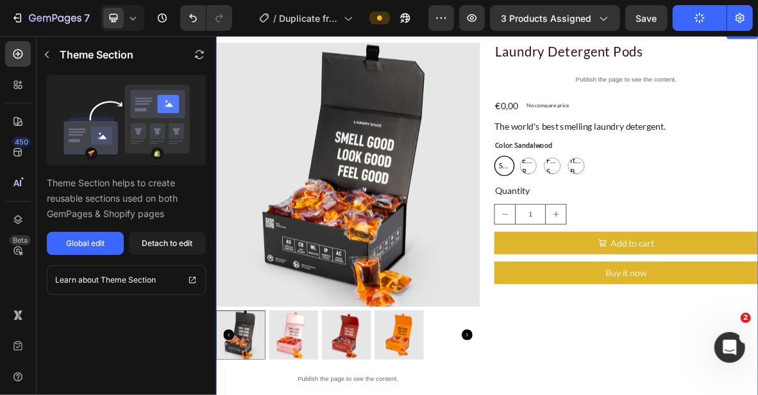
scroll to position [223, 0]
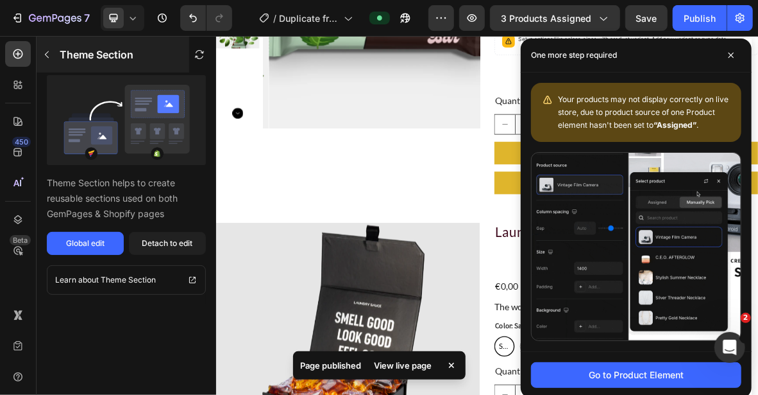
click at [46, 53] on icon "button" at bounding box center [47, 54] width 4 height 7
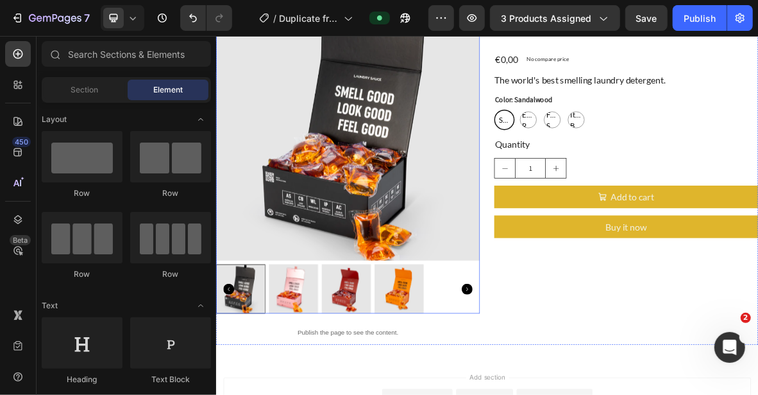
scroll to position [608, 0]
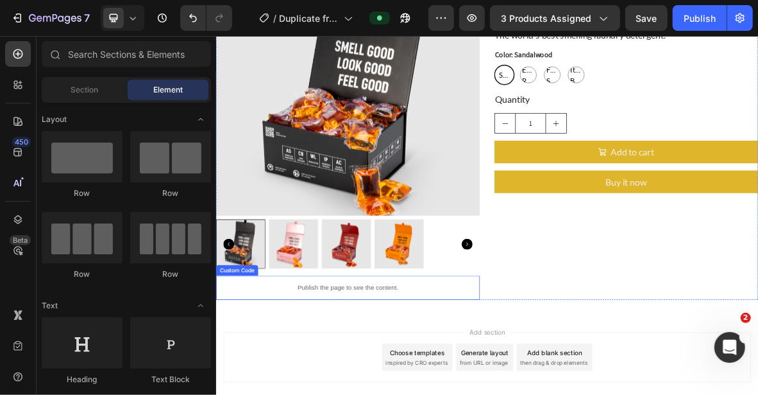
click at [455, 377] on div "Publish the page to see the content." at bounding box center [403, 392] width 375 height 34
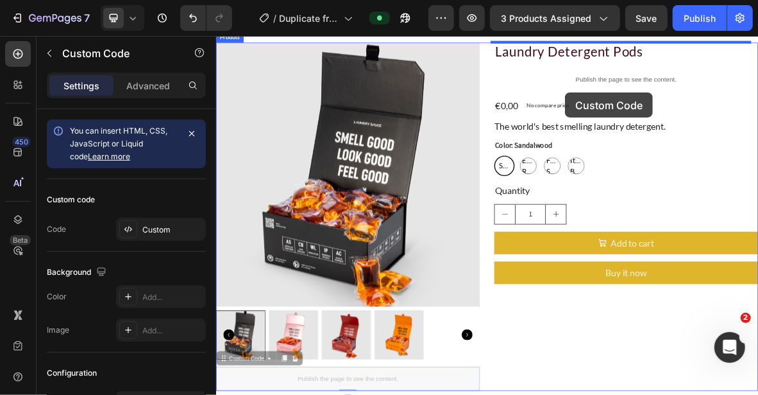
scroll to position [416, 0]
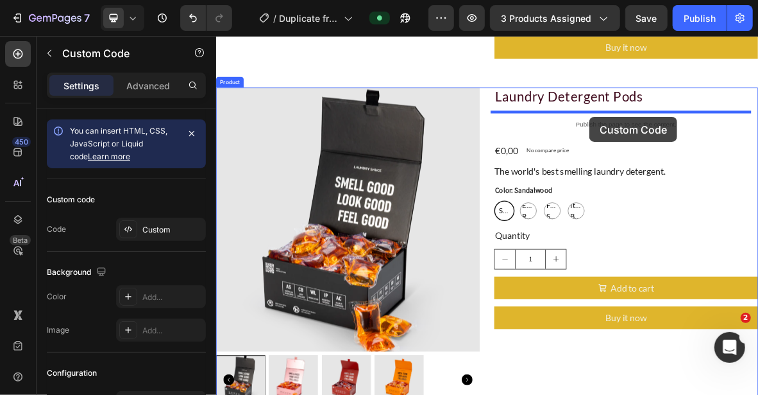
drag, startPoint x: 270, startPoint y: 354, endPoint x: 746, endPoint y: 150, distance: 517.1
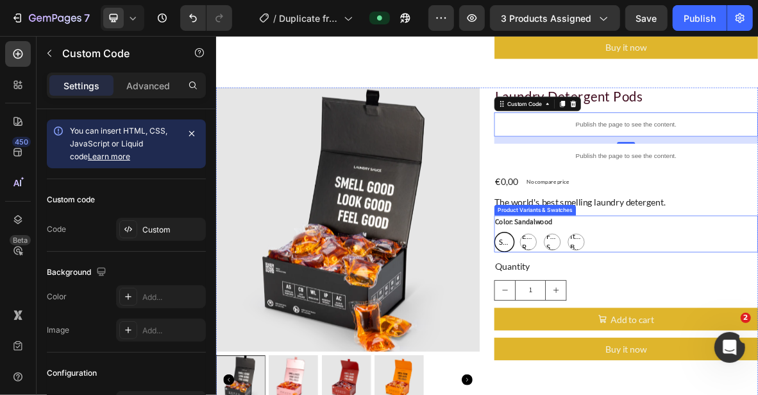
drag, startPoint x: 744, startPoint y: 305, endPoint x: 649, endPoint y: 287, distance: 96.0
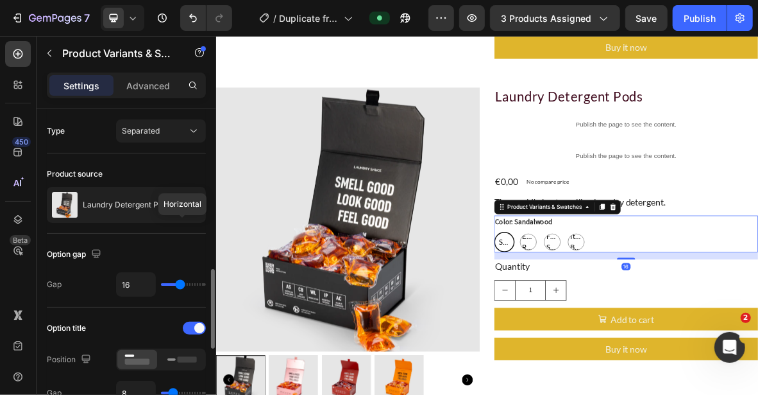
scroll to position [257, 0]
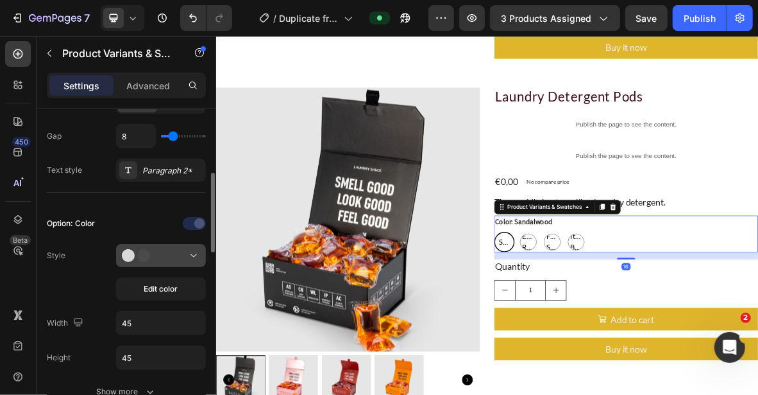
click at [181, 254] on div at bounding box center [161, 255] width 78 height 13
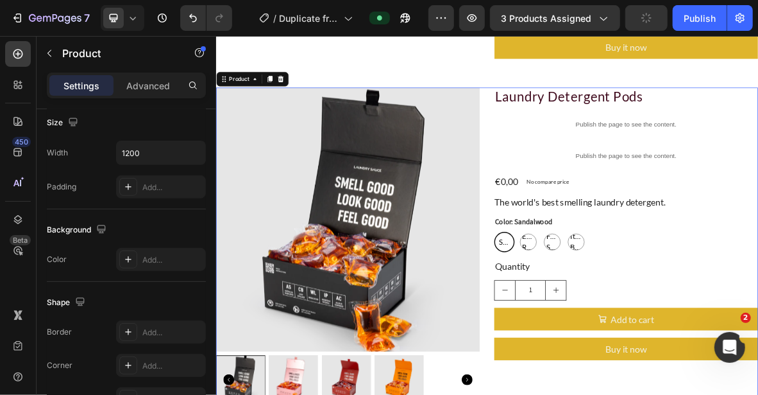
scroll to position [0, 0]
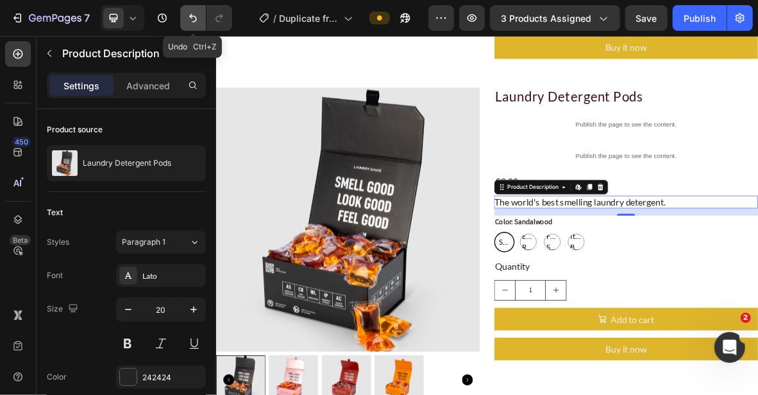
click at [201, 19] on button "Undo/Redo" at bounding box center [193, 18] width 26 height 26
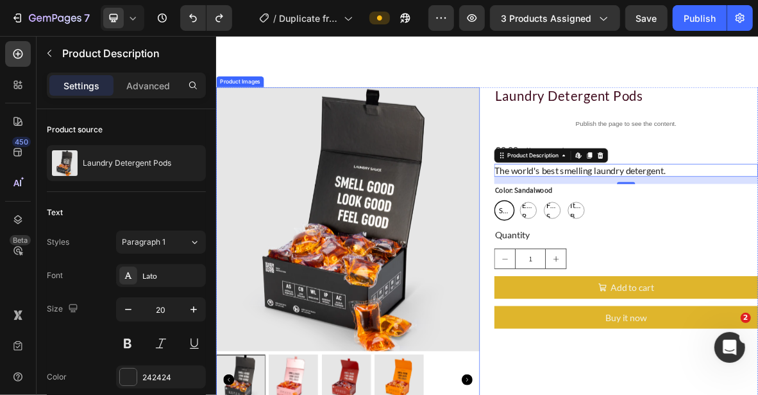
scroll to position [672, 0]
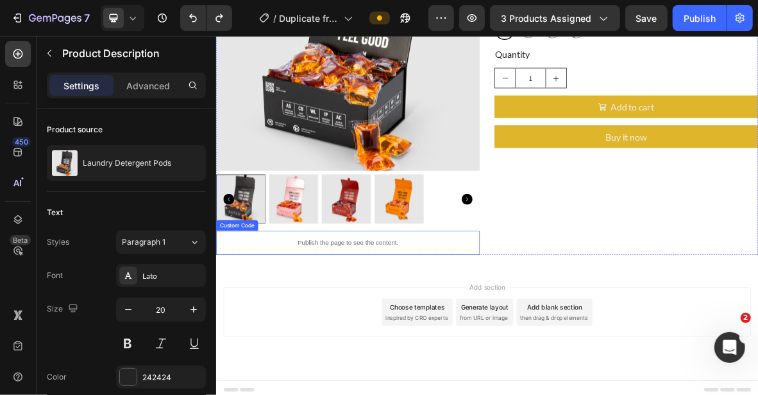
click at [488, 326] on p "Publish the page to see the content." at bounding box center [403, 327] width 375 height 13
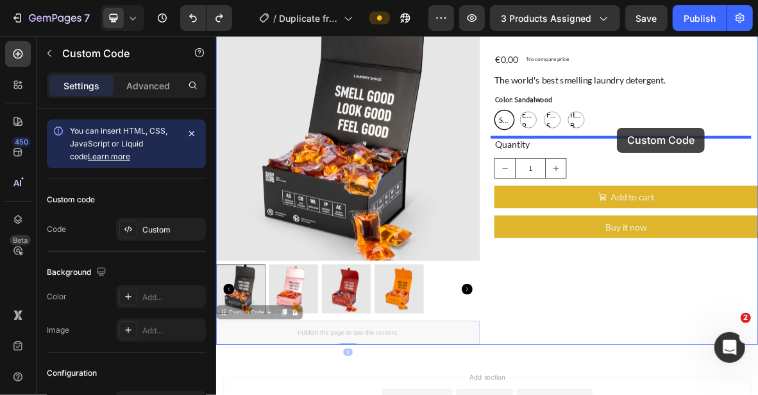
scroll to position [480, 0]
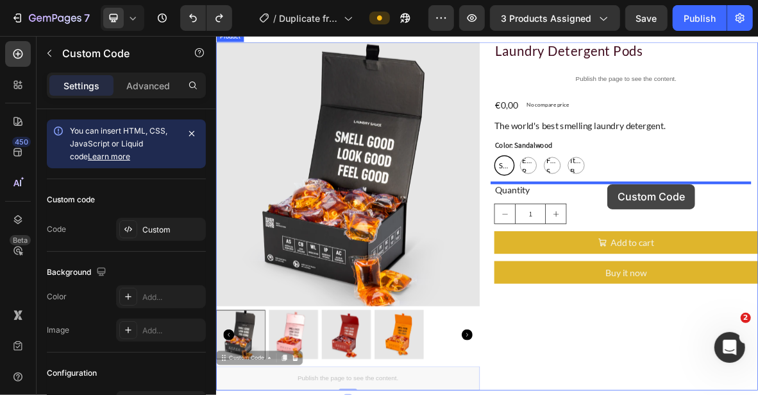
drag, startPoint x: 275, startPoint y: 296, endPoint x: 771, endPoint y: 246, distance: 498.5
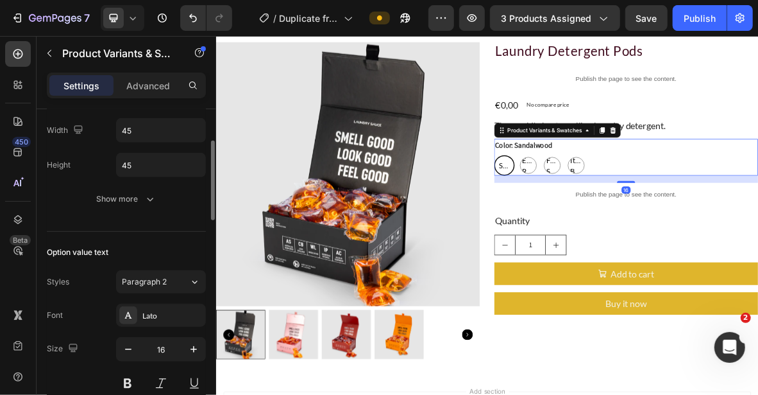
scroll to position [321, 0]
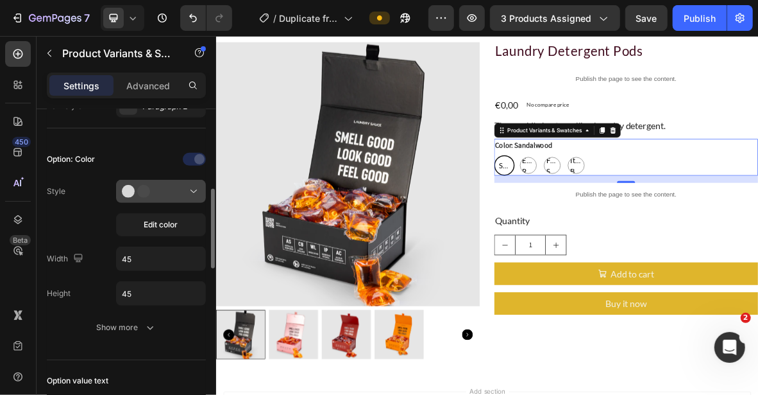
click at [177, 192] on div at bounding box center [161, 191] width 78 height 13
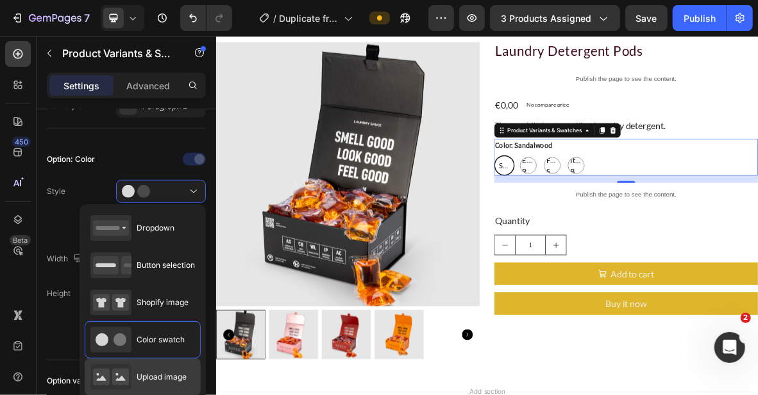
click at [159, 371] on span "Upload image" at bounding box center [162, 377] width 50 height 12
type input "64"
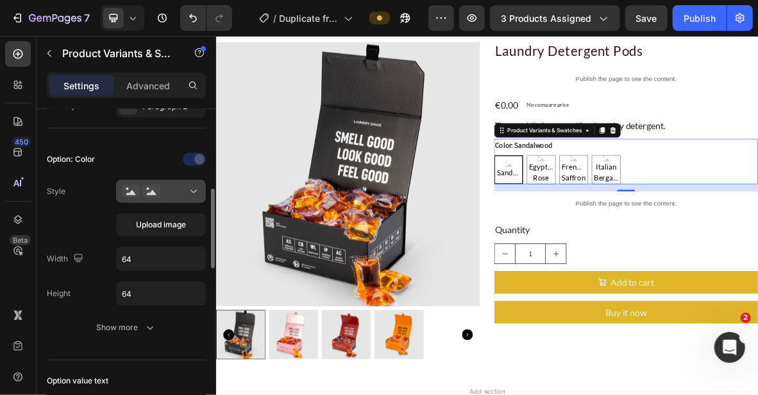
click at [187, 190] on icon at bounding box center [193, 191] width 13 height 13
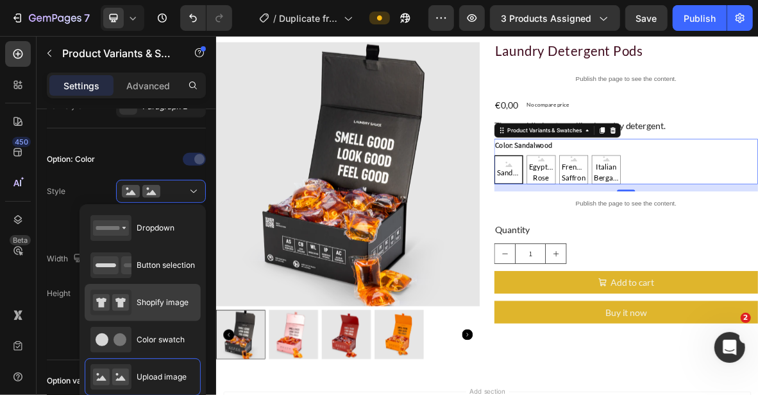
click at [156, 308] on div "Shopify image" at bounding box center [139, 302] width 98 height 26
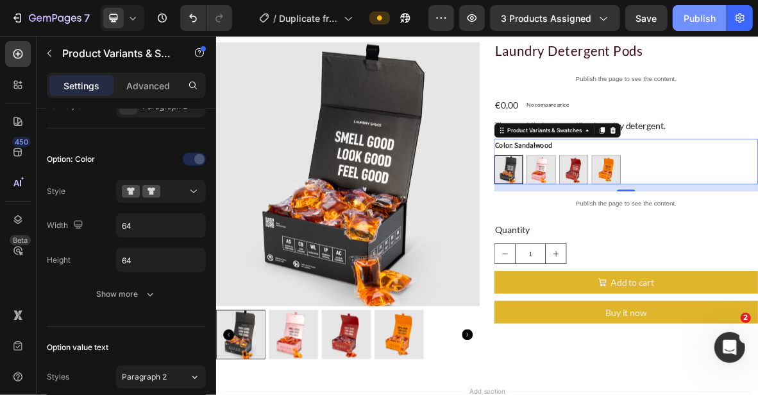
click at [701, 15] on div "Publish" at bounding box center [700, 18] width 32 height 13
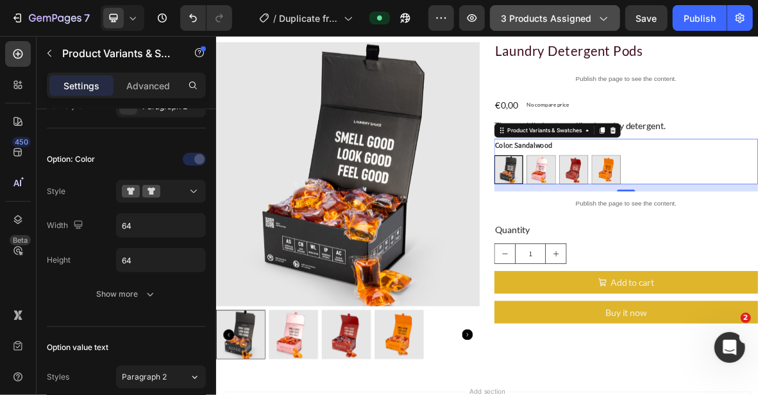
click at [536, 18] on span "3 products assigned" at bounding box center [546, 18] width 90 height 13
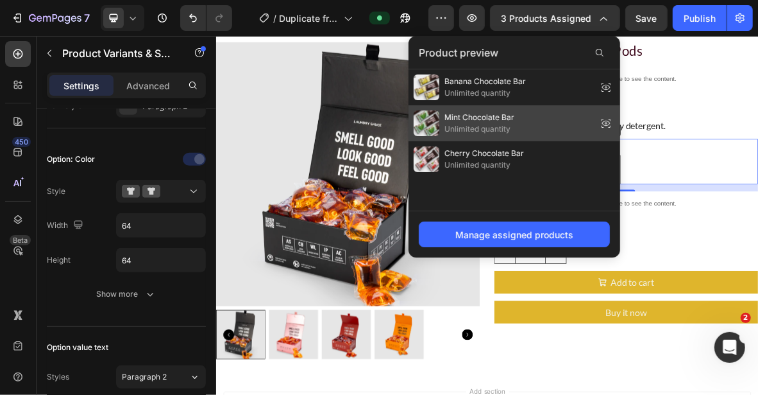
click at [606, 121] on icon at bounding box center [606, 123] width 18 height 18
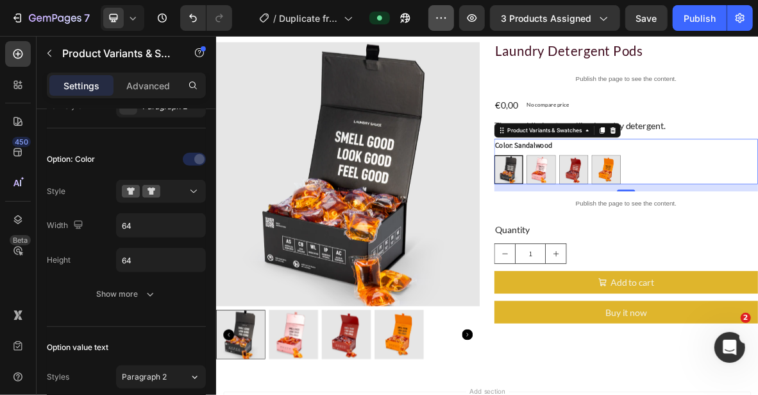
click at [452, 17] on button "button" at bounding box center [442, 18] width 26 height 26
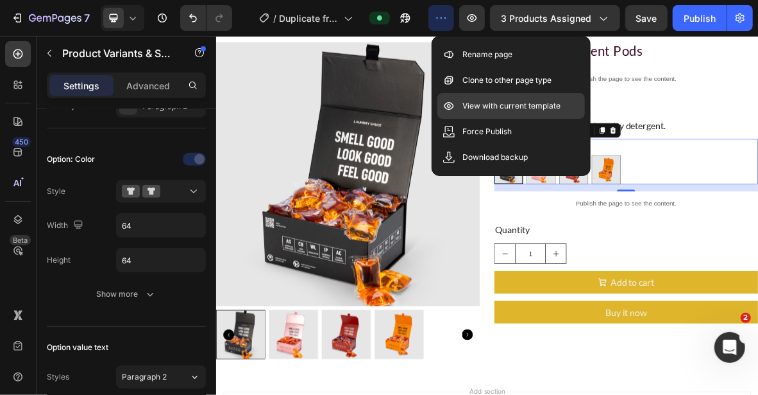
click at [561, 119] on div "View with current template" at bounding box center [512, 132] width 148 height 26
click at [536, 106] on p "View with current template" at bounding box center [512, 105] width 98 height 13
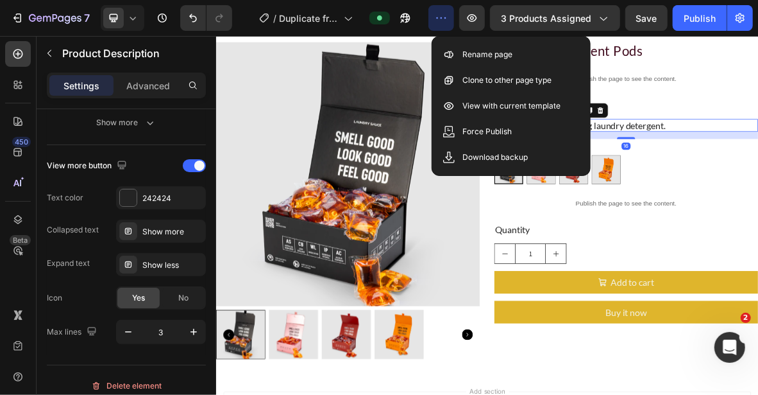
scroll to position [0, 0]
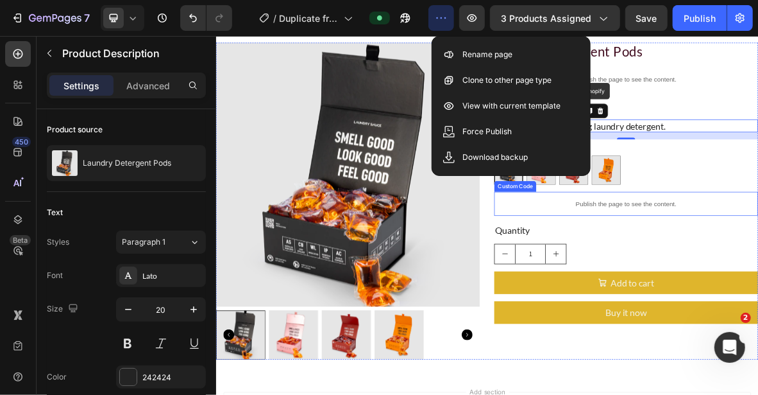
scroll to position [352, 0]
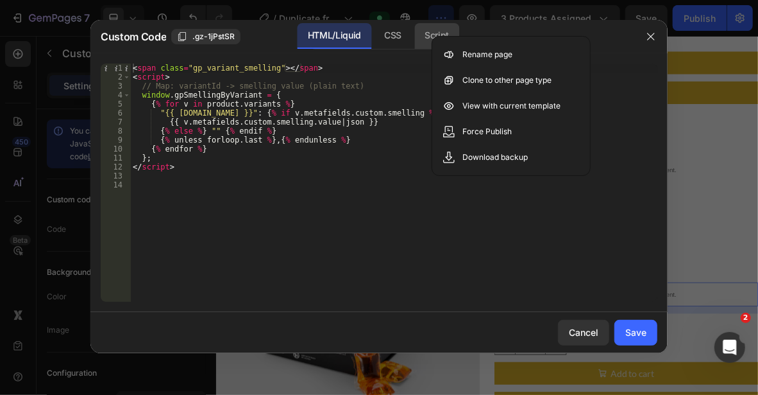
click at [430, 26] on div "Script" at bounding box center [436, 36] width 45 height 26
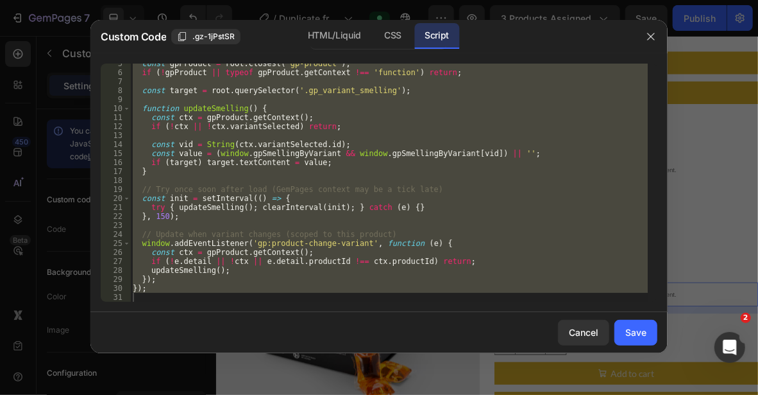
scroll to position [40, 0]
click at [720, 140] on div at bounding box center [379, 197] width 758 height 395
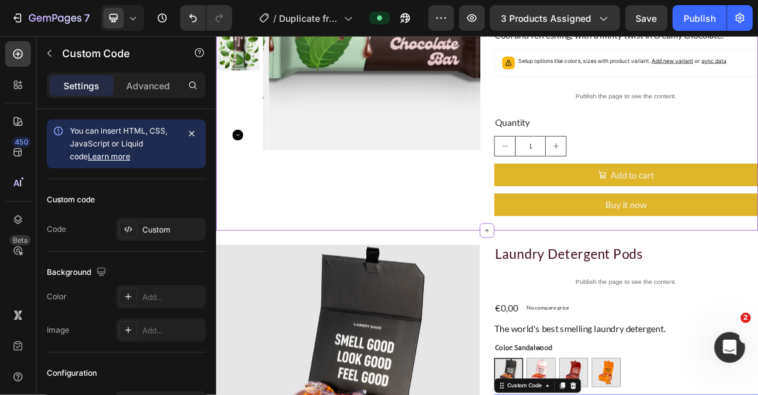
scroll to position [321, 0]
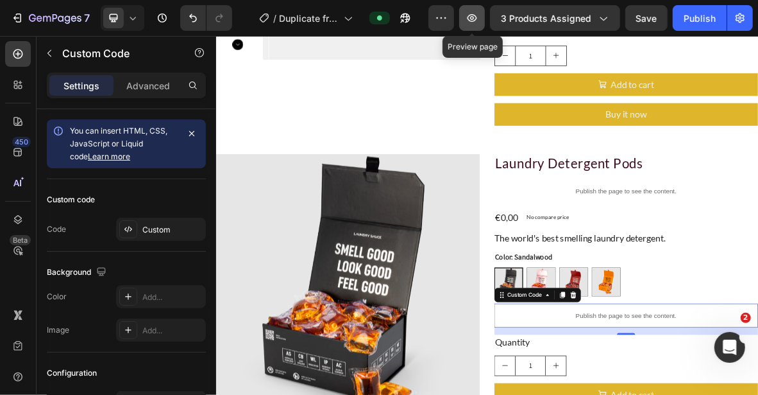
click at [476, 18] on icon "button" at bounding box center [473, 18] width 10 height 8
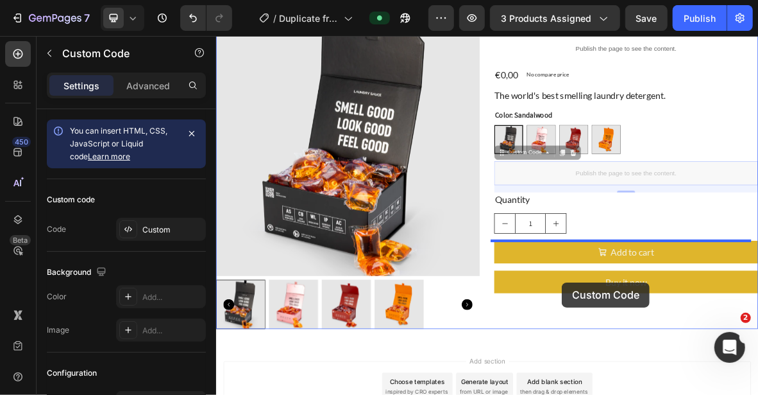
scroll to position [537, 0]
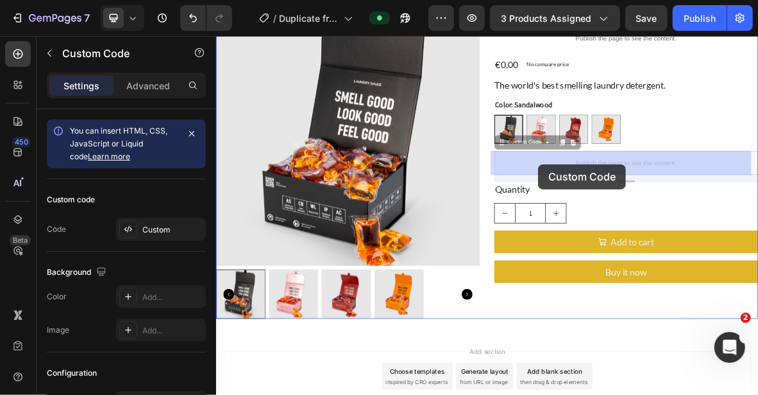
drag, startPoint x: 648, startPoint y: 405, endPoint x: 673, endPoint y: 217, distance: 189.0
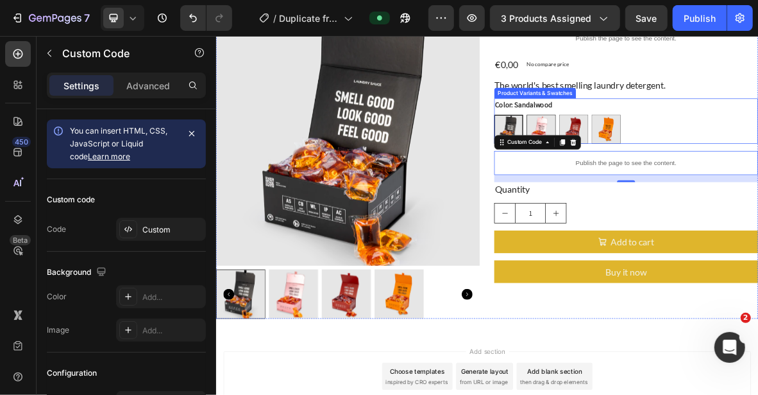
scroll to position [473, 0]
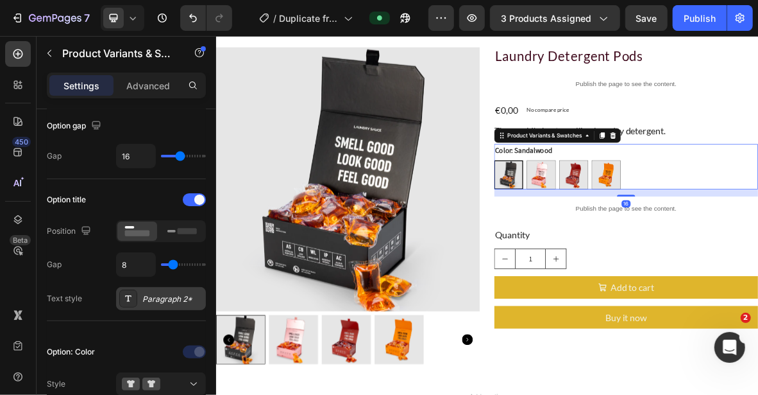
scroll to position [0, 0]
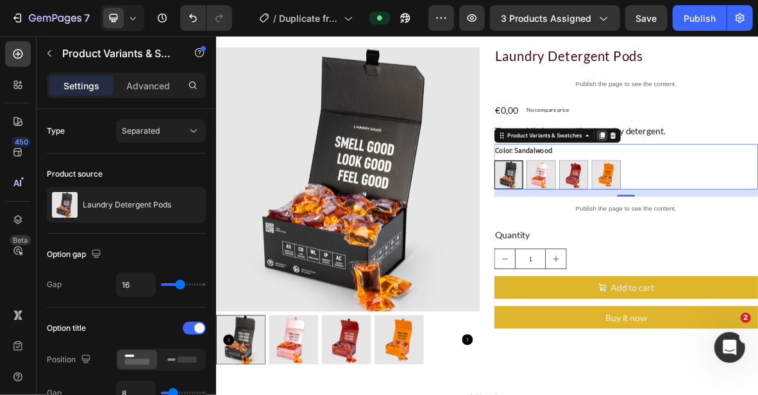
click at [758, 176] on icon at bounding box center [764, 175] width 7 height 9
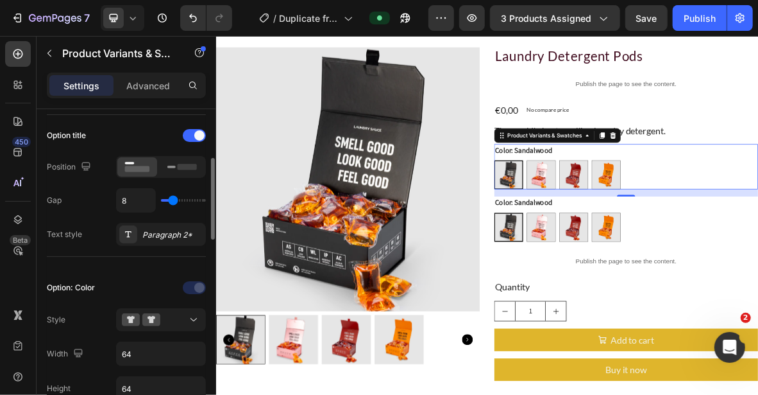
scroll to position [257, 0]
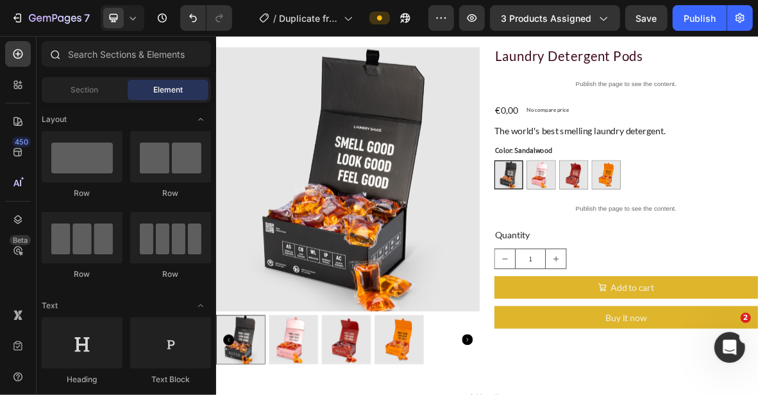
click at [47, 45] on div at bounding box center [55, 54] width 26 height 26
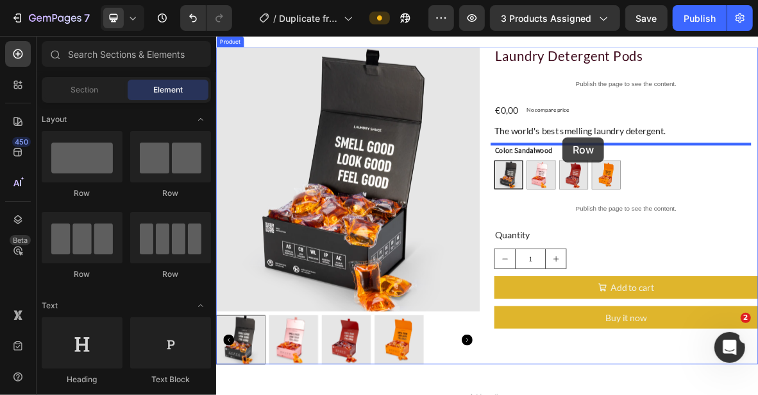
drag, startPoint x: 692, startPoint y: 168, endPoint x: 708, endPoint y: 179, distance: 18.9
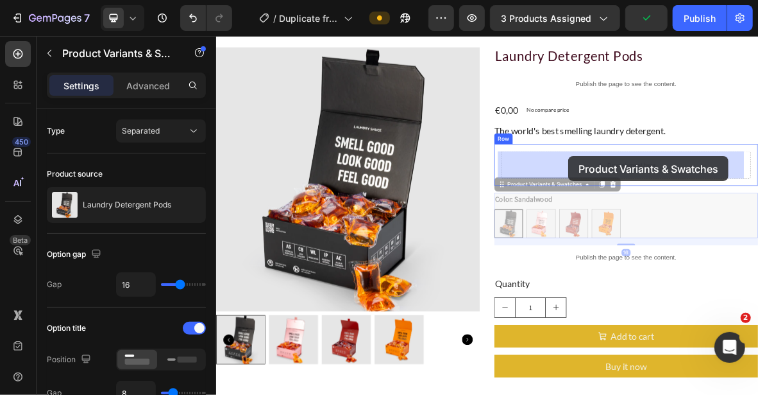
drag, startPoint x: 668, startPoint y: 249, endPoint x: 716, endPoint y: 206, distance: 64.5
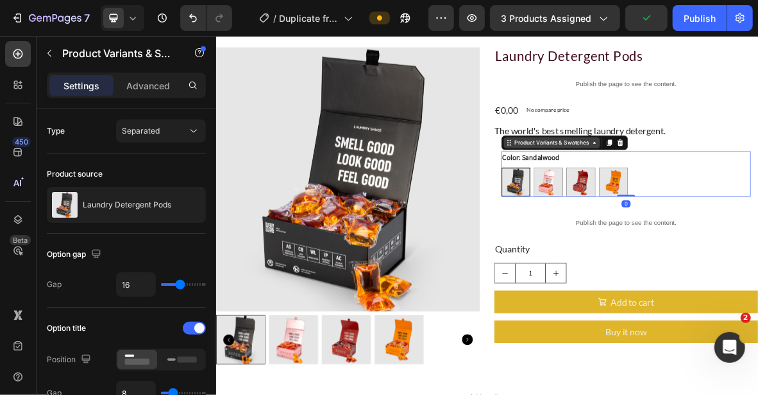
click at [637, 190] on div "Product Variants & Swatches" at bounding box center [692, 186] width 111 height 12
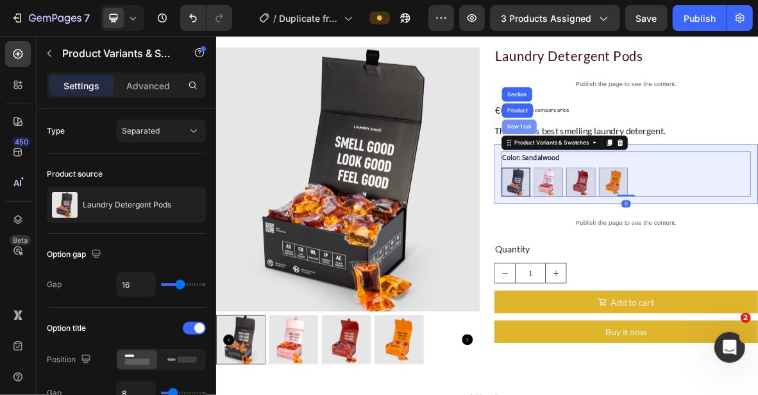
click at [640, 166] on div "Row 1 col" at bounding box center [646, 164] width 39 height 8
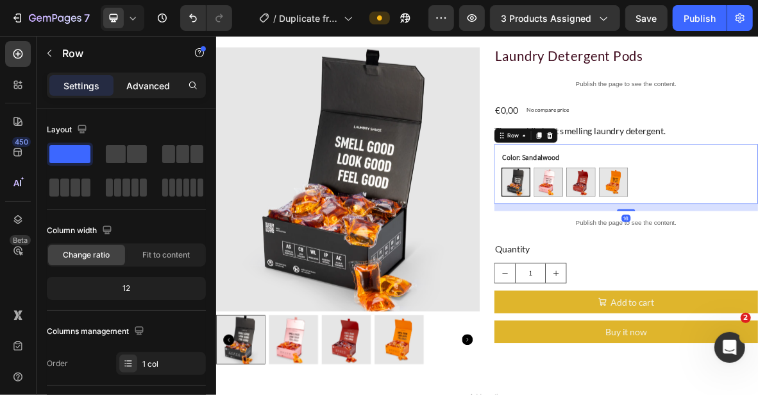
click at [128, 77] on div "Advanced" at bounding box center [148, 85] width 64 height 21
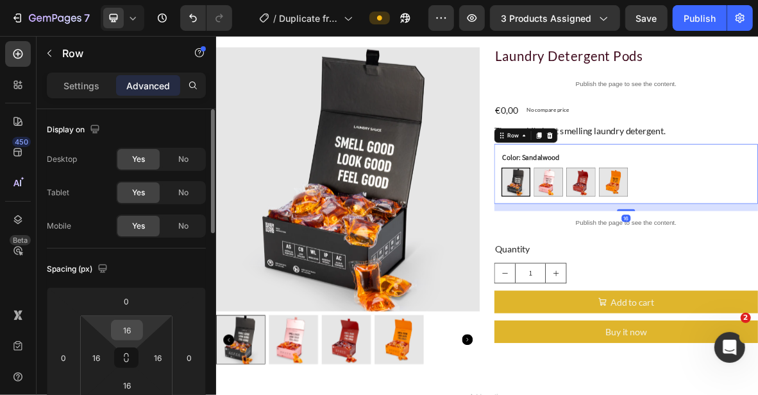
click at [133, 327] on input "16" at bounding box center [127, 329] width 26 height 19
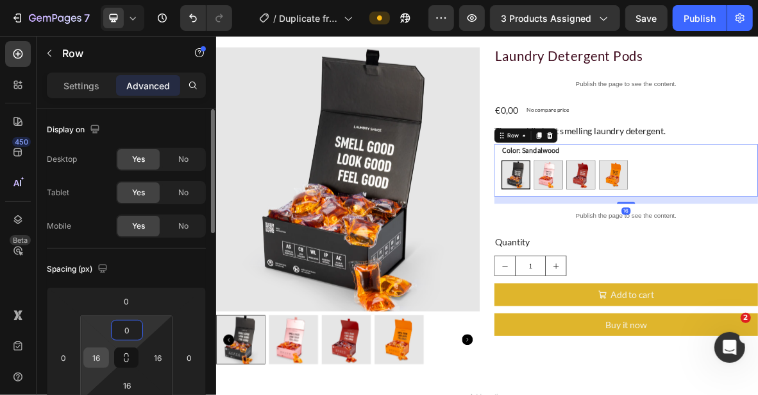
type input "0"
click at [92, 364] on input "16" at bounding box center [96, 357] width 19 height 19
type input "0"
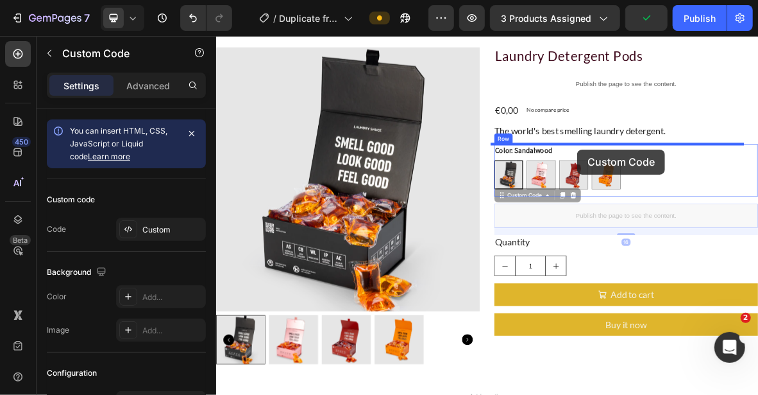
drag, startPoint x: 644, startPoint y: 265, endPoint x: 728, endPoint y: 196, distance: 109.0
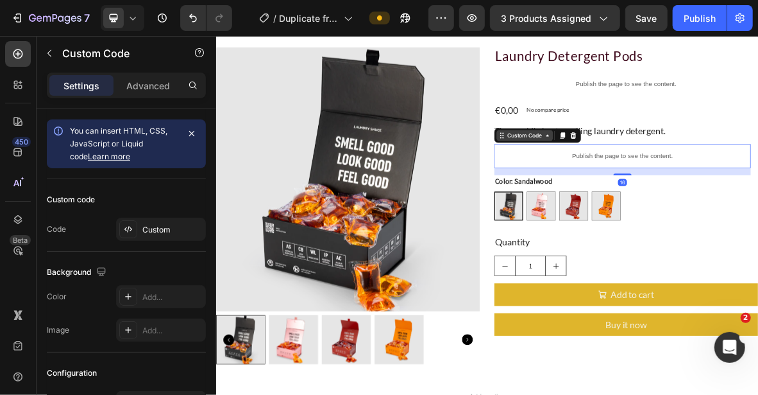
click at [649, 180] on div "Custom Code" at bounding box center [654, 176] width 55 height 12
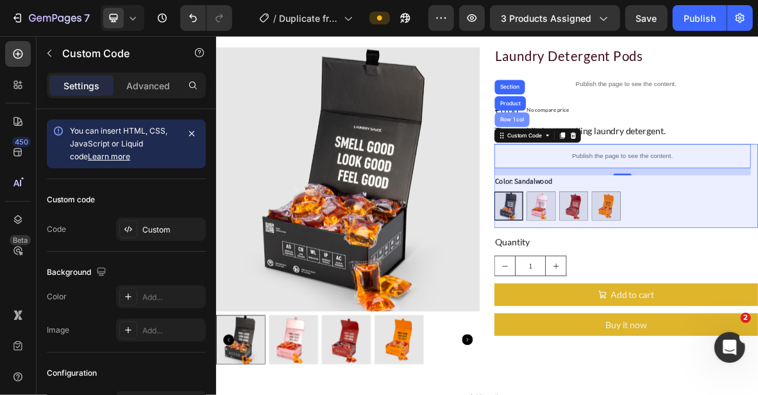
click at [634, 155] on div "Row 1 col" at bounding box center [636, 153] width 39 height 8
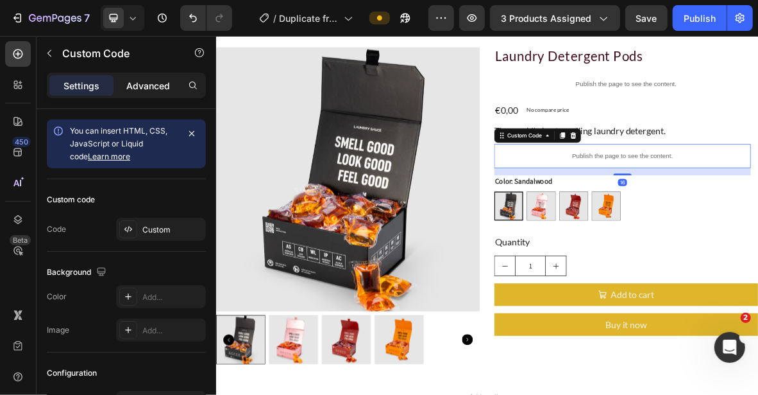
click at [157, 89] on p "Advanced" at bounding box center [148, 85] width 44 height 13
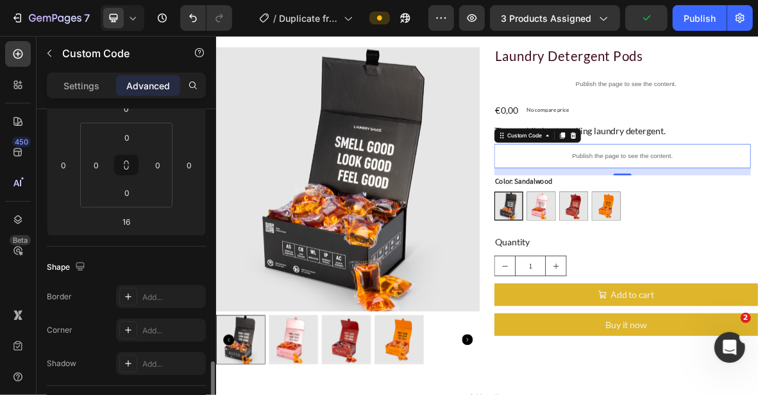
scroll to position [321, 0]
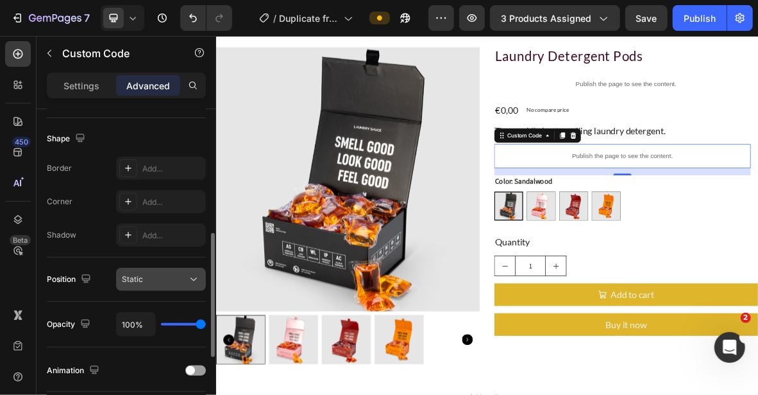
click at [164, 283] on div "Static" at bounding box center [154, 279] width 65 height 12
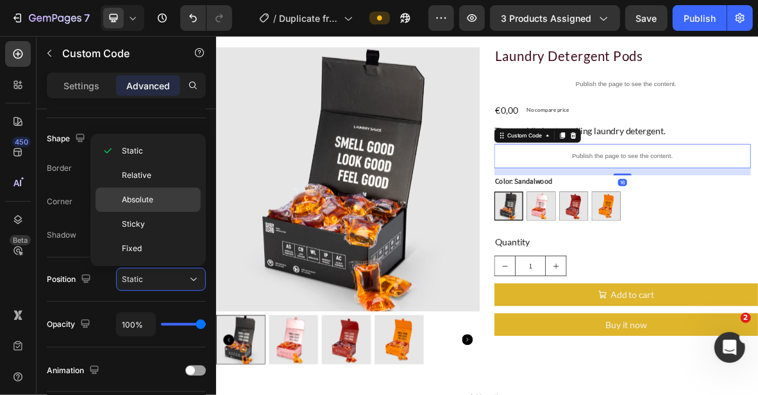
click at [162, 196] on p "Absolute" at bounding box center [158, 200] width 73 height 12
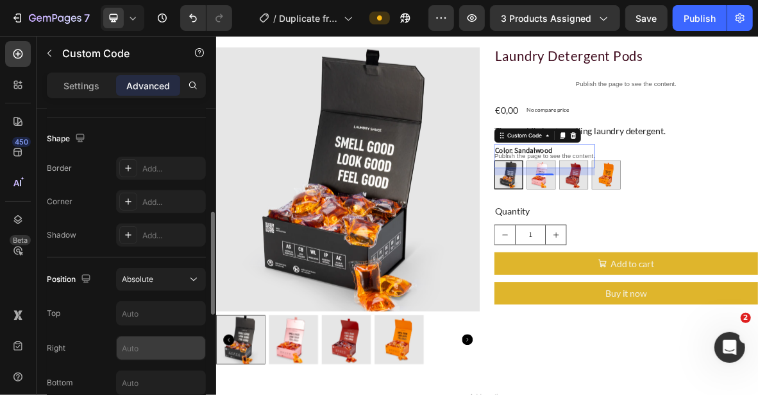
click at [153, 352] on input "text" at bounding box center [161, 347] width 89 height 23
type input "9"
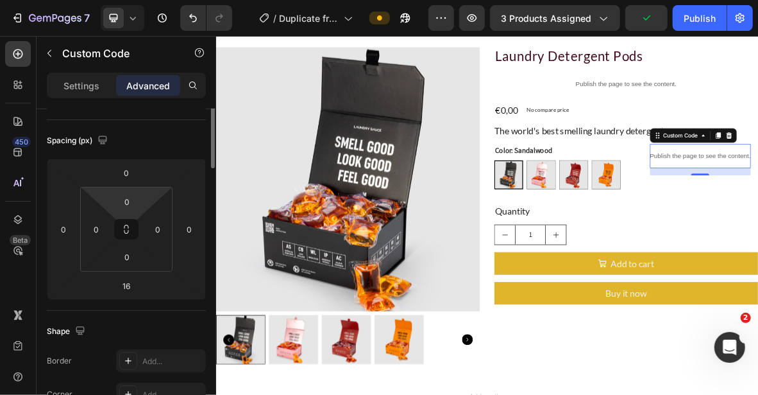
scroll to position [64, 0]
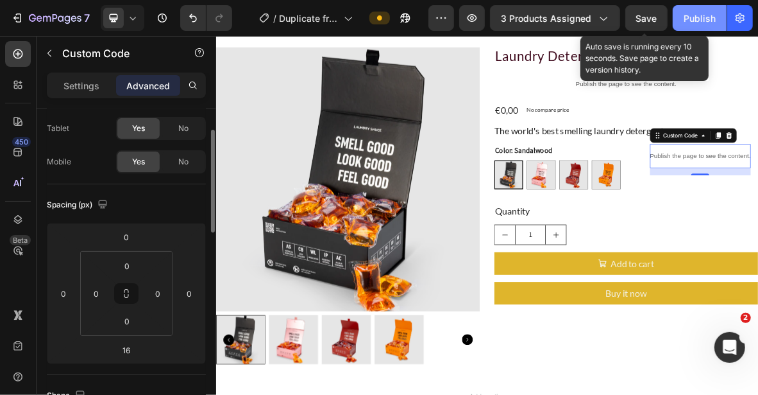
type input "0"
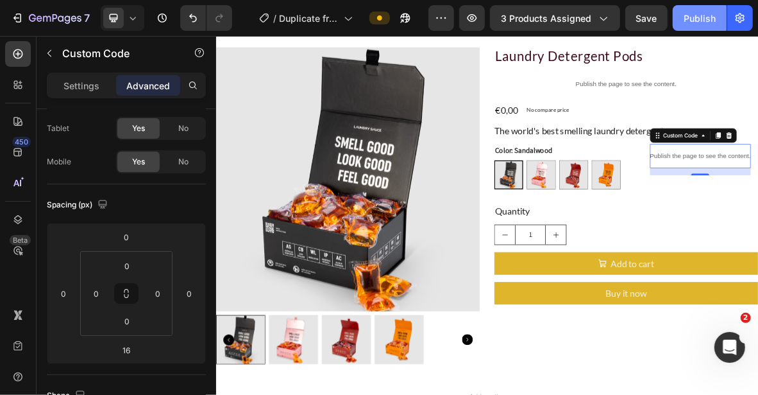
click at [682, 10] on button "Publish" at bounding box center [700, 18] width 54 height 26
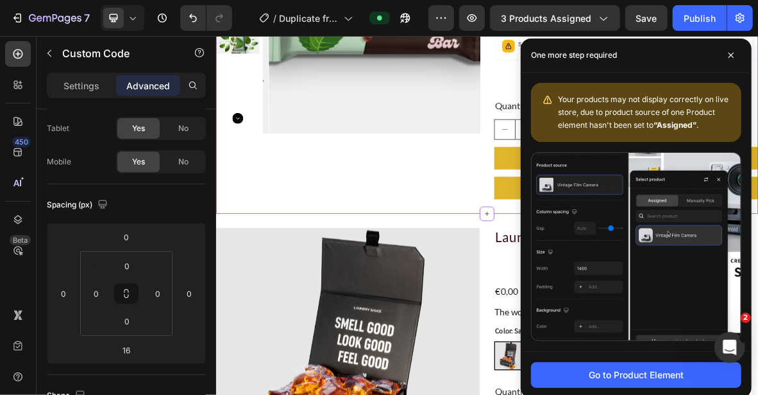
scroll to position [537, 0]
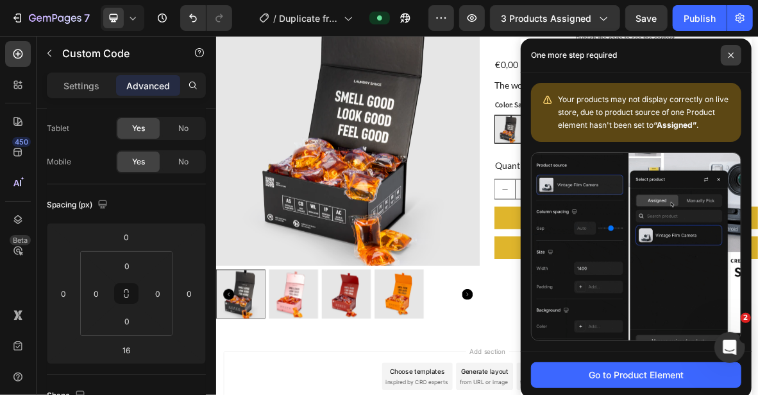
click at [730, 55] on icon at bounding box center [731, 55] width 6 height 6
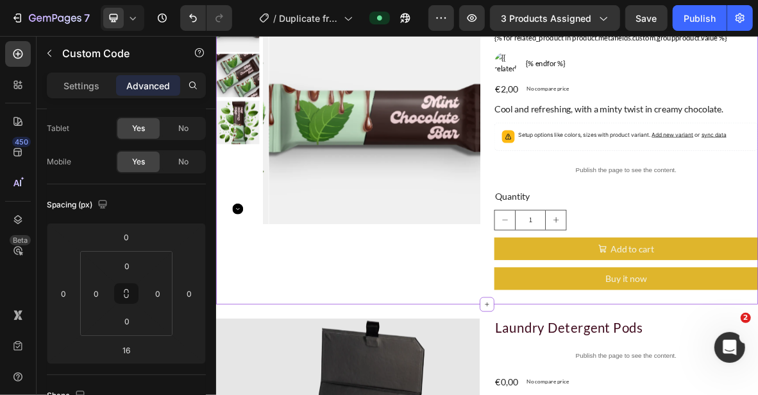
scroll to position [0, 0]
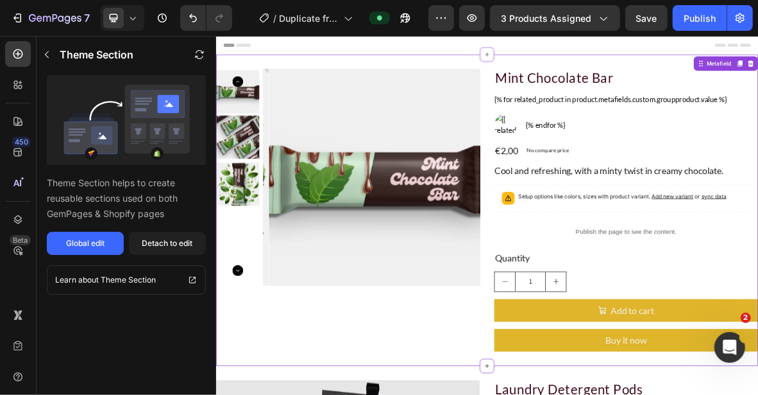
click at [758, 64] on div "Product Images Mint Chocolate Bar Product Title {% for related_product in produ…" at bounding box center [601, 283] width 770 height 442
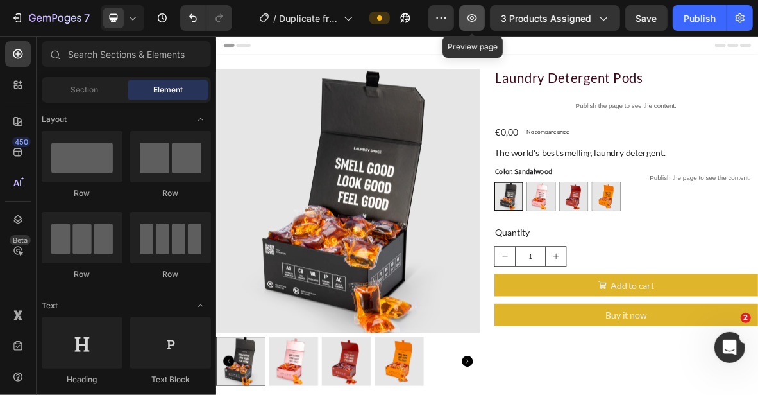
click at [475, 23] on icon "button" at bounding box center [472, 18] width 13 height 13
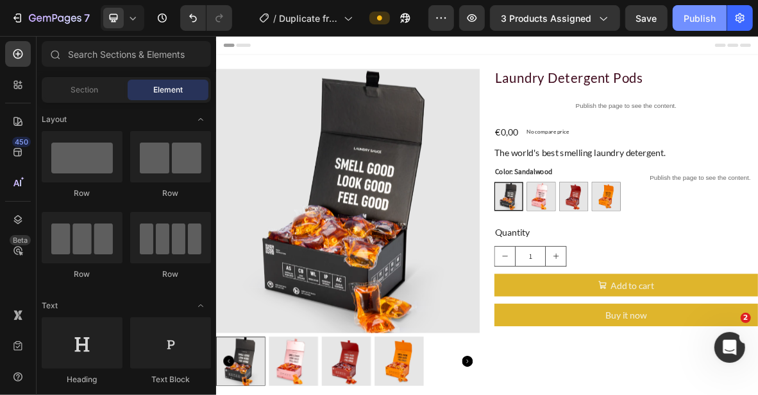
click at [686, 17] on div "Publish" at bounding box center [700, 18] width 32 height 13
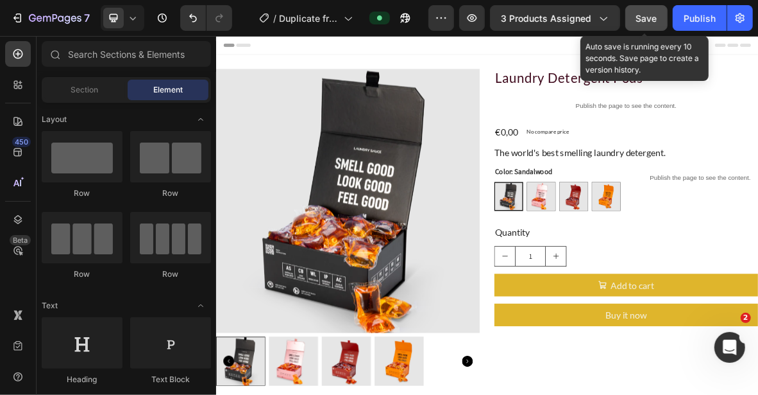
click at [658, 14] on span "Save" at bounding box center [646, 18] width 21 height 11
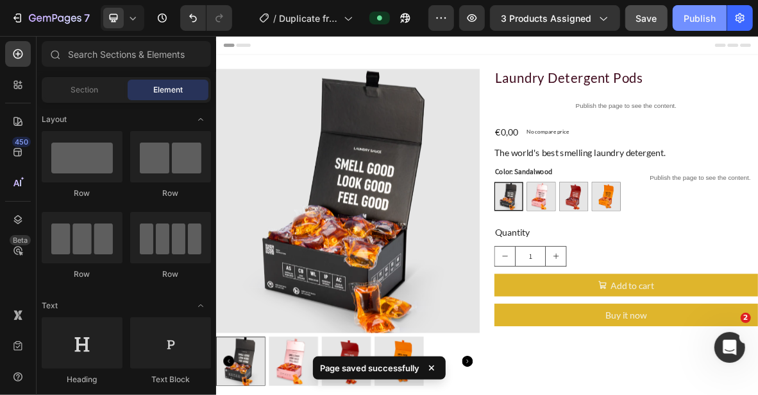
click at [700, 22] on div "Publish" at bounding box center [700, 18] width 32 height 13
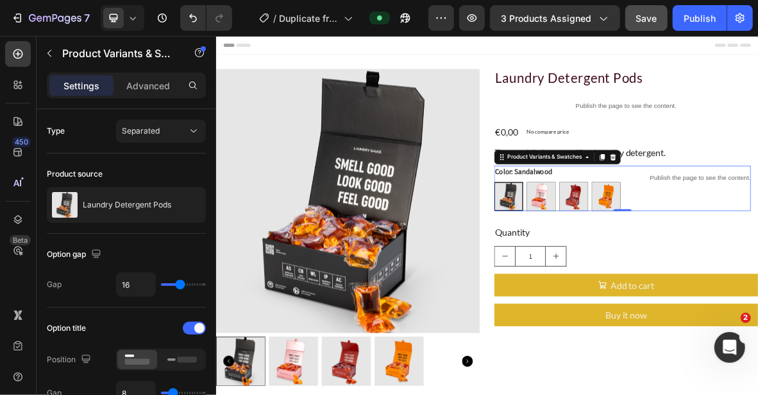
click at [720, 205] on div "Product Variants & Swatches" at bounding box center [682, 207] width 111 height 12
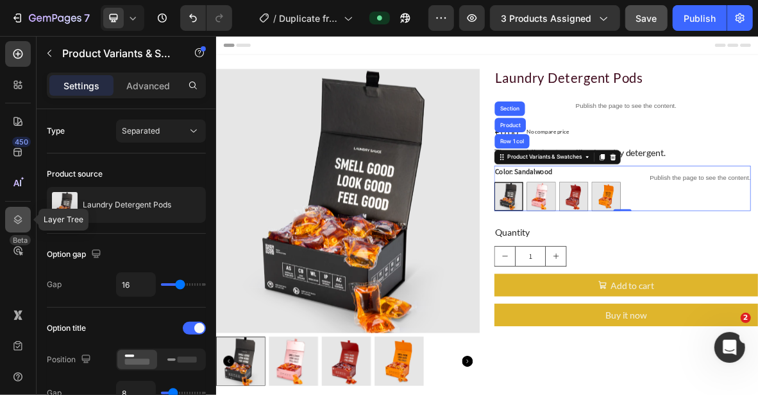
click at [18, 216] on icon at bounding box center [18, 219] width 8 height 9
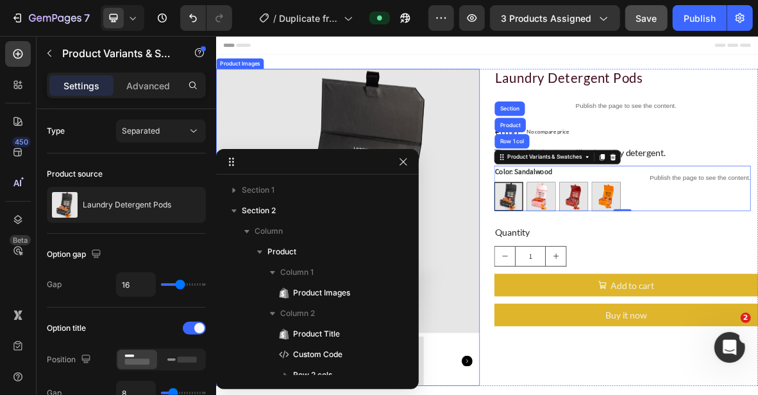
scroll to position [195, 0]
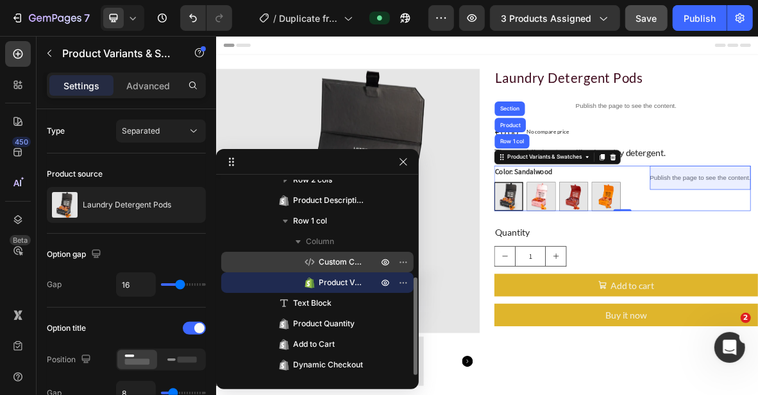
click at [333, 264] on span "Custom Code" at bounding box center [342, 261] width 46 height 13
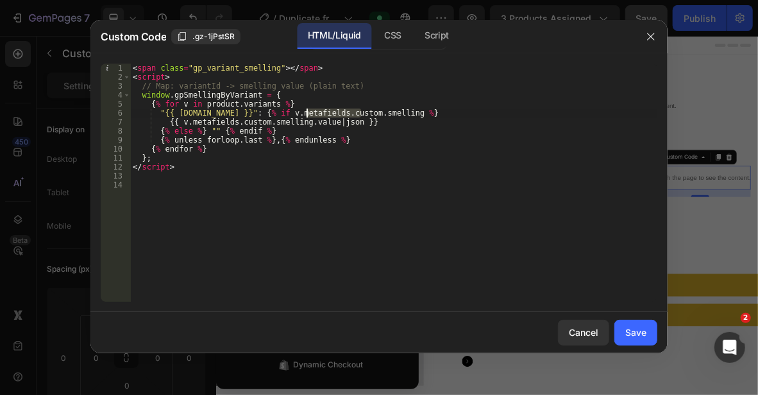
drag, startPoint x: 362, startPoint y: 112, endPoint x: 343, endPoint y: 101, distance: 22.1
click at [305, 112] on div "< span class = "gp_variant_smelling" > </ span > < script > // Map: variantId -…" at bounding box center [393, 192] width 527 height 256
paste textarea "custom.variant_colour"
drag, startPoint x: 297, startPoint y: 123, endPoint x: 237, endPoint y: 123, distance: 59.7
click at [237, 123] on div "< span class = "gp_variant_smelling" > </ span > < script > // Map: variantId -…" at bounding box center [393, 192] width 527 height 256
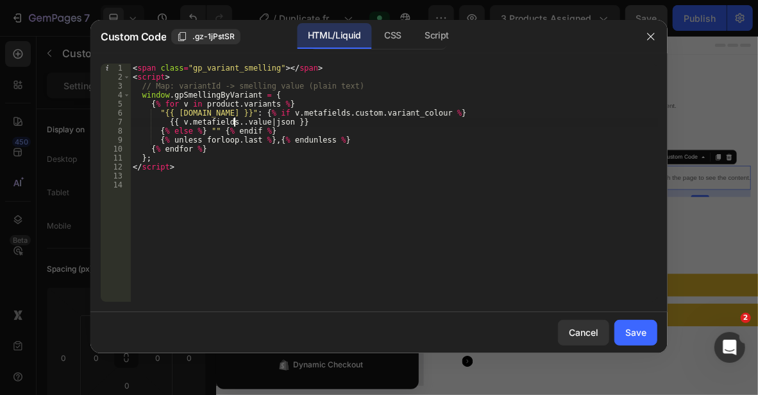
paste textarea "custom.variant_colour"
type textarea "{{ v.metafields.custom.variant_colour.value | json }}"
click at [639, 331] on div "Save" at bounding box center [636, 331] width 21 height 13
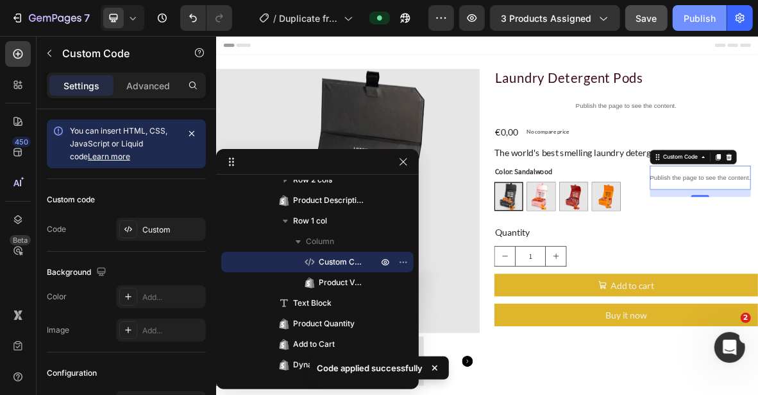
click at [683, 24] on button "Publish" at bounding box center [700, 18] width 54 height 26
click at [698, 13] on div "Publish" at bounding box center [700, 18] width 32 height 13
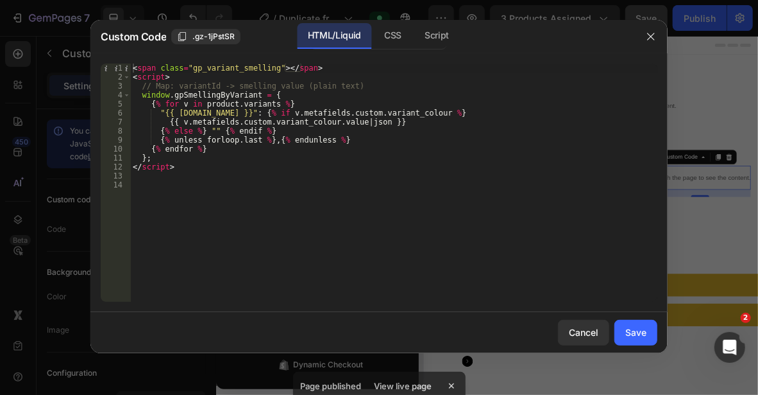
click at [345, 196] on div "< span class = "gp_variant_smelling" > </ span > < script > // Map: variantId -…" at bounding box center [393, 192] width 527 height 256
click at [386, 112] on div "< span class = "gp_variant_smelling" > </ span > < script > // Map: variantId -…" at bounding box center [393, 192] width 527 height 256
click at [414, 33] on div "CSS" at bounding box center [436, 36] width 45 height 26
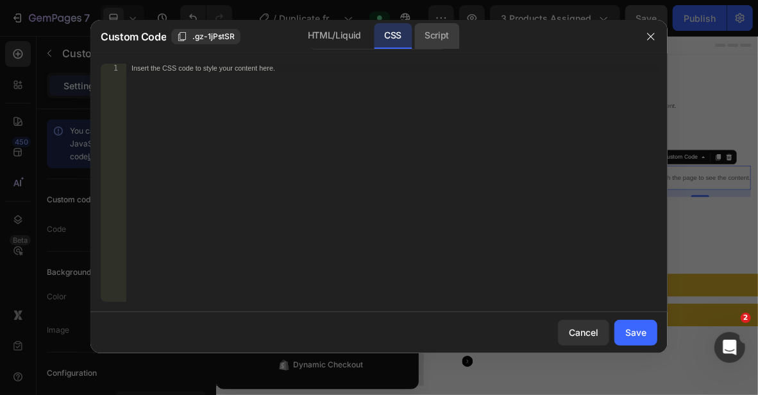
click at [441, 38] on div "Script" at bounding box center [436, 36] width 45 height 26
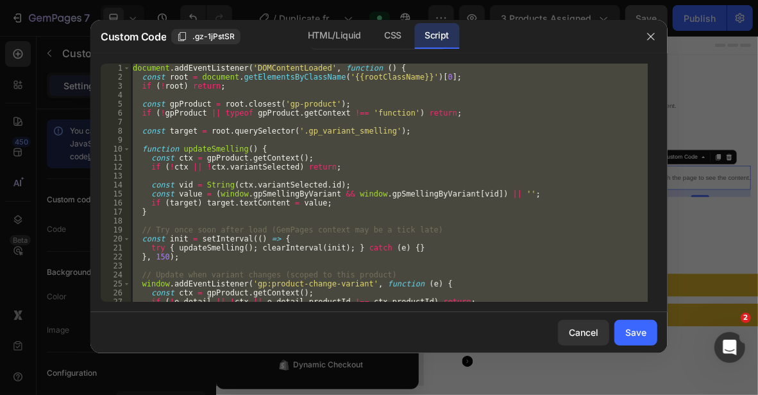
type textarea "});"
click at [321, 137] on div "document . addEventListener ( 'DOMContentLoaded' , function ( ) { const root = …" at bounding box center [389, 183] width 518 height 238
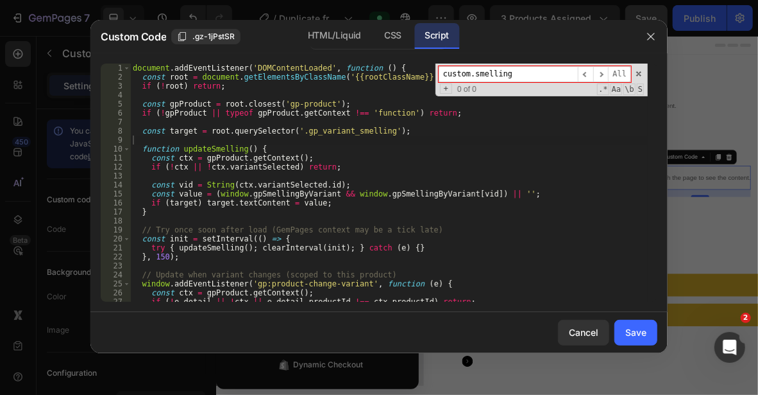
drag, startPoint x: 475, startPoint y: 75, endPoint x: 421, endPoint y: 71, distance: 54.0
click at [421, 71] on div "document . addEventListener ( 'DOMContentLoaded' , function ( ) { const root = …" at bounding box center [389, 183] width 518 height 238
click at [480, 75] on input "smelling" at bounding box center [508, 74] width 139 height 16
type input "smelling"
click at [642, 71] on span at bounding box center [639, 73] width 9 height 9
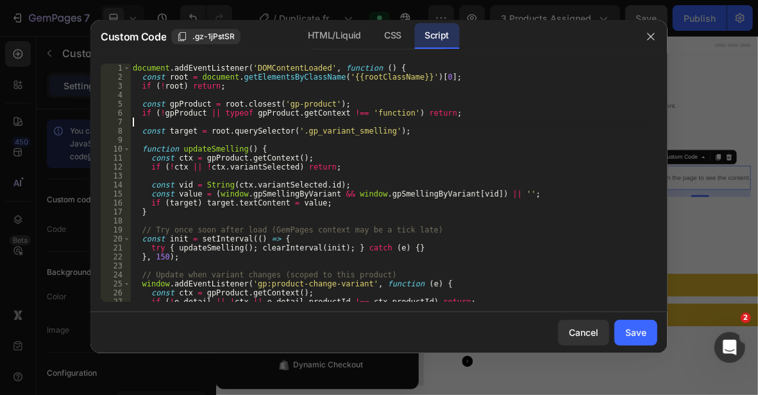
click at [549, 124] on div "document . addEventListener ( 'DOMContentLoaded' , function ( ) { const root = …" at bounding box center [389, 192] width 518 height 256
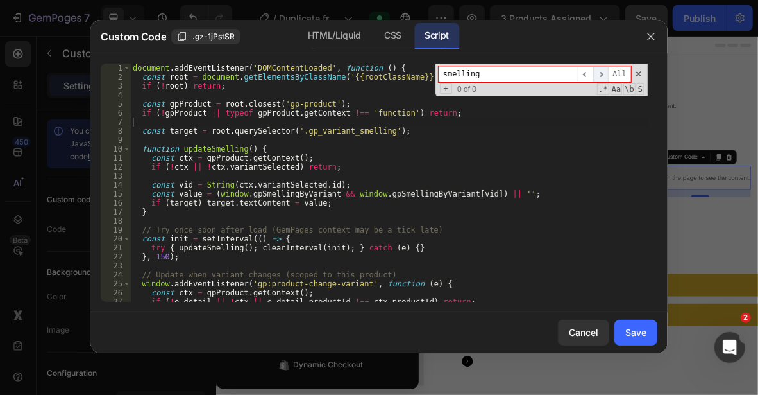
click at [604, 71] on span "​" at bounding box center [600, 74] width 15 height 16
click at [636, 69] on div "smelling ​ ​ All Replace All + 0 of 0 .* Aa \b S" at bounding box center [542, 80] width 212 height 33
click at [641, 76] on span at bounding box center [639, 73] width 9 height 9
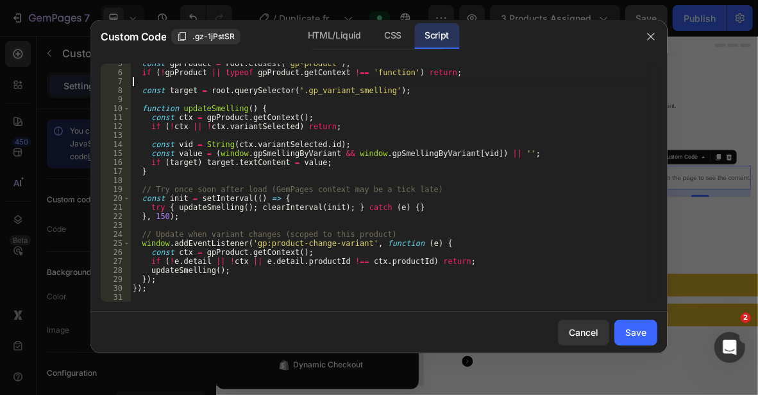
scroll to position [0, 0]
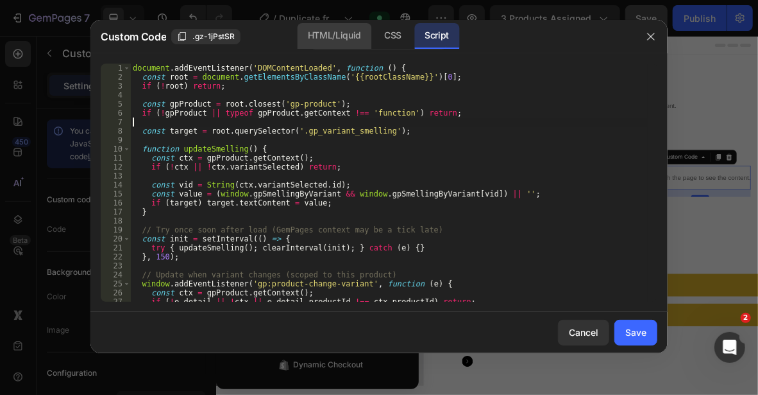
click at [374, 38] on div "HTML/Liquid" at bounding box center [393, 36] width 38 height 26
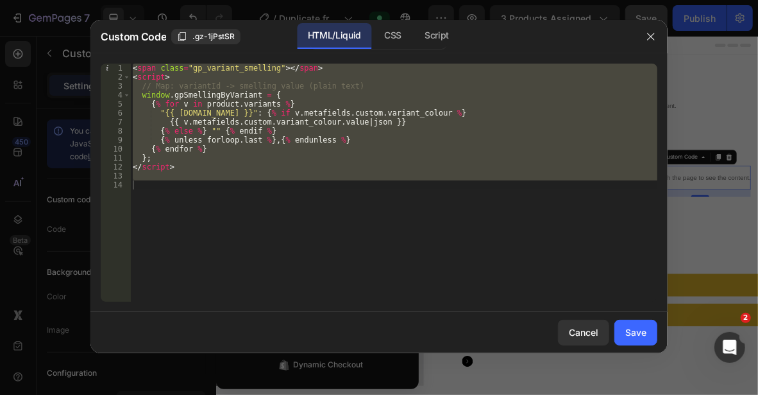
click at [270, 191] on div "< span class = "gp_variant_smelling" > </ span > < script > // Map: variantId -…" at bounding box center [393, 183] width 527 height 238
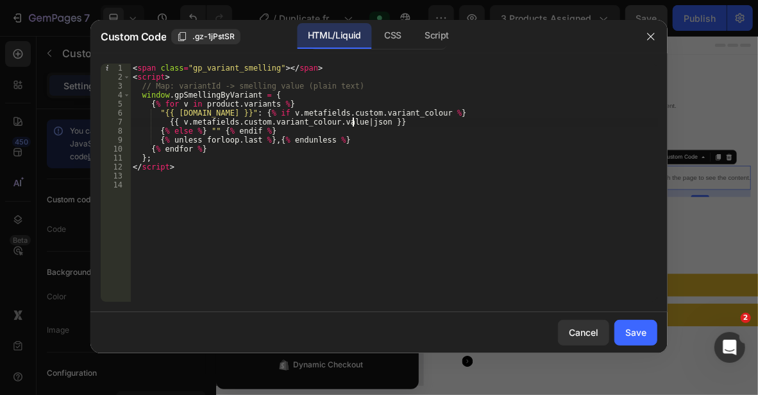
click at [353, 122] on div "< span class = "gp_variant_smelling" > </ span > < script > // Map: variantId -…" at bounding box center [393, 192] width 527 height 256
type textarea "{{ v.metafields.custom.variant_colour.value | json }}"
click at [640, 332] on div "Save" at bounding box center [636, 331] width 21 height 13
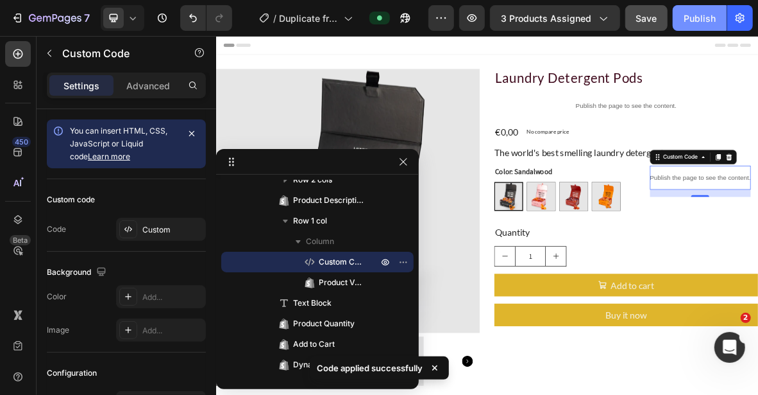
click at [693, 16] on div "Publish" at bounding box center [700, 18] width 32 height 13
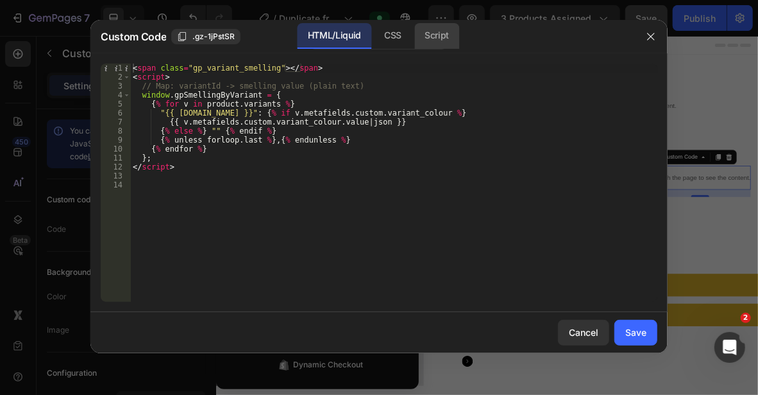
click at [424, 35] on div "Script" at bounding box center [436, 36] width 45 height 26
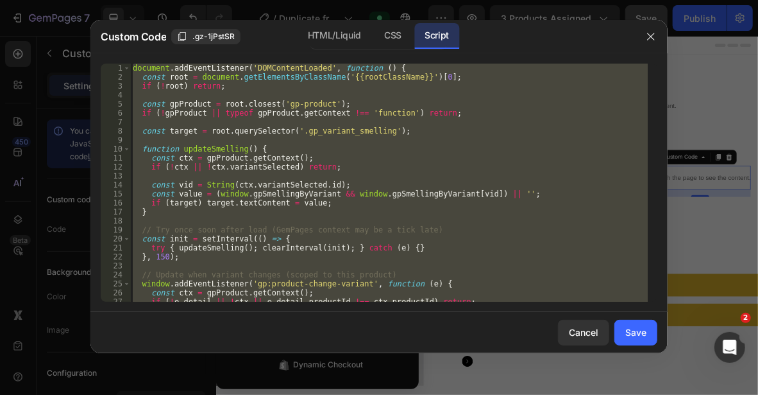
click at [458, 115] on div "document . addEventListener ( 'DOMContentLoaded' , function ( ) { const root = …" at bounding box center [389, 183] width 518 height 238
type textarea "if (!gpProduct || typeof gpProduct.getContext !== 'function') return;"
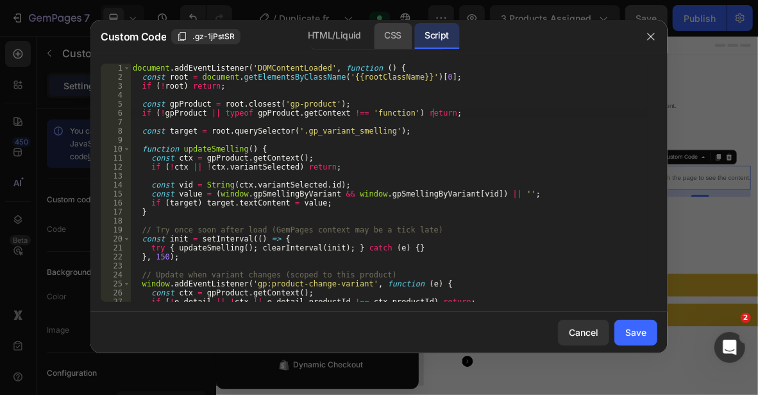
click at [392, 37] on div "CSS" at bounding box center [393, 36] width 38 height 26
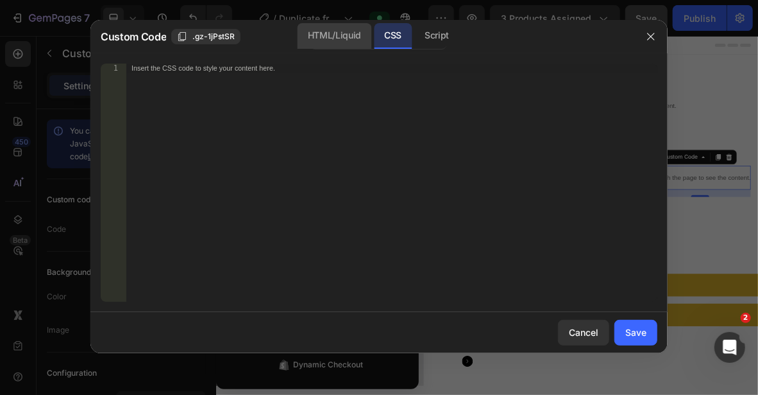
click at [343, 36] on div "HTML/Liquid" at bounding box center [335, 36] width 74 height 26
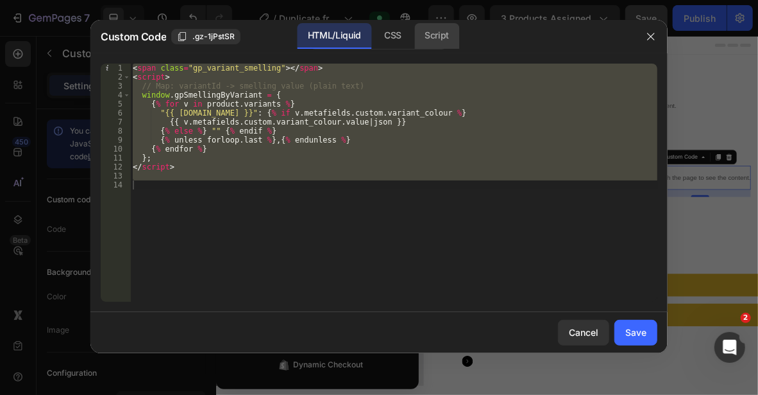
click at [425, 33] on div "Script" at bounding box center [436, 36] width 45 height 26
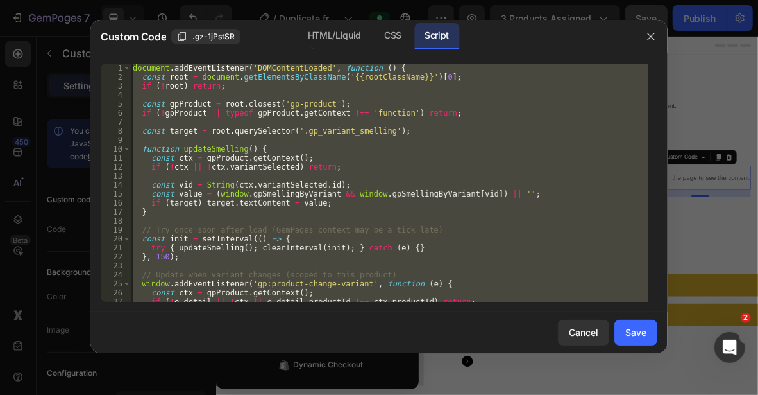
click at [327, 22] on div "Custom Code .gz-1jPstSR HTML/Liquid CSS Script" at bounding box center [362, 36] width 544 height 33
click at [374, 30] on div "HTML/Liquid" at bounding box center [393, 36] width 38 height 26
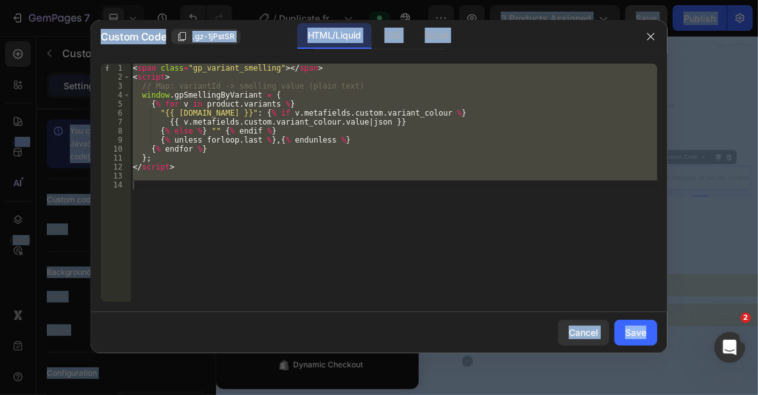
click at [277, 195] on div "< span class = "gp_variant_smelling" > </ span > < script > // Map: variantId -…" at bounding box center [393, 183] width 527 height 238
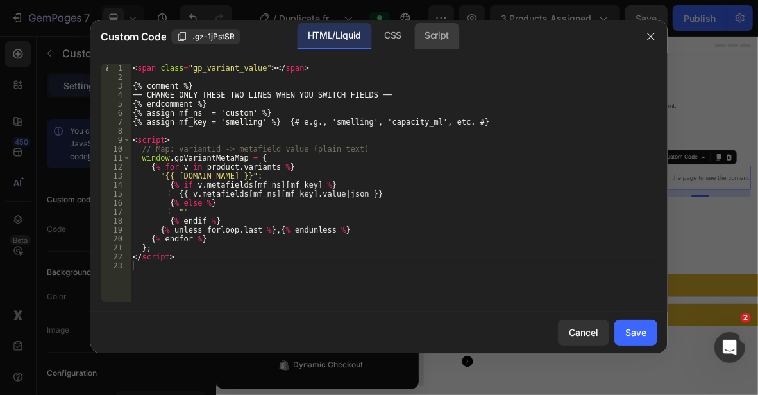
drag, startPoint x: 439, startPoint y: 35, endPoint x: 424, endPoint y: 42, distance: 16.6
click at [439, 35] on div "Script" at bounding box center [436, 36] width 45 height 26
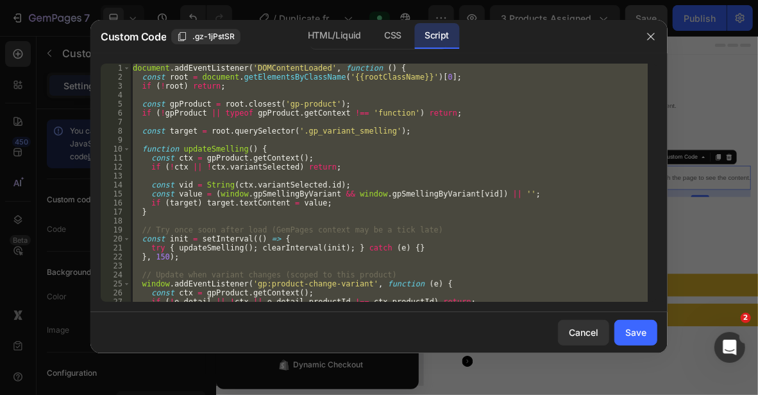
click at [248, 169] on div "document . addEventListener ( 'DOMContentLoaded' , function ( ) { const root = …" at bounding box center [389, 183] width 518 height 238
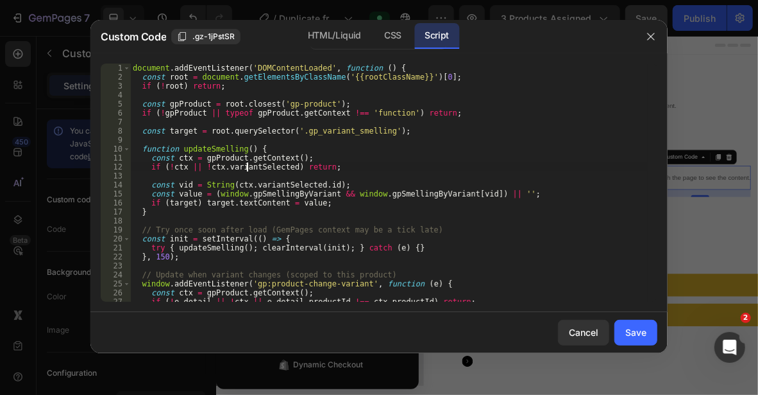
type textarea "});"
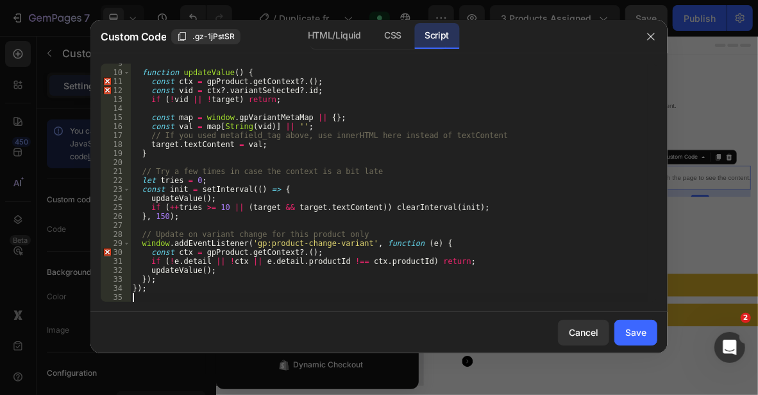
scroll to position [76, 0]
click at [374, 30] on div "HTML/Liquid" at bounding box center [393, 36] width 38 height 26
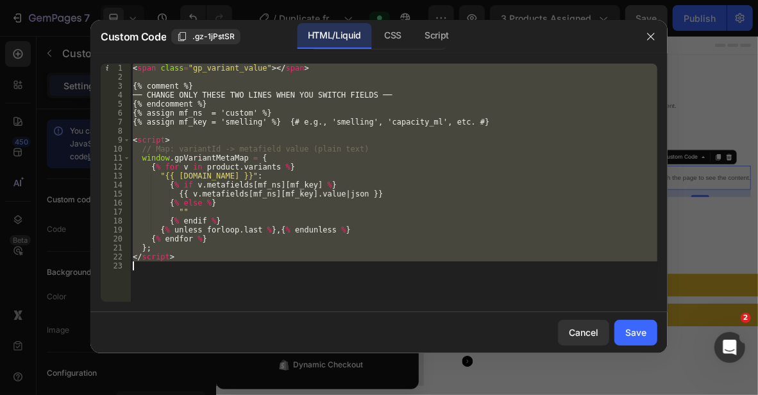
click at [273, 194] on div "< span class = "gp_variant_value" > </ span > {% comment %} ── CHANGE ONLY THES…" at bounding box center [393, 183] width 527 height 238
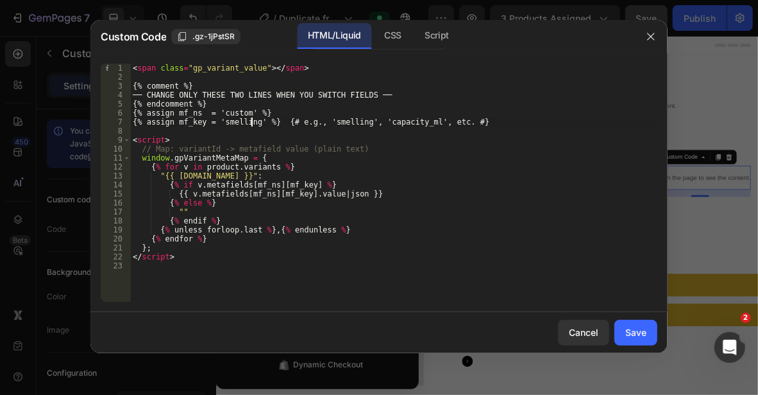
click at [251, 123] on div "< span class = "gp_variant_value" > </ span > {% comment %} ── CHANGE ONLY THES…" at bounding box center [393, 192] width 527 height 256
paste textarea "custom.variant_colour"
click at [249, 121] on div "< span class = "gp_variant_value" > </ span > {% comment %} ── CHANGE ONLY THES…" at bounding box center [393, 192] width 527 height 256
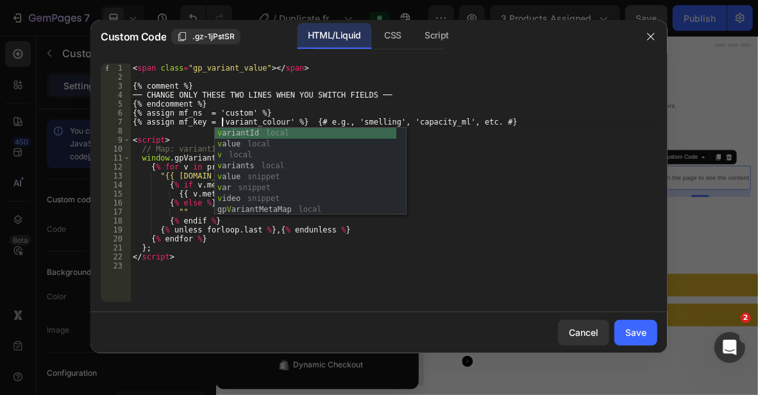
click at [282, 115] on div "< span class = "gp_variant_value" > </ span > {% comment %} ── CHANGE ONLY THES…" at bounding box center [393, 192] width 527 height 256
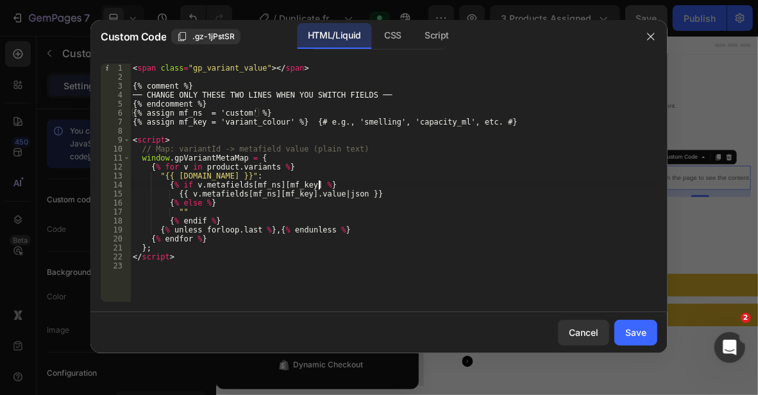
click at [494, 180] on div "< span class = "gp_variant_value" > </ span > {% comment %} ── CHANGE ONLY THES…" at bounding box center [393, 192] width 527 height 256
type textarea "{% if v.metafields[mf_ns][mf_key] %}"
click at [635, 330] on div "Save" at bounding box center [636, 331] width 21 height 13
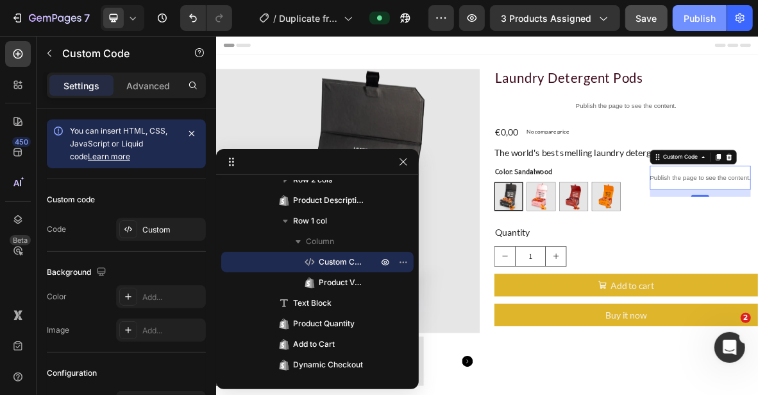
click at [710, 15] on div "Publish" at bounding box center [700, 18] width 32 height 13
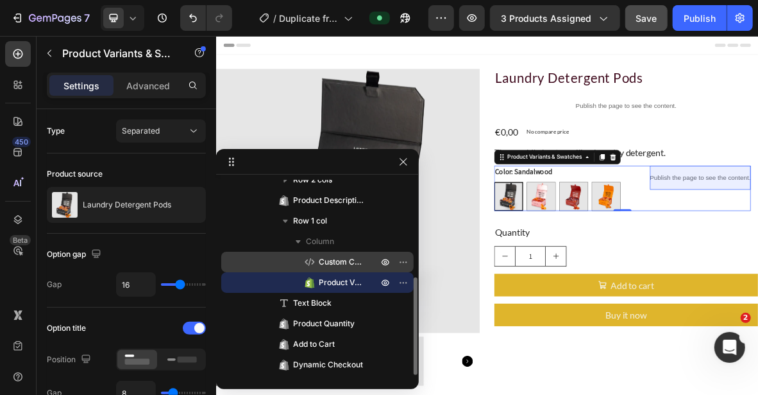
drag, startPoint x: 336, startPoint y: 264, endPoint x: 520, endPoint y: 210, distance: 191.9
click at [336, 264] on span "Custom Code" at bounding box center [342, 261] width 46 height 13
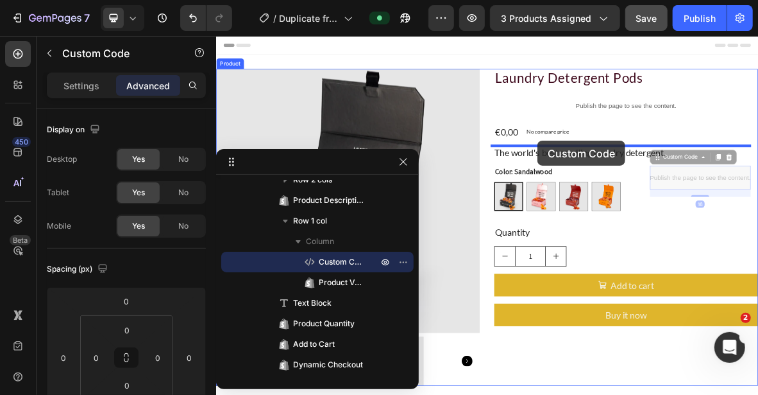
drag, startPoint x: 867, startPoint y: 209, endPoint x: 672, endPoint y: 184, distance: 197.3
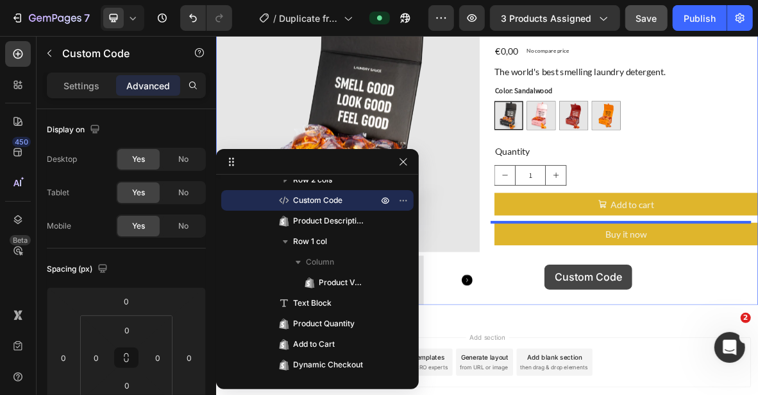
scroll to position [138, 0]
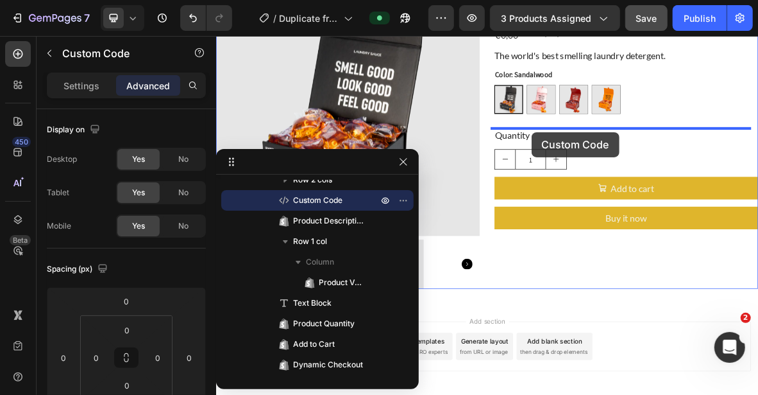
drag, startPoint x: 869, startPoint y: 72, endPoint x: 663, endPoint y: 172, distance: 229.0
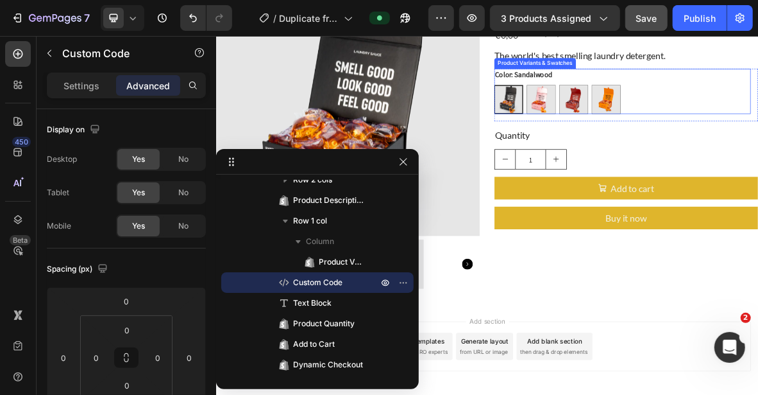
scroll to position [10, 0]
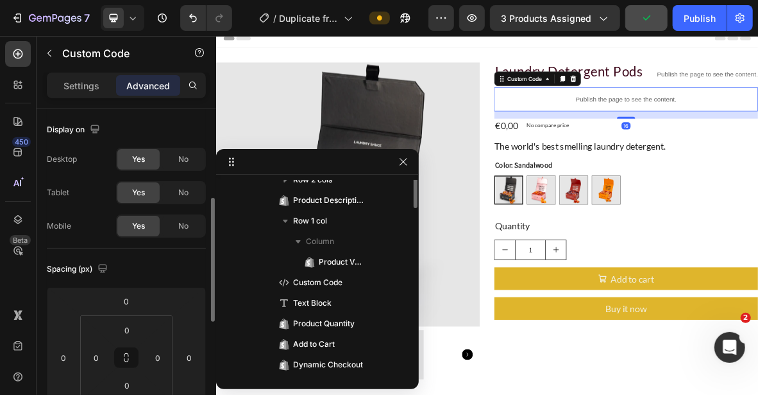
scroll to position [84, 0]
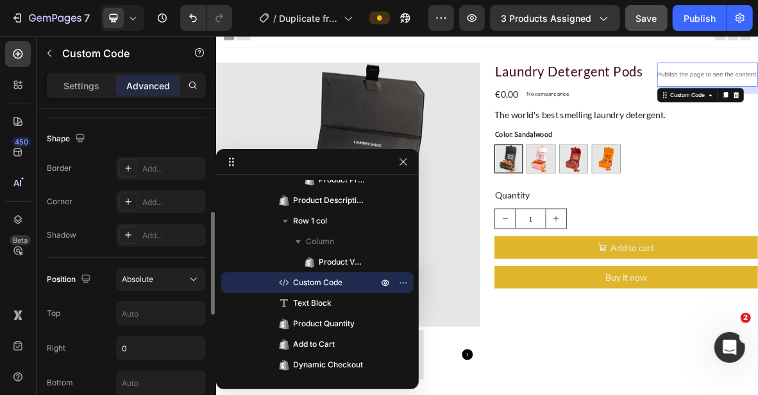
scroll to position [385, 0]
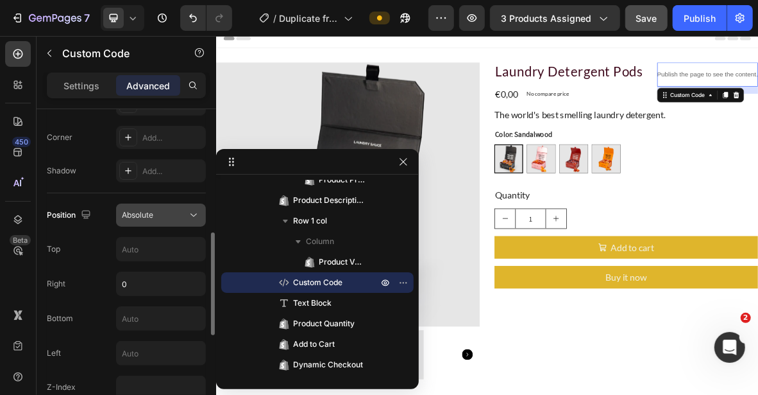
click at [154, 203] on button "Absolute" at bounding box center [161, 214] width 90 height 23
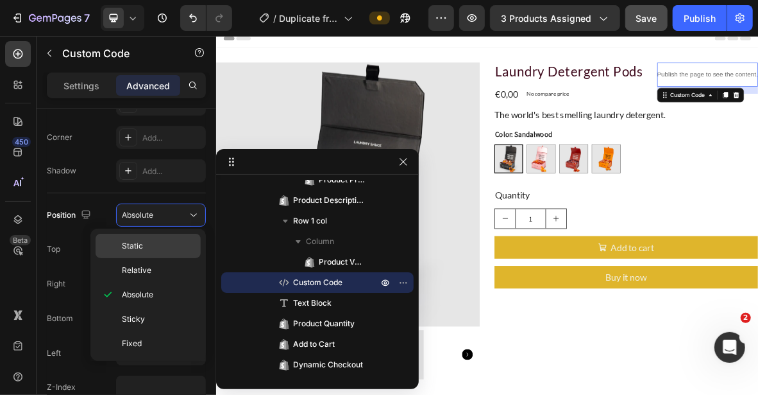
click at [142, 244] on p "Static" at bounding box center [158, 246] width 73 height 12
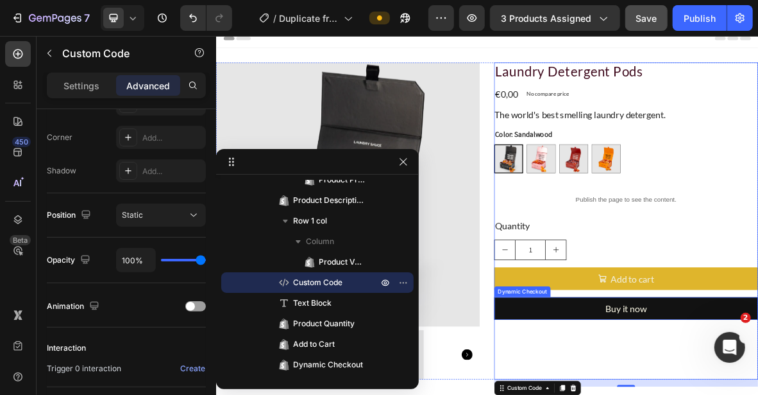
scroll to position [138, 0]
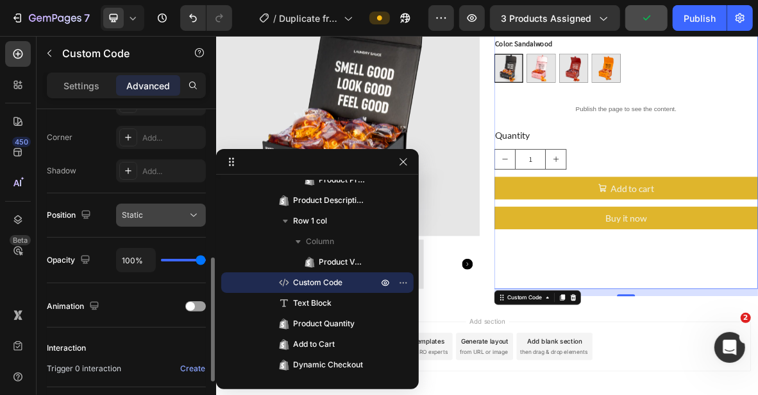
click at [167, 215] on div "Static" at bounding box center [154, 215] width 65 height 12
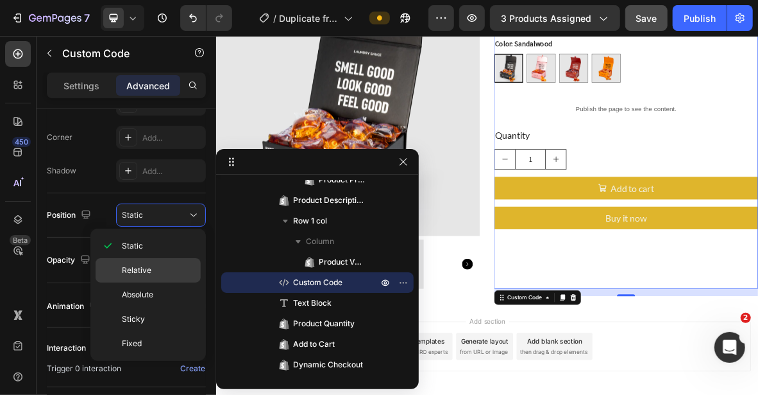
click at [150, 273] on span "Relative" at bounding box center [137, 270] width 30 height 12
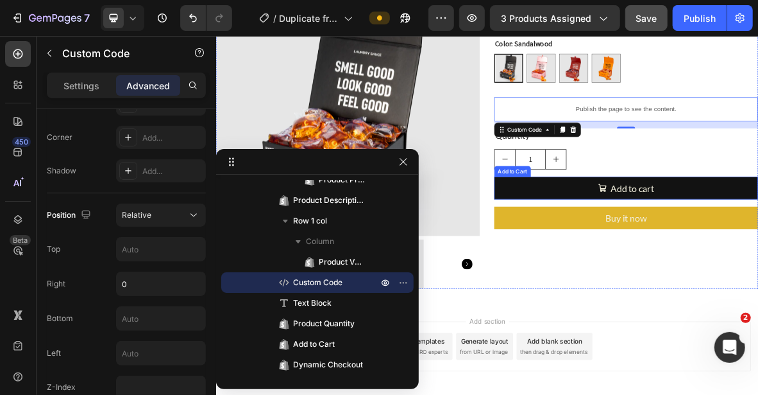
scroll to position [10, 0]
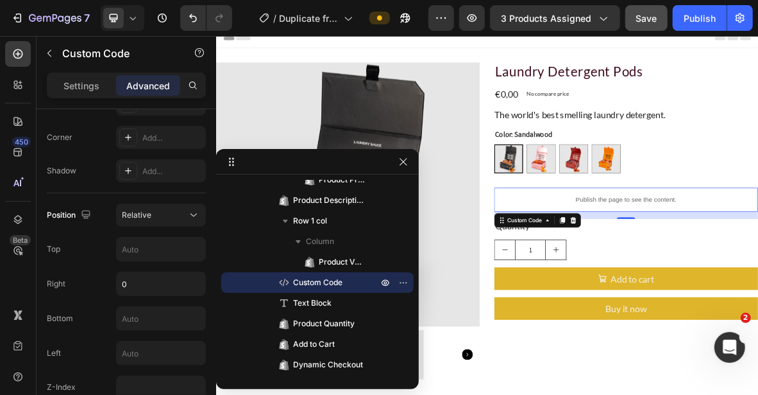
click at [688, 24] on div "Publish" at bounding box center [700, 18] width 32 height 13
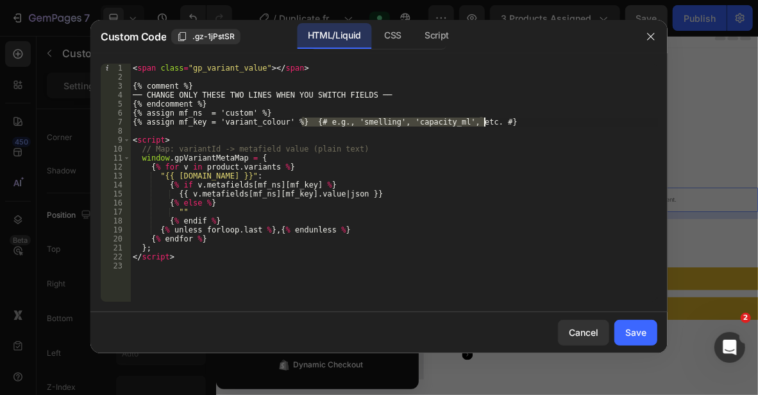
drag, startPoint x: 302, startPoint y: 119, endPoint x: 502, endPoint y: 122, distance: 200.2
click at [502, 122] on div "< span class = "gp_variant_value" > </ span > {% comment %} ── CHANGE ONLY THES…" at bounding box center [393, 192] width 527 height 256
type textarea "{% assign mf_key = 'variant_colour' %}"
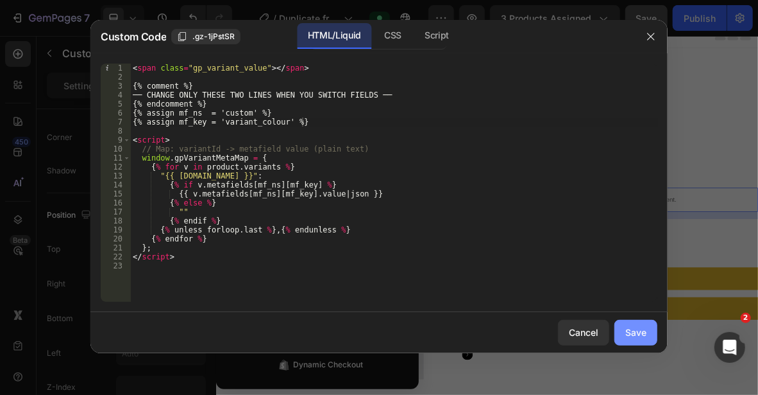
click at [640, 334] on div "Save" at bounding box center [636, 331] width 21 height 13
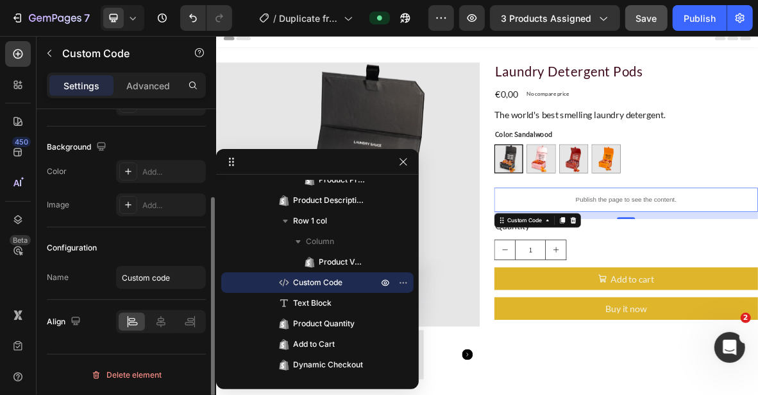
scroll to position [124, 0]
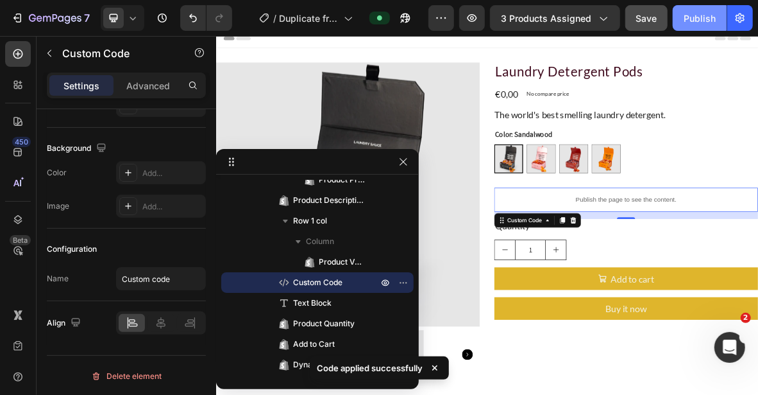
click at [694, 27] on button "Publish" at bounding box center [700, 18] width 54 height 26
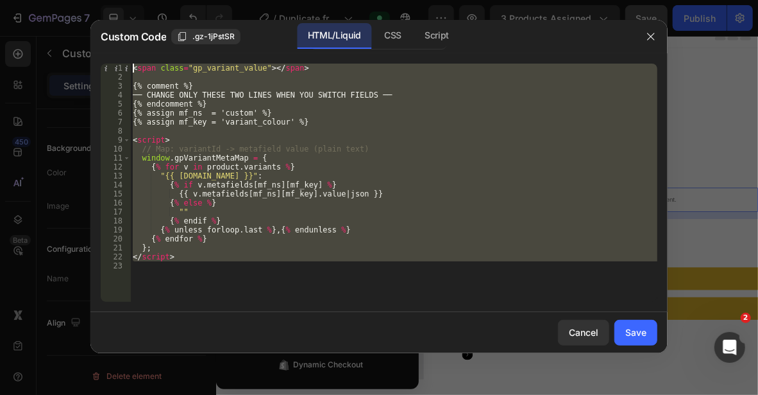
drag, startPoint x: 205, startPoint y: 279, endPoint x: 122, endPoint y: 65, distance: 229.4
click at [122, 65] on div "1 2 3 4 5 6 7 8 9 10 11 12 13 14 15 16 17 18 19 20 21 22 23 < span class = "gp_…" at bounding box center [379, 183] width 557 height 238
type textarea "<span class="gp_variant_value"></span>"
click at [689, 105] on div at bounding box center [379, 197] width 758 height 395
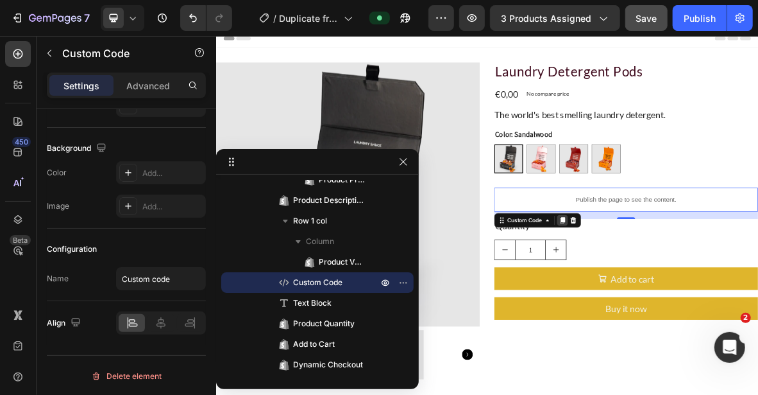
click at [704, 296] on icon at bounding box center [707, 296] width 7 height 9
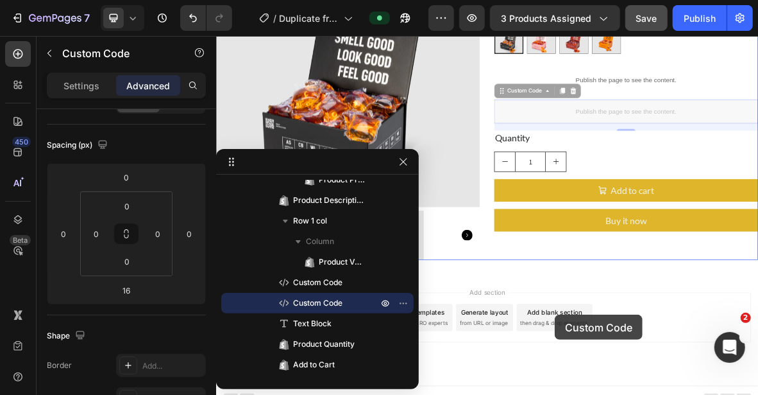
scroll to position [187, 0]
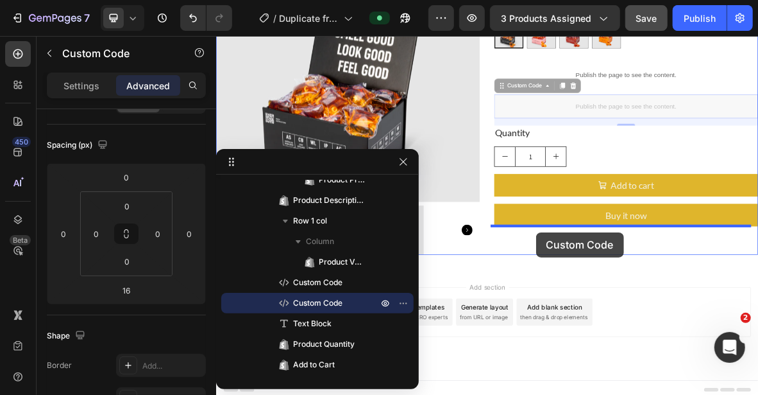
drag, startPoint x: 656, startPoint y: 286, endPoint x: 670, endPoint y: 314, distance: 31.6
type input "0"
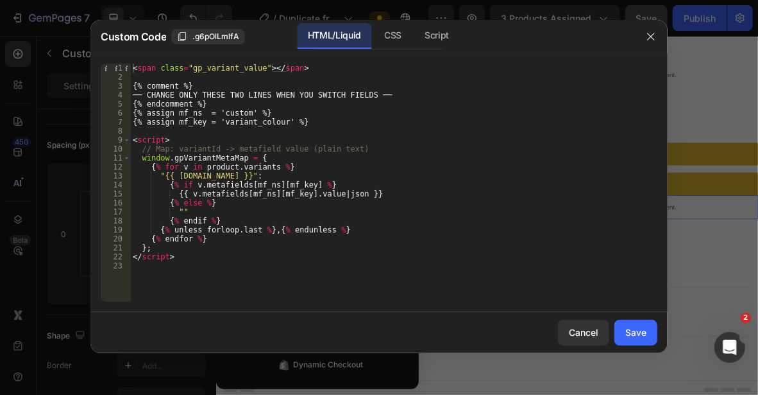
click at [411, 184] on div "< span class = "gp_variant_value" > </ span > {% comment %} ── CHANGE ONLY THES…" at bounding box center [393, 192] width 527 height 256
type textarea "</script>"
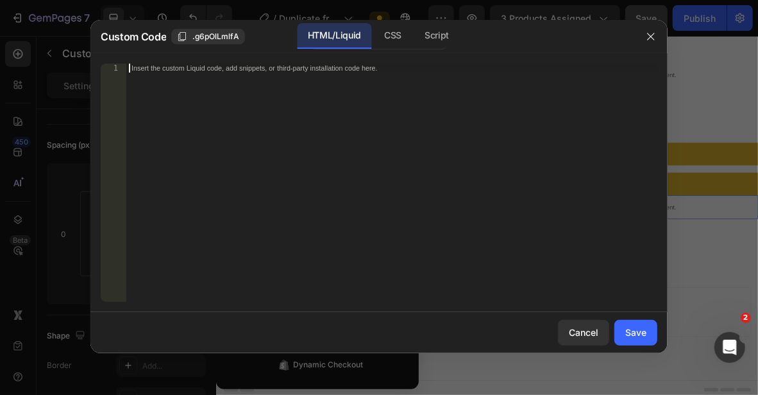
paste textarea "{% assign mf_key = 'smelling' %} {# e.g., 'smelling', 'capacity_ml', etc. #}"
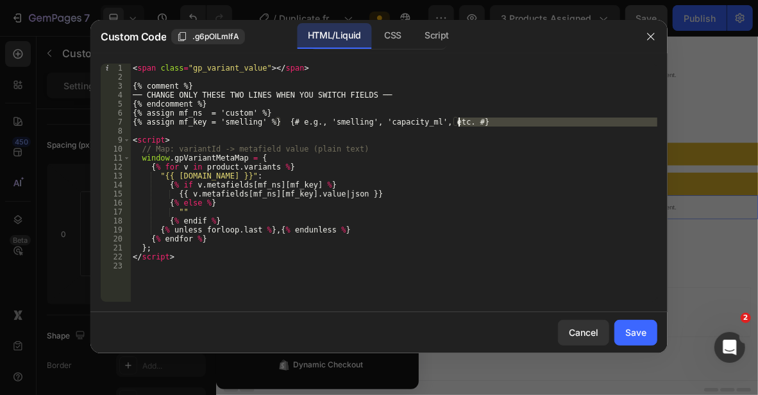
drag, startPoint x: 276, startPoint y: 127, endPoint x: 482, endPoint y: 121, distance: 206.7
click at [482, 121] on div "< span class = "gp_variant_value" > </ span > {% comment %} ── CHANGE ONLY THES…" at bounding box center [393, 192] width 527 height 256
drag, startPoint x: 279, startPoint y: 121, endPoint x: 474, endPoint y: 127, distance: 195.1
click at [474, 127] on div "< span class = "gp_variant_value" > </ span > {% comment %} ── CHANGE ONLY THES…" at bounding box center [393, 192] width 527 height 256
click at [455, 115] on div "< span class = "gp_variant_value" > </ span > {% comment %} ── CHANGE ONLY THES…" at bounding box center [393, 192] width 527 height 256
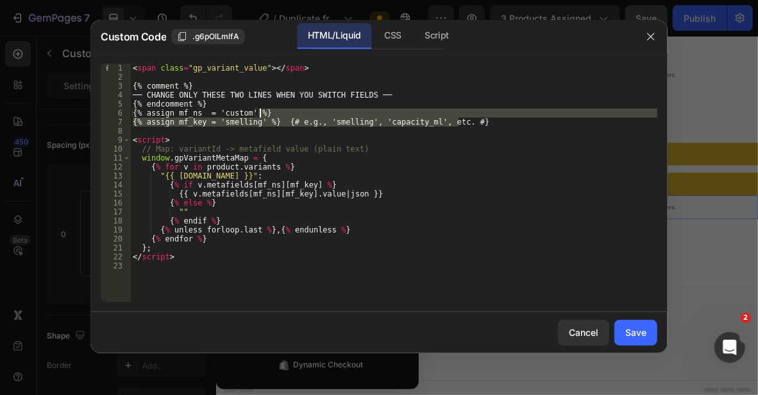
drag, startPoint x: 463, startPoint y: 118, endPoint x: 322, endPoint y: 119, distance: 141.1
click at [322, 119] on div "< span class = "gp_variant_value" > </ span > {% comment %} ── CHANGE ONLY THES…" at bounding box center [393, 192] width 527 height 256
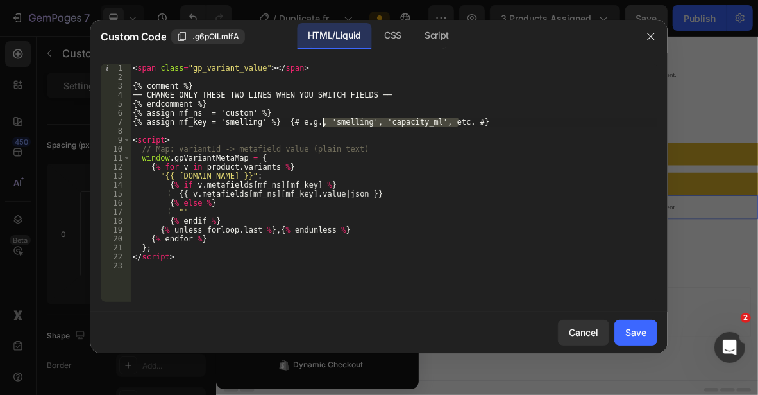
click at [300, 121] on div "< span class = "gp_variant_value" > </ span > {% comment %} ── CHANGE ONLY THES…" at bounding box center [393, 192] width 527 height 256
drag, startPoint x: 277, startPoint y: 121, endPoint x: 464, endPoint y: 125, distance: 186.8
click at [464, 125] on div "< span class = "gp_variant_value" > </ span > {% comment %} ── CHANGE ONLY THES…" at bounding box center [393, 192] width 527 height 256
type textarea "{% assign mf_key = 'smelling' %}"
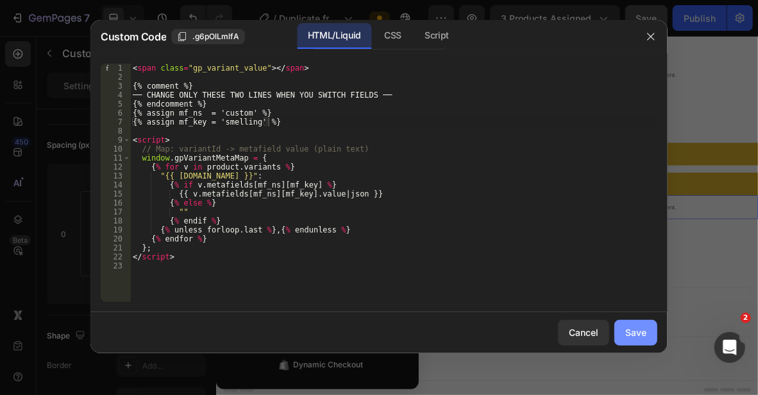
click at [635, 328] on div "Save" at bounding box center [636, 331] width 21 height 13
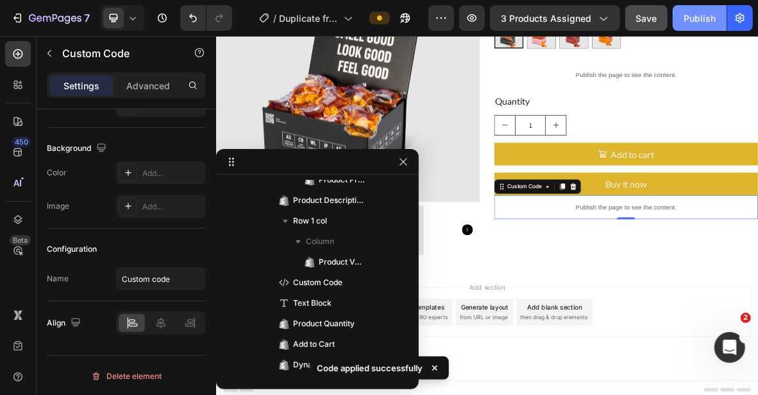
click at [695, 22] on div "Publish" at bounding box center [700, 18] width 32 height 13
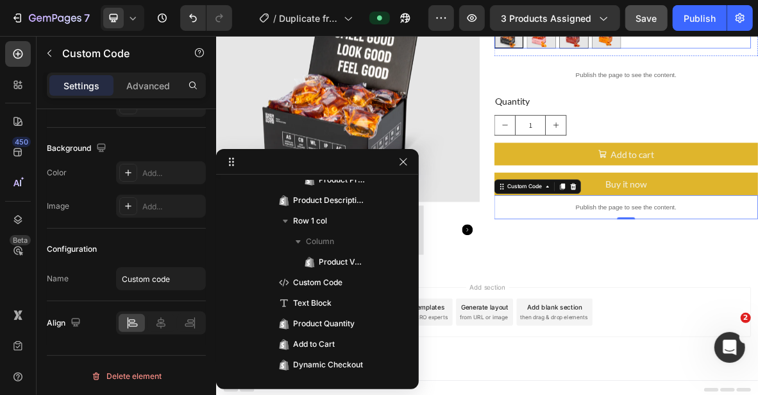
scroll to position [123, 0]
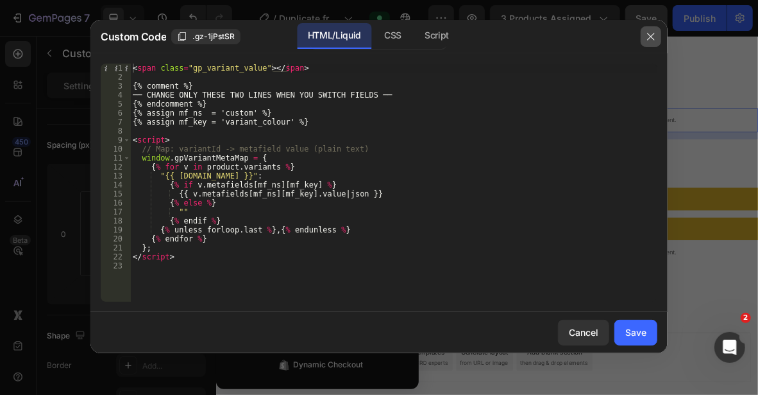
click at [652, 34] on icon "button" at bounding box center [651, 36] width 10 height 10
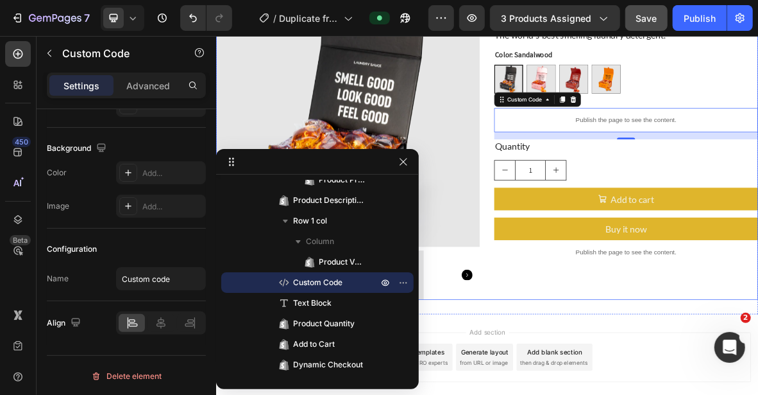
scroll to position [0, 0]
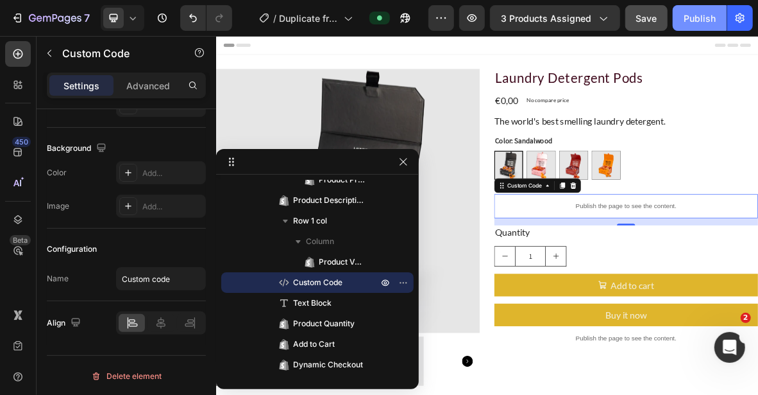
click at [696, 19] on div "Publish" at bounding box center [700, 18] width 32 height 13
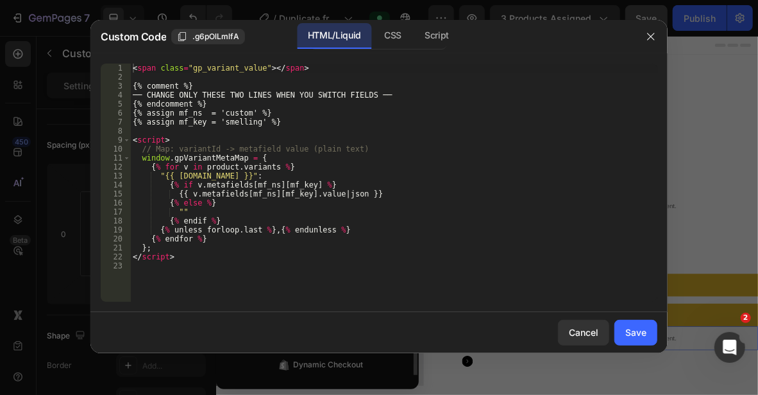
scroll to position [277, 0]
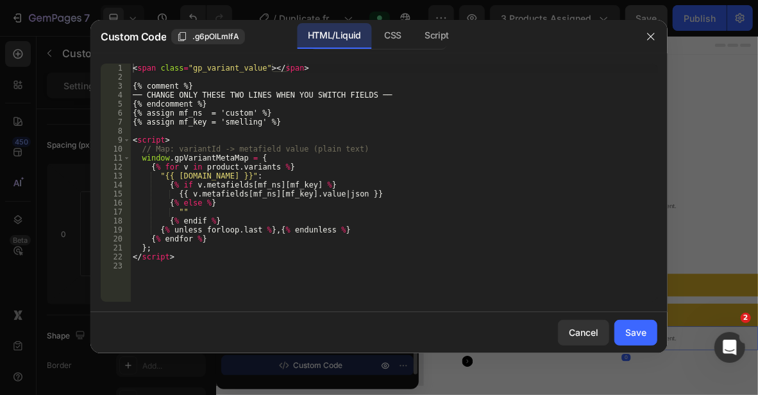
drag, startPoint x: 708, startPoint y: 226, endPoint x: 698, endPoint y: 263, distance: 38.4
click at [708, 226] on div at bounding box center [379, 197] width 758 height 395
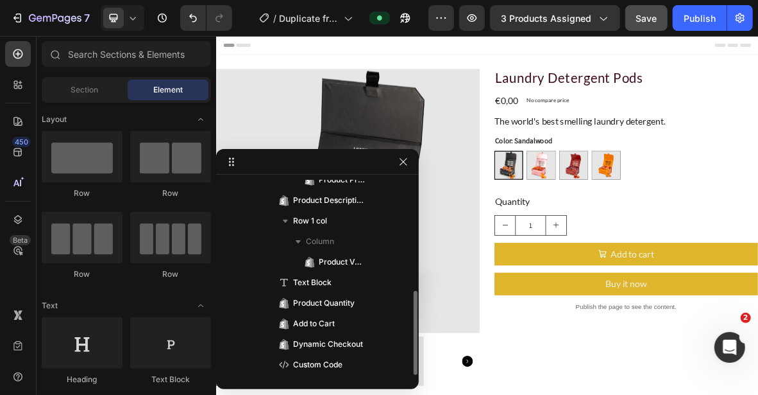
scroll to position [257, 0]
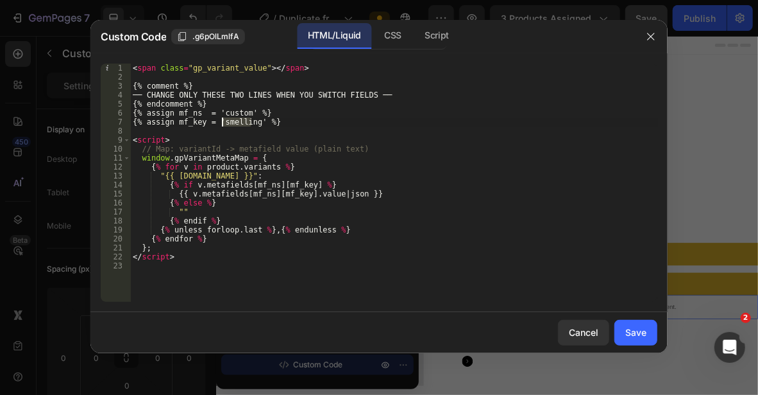
drag, startPoint x: 253, startPoint y: 121, endPoint x: 222, endPoint y: 122, distance: 30.8
click at [222, 122] on div "< span class = "gp_variant_value" > </ span > {% comment %} ── CHANGE ONLY THES…" at bounding box center [393, 192] width 527 height 256
paste textarea "custom.variant_colour"
drag, startPoint x: 246, startPoint y: 123, endPoint x: 223, endPoint y: 121, distance: 23.1
click at [223, 121] on div "< span class = "gp_variant_value" > </ span > {% comment %} ── CHANGE ONLY THES…" at bounding box center [393, 192] width 527 height 256
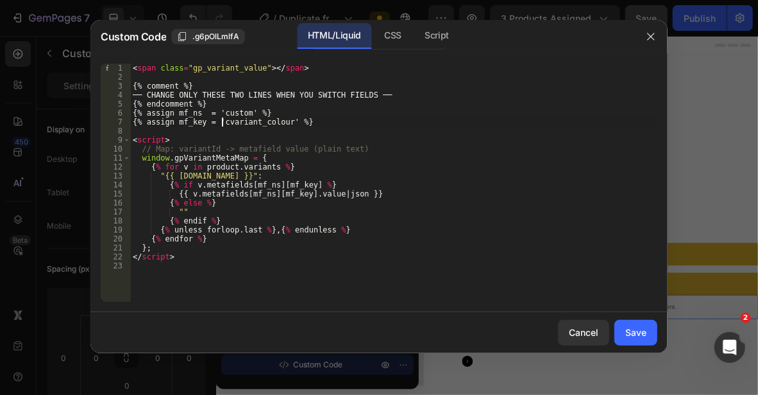
type textarea "{% assign mf_key = 'variant_colour' %}"
click at [642, 328] on div "Save" at bounding box center [636, 331] width 21 height 13
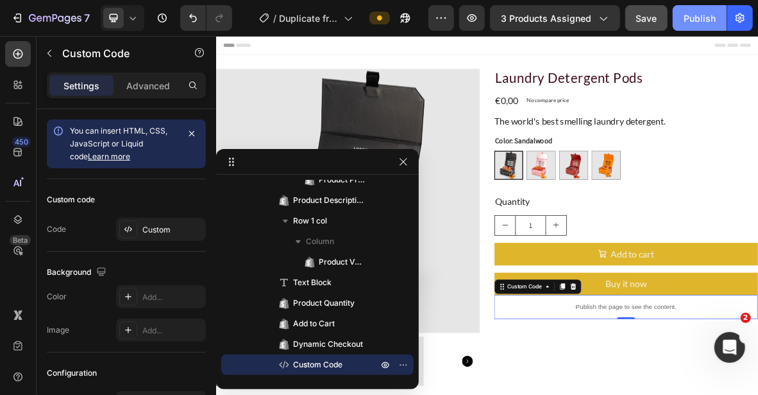
click at [689, 19] on div "Publish" at bounding box center [700, 18] width 32 height 13
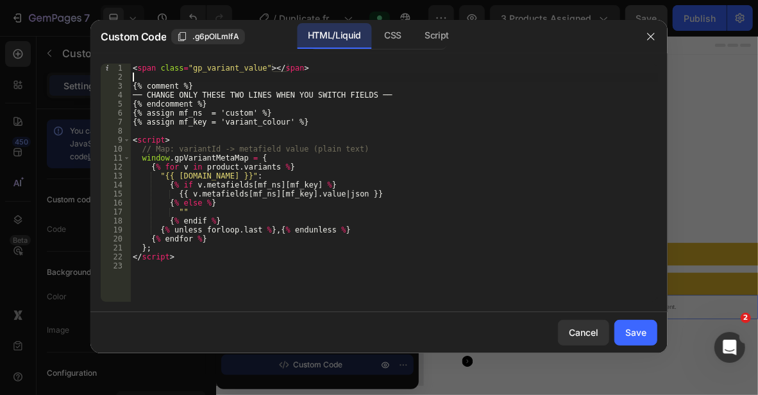
click at [389, 75] on div "< span class = "gp_variant_value" > </ span > {% comment %} ── CHANGE ONLY THES…" at bounding box center [393, 192] width 527 height 256
type textarea "</script>"
click at [436, 33] on div "Script" at bounding box center [436, 36] width 45 height 26
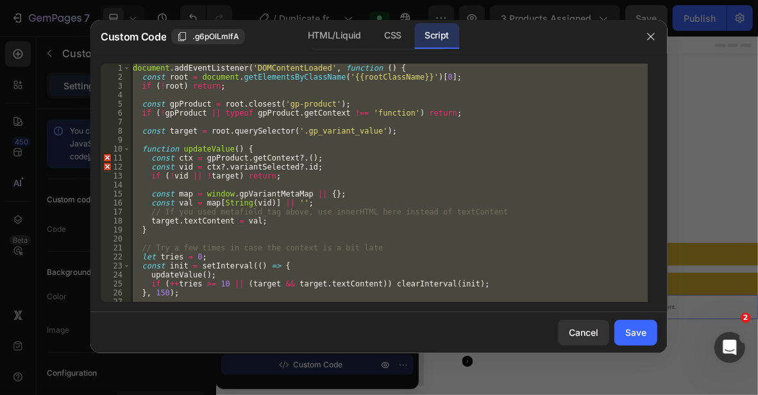
click at [454, 192] on div "document . addEventListener ( 'DOMContentLoaded' , function ( ) { const root = …" at bounding box center [389, 183] width 518 height 238
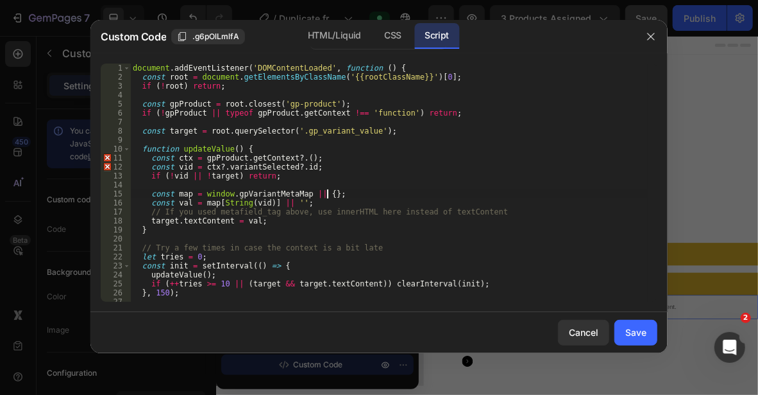
type textarea "});"
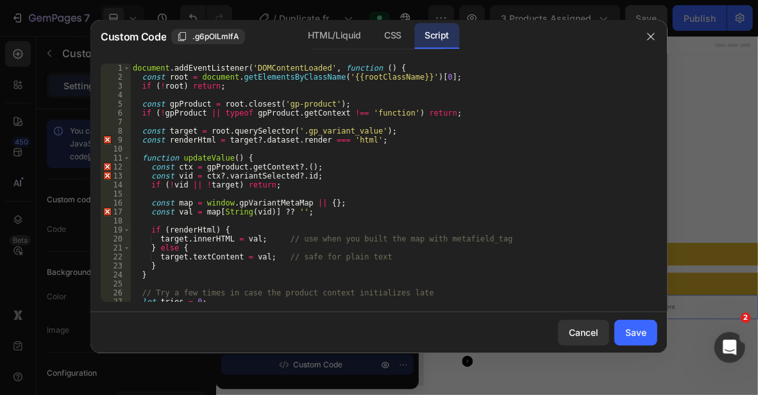
scroll to position [0, 0]
click at [374, 36] on div "HTML/Liquid" at bounding box center [393, 36] width 38 height 26
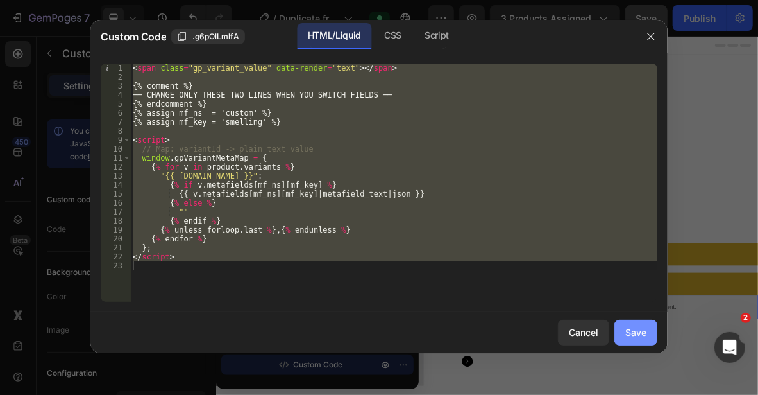
click at [634, 332] on div "Save" at bounding box center [636, 331] width 21 height 13
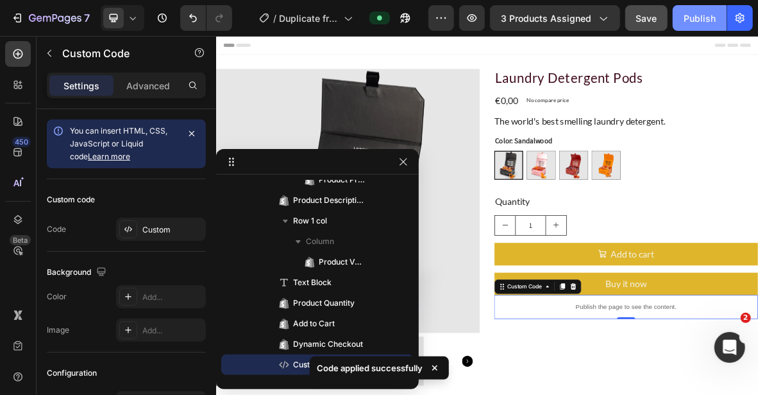
click at [694, 25] on button "Publish" at bounding box center [700, 18] width 54 height 26
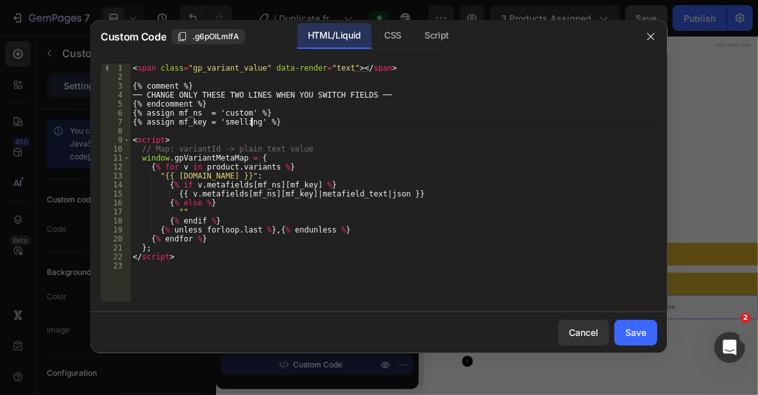
click at [250, 126] on div "< span class = "gp_variant_value" data-render = "text" > </ span > {% comment %…" at bounding box center [393, 192] width 527 height 256
paste textarea "variant_colour"
type textarea "{% assign mf_key = 'variant_colour' %}"
click at [644, 332] on div "Save" at bounding box center [636, 331] width 21 height 13
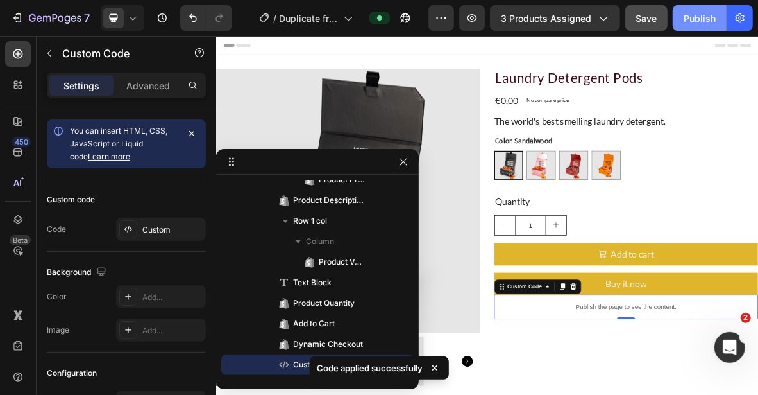
click at [689, 16] on div "Publish" at bounding box center [700, 18] width 32 height 13
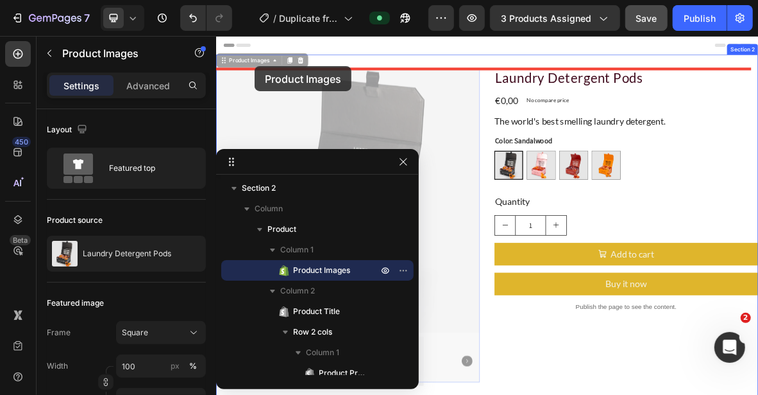
click at [270, 78] on div at bounding box center [601, 383] width 770 height 697
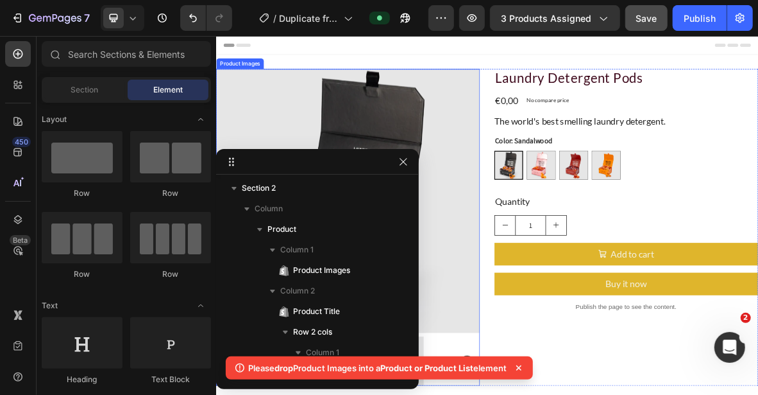
click at [230, 70] on div "Product Images" at bounding box center [249, 75] width 62 height 12
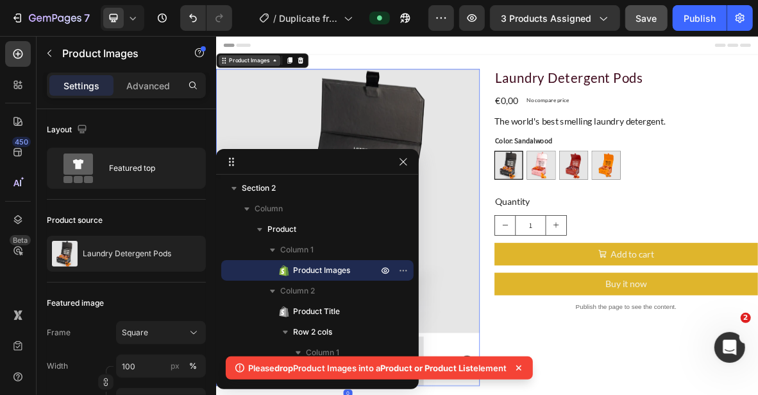
click at [243, 69] on div "Product Images" at bounding box center [263, 70] width 62 height 12
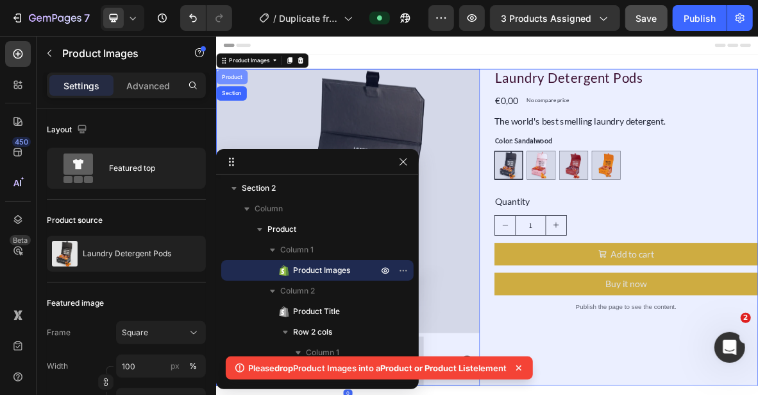
click at [236, 89] on div "Product" at bounding box center [238, 93] width 44 height 21
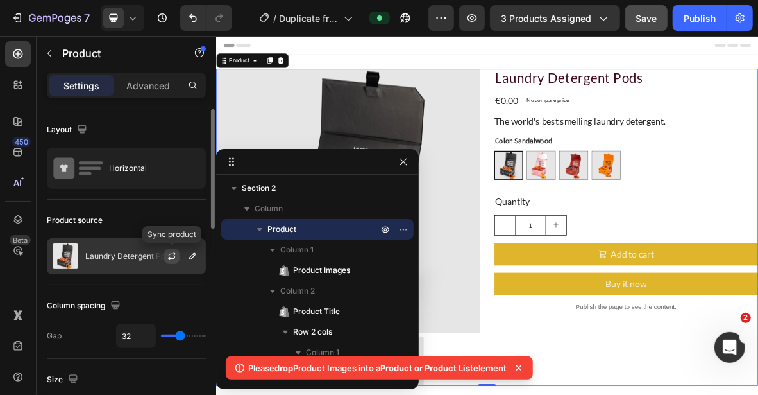
click at [175, 258] on icon "button" at bounding box center [172, 256] width 10 height 10
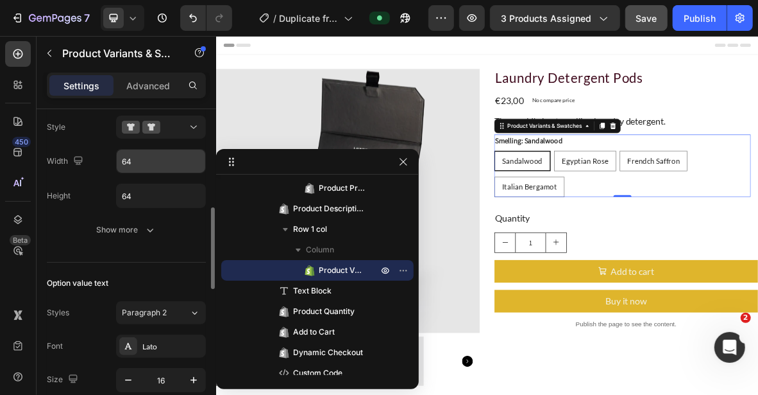
scroll to position [321, 0]
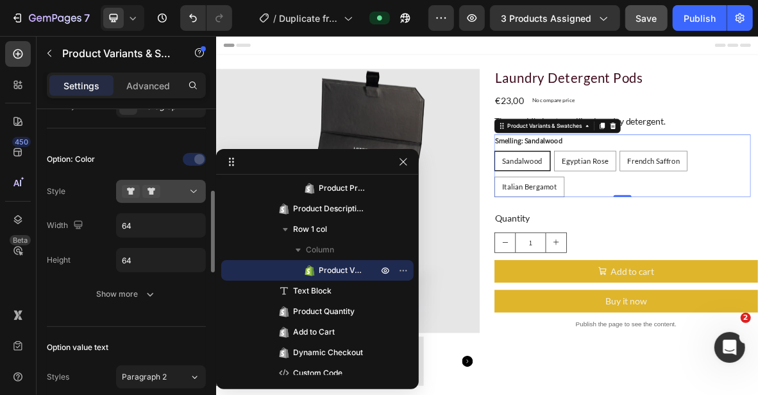
click at [166, 194] on div at bounding box center [161, 191] width 78 height 13
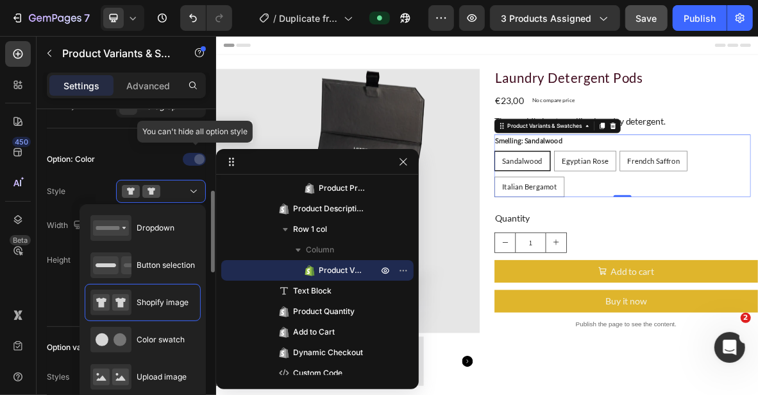
click at [150, 151] on div at bounding box center [161, 159] width 90 height 21
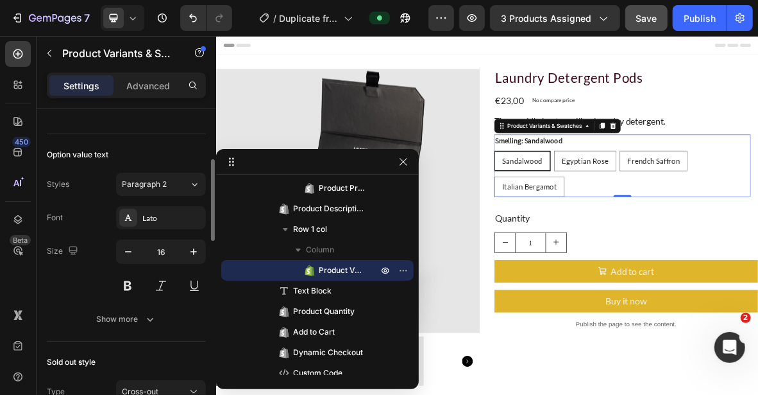
scroll to position [449, 0]
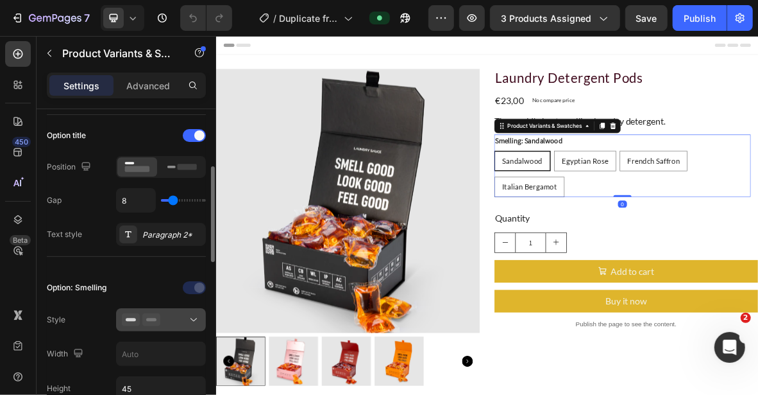
scroll to position [257, 0]
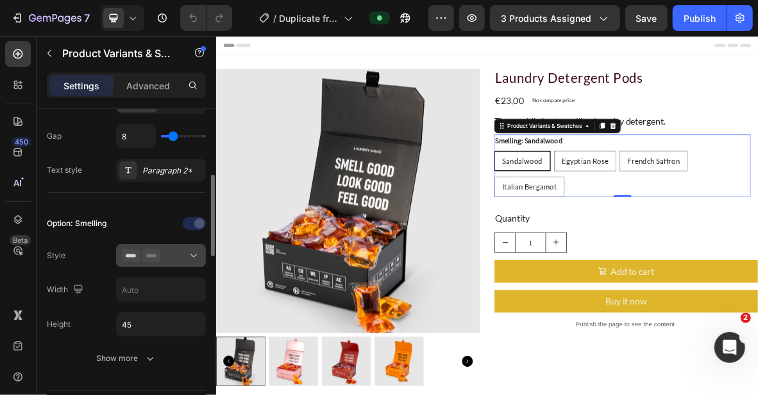
click at [176, 255] on div at bounding box center [161, 255] width 78 height 13
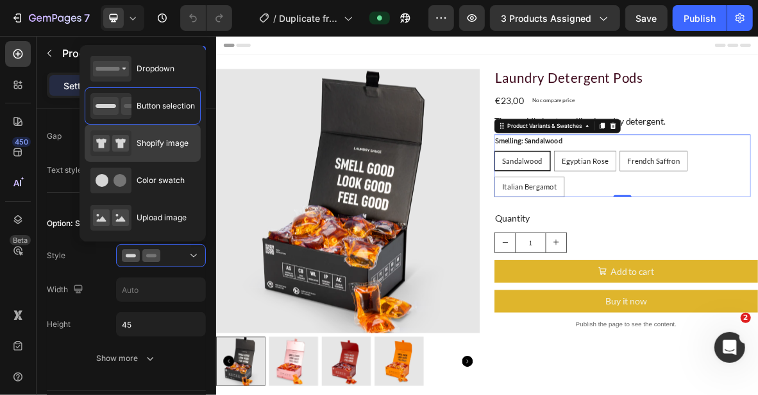
click at [173, 148] on div "Shopify image" at bounding box center [139, 143] width 98 height 26
type input "64"
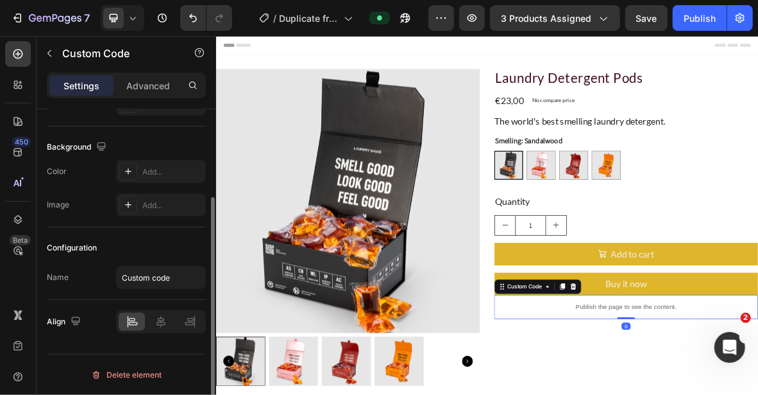
scroll to position [0, 0]
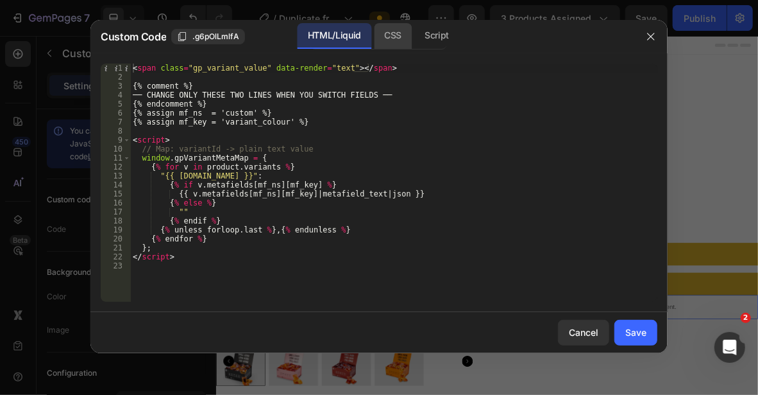
click at [414, 35] on div "CSS" at bounding box center [436, 36] width 45 height 26
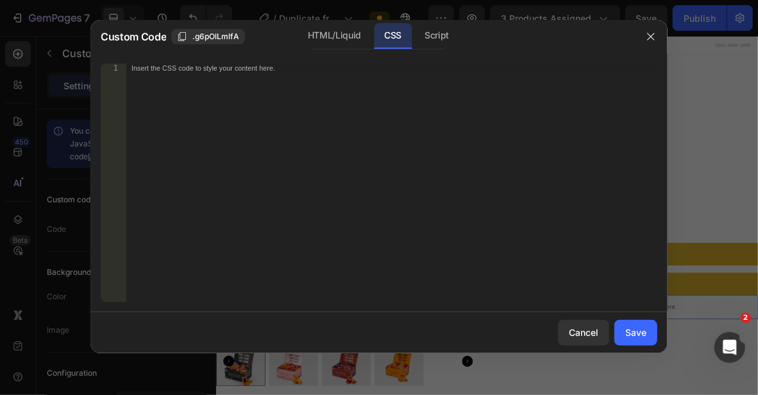
click at [264, 75] on div "Insert the CSS code to style your content here." at bounding box center [391, 192] width 531 height 256
paste textarea ".gp_variant_value"
type textarea ".gp_variant_value{}"
click at [291, 67] on div ".gp_variant_value { }" at bounding box center [391, 192] width 531 height 256
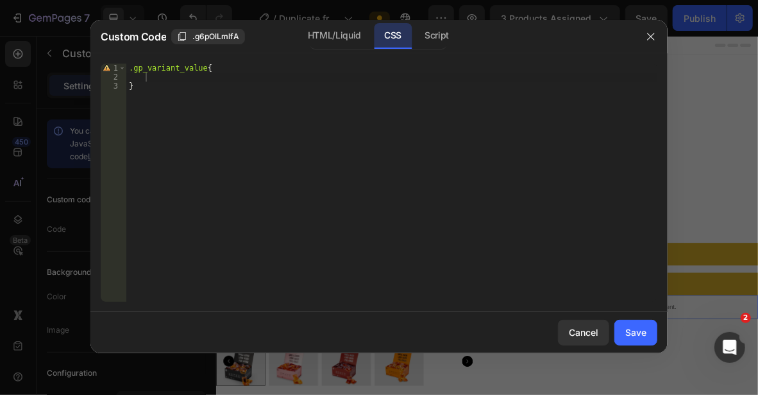
type textarea ".gp_variant_value{"
paste textarea "color: #2563eb;"
type textarea "color: #2563eb;"
click at [339, 30] on div "HTML/Liquid" at bounding box center [335, 36] width 74 height 26
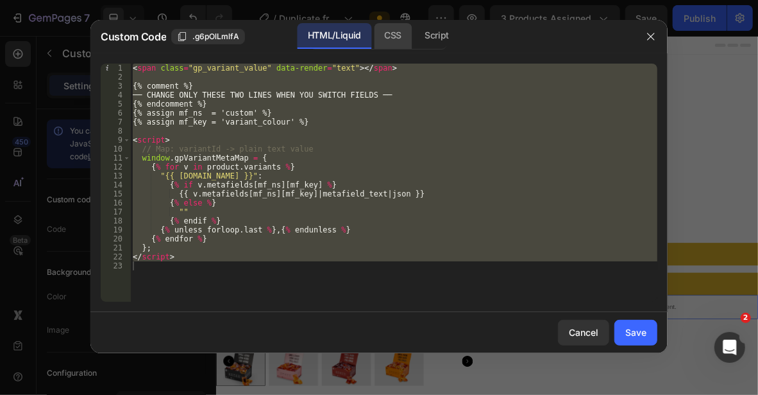
click at [414, 39] on div "CSS" at bounding box center [436, 36] width 45 height 26
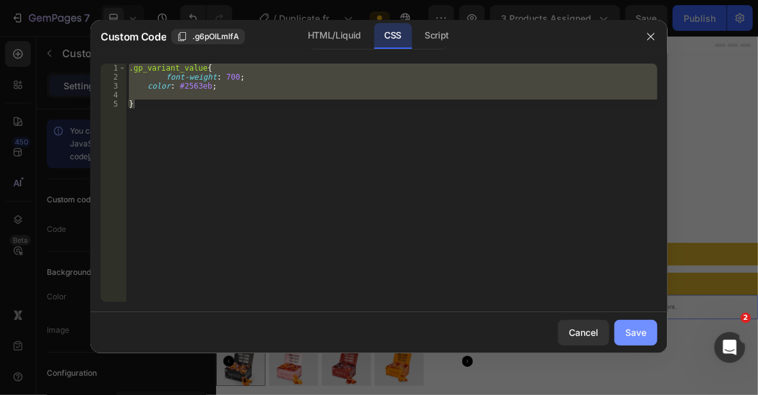
click at [631, 329] on div "Save" at bounding box center [636, 331] width 21 height 13
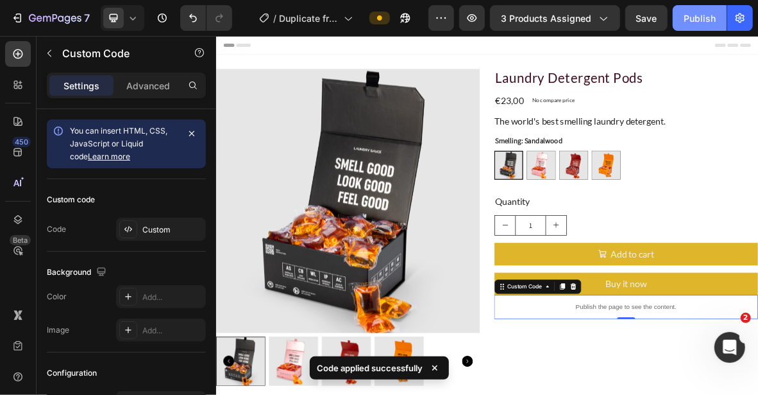
click at [681, 22] on button "Publish" at bounding box center [700, 18] width 54 height 26
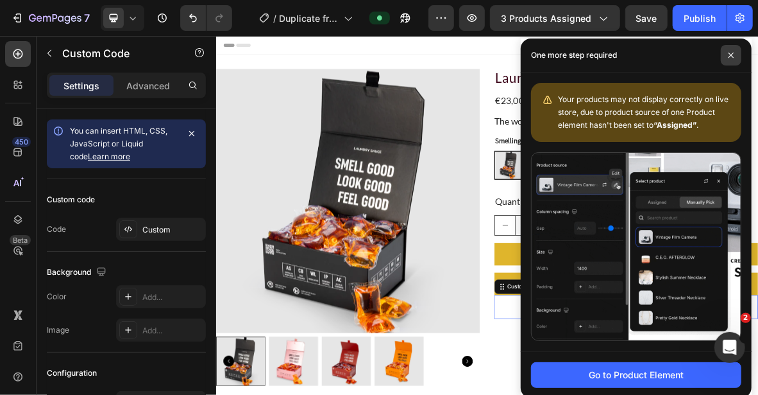
click at [729, 53] on icon at bounding box center [731, 55] width 5 height 5
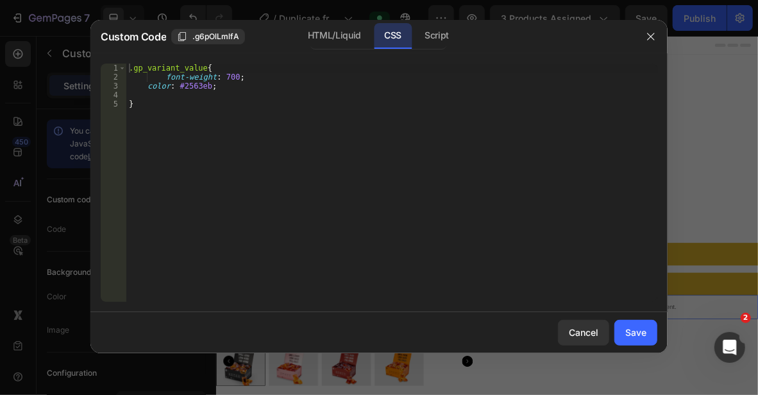
type textarea "color: #2563eb;"
click at [238, 89] on div ".gp_variant_value { font-weight : 700 ; color : #2563eb ; }" at bounding box center [391, 192] width 531 height 256
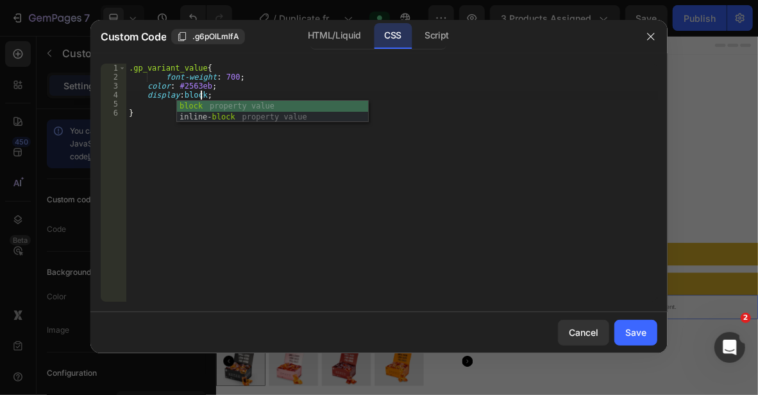
scroll to position [0, 5]
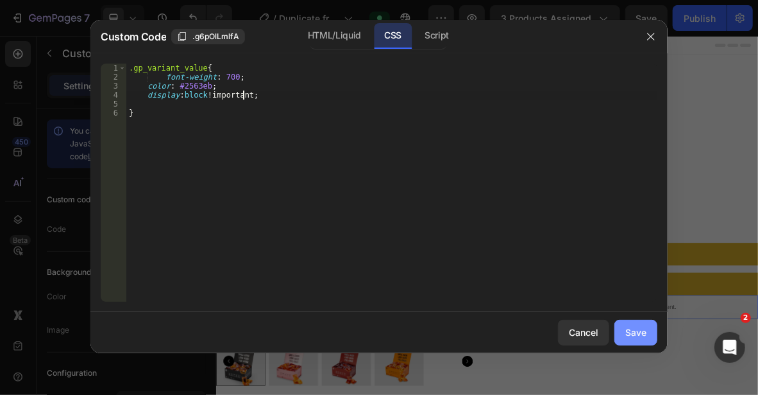
type textarea "display:block!"
click at [624, 328] on button "Save" at bounding box center [636, 333] width 43 height 26
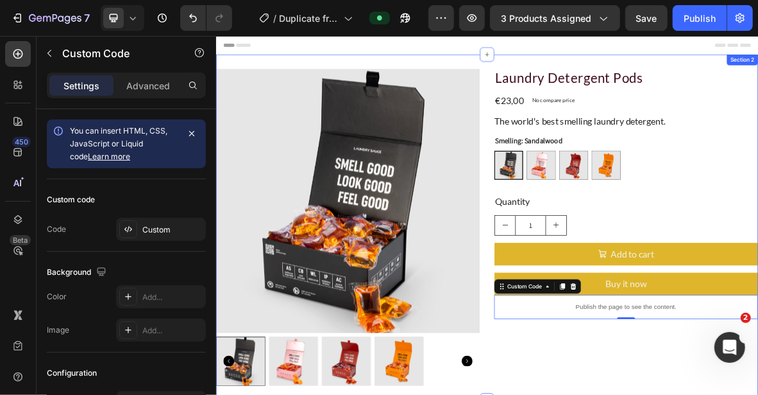
click at [758, 60] on div "Header" at bounding box center [600, 48] width 749 height 26
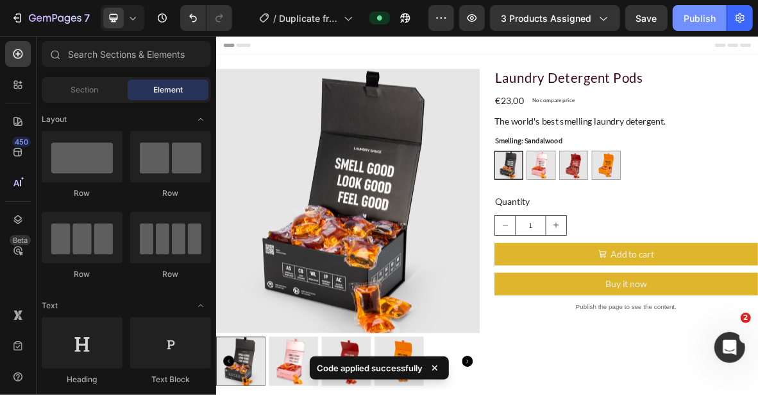
click at [703, 20] on div "Publish" at bounding box center [700, 18] width 32 height 13
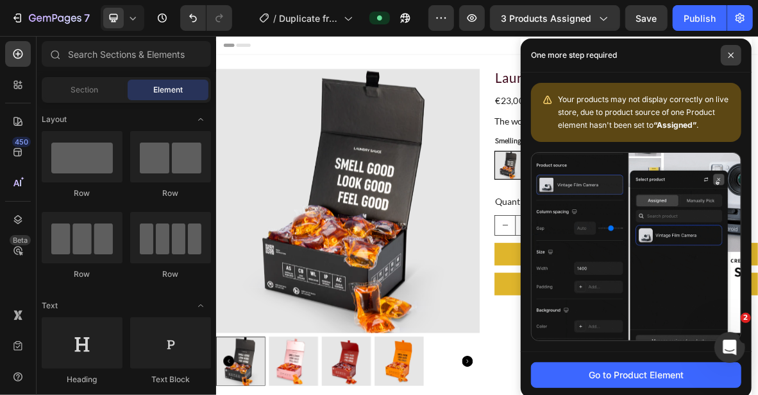
click at [739, 55] on span at bounding box center [731, 55] width 21 height 21
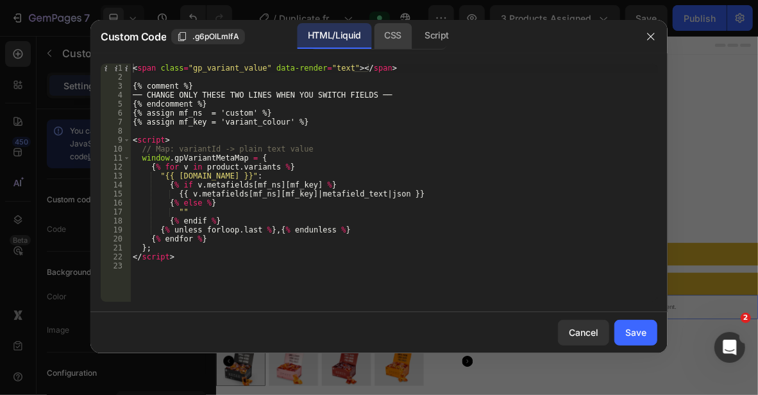
click at [414, 38] on div "CSS" at bounding box center [436, 36] width 45 height 26
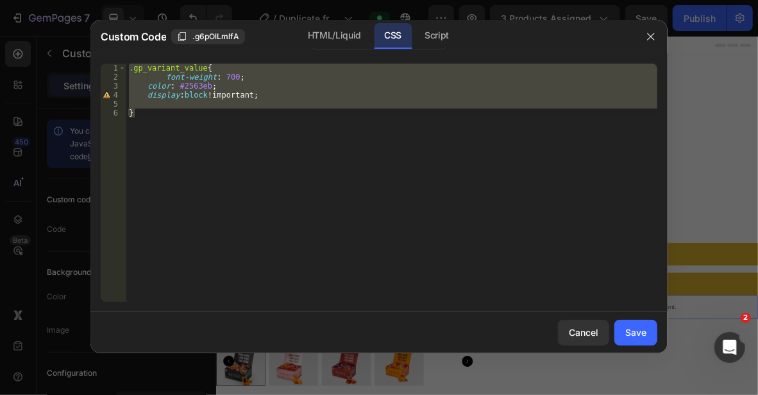
click at [209, 129] on div ".gp_variant_value { font-weight : 700 ; color : #2563eb ; display : block !impo…" at bounding box center [391, 183] width 531 height 238
drag, startPoint x: 169, startPoint y: 128, endPoint x: 120, endPoint y: 57, distance: 86.7
click at [120, 57] on div "} 1 2 3 4 5 6 .gp_variant_value { font-weight : 700 ; color : #2563eb ; display…" at bounding box center [378, 182] width 577 height 259
type textarea ".gp_variant_value{ font-weight: 700;"
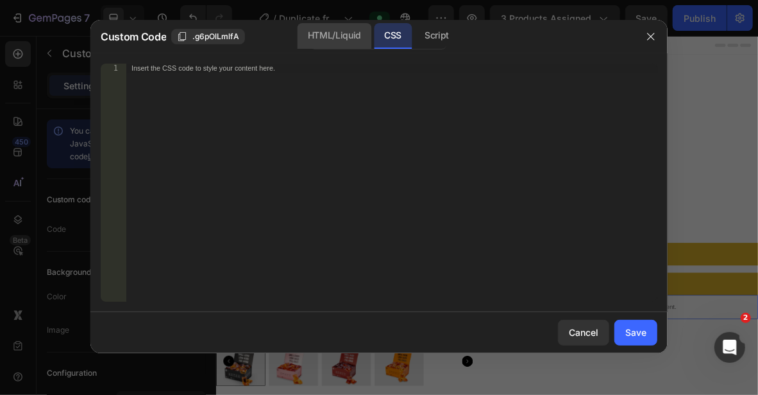
click at [352, 37] on div "HTML/Liquid" at bounding box center [335, 36] width 74 height 26
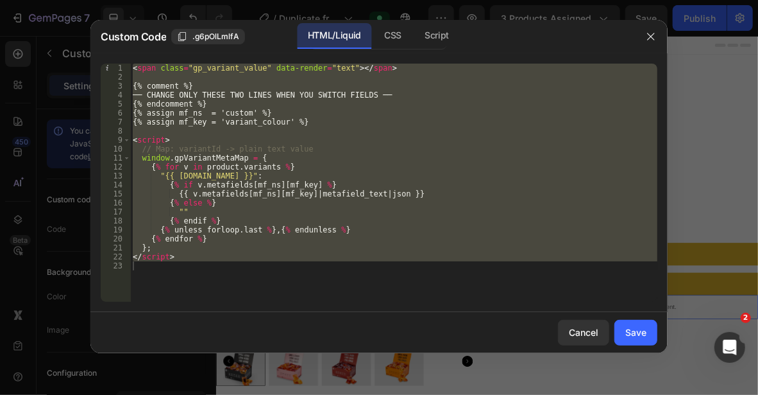
click at [271, 117] on div "< span class = "gp_variant_value" data-render = "text" > </ span > {% comment %…" at bounding box center [393, 183] width 527 height 238
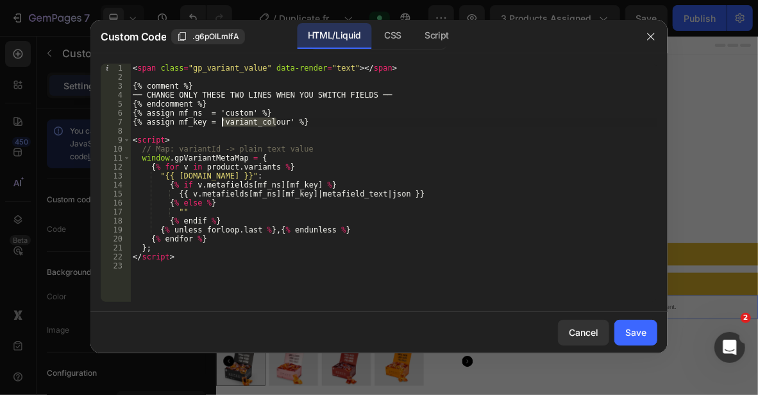
drag, startPoint x: 275, startPoint y: 122, endPoint x: 264, endPoint y: 119, distance: 11.2
click at [223, 124] on div "< span class = "gp_variant_value" data-render = "text" > </ span > {% comment %…" at bounding box center [393, 192] width 527 height 256
type textarea "{% assign mf_key = 'smelling' %}"
click at [650, 326] on button "Save" at bounding box center [636, 333] width 43 height 26
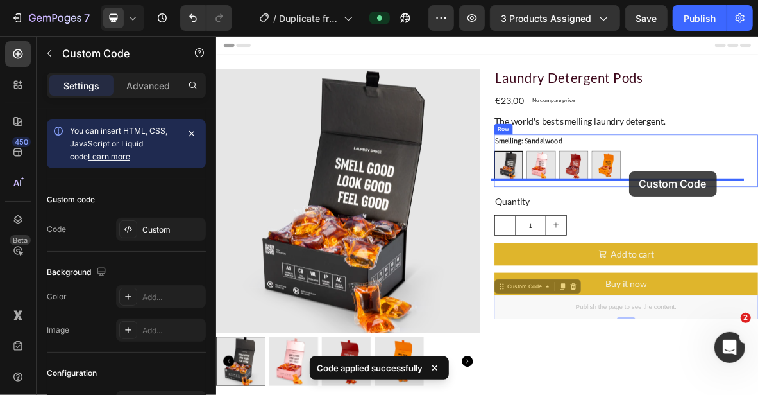
drag, startPoint x: 662, startPoint y: 396, endPoint x: 802, endPoint y: 227, distance: 219.7
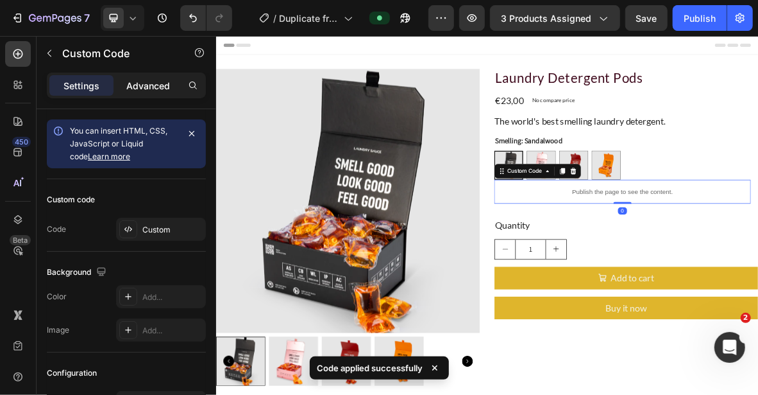
click at [156, 89] on p "Advanced" at bounding box center [148, 85] width 44 height 13
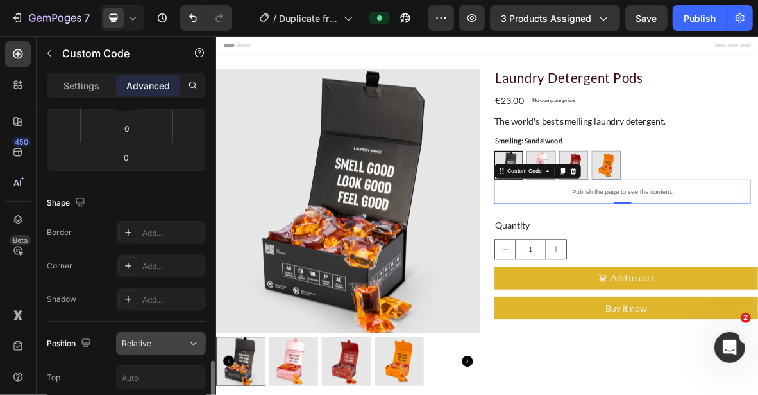
scroll to position [385, 0]
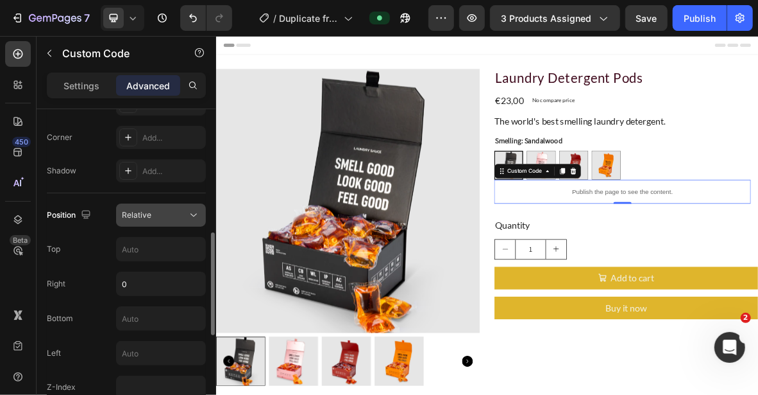
click at [171, 213] on div "Relative" at bounding box center [154, 215] width 65 height 12
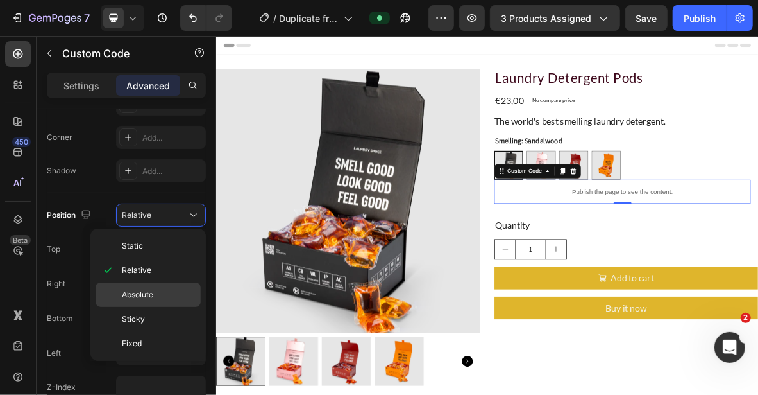
click at [166, 289] on p "Absolute" at bounding box center [158, 295] width 73 height 12
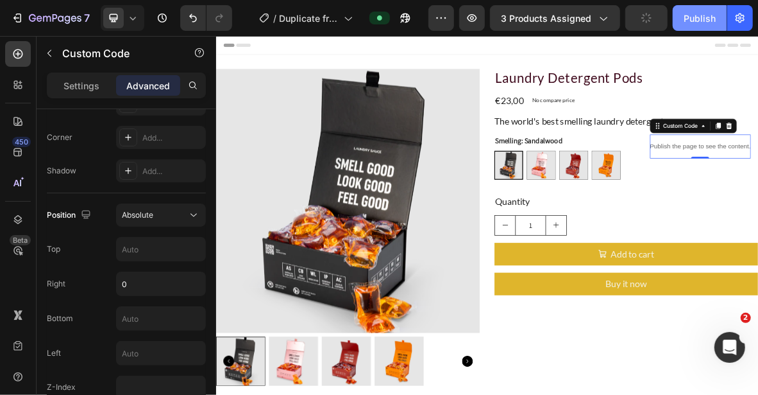
click at [688, 13] on div "Publish" at bounding box center [700, 18] width 32 height 13
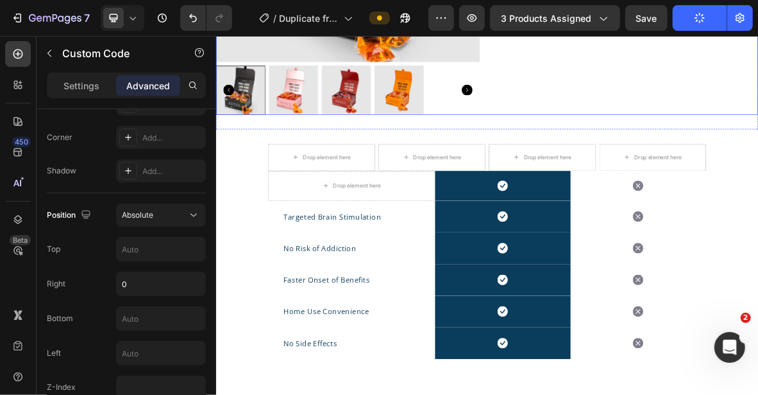
scroll to position [321, 0]
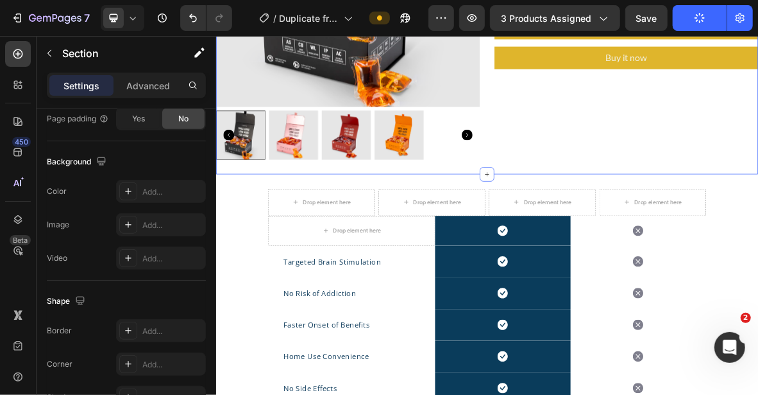
scroll to position [0, 0]
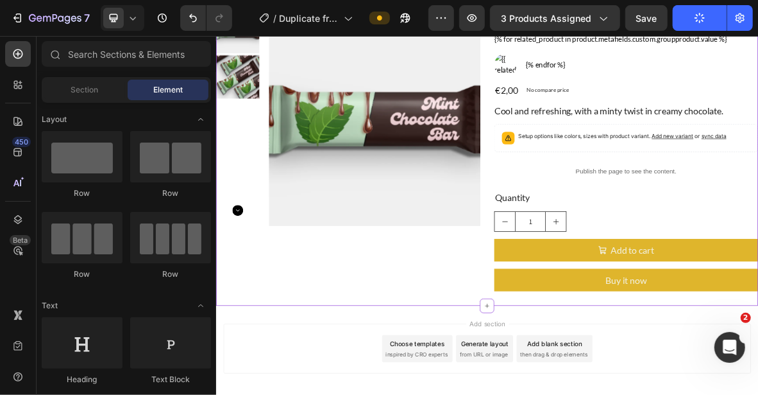
scroll to position [385, 0]
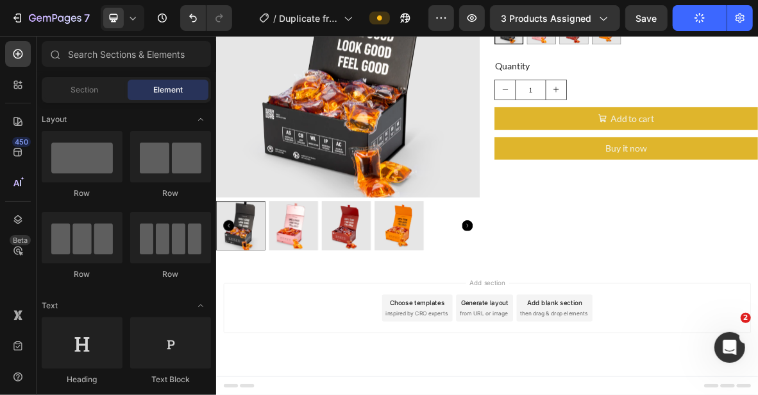
scroll to position [187, 0]
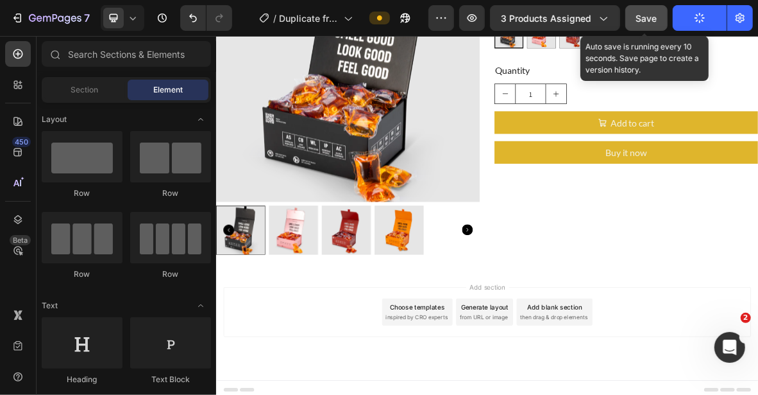
click at [658, 19] on button "Save" at bounding box center [647, 18] width 42 height 26
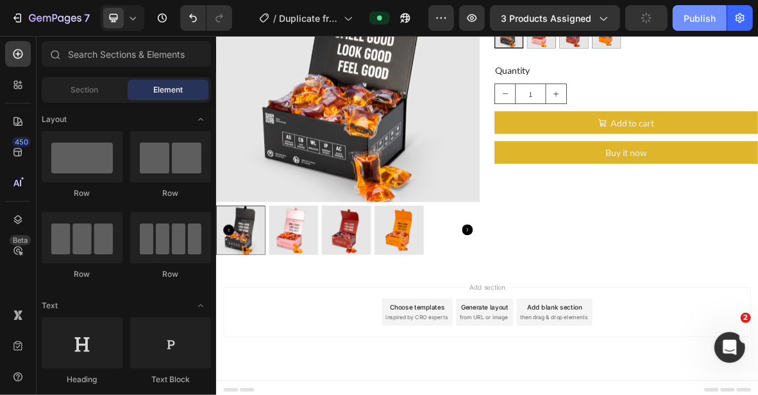
click at [692, 17] on button "Publish" at bounding box center [700, 18] width 54 height 26
click at [695, 15] on div "Publish" at bounding box center [700, 18] width 32 height 13
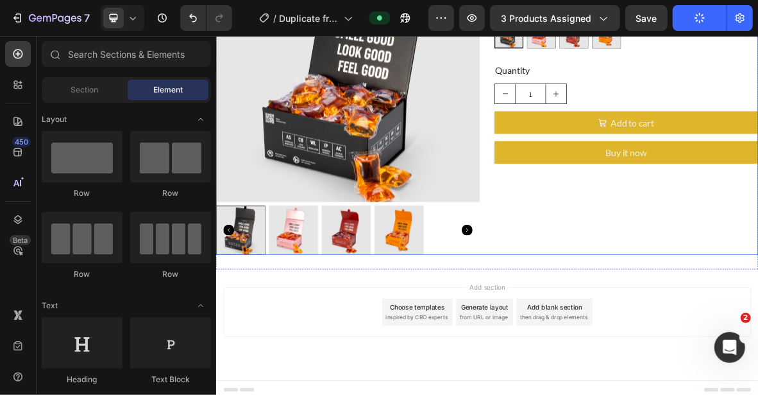
scroll to position [0, 0]
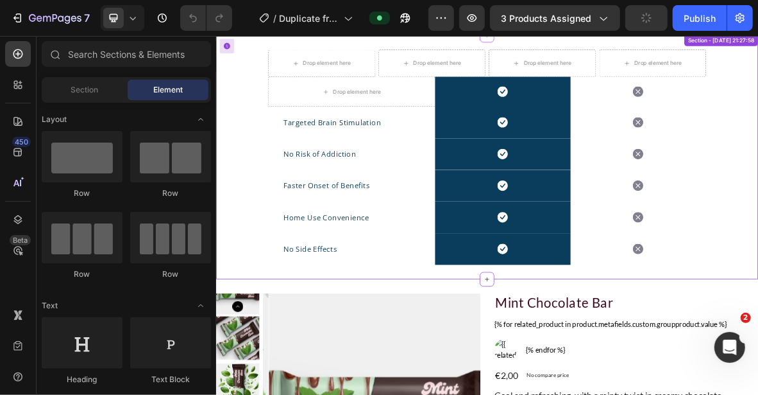
scroll to position [385, 0]
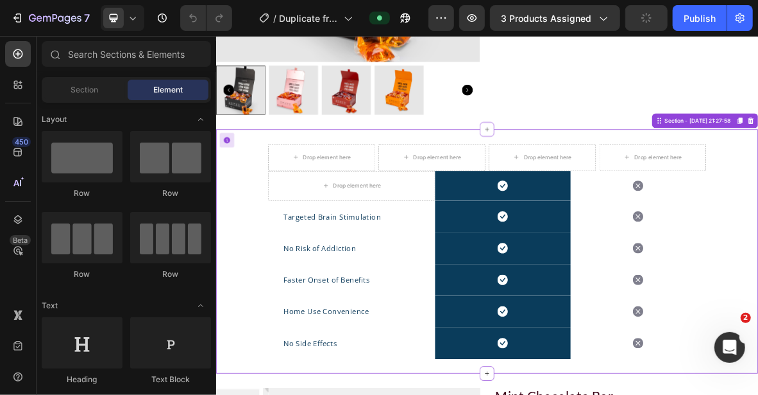
click at [758, 168] on div "Drop element here Drop element here Drop element here Drop element here Row Dro…" at bounding box center [601, 340] width 770 height 346
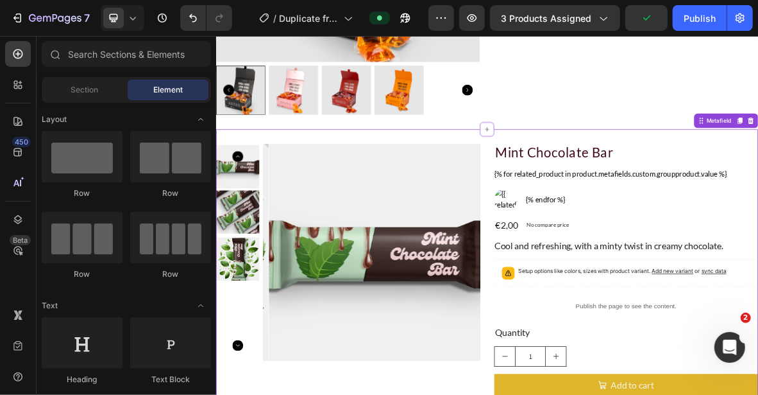
click at [758, 160] on div "Image Related posts Heading Image Cycling's Next Big Thing Unveiled Button Imag…" at bounding box center [601, 188] width 770 height 1023
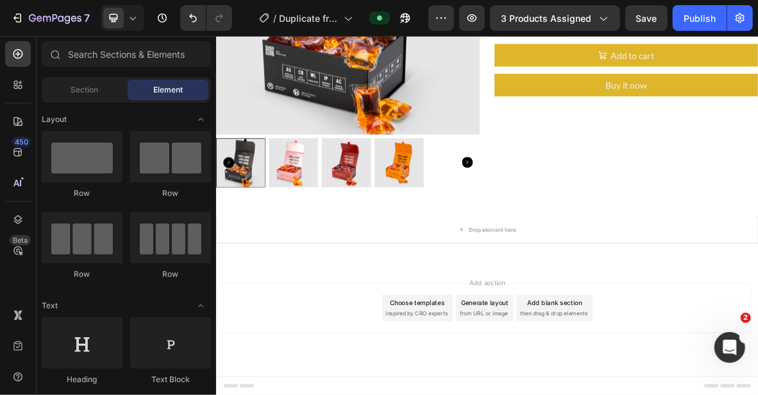
scroll to position [277, 0]
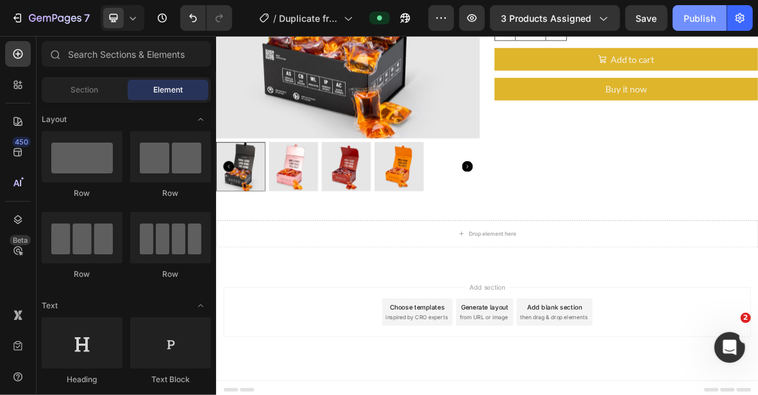
click at [701, 10] on button "Publish" at bounding box center [700, 18] width 54 height 26
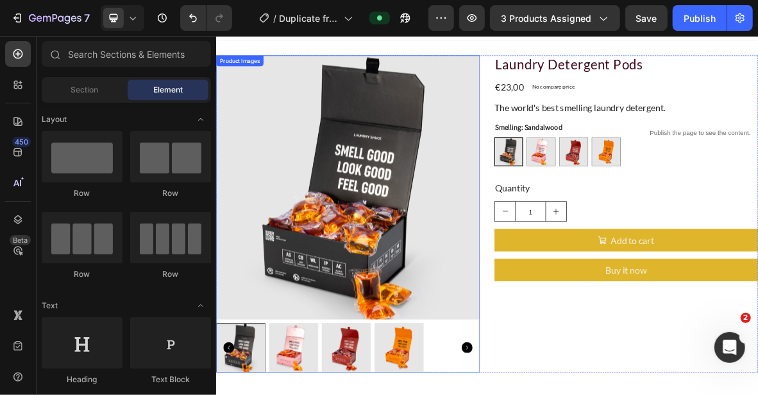
scroll to position [0, 0]
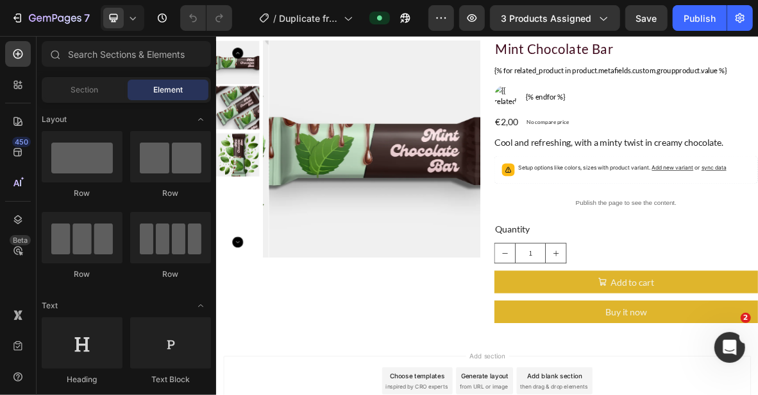
scroll to position [577, 0]
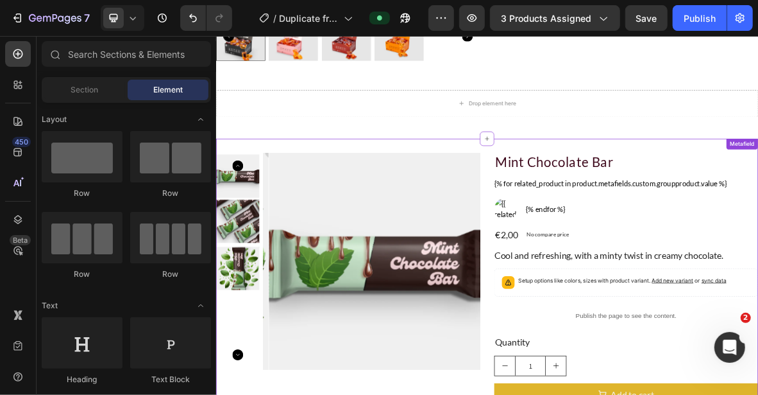
scroll to position [205, 0]
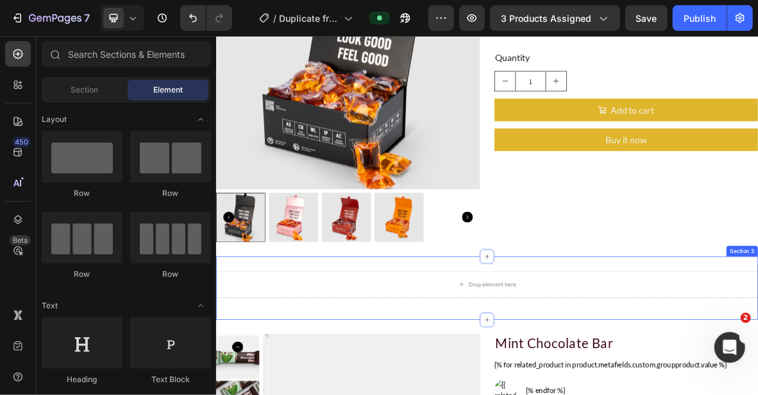
click at [758, 348] on div "Drop element here Row Section 3" at bounding box center [601, 393] width 770 height 90
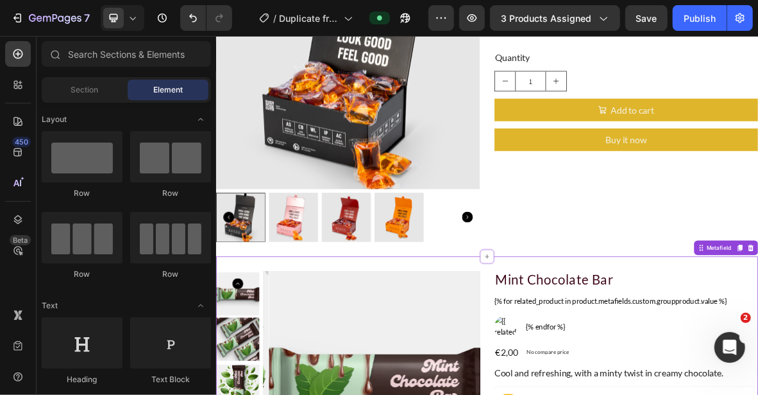
click at [758, 341] on div "Image Related posts Heading Image Cycling's Next Big Thing Unveiled Button Imag…" at bounding box center [601, 323] width 770 height 933
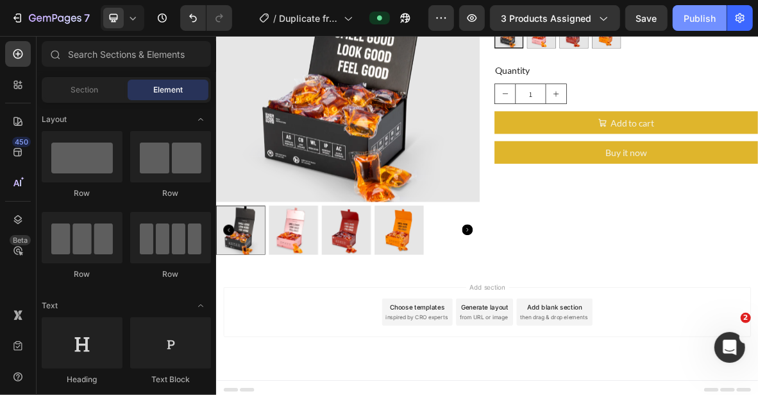
click at [712, 12] on div "Publish" at bounding box center [700, 18] width 32 height 13
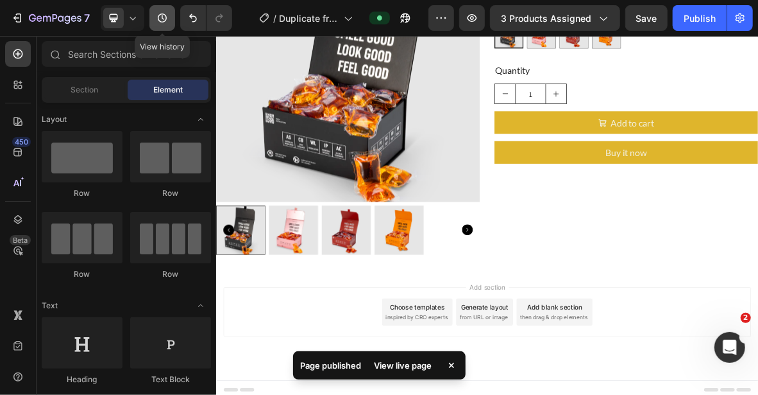
click at [165, 23] on icon "button" at bounding box center [162, 18] width 13 height 13
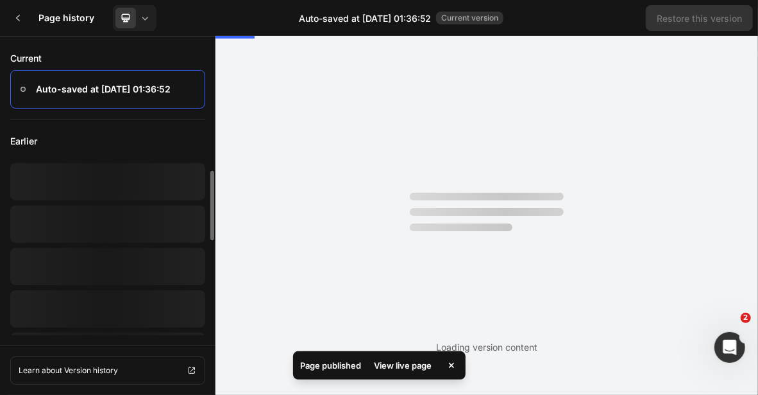
scroll to position [0, 0]
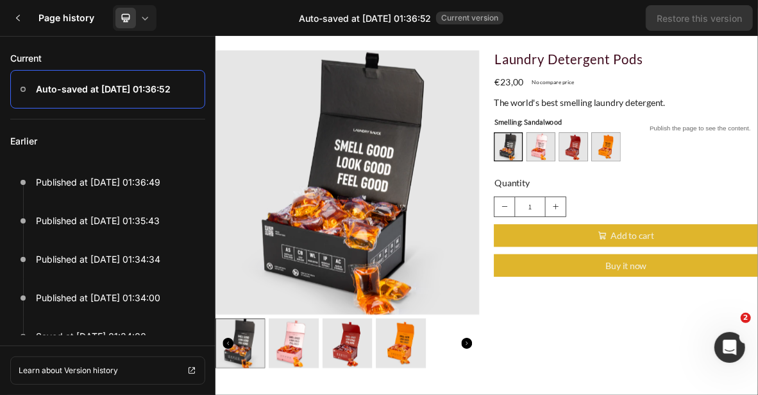
click at [144, 87] on p "Auto-saved at [DATE] 01:36:52" at bounding box center [103, 88] width 135 height 15
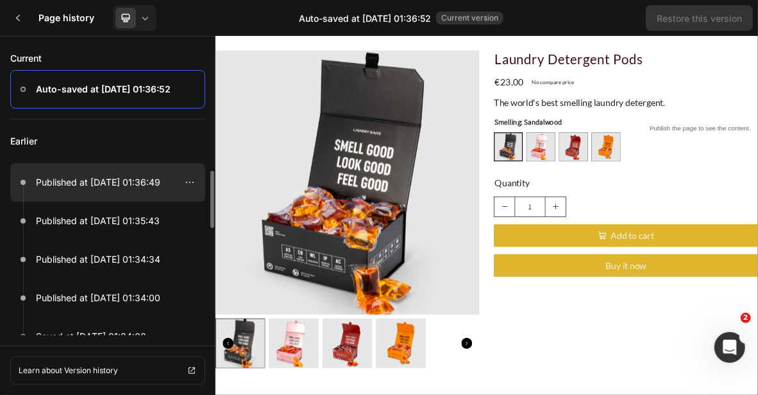
click at [100, 178] on p "Published at [DATE] 01:36:49" at bounding box center [98, 182] width 124 height 15
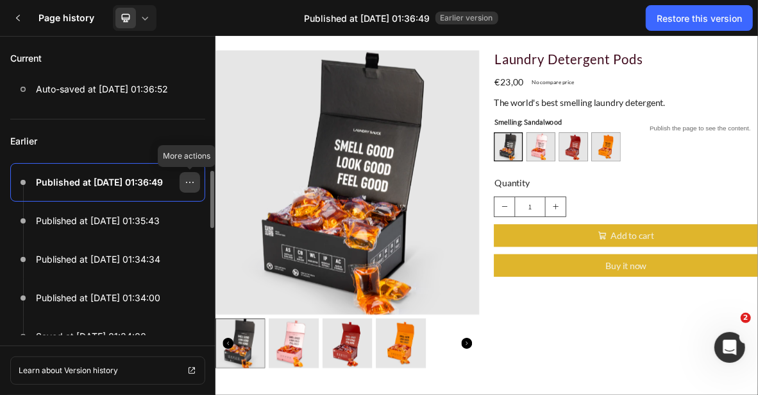
click at [190, 182] on icon at bounding box center [189, 182] width 1 height 1
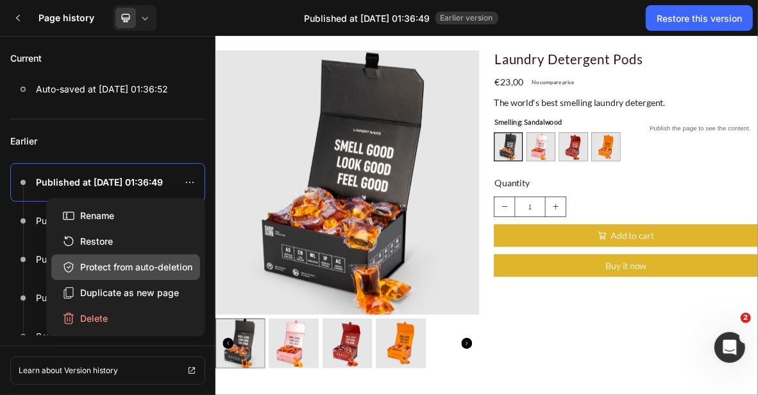
click at [155, 267] on div "Protect from auto-deletion" at bounding box center [127, 266] width 130 height 13
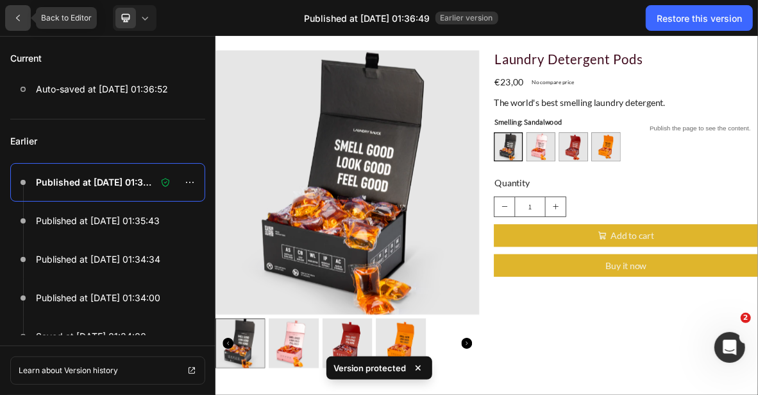
click at [18, 15] on icon at bounding box center [18, 18] width 4 height 6
